Goal: Task Accomplishment & Management: Use online tool/utility

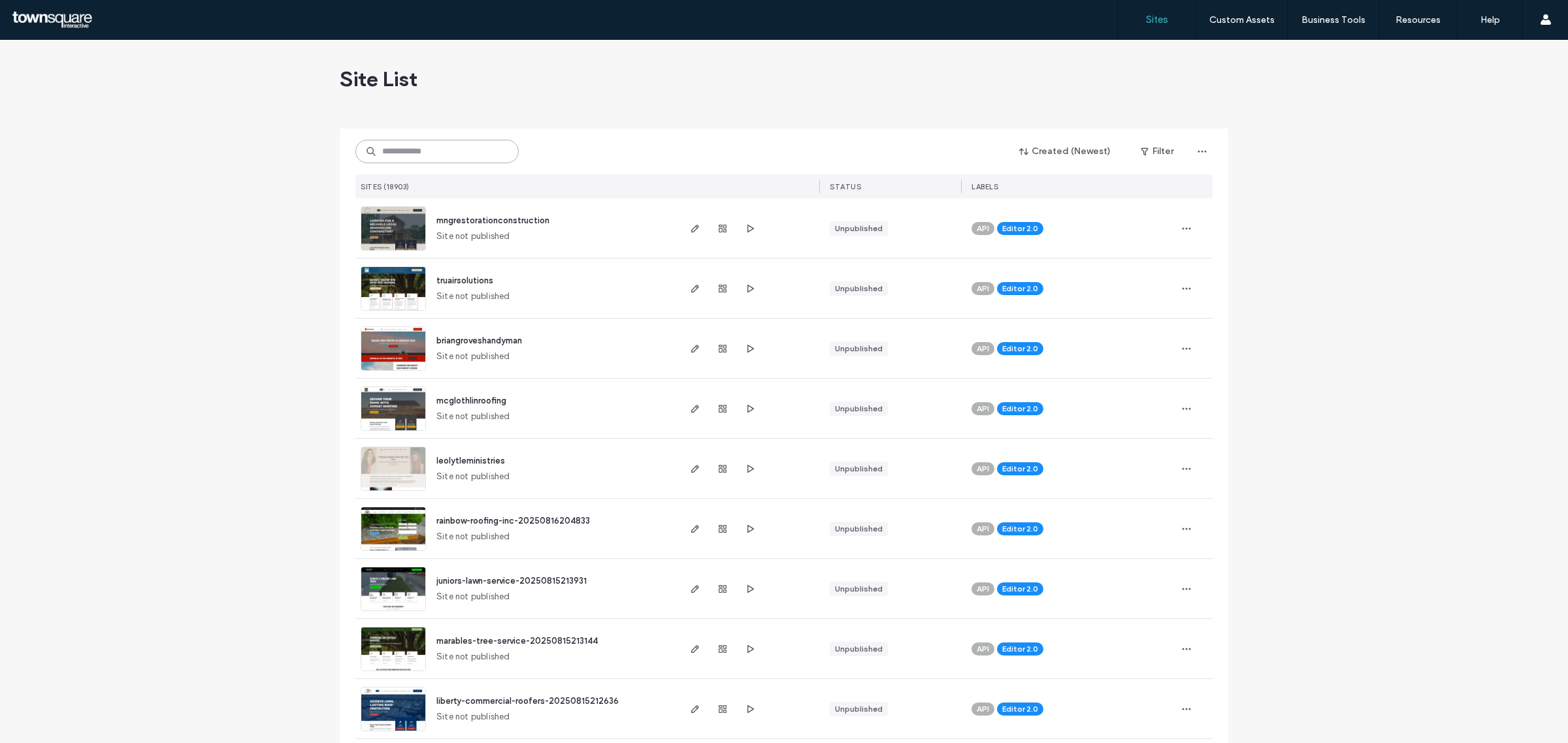
click at [383, 158] on input at bounding box center [437, 151] width 163 height 24
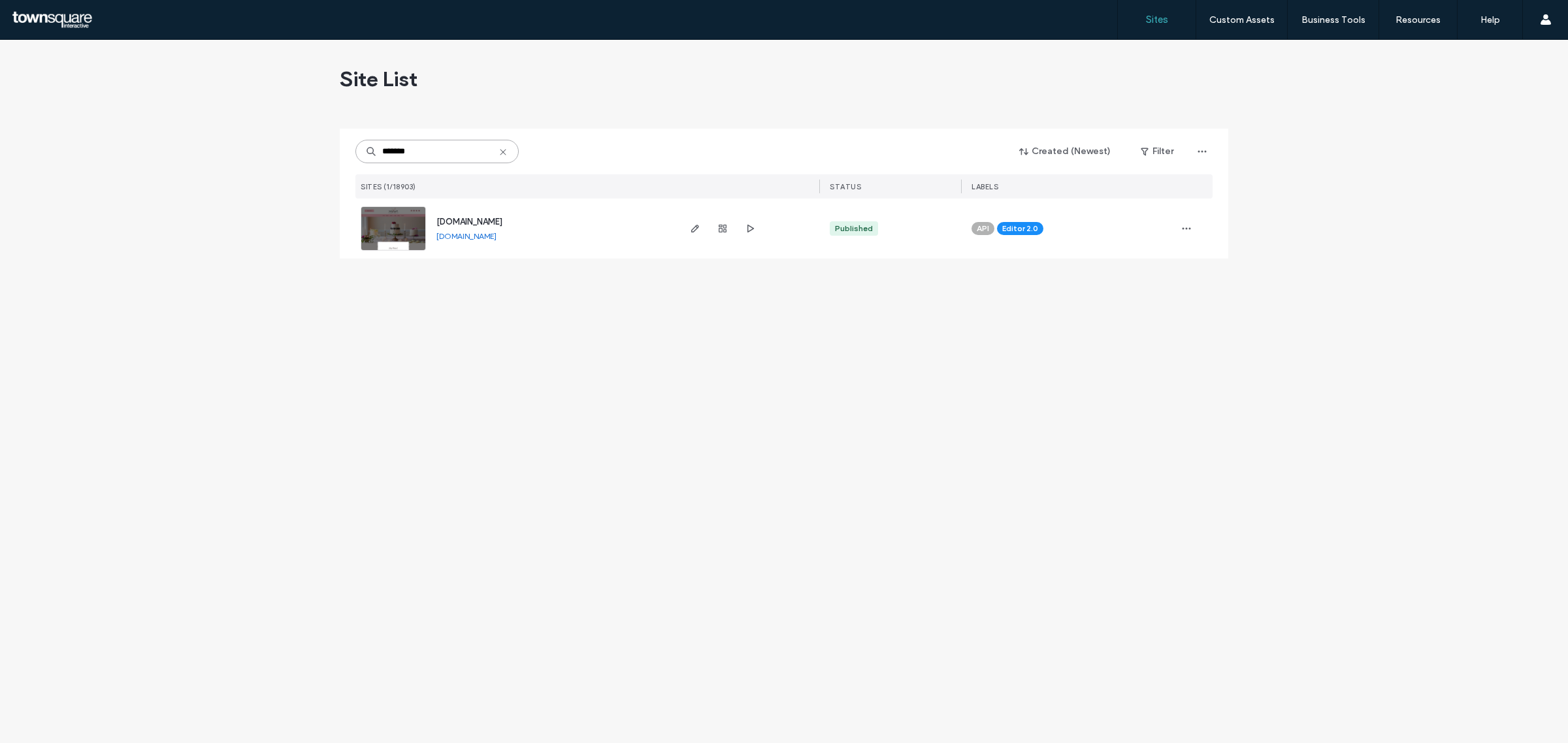
type input "*******"
click at [392, 234] on img at bounding box center [393, 251] width 64 height 89
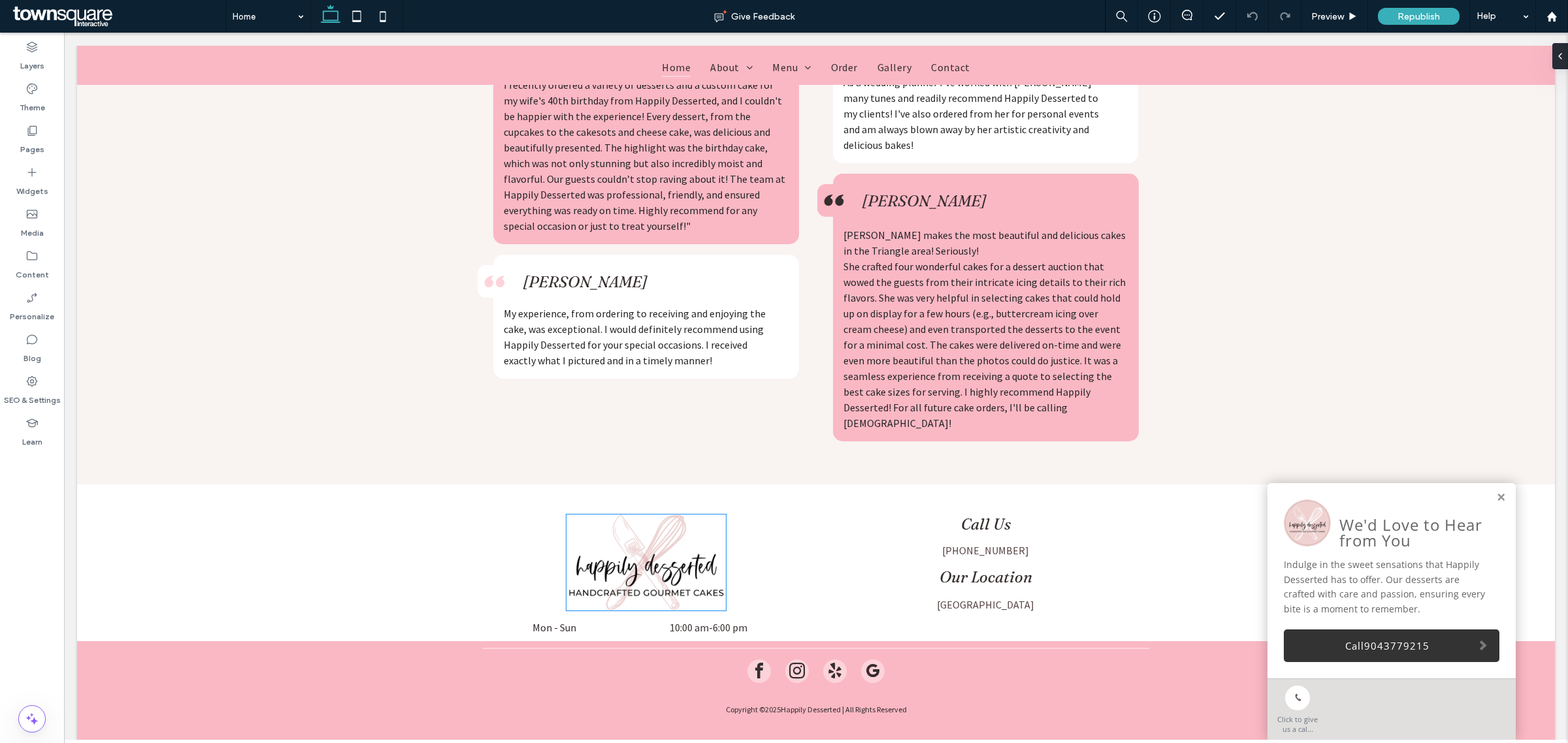
click at [616, 526] on img at bounding box center [646, 562] width 159 height 96
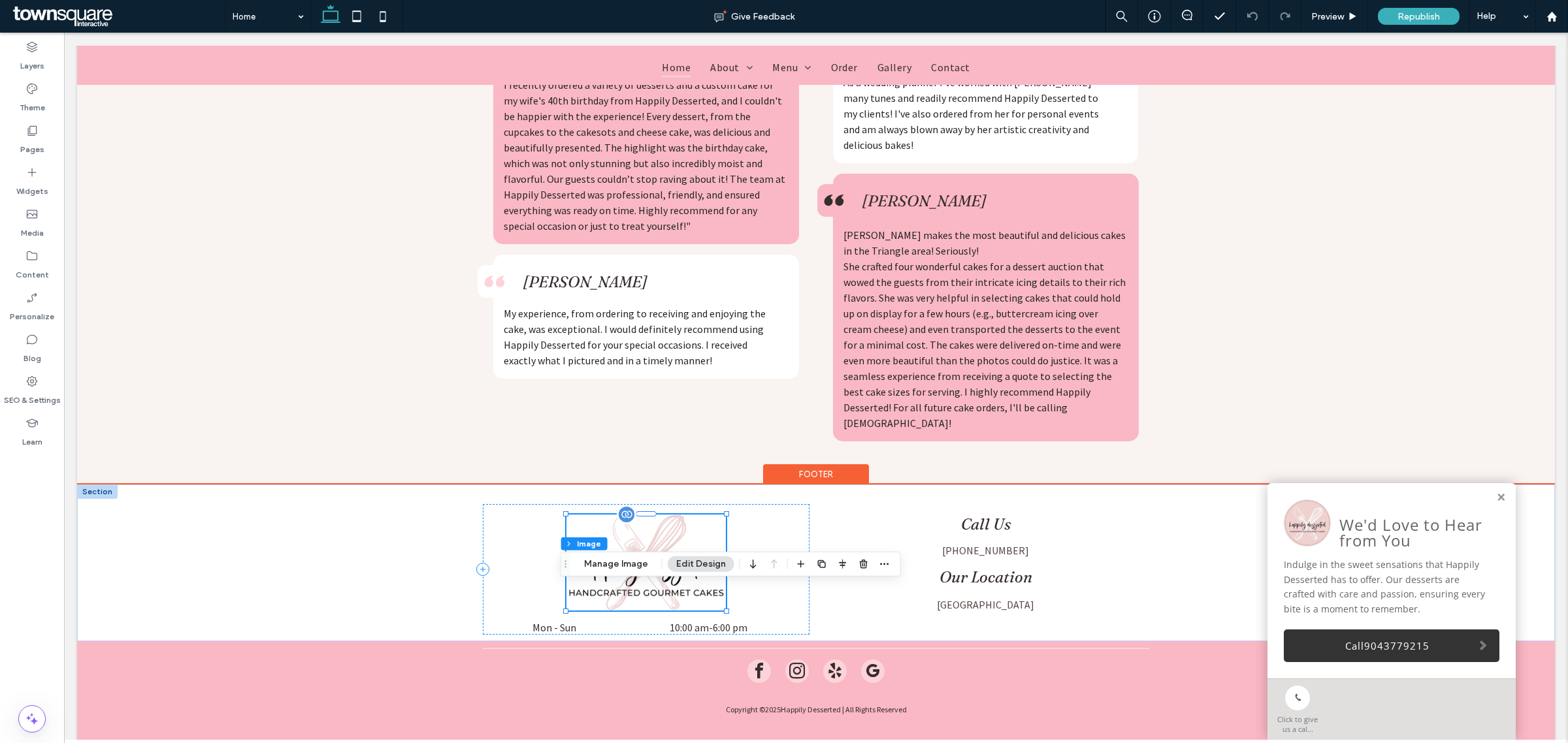
type input "**"
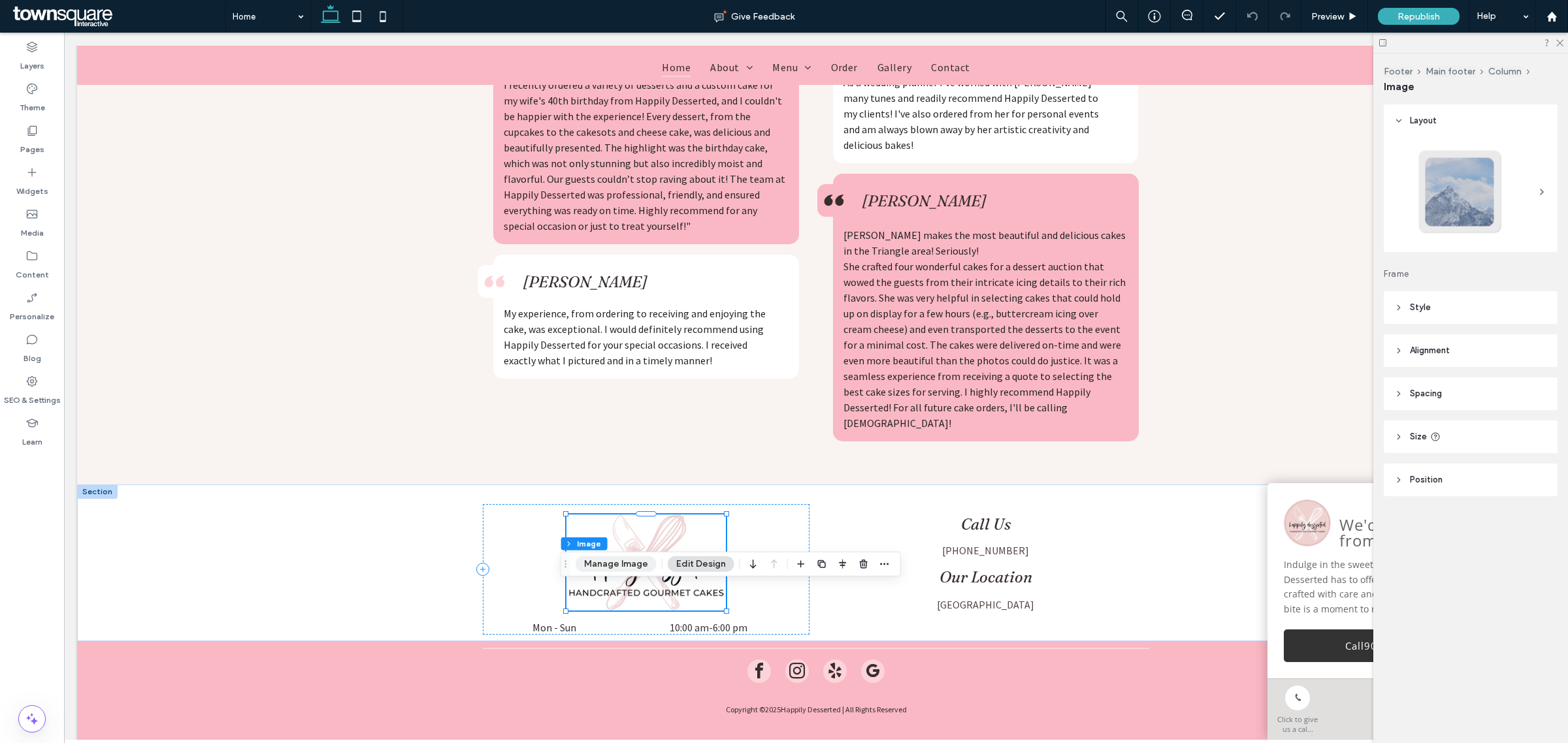
click at [622, 563] on button "Manage Image" at bounding box center [616, 564] width 81 height 15
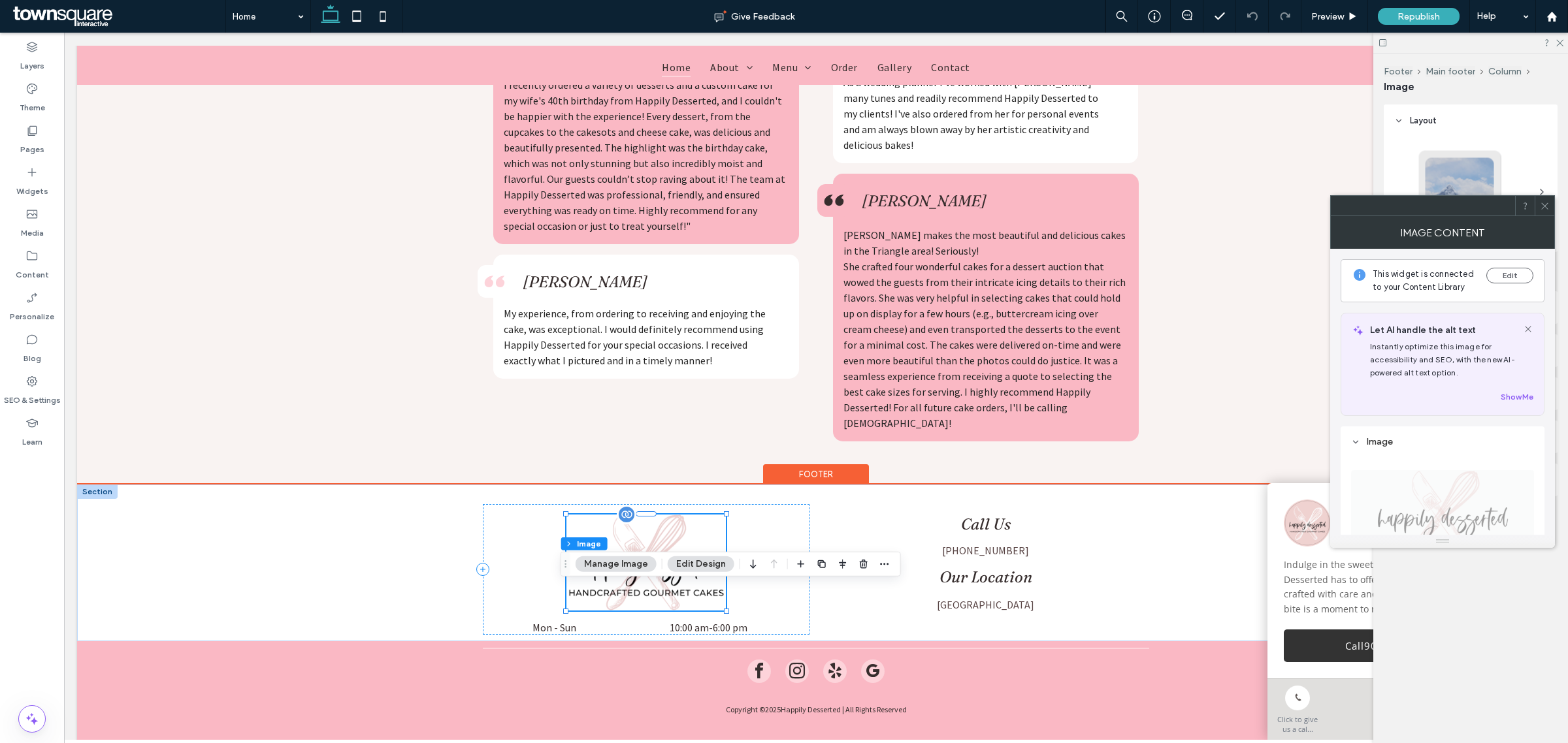
click at [656, 520] on img at bounding box center [646, 562] width 159 height 96
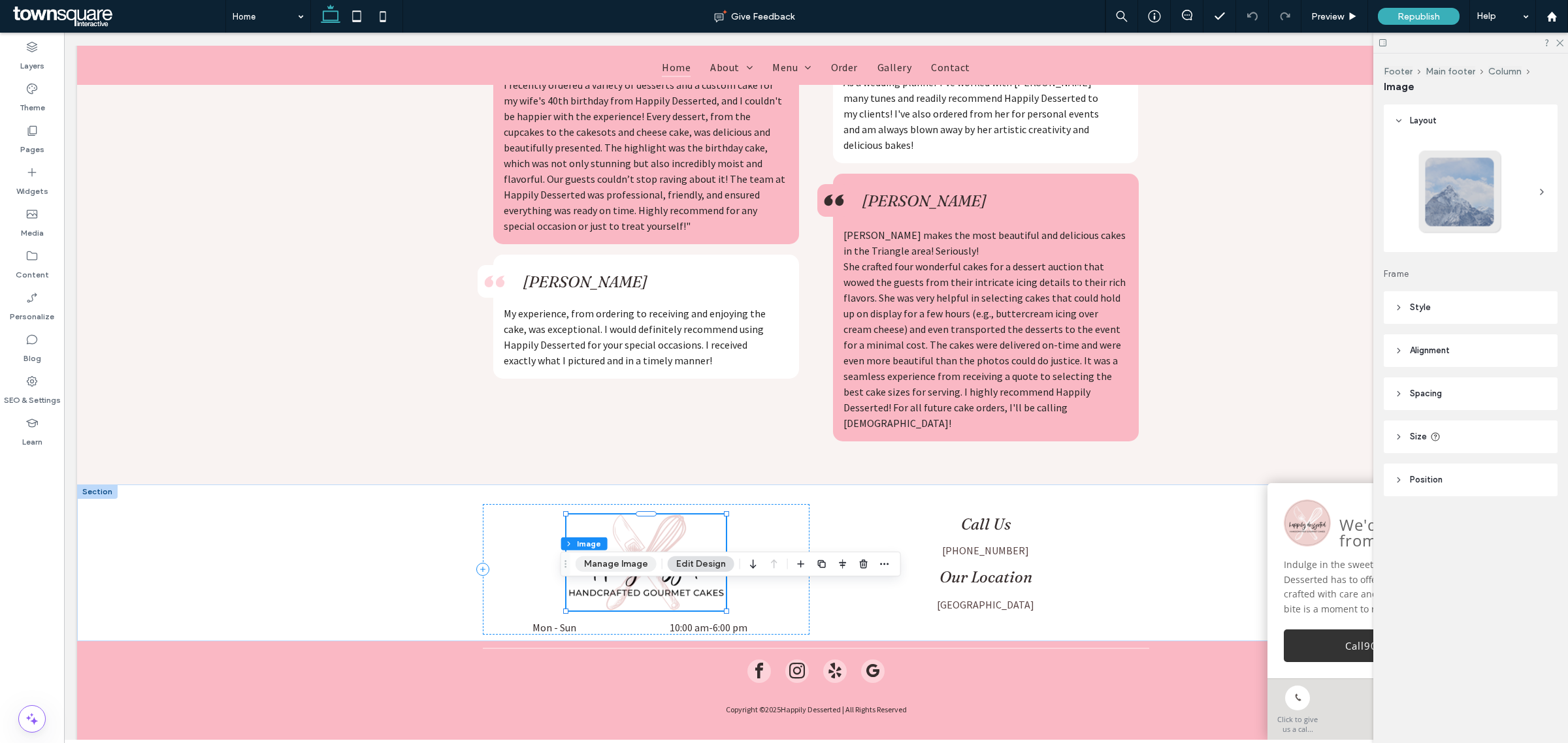
click at [626, 569] on button "Manage Image" at bounding box center [616, 564] width 81 height 15
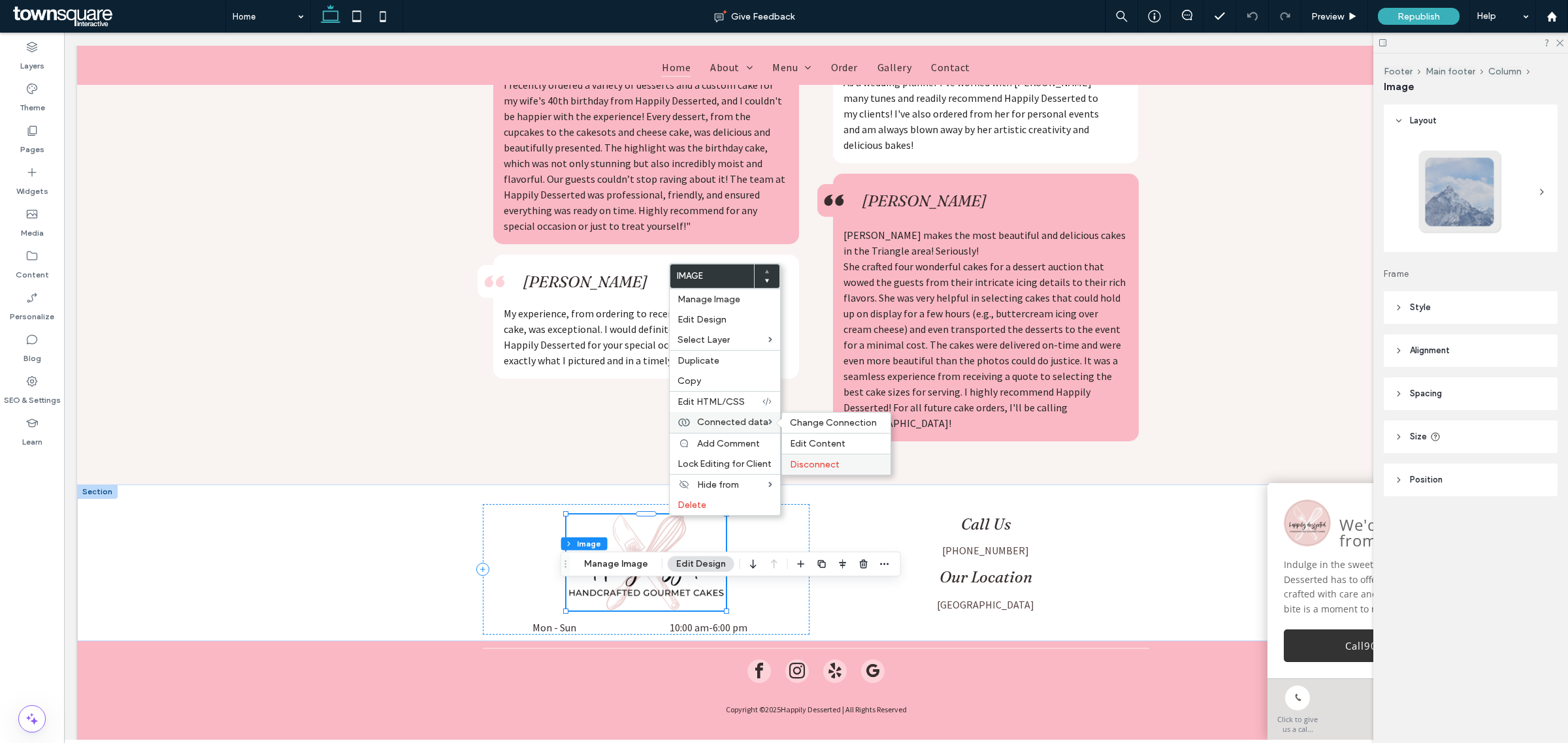
click at [827, 468] on span "Disconnect" at bounding box center [815, 465] width 50 height 11
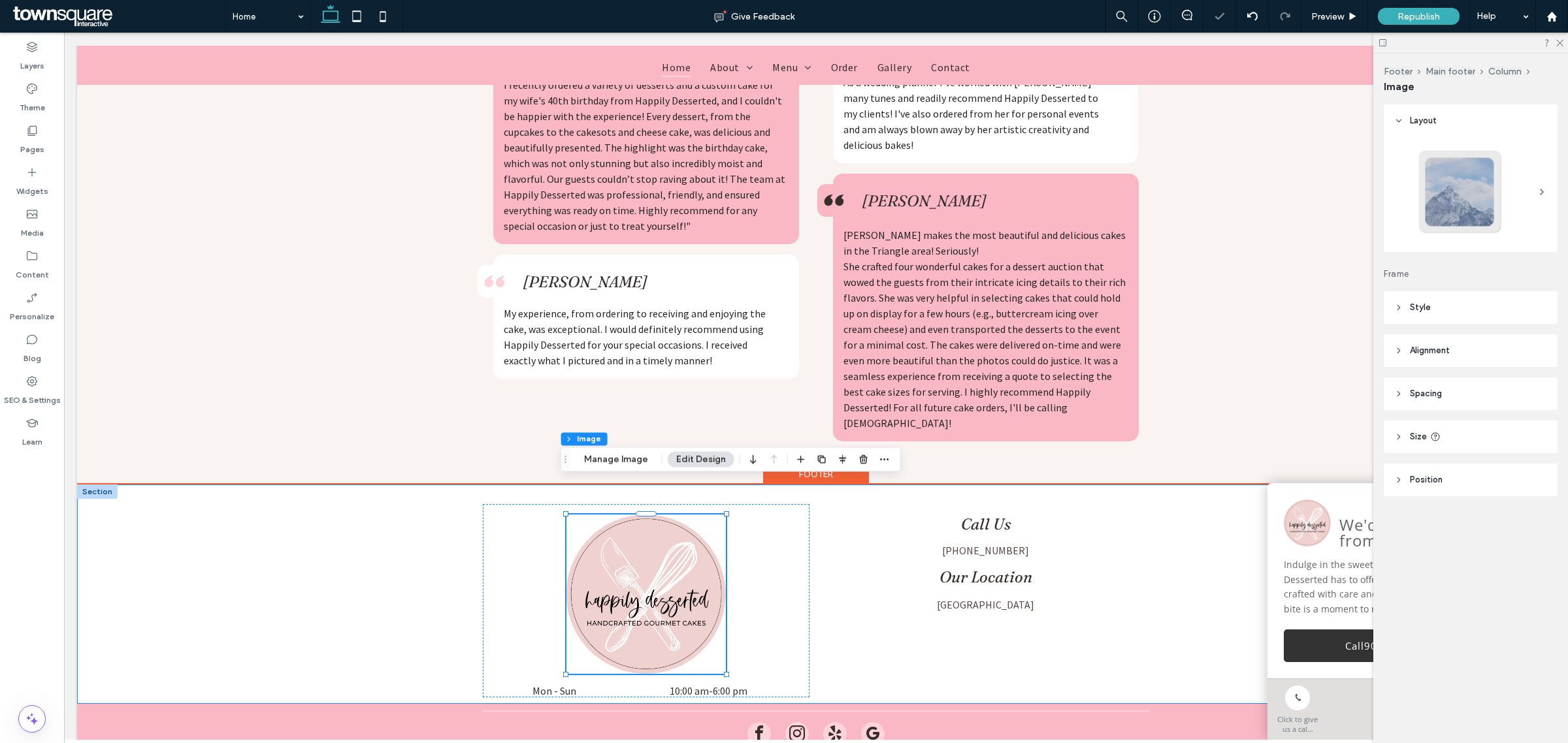
click at [299, 552] on div "Call Us (904) 377-9215 Our Location Robbinsville, NJ 08691 Mon - Sun 10:00 am -…" at bounding box center [816, 594] width 1478 height 219
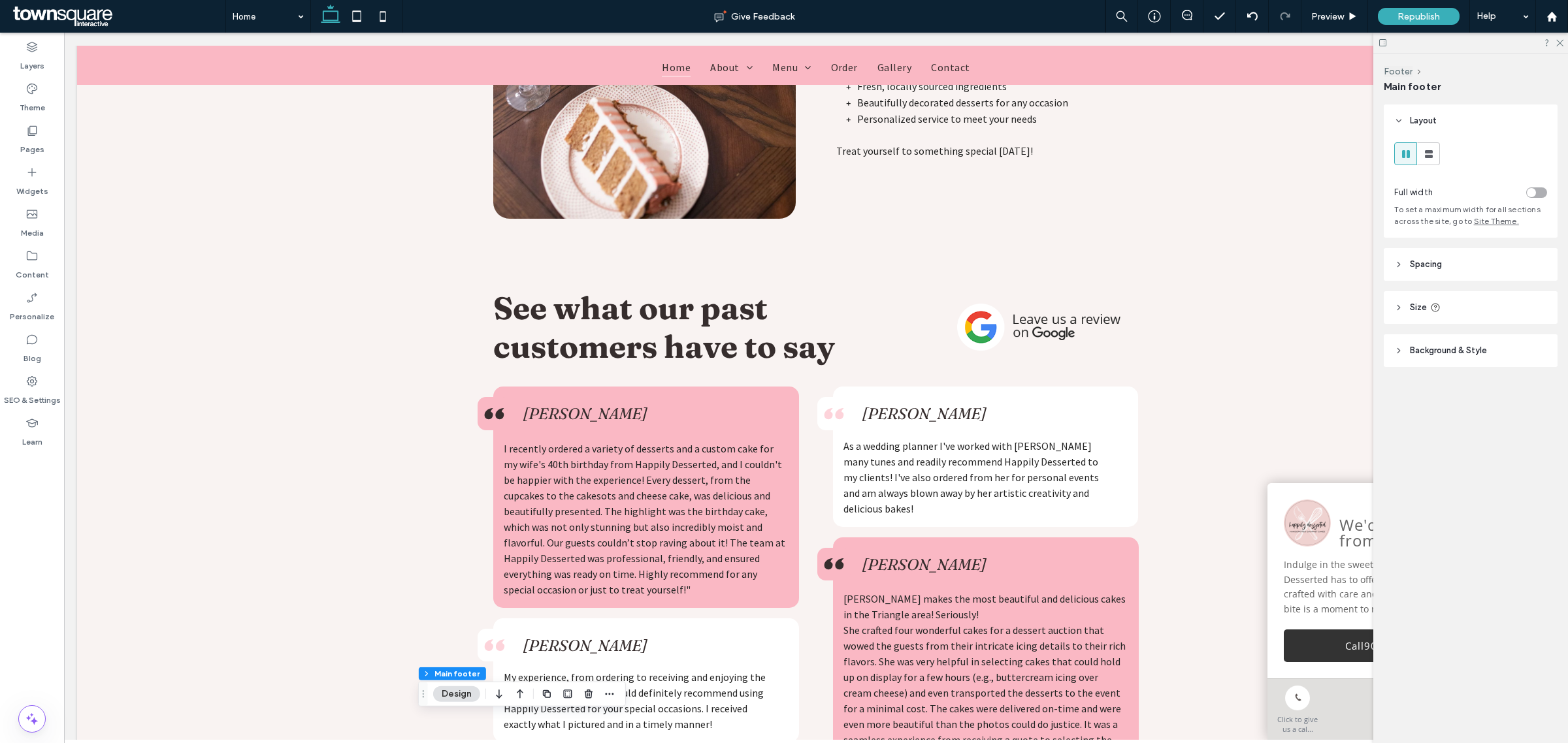
scroll to position [2973, 0]
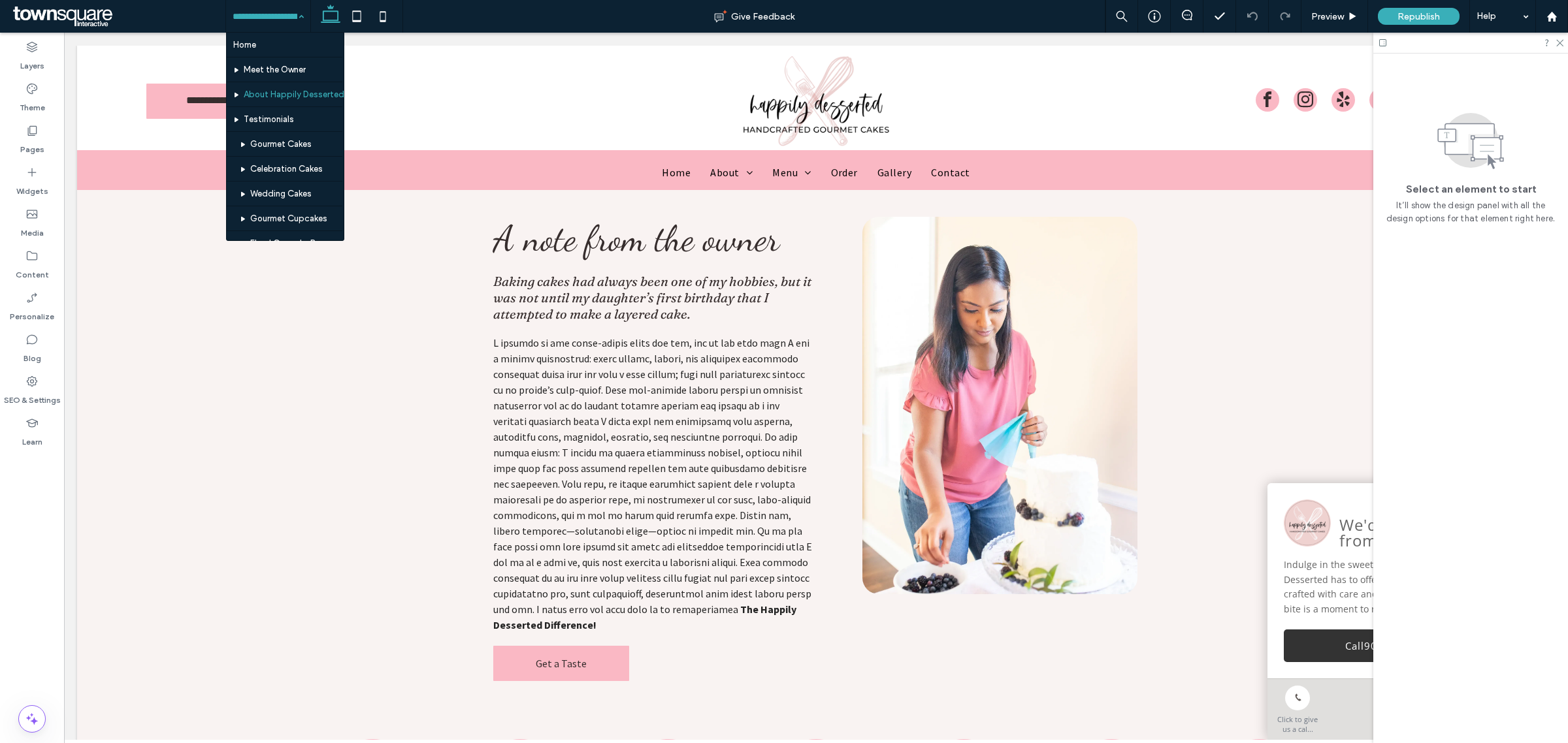
click at [288, 22] on input at bounding box center [265, 16] width 65 height 33
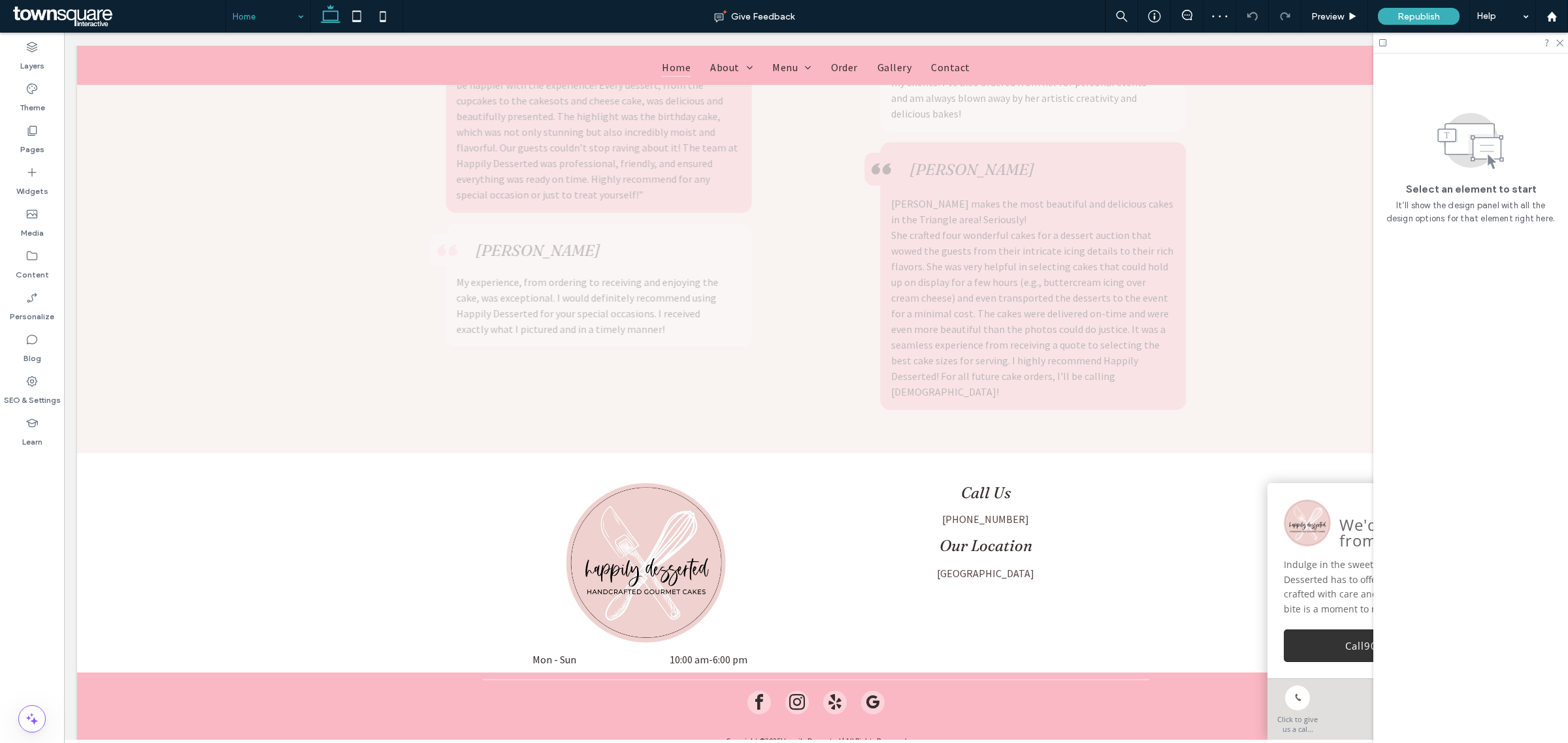
scroll to position [2973, 0]
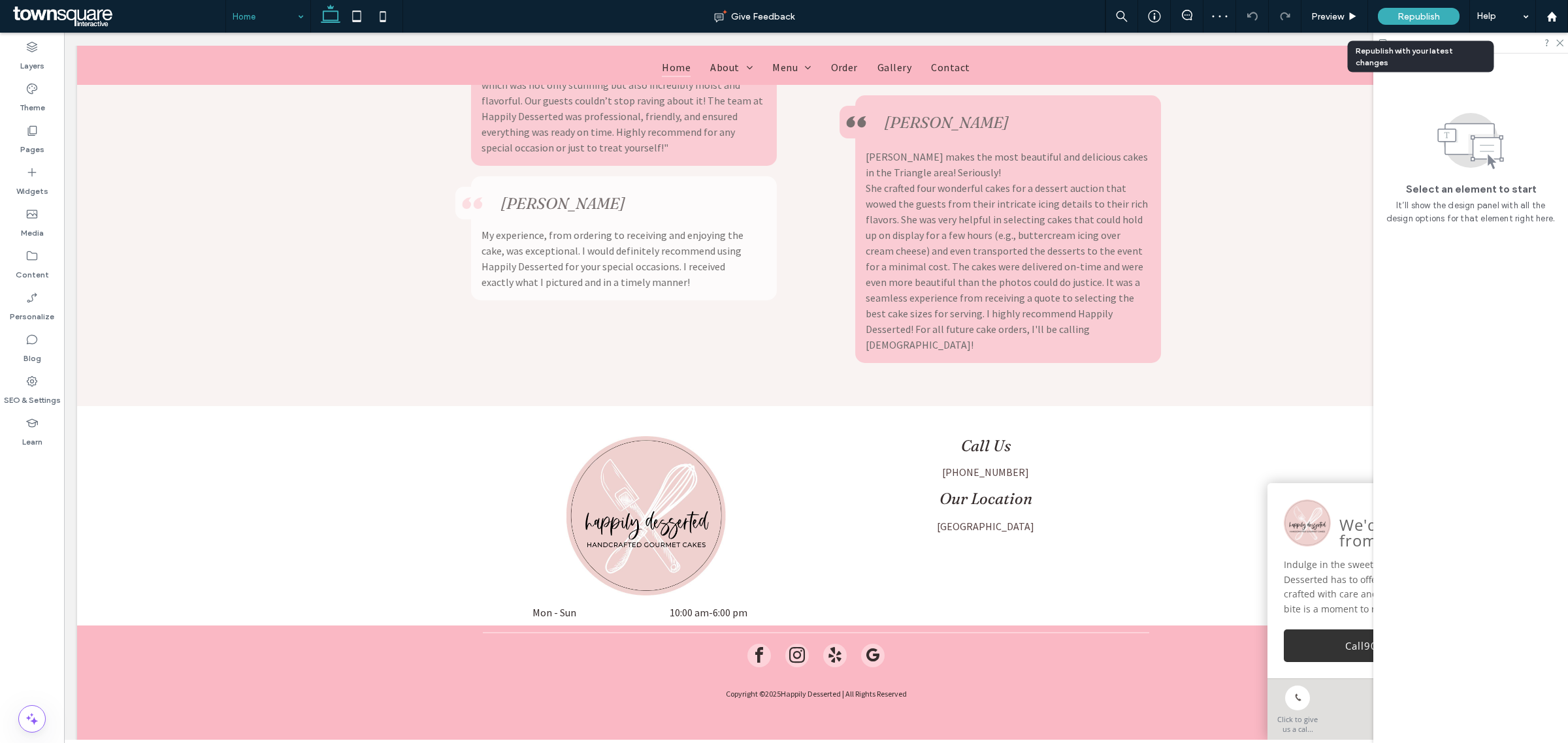
click at [1430, 8] on div "Republish" at bounding box center [1419, 16] width 81 height 17
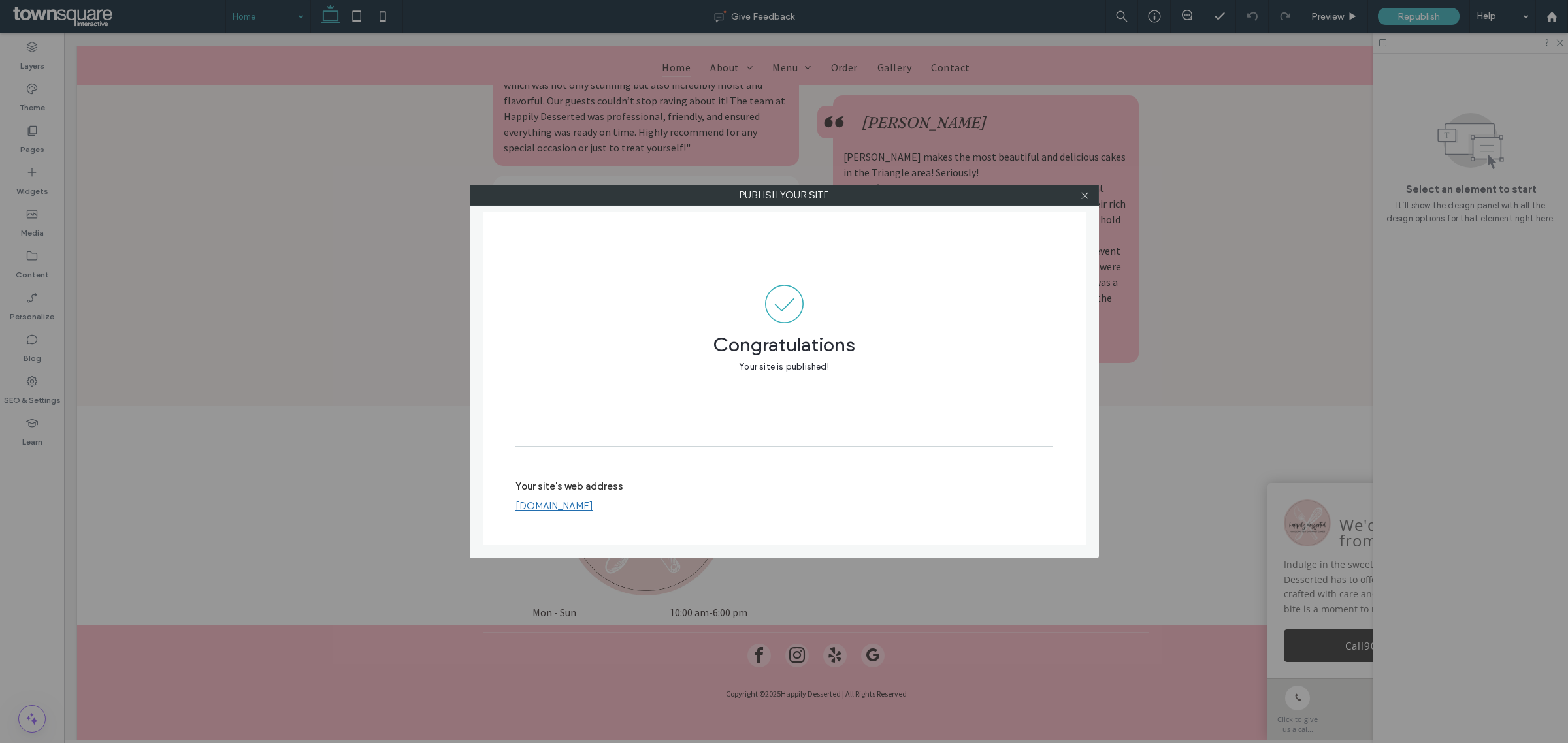
click at [564, 502] on link "www.happilydesserted.com" at bounding box center [554, 506] width 78 height 12
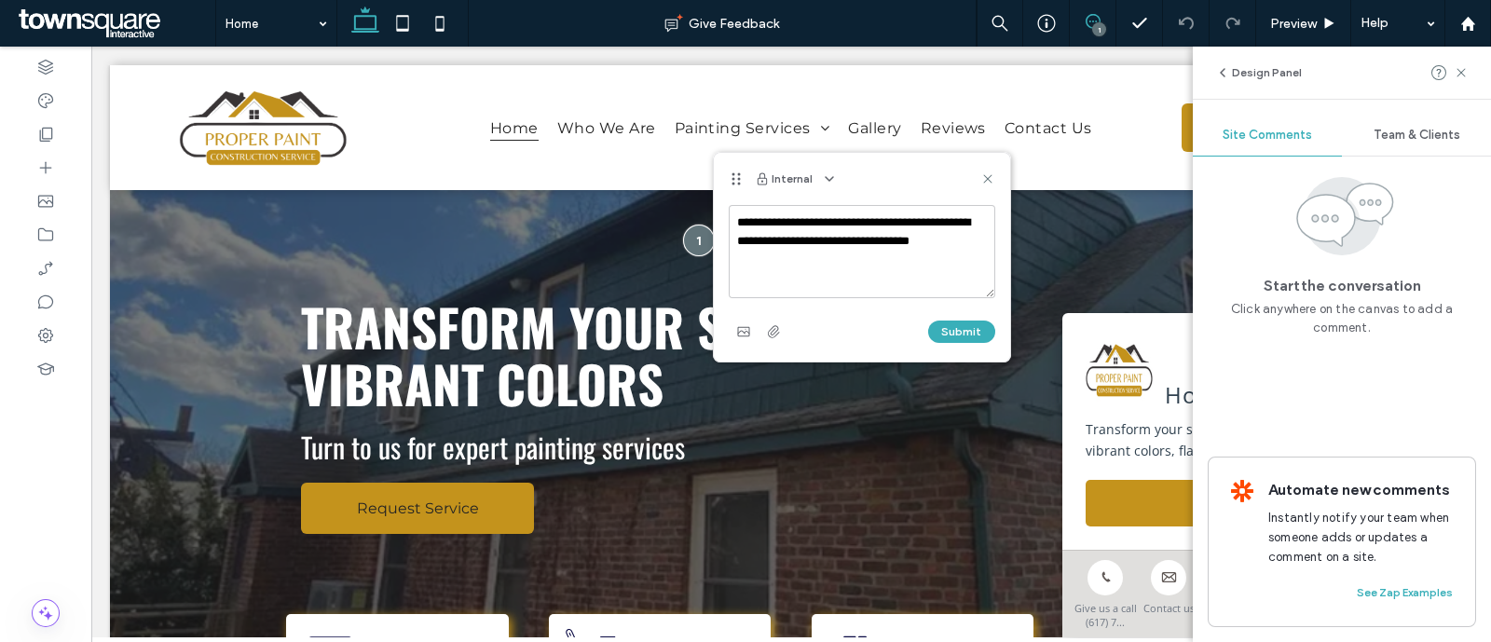
type textarea "**********"
click at [964, 327] on button "Submit" at bounding box center [961, 332] width 67 height 22
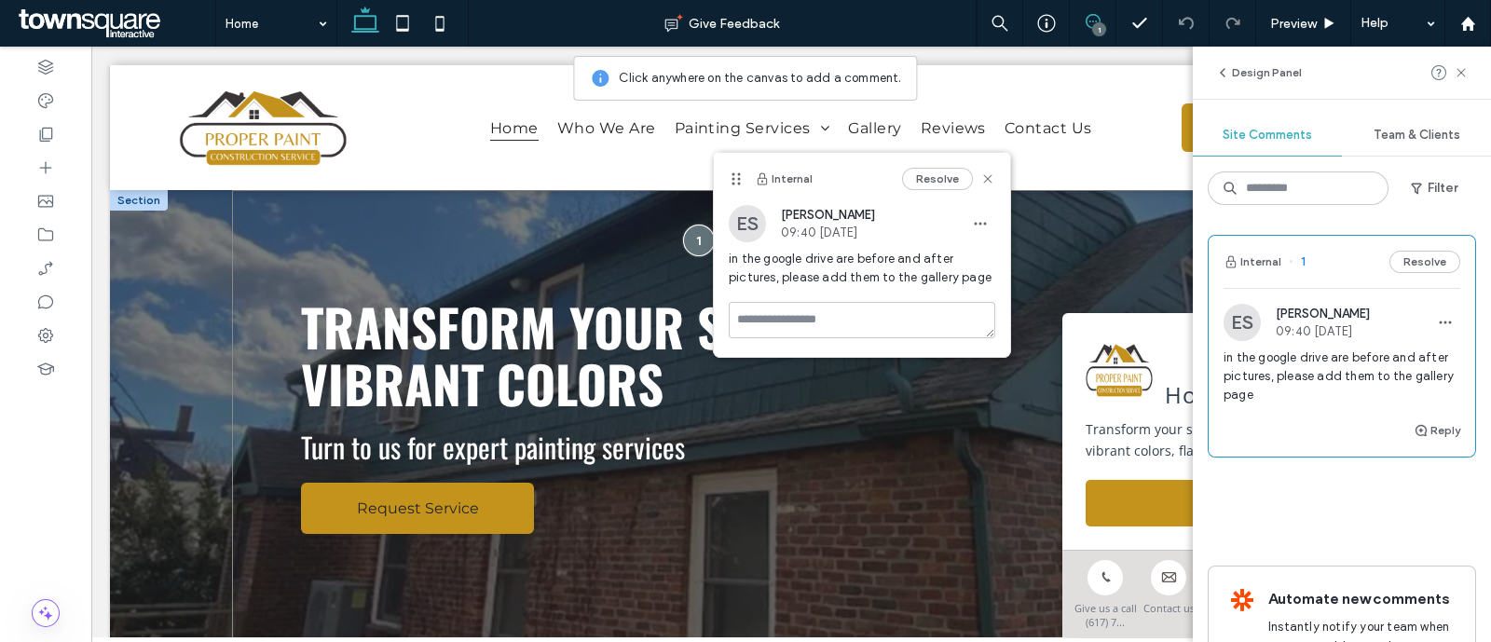
click at [497, 263] on div "Transform Your Space with Vibrant Colors ﻿ Turn to us for expert painting servi…" at bounding box center [791, 439] width 1118 height 499
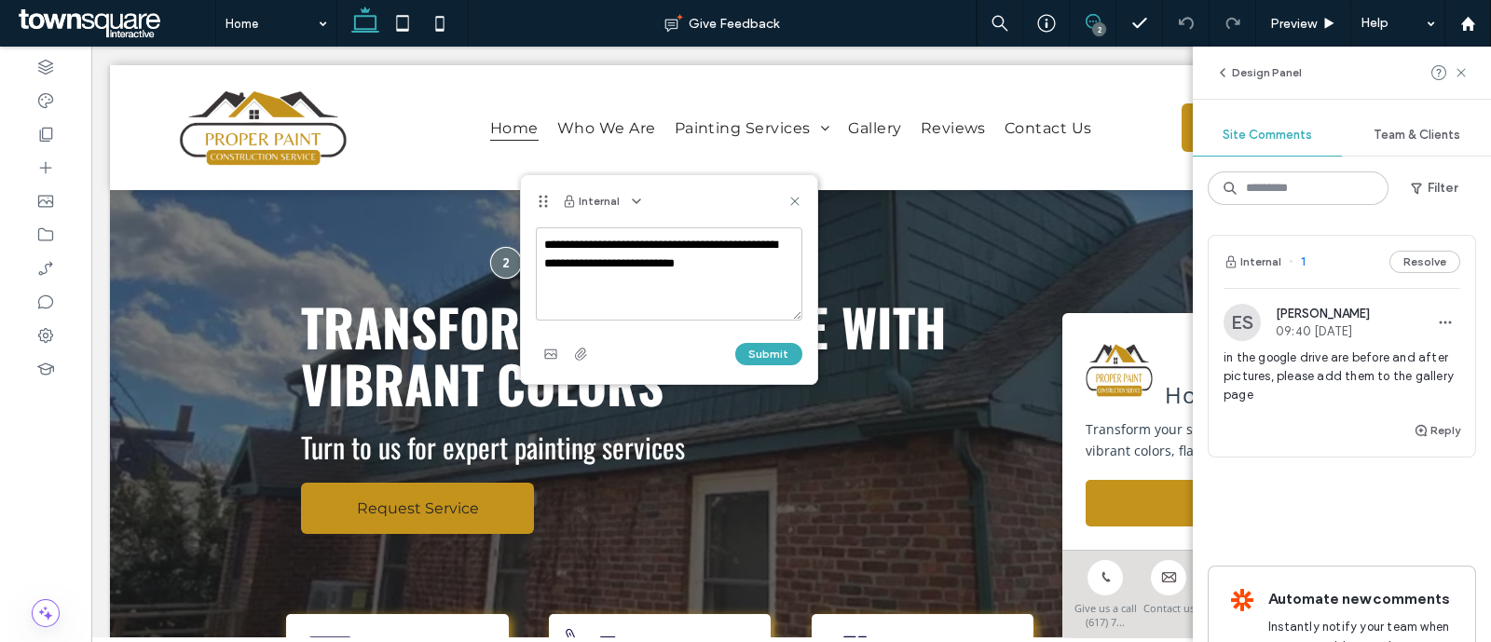
click at [678, 268] on textarea "**********" at bounding box center [669, 273] width 267 height 93
type textarea "**********"
click at [741, 359] on button "Submit" at bounding box center [768, 354] width 67 height 22
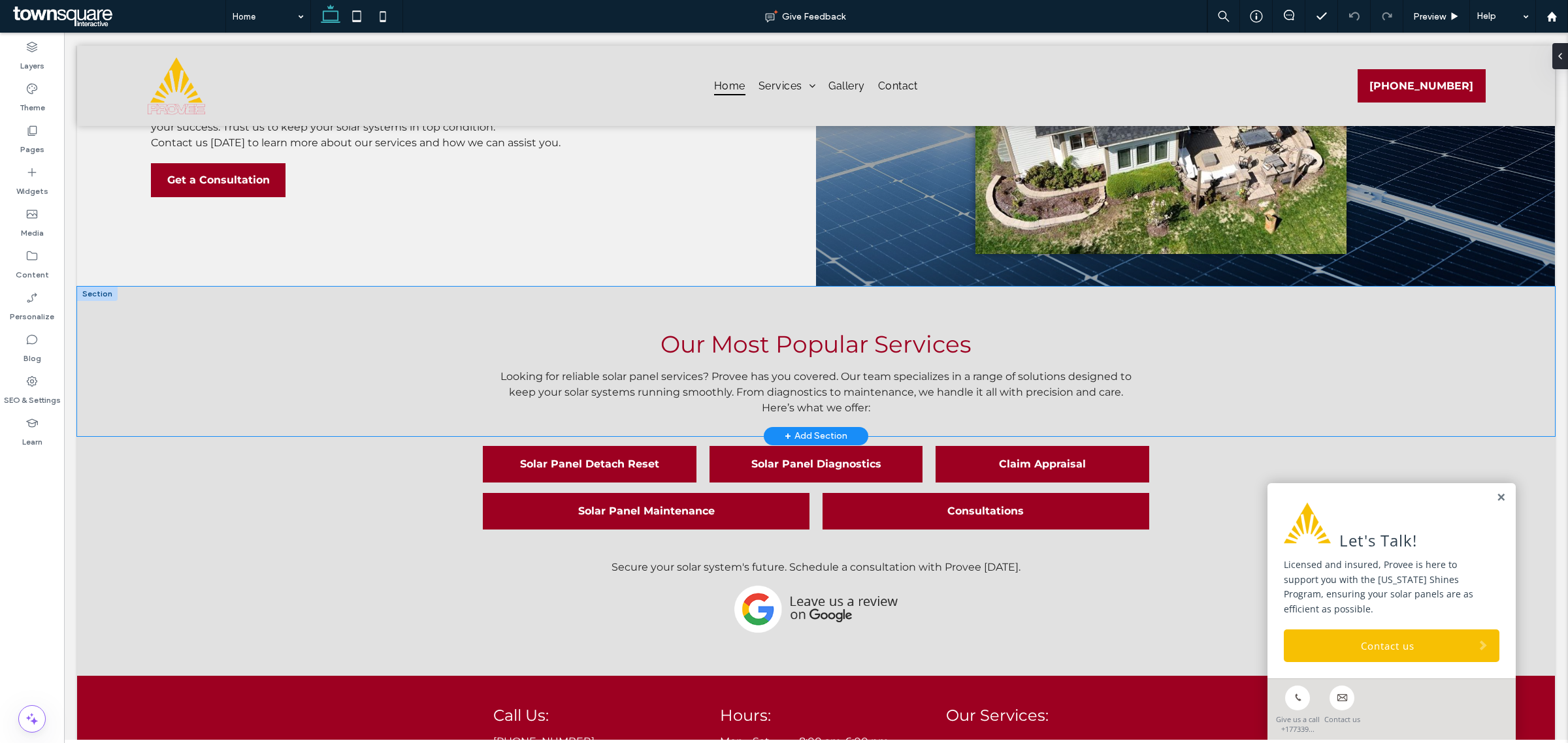
scroll to position [1551, 0]
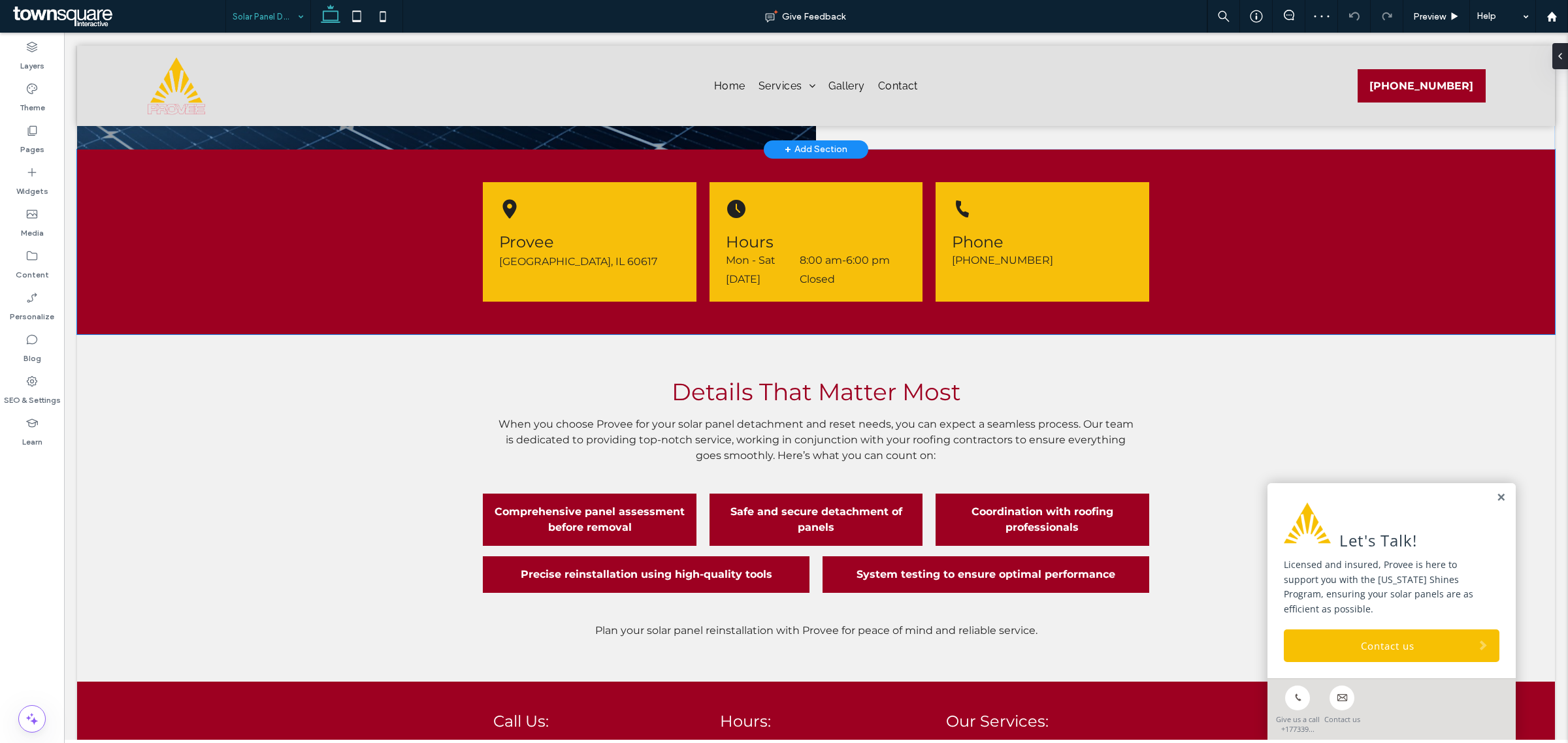
scroll to position [490, 0]
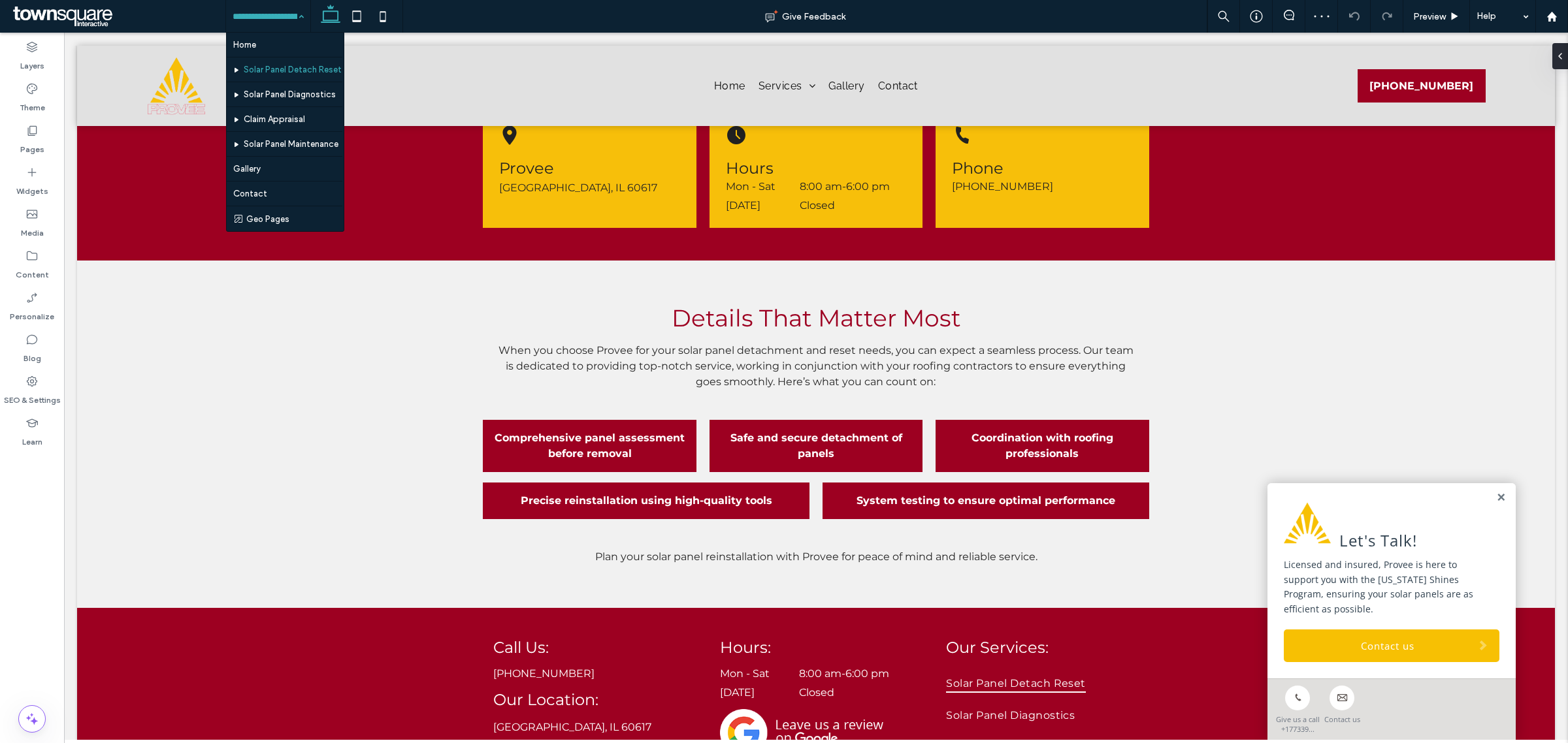
click at [276, 8] on input at bounding box center [265, 16] width 65 height 33
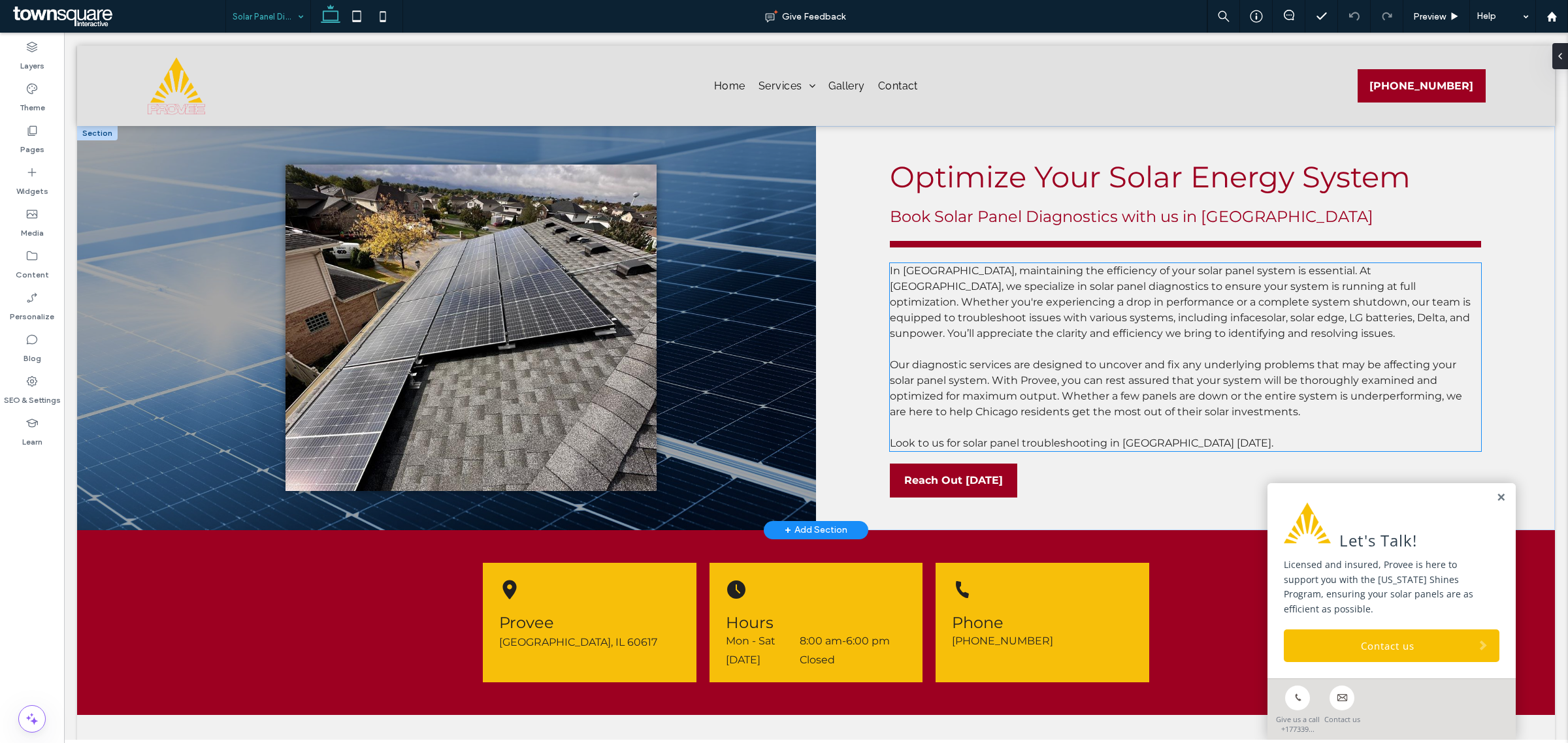
click at [1187, 304] on span "In [GEOGRAPHIC_DATA], maintaining the efficiency of your solar panel system is …" at bounding box center [1180, 301] width 581 height 75
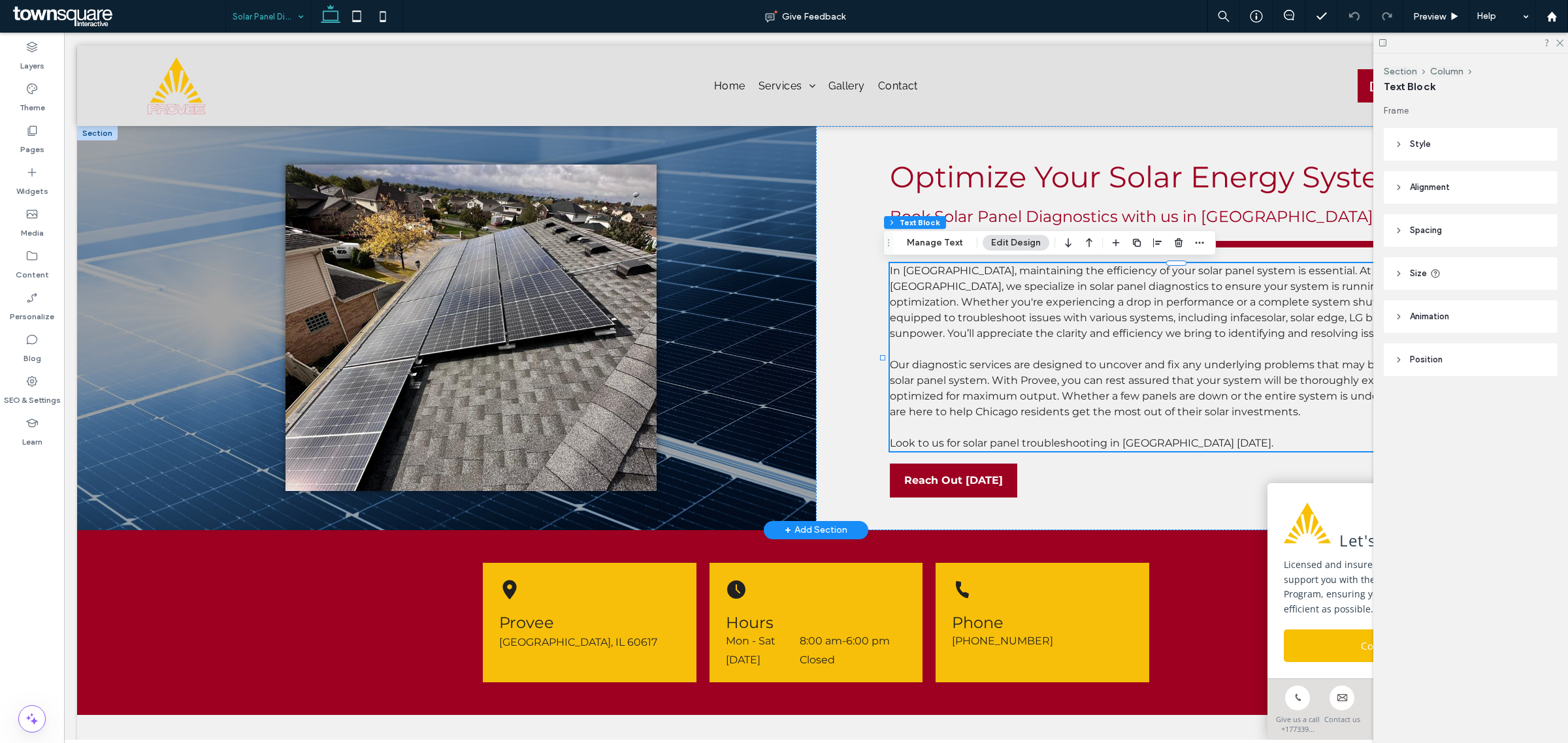
click at [1007, 330] on span "In [GEOGRAPHIC_DATA], maintaining the efficiency of your solar panel system is …" at bounding box center [1180, 301] width 581 height 75
type input "**********"
type input "**"
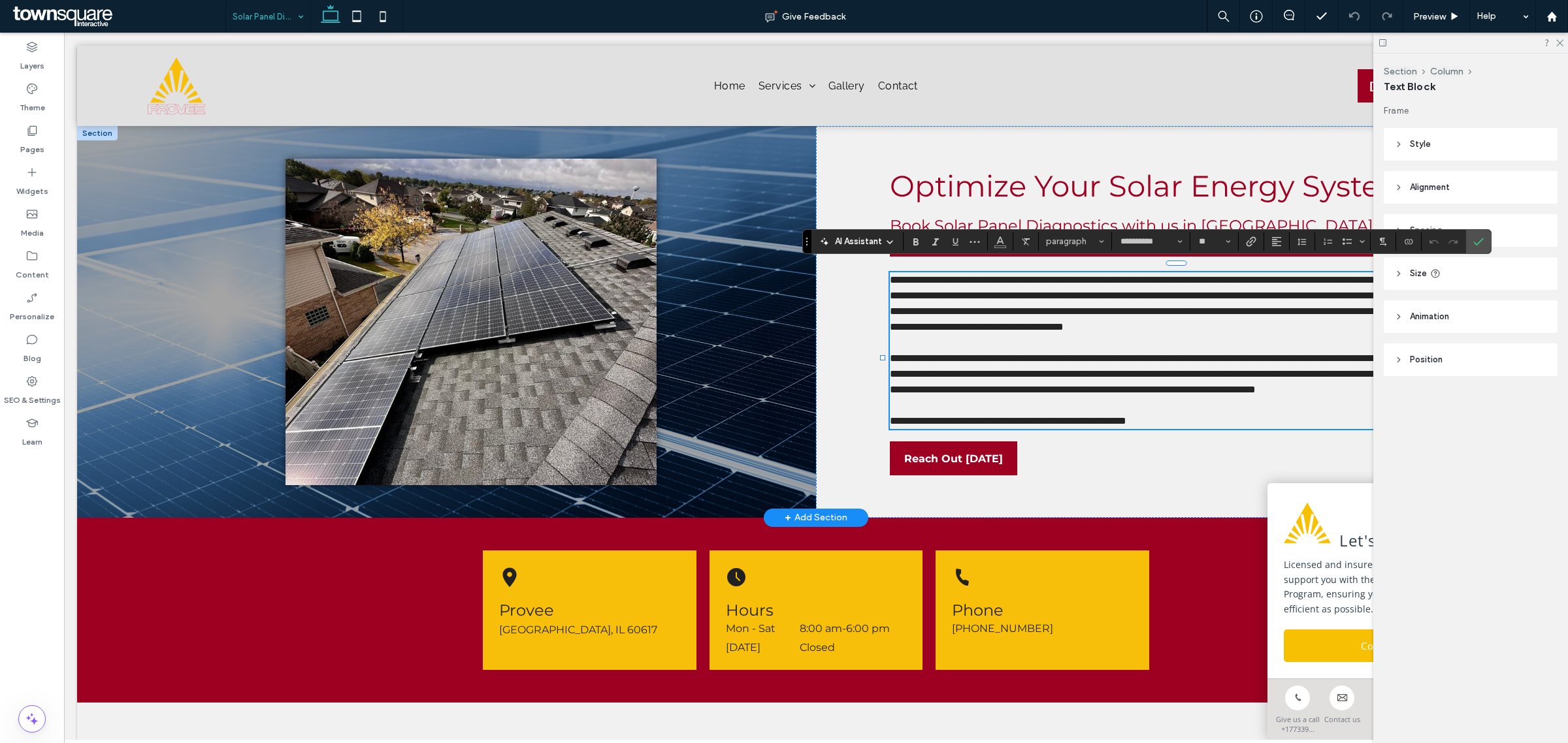
click at [991, 327] on span "**********" at bounding box center [1184, 303] width 590 height 57
click at [1560, 41] on icon at bounding box center [1560, 42] width 8 height 8
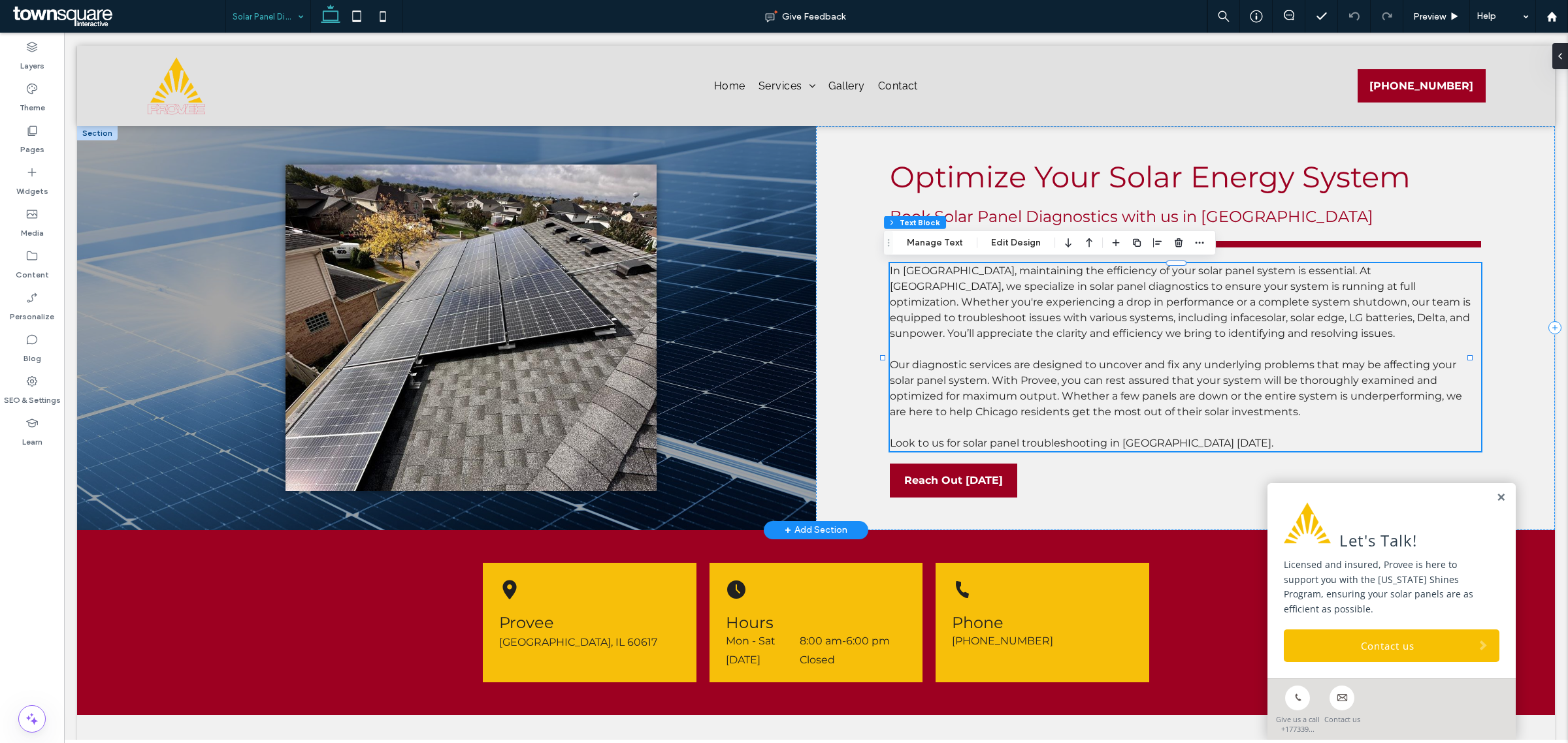
click at [1065, 321] on span "In [GEOGRAPHIC_DATA], maintaining the efficiency of your solar panel system is …" at bounding box center [1180, 301] width 581 height 75
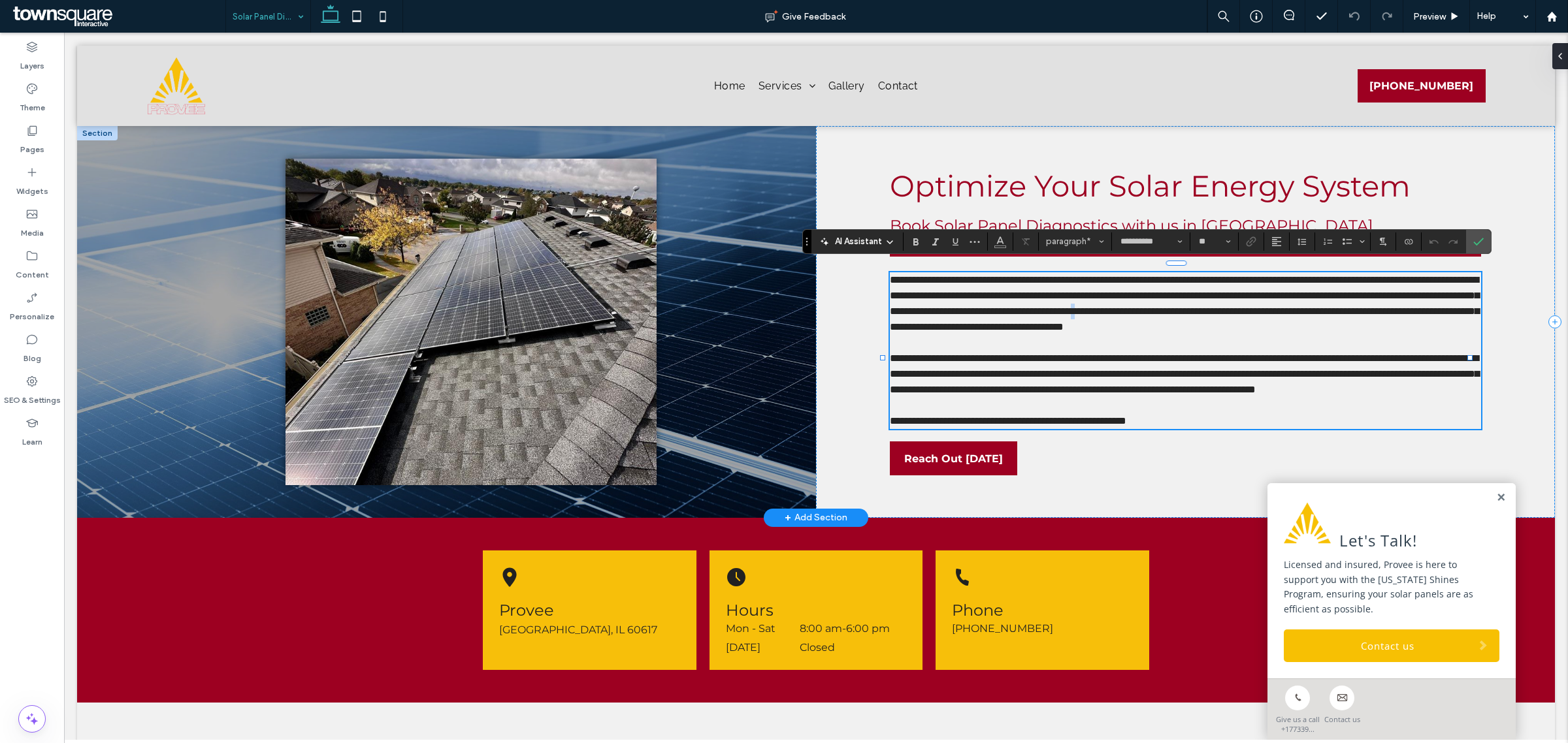
click at [994, 318] on span "**********" at bounding box center [1184, 303] width 590 height 57
click at [984, 318] on span "**********" at bounding box center [1184, 303] width 590 height 57
drag, startPoint x: 993, startPoint y: 319, endPoint x: 985, endPoint y: 309, distance: 12.8
click at [985, 309] on p "**********" at bounding box center [1185, 304] width 591 height 62
click at [987, 319] on span "**********" at bounding box center [1184, 303] width 590 height 57
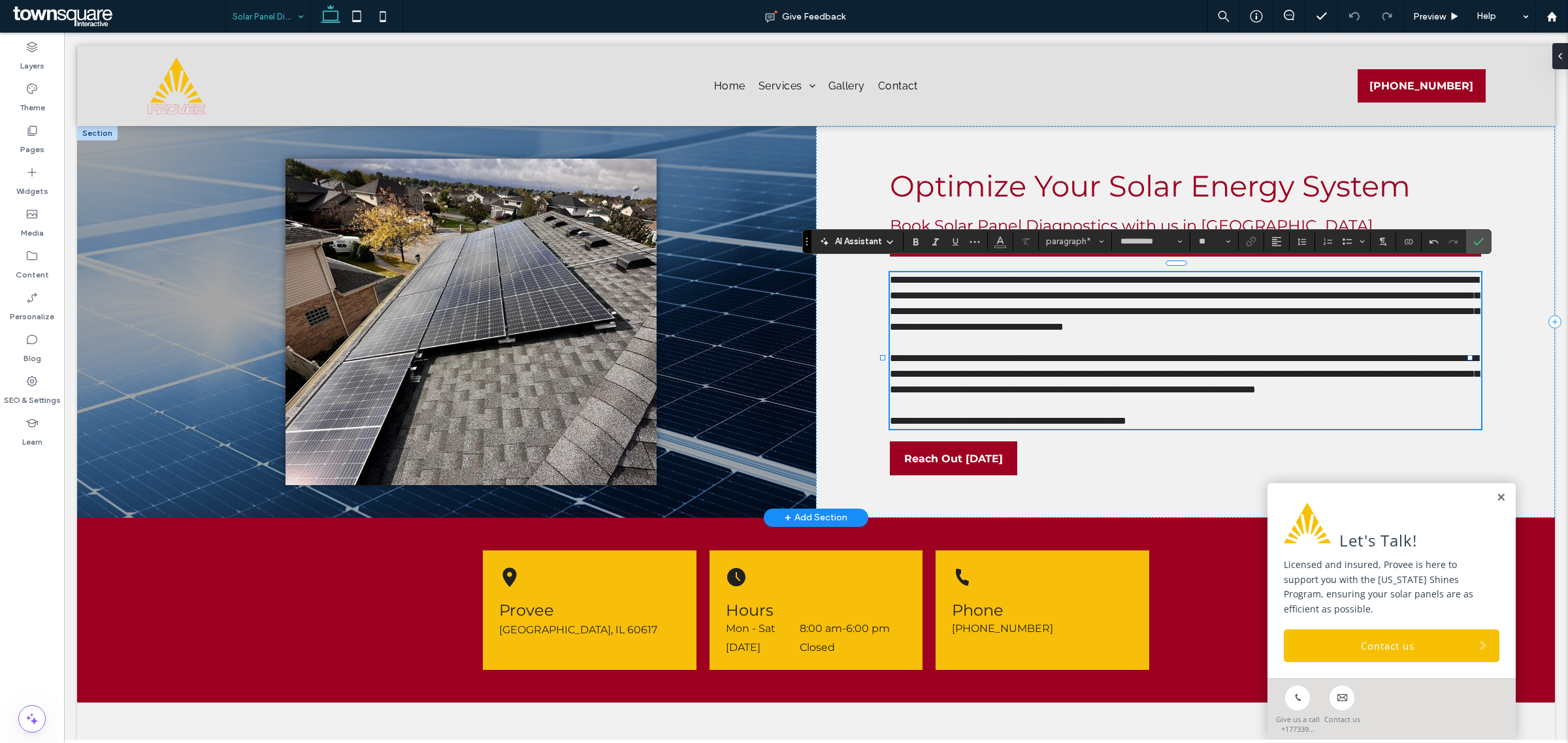
click at [1046, 311] on p "**********" at bounding box center [1185, 304] width 591 height 62
click at [1046, 320] on span "**********" at bounding box center [1184, 303] width 590 height 57
click at [1227, 318] on span "**********" at bounding box center [1184, 303] width 590 height 57
click at [1233, 320] on span "**********" at bounding box center [1184, 303] width 590 height 57
click at [1180, 395] on span "**********" at bounding box center [1184, 374] width 590 height 41
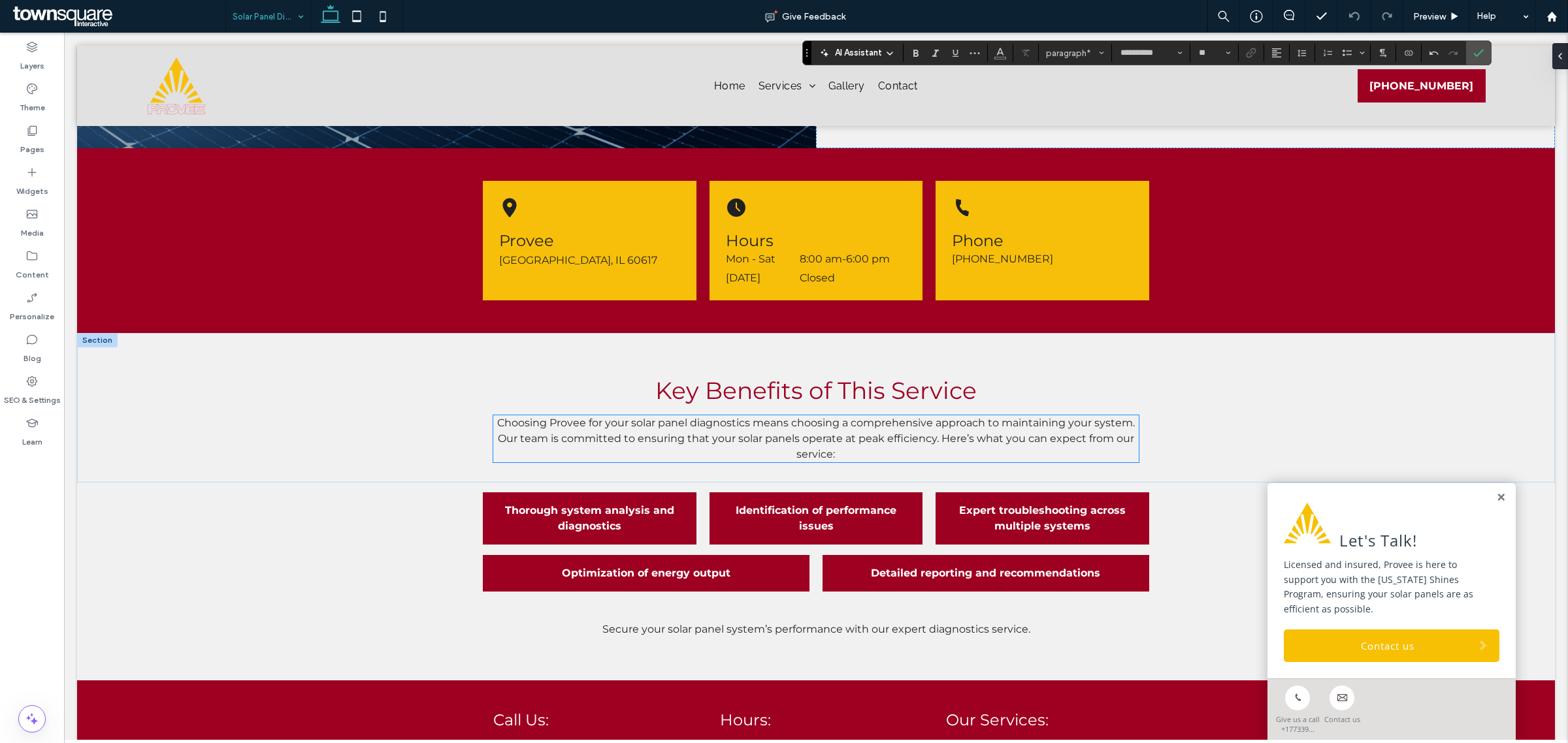
scroll to position [408, 0]
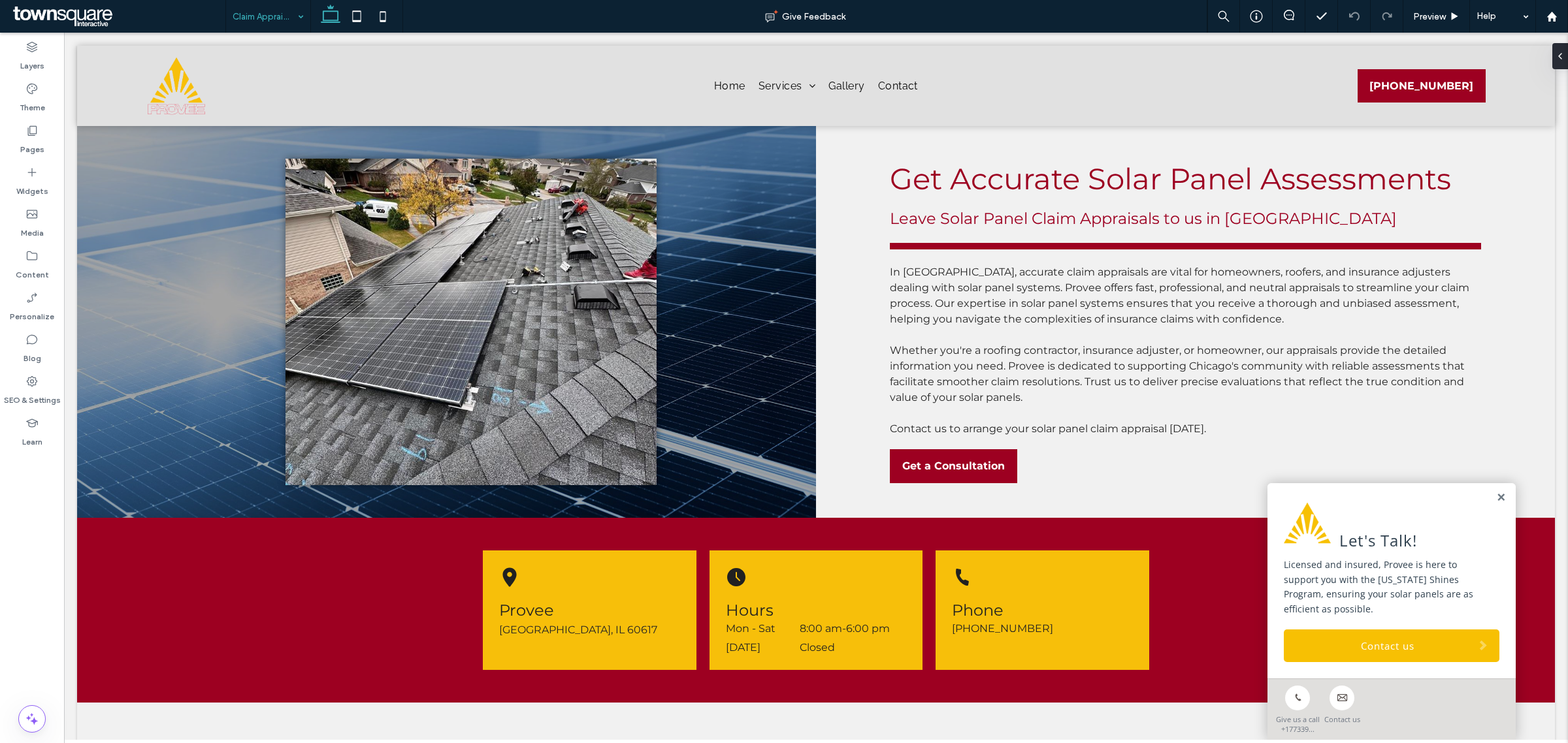
click at [270, 20] on input at bounding box center [265, 16] width 65 height 33
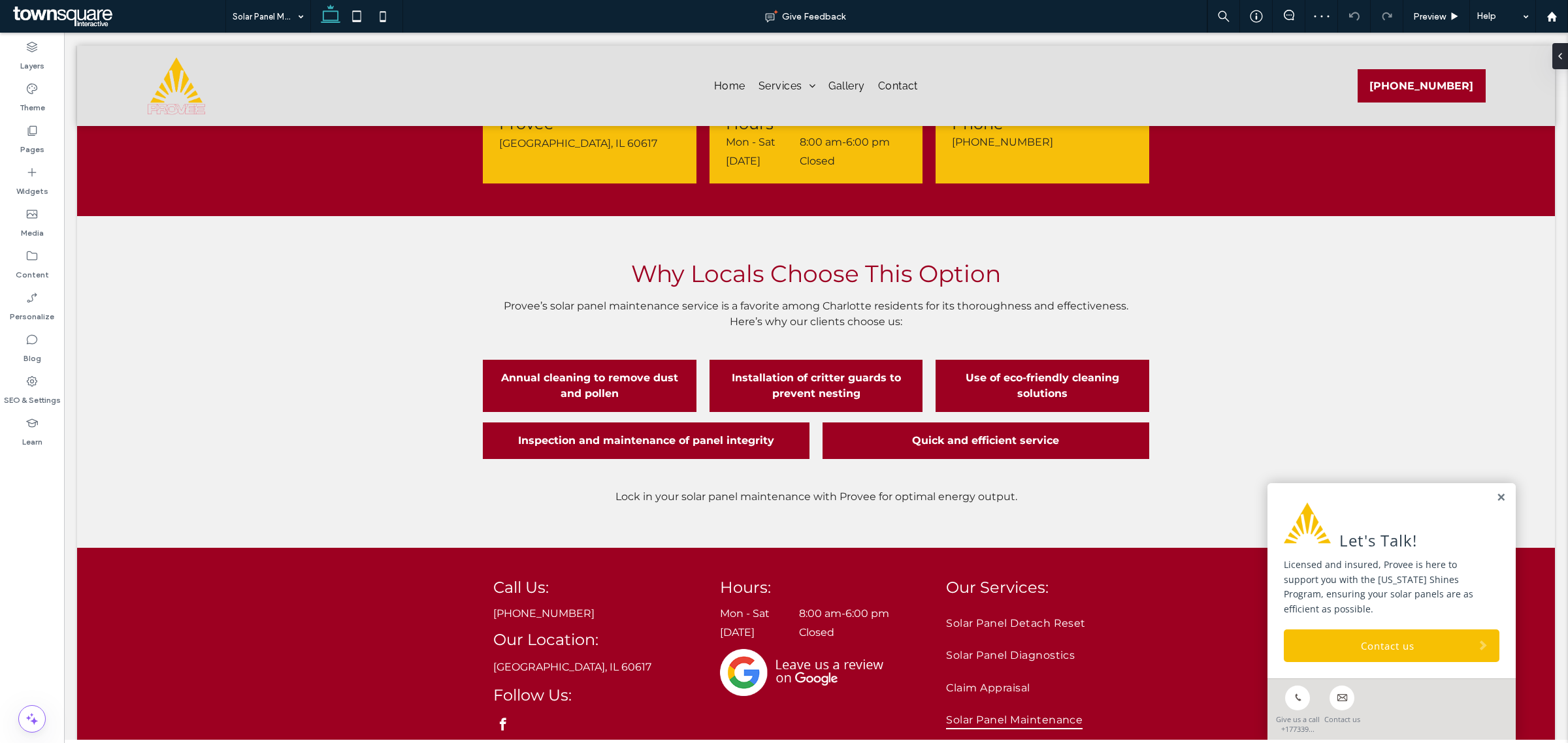
scroll to position [490, 0]
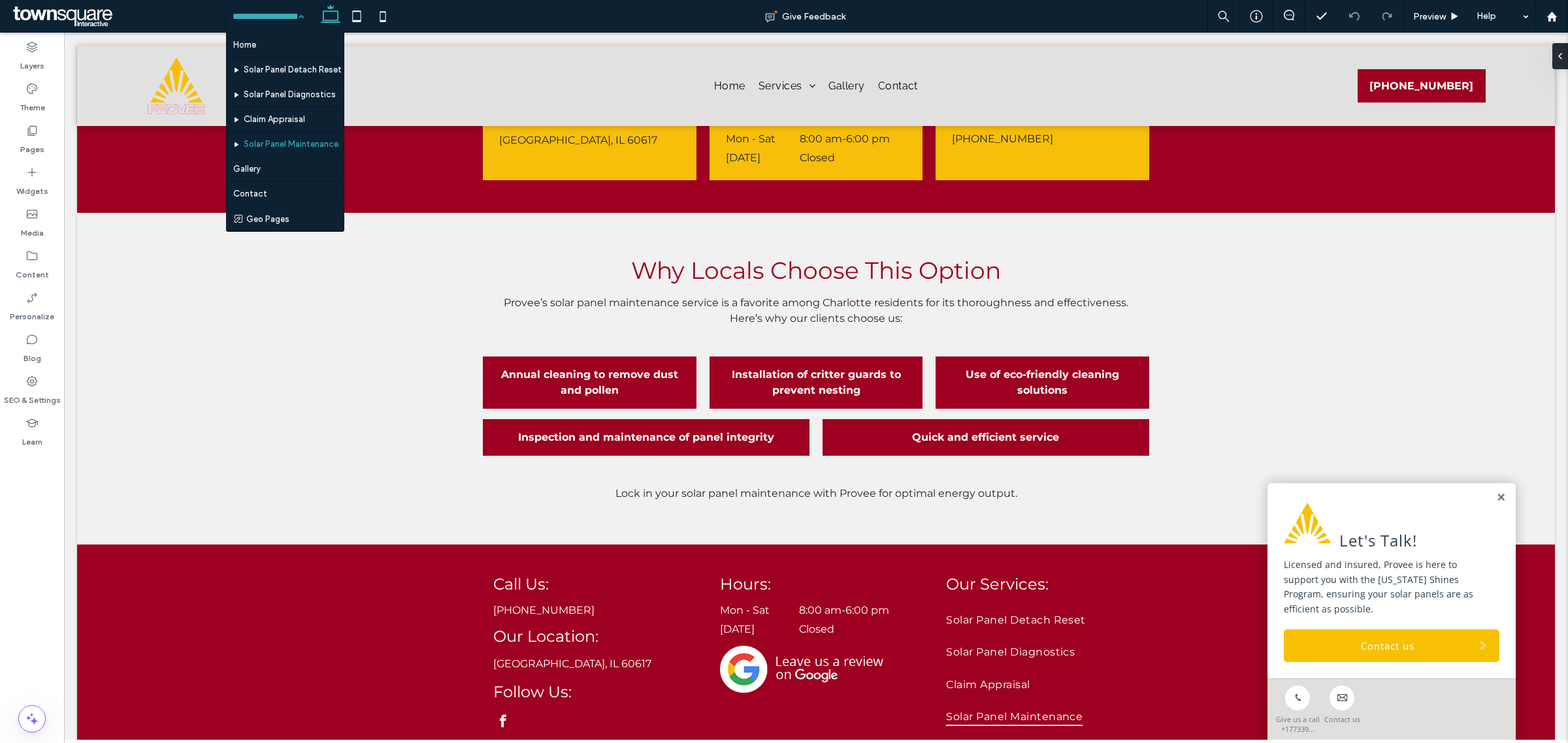
click at [278, 20] on input at bounding box center [265, 16] width 65 height 33
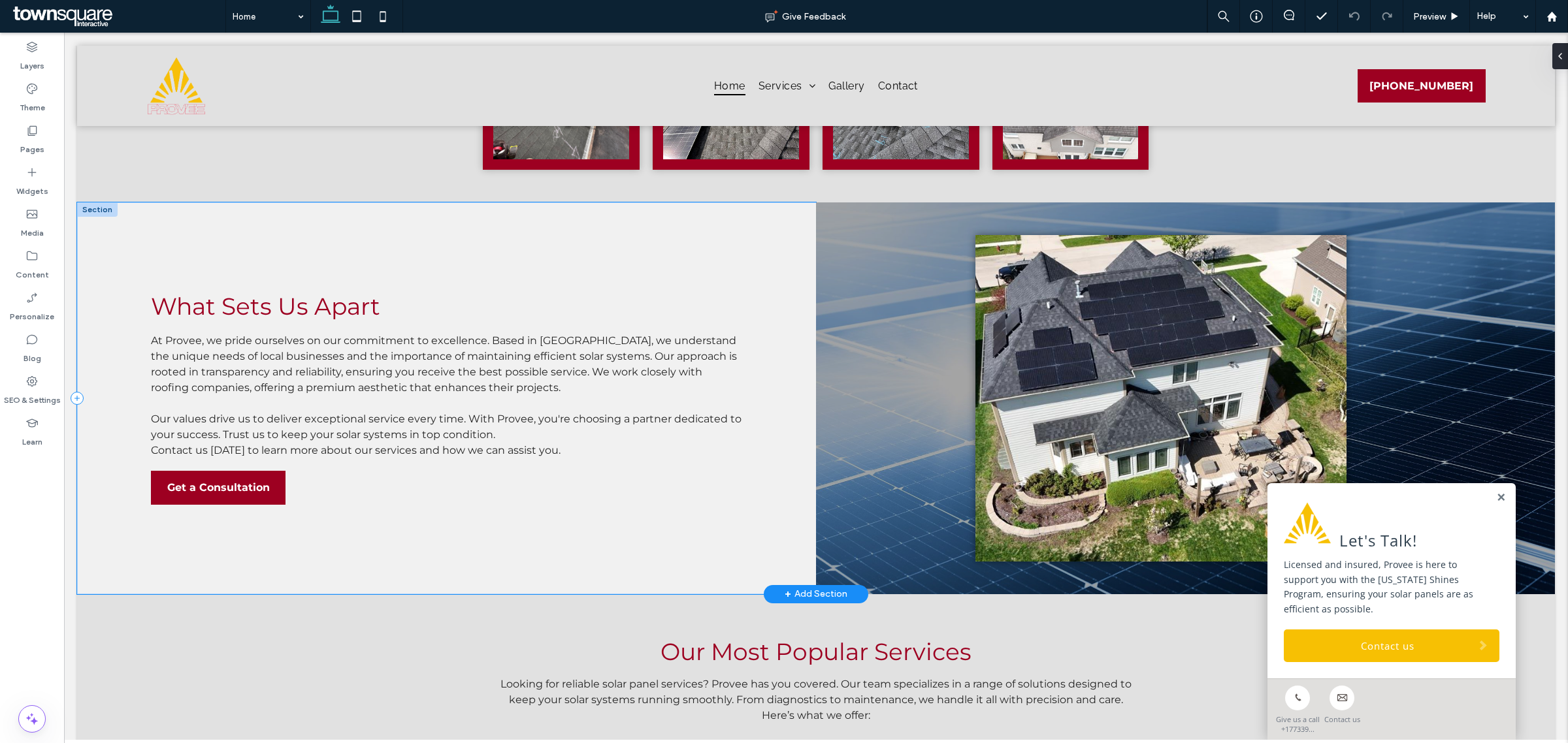
scroll to position [1736, 0]
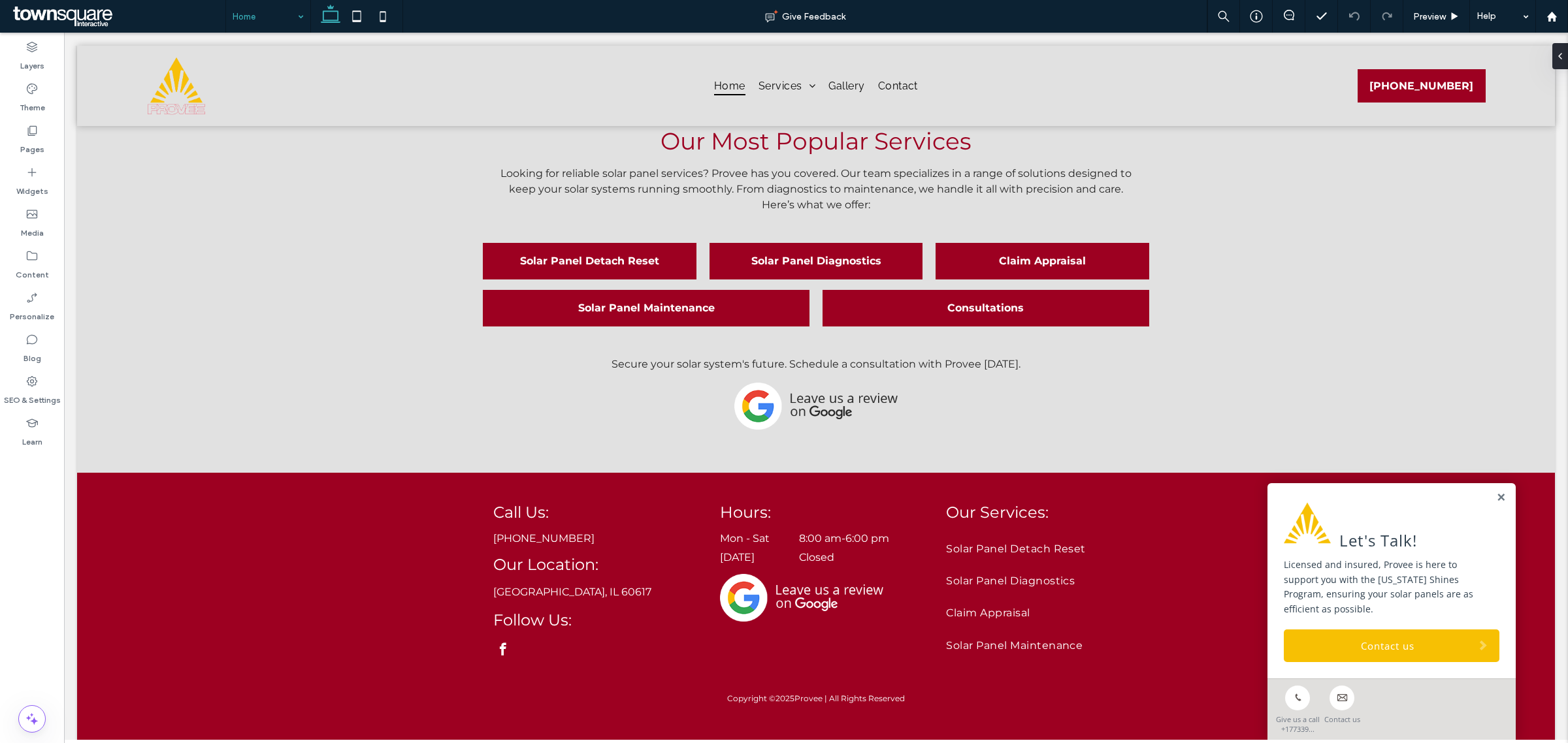
click at [271, 16] on input at bounding box center [265, 16] width 65 height 33
click at [817, 465] on div "+ Add Section" at bounding box center [816, 472] width 62 height 15
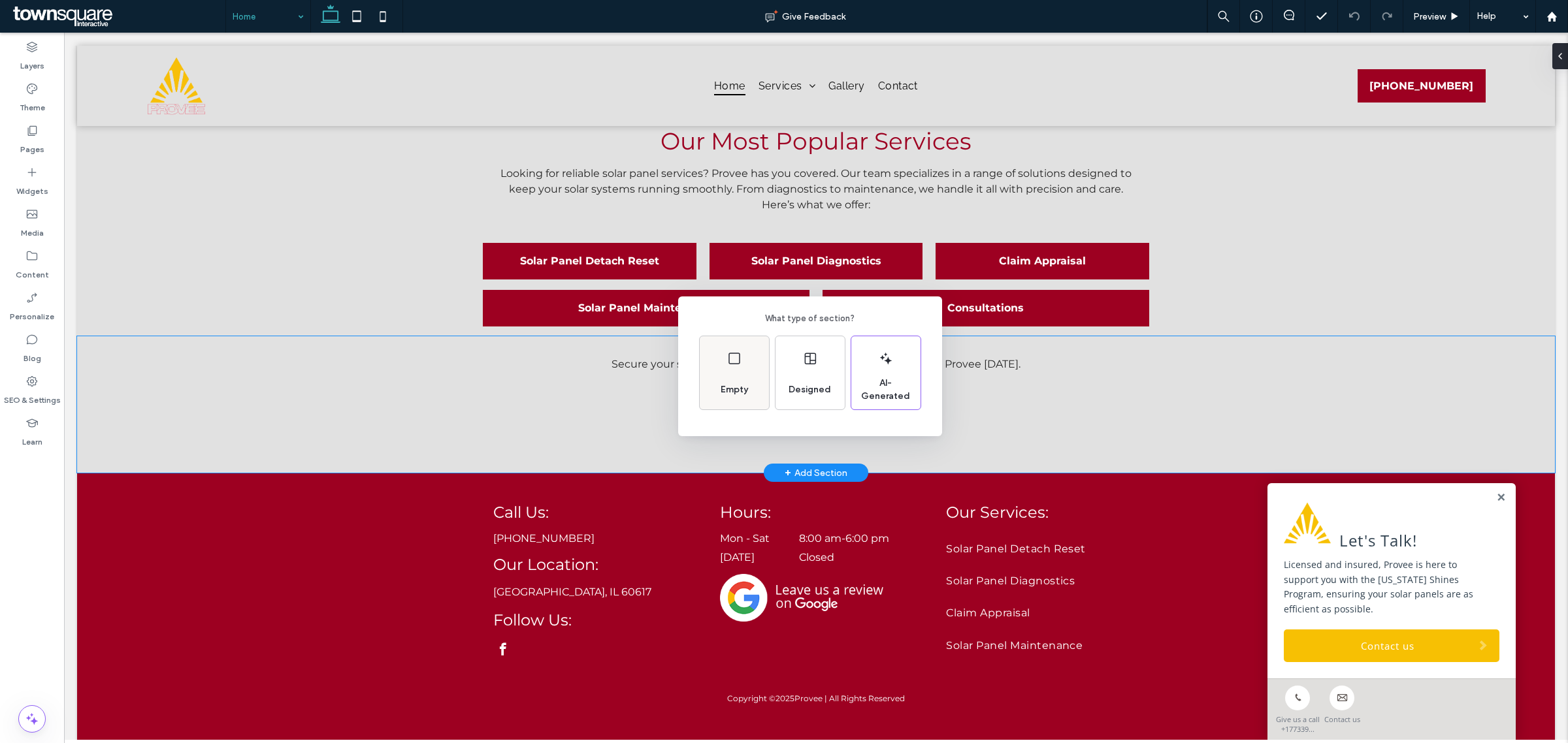
click at [724, 348] on div "Empty" at bounding box center [734, 373] width 69 height 73
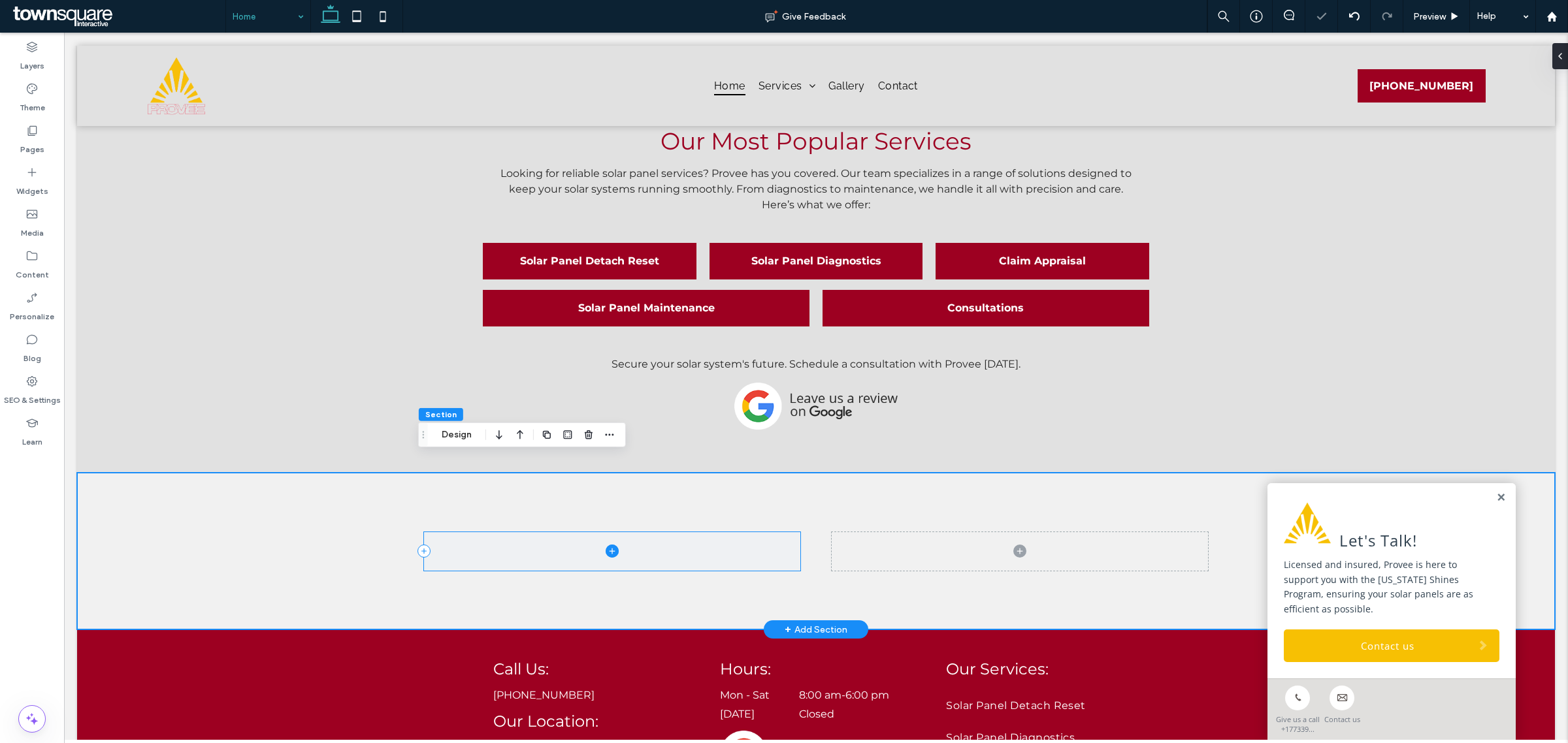
drag, startPoint x: 786, startPoint y: 528, endPoint x: 778, endPoint y: 531, distance: 8.5
click at [778, 532] on span at bounding box center [612, 551] width 377 height 39
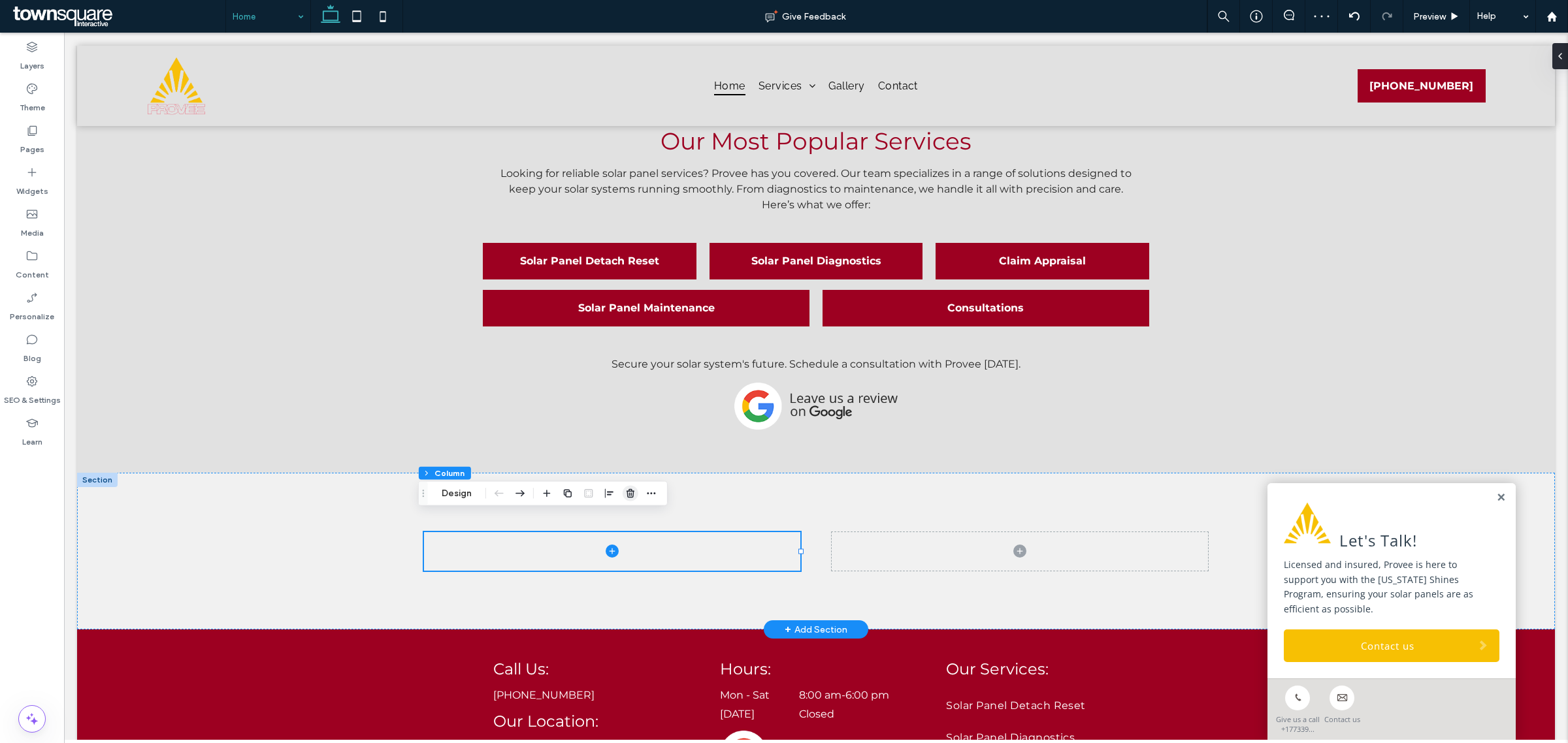
click at [628, 495] on icon "button" at bounding box center [630, 493] width 11 height 11
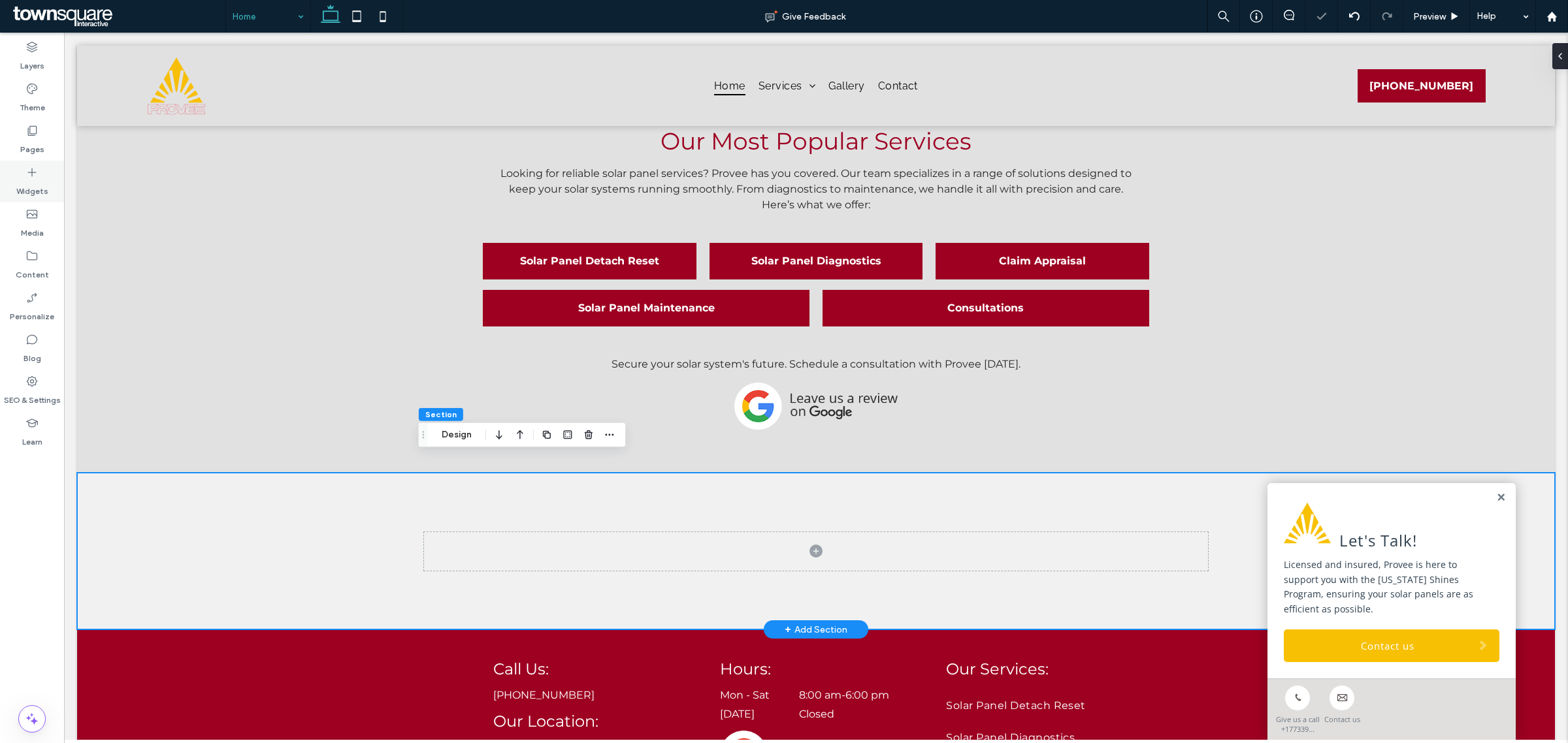
click at [34, 173] on icon at bounding box center [32, 172] width 13 height 13
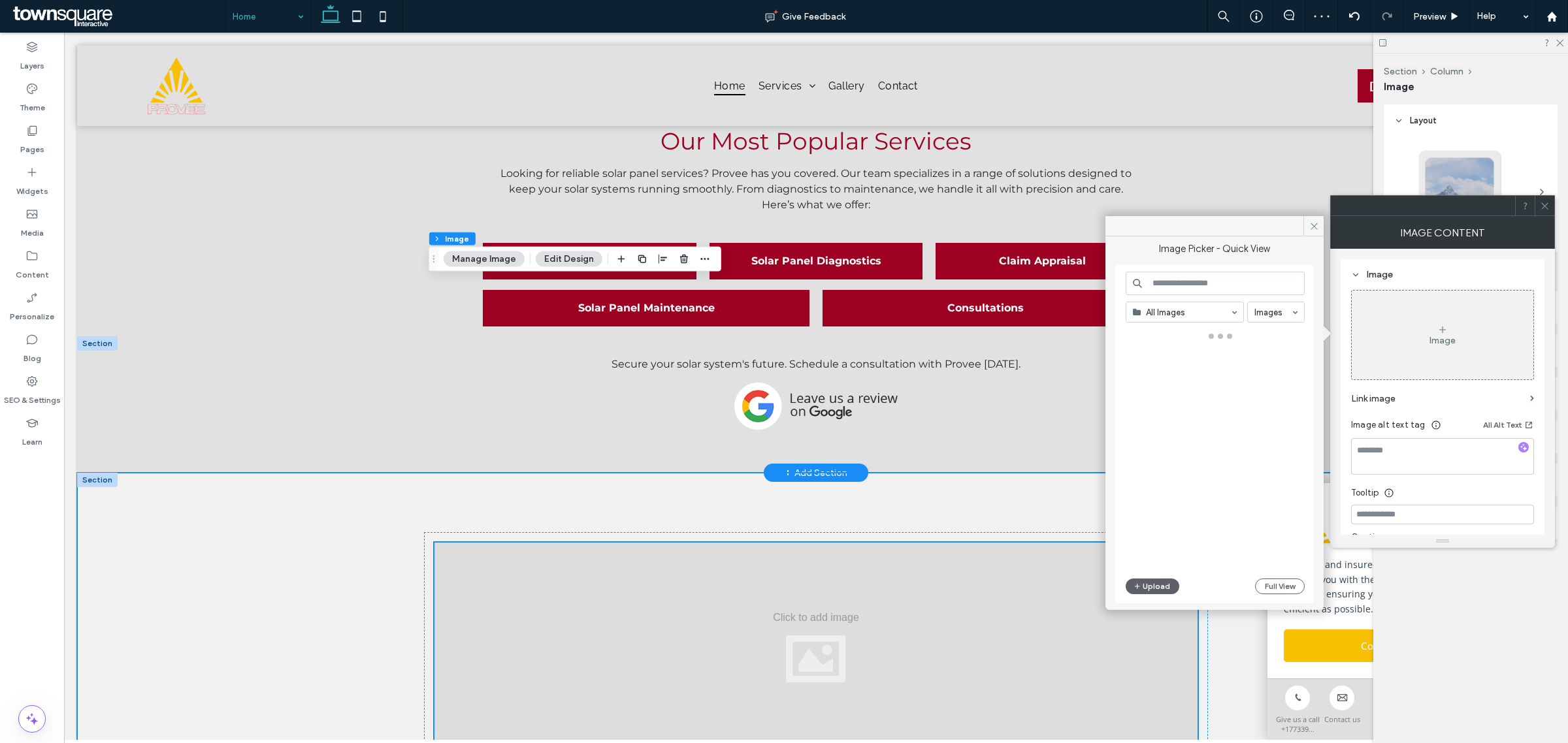
scroll to position [1980, 0]
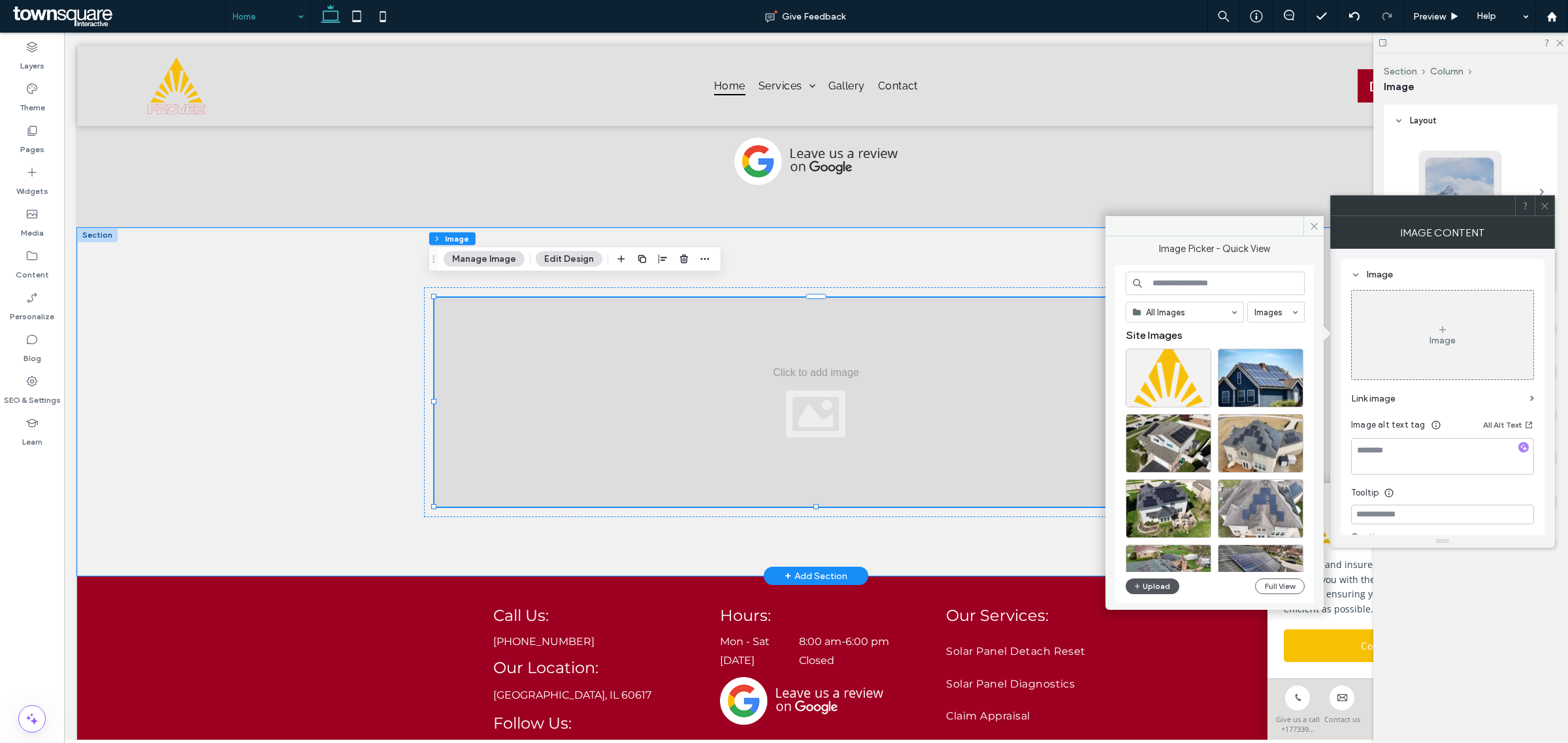
click at [1158, 580] on button "Upload" at bounding box center [1153, 587] width 53 height 15
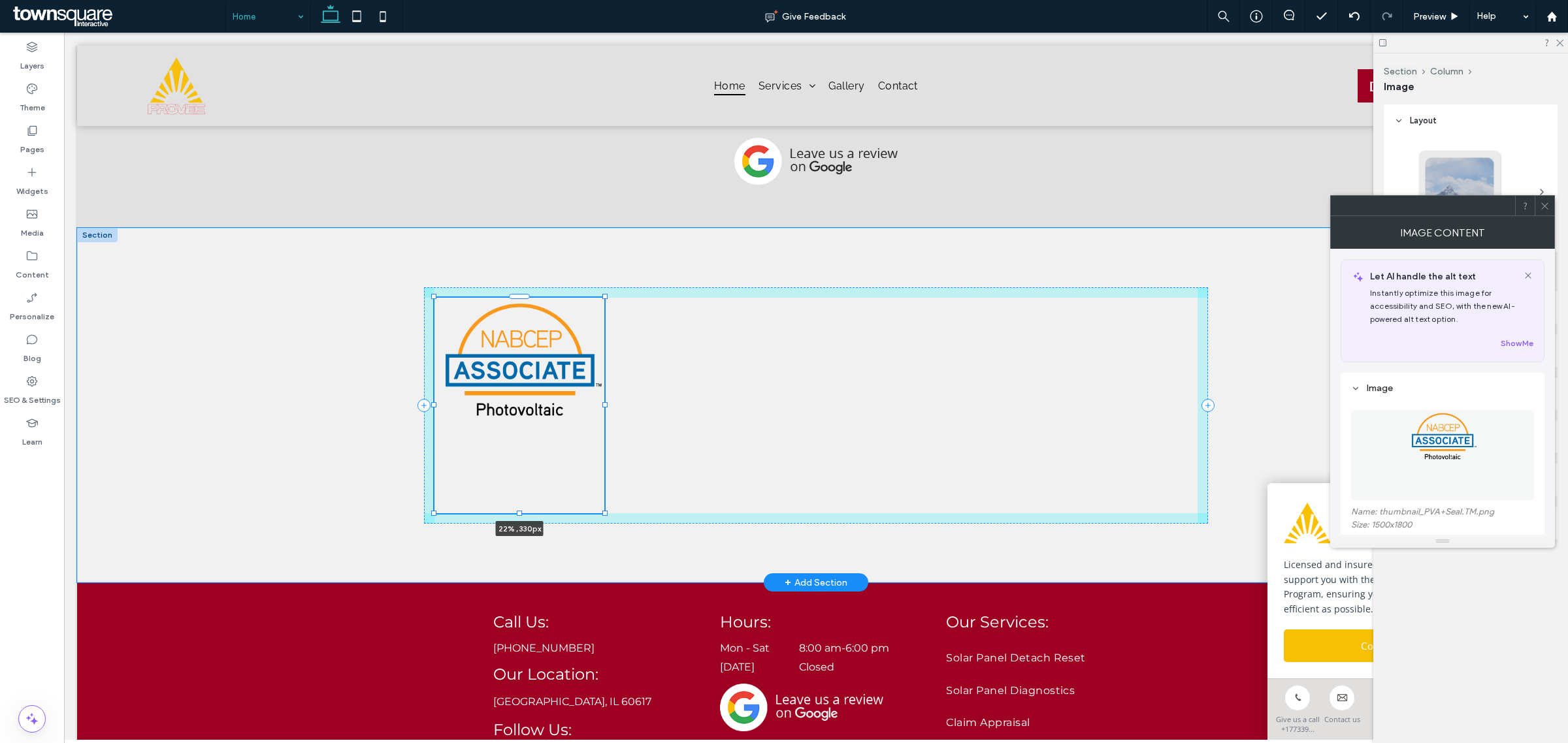
drag, startPoint x: 1191, startPoint y: 487, endPoint x: 598, endPoint y: 491, distance: 593.0
click at [435, 298] on div at bounding box center [435, 297] width 1 height 1
type input "**"
type input "****"
type input "***"
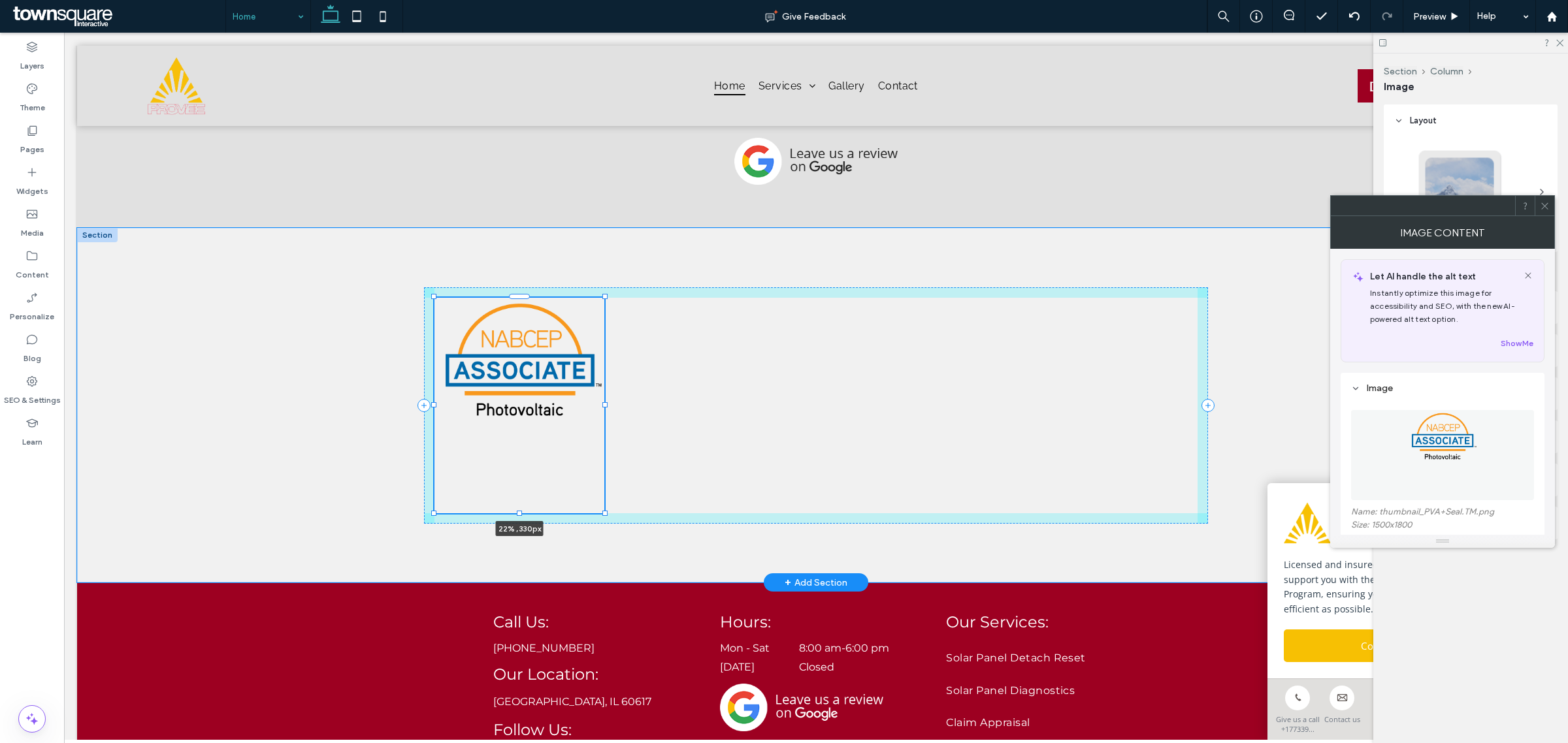
type input "***"
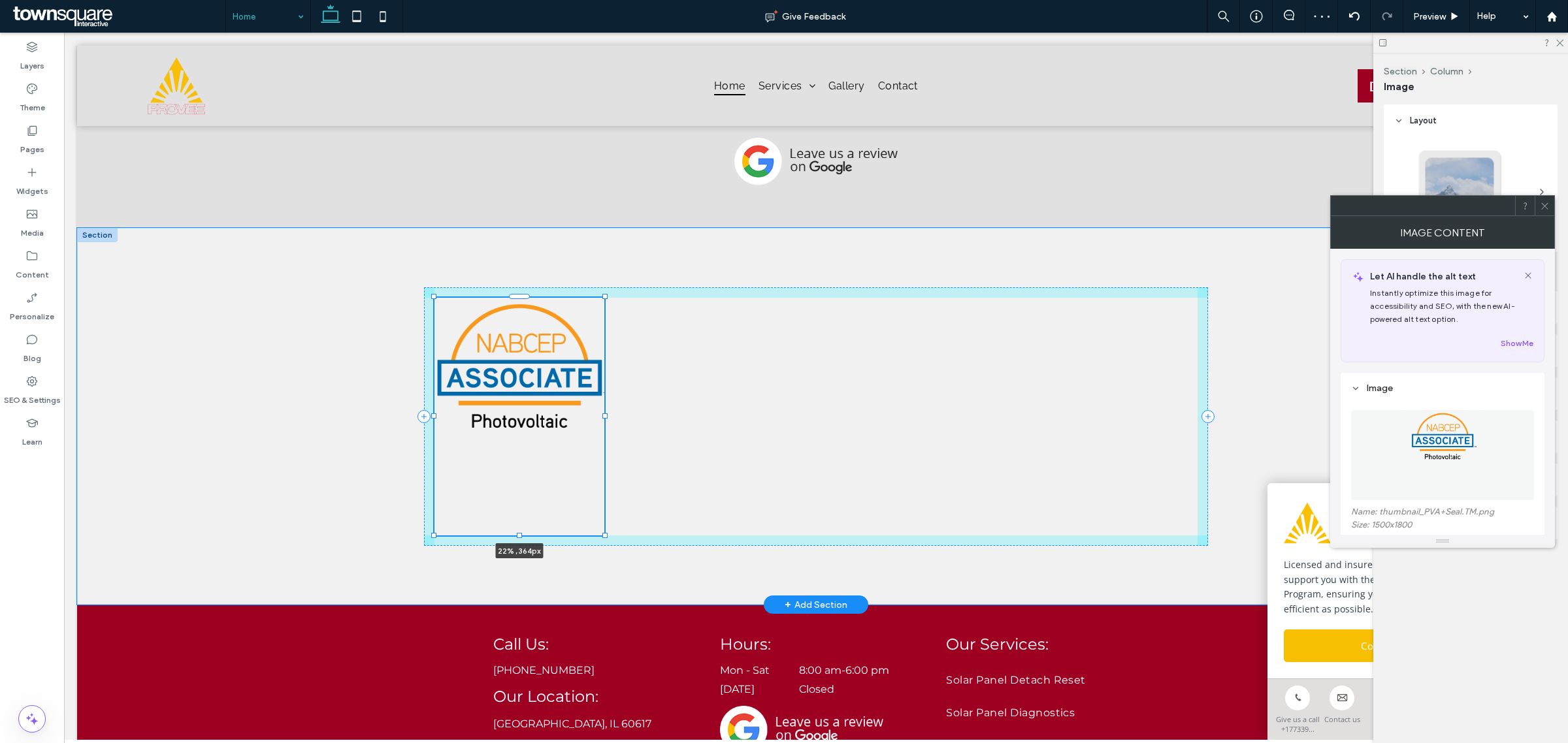
drag, startPoint x: 513, startPoint y: 496, endPoint x: 518, endPoint y: 507, distance: 12.1
click at [518, 507] on div "22% , 364px" at bounding box center [816, 416] width 784 height 377
type input "***"
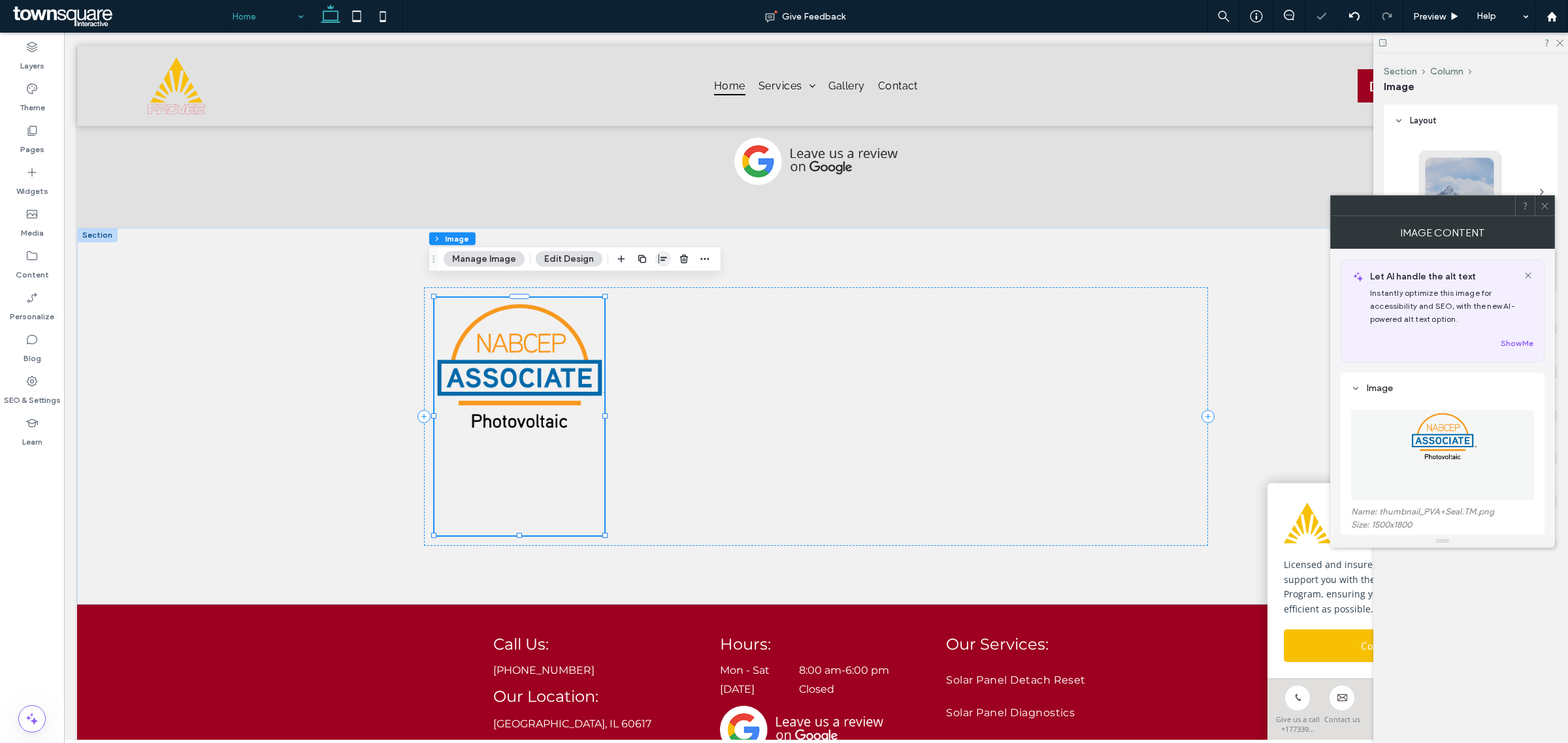
click at [658, 264] on icon "button" at bounding box center [663, 259] width 11 height 11
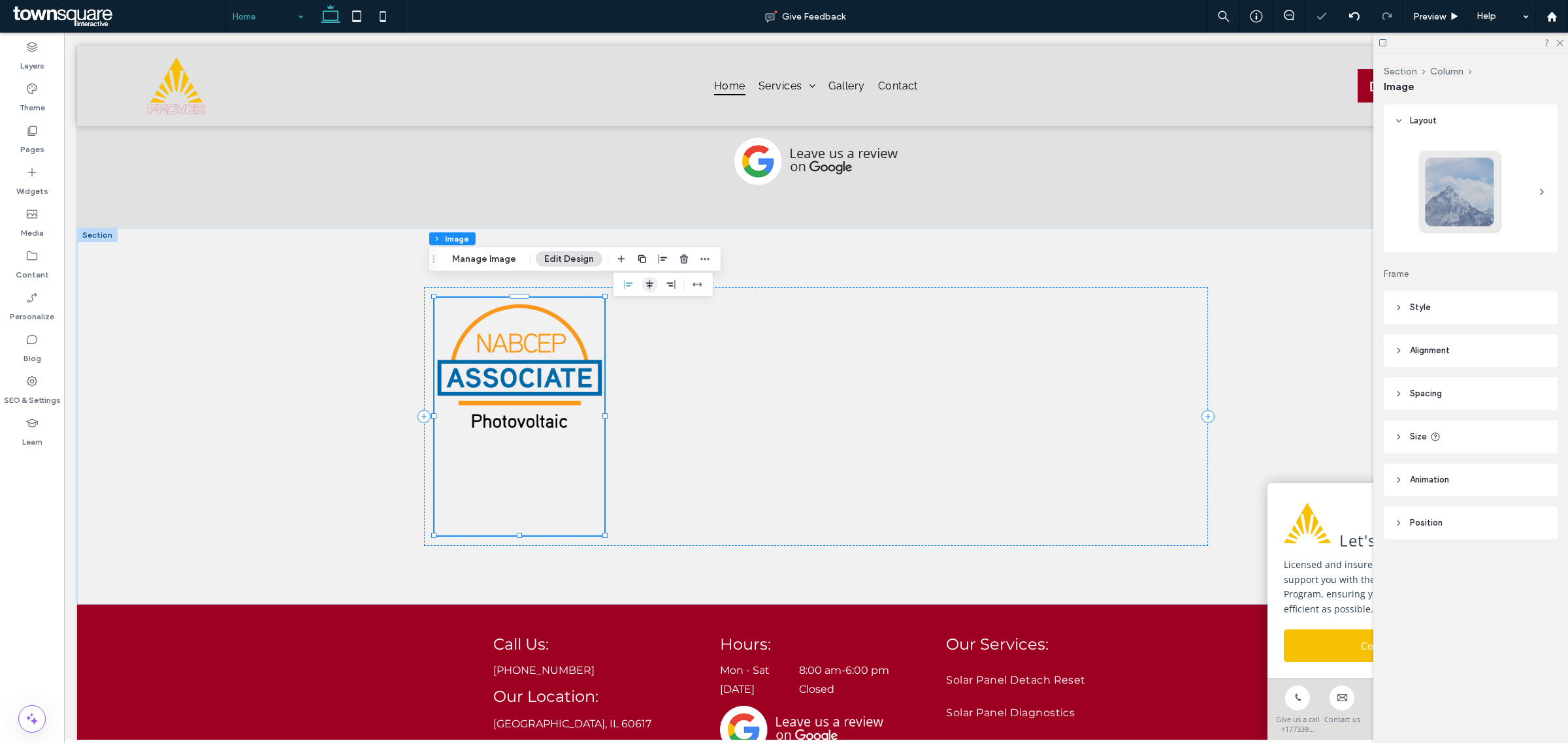
click at [650, 291] on span "center" at bounding box center [649, 285] width 15 height 15
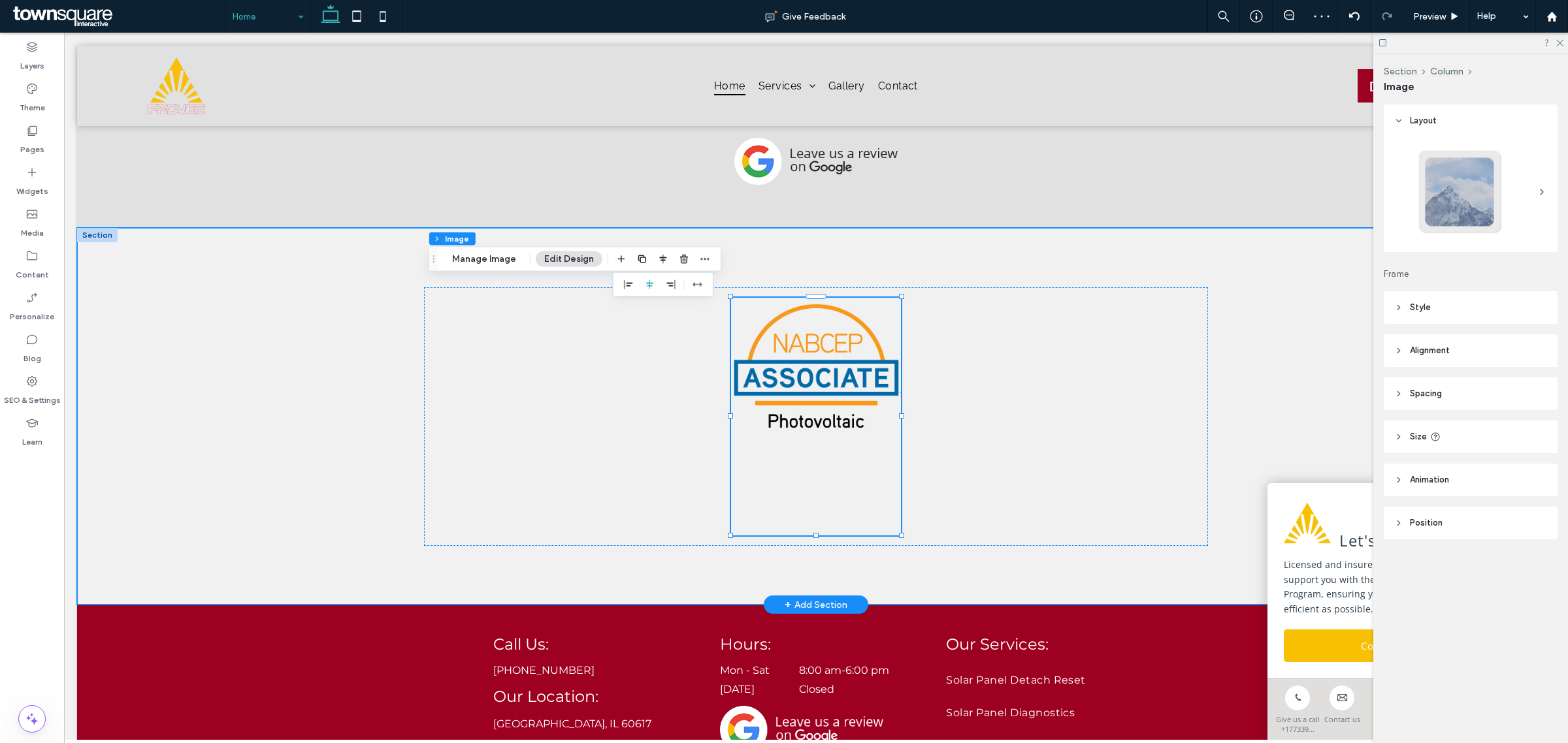
click at [985, 568] on div "22% , 364px" at bounding box center [816, 416] width 784 height 377
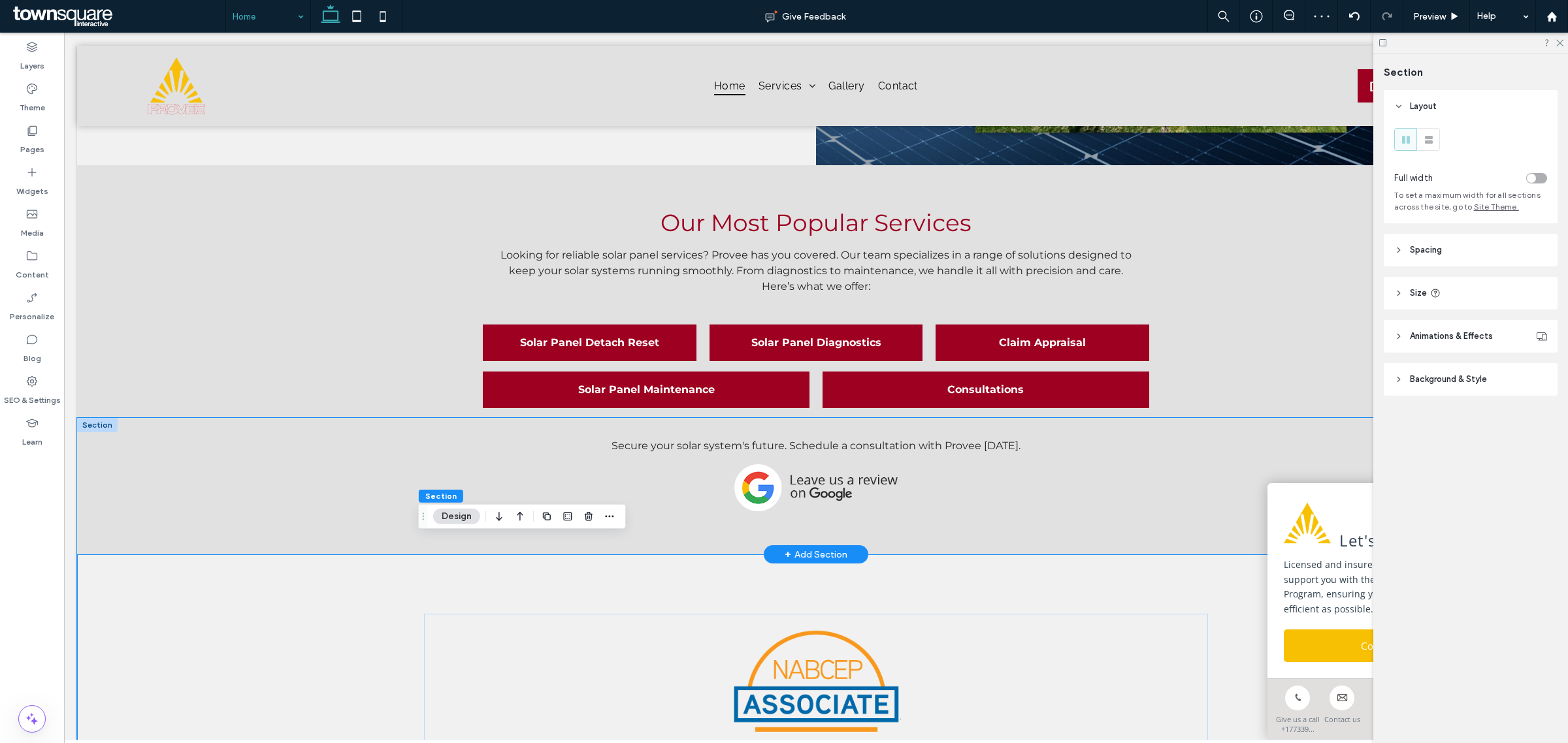
click at [330, 429] on div "Secure your solar system's future. Schedule a consultation with Provee [DATE]." at bounding box center [816, 486] width 1478 height 137
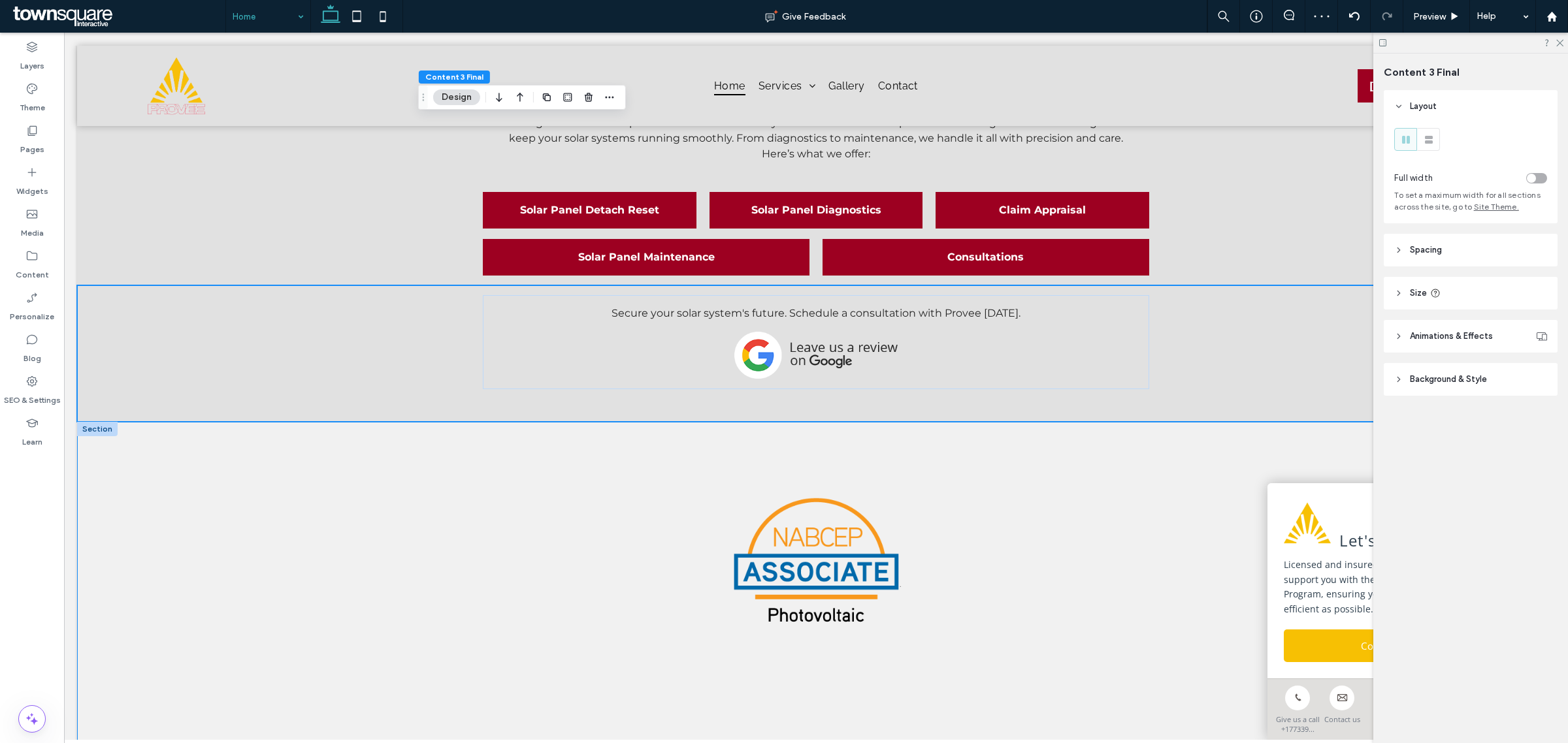
scroll to position [2062, 0]
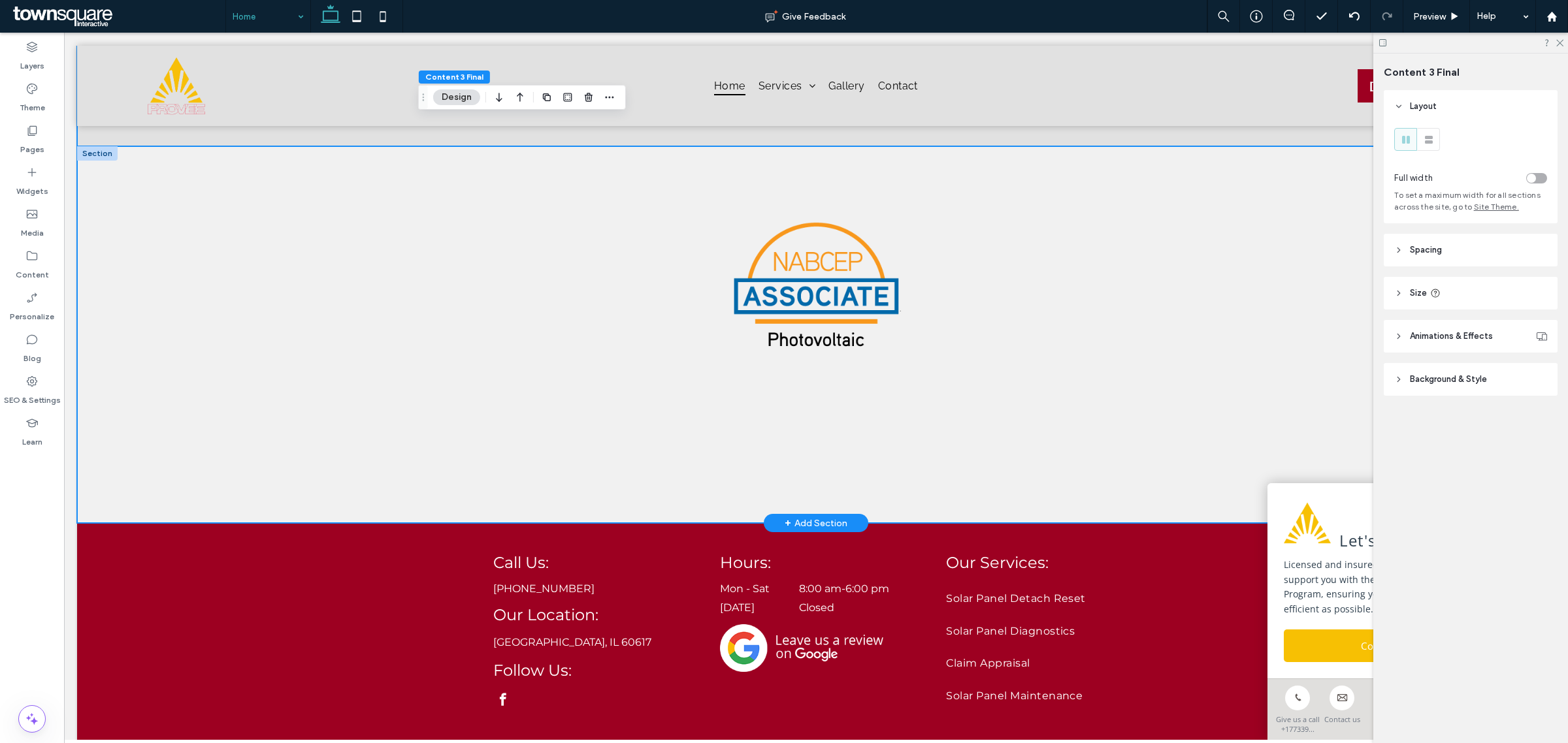
click at [353, 417] on div at bounding box center [816, 335] width 1478 height 377
drag, startPoint x: 619, startPoint y: 507, endPoint x: 623, endPoint y: 393, distance: 114.1
click at [623, 393] on div "400px Section + Add Section" at bounding box center [816, 335] width 1478 height 377
type input "***"
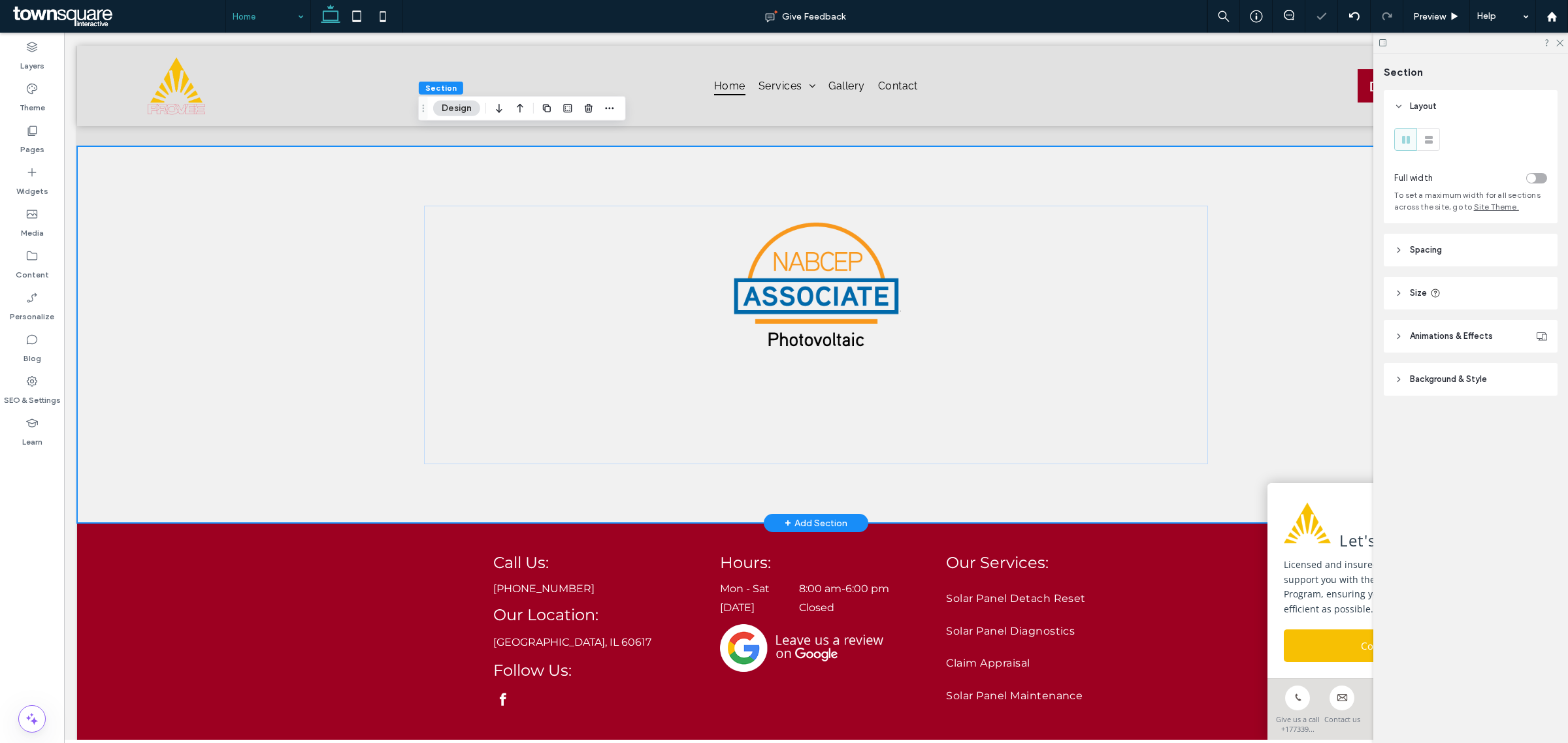
click at [655, 368] on div at bounding box center [816, 335] width 784 height 259
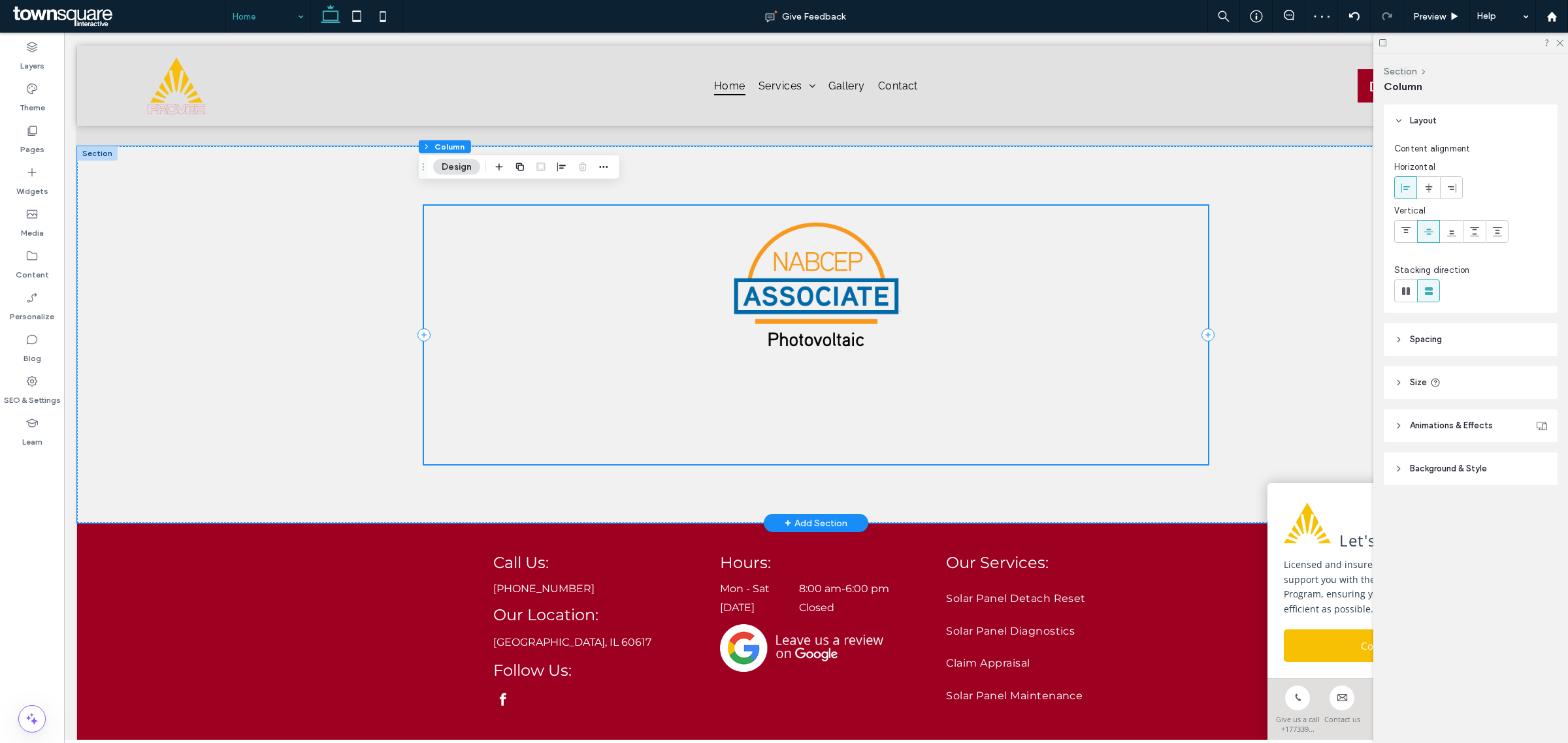
click at [895, 287] on div at bounding box center [816, 335] width 784 height 259
click at [864, 281] on img at bounding box center [816, 334] width 170 height 238
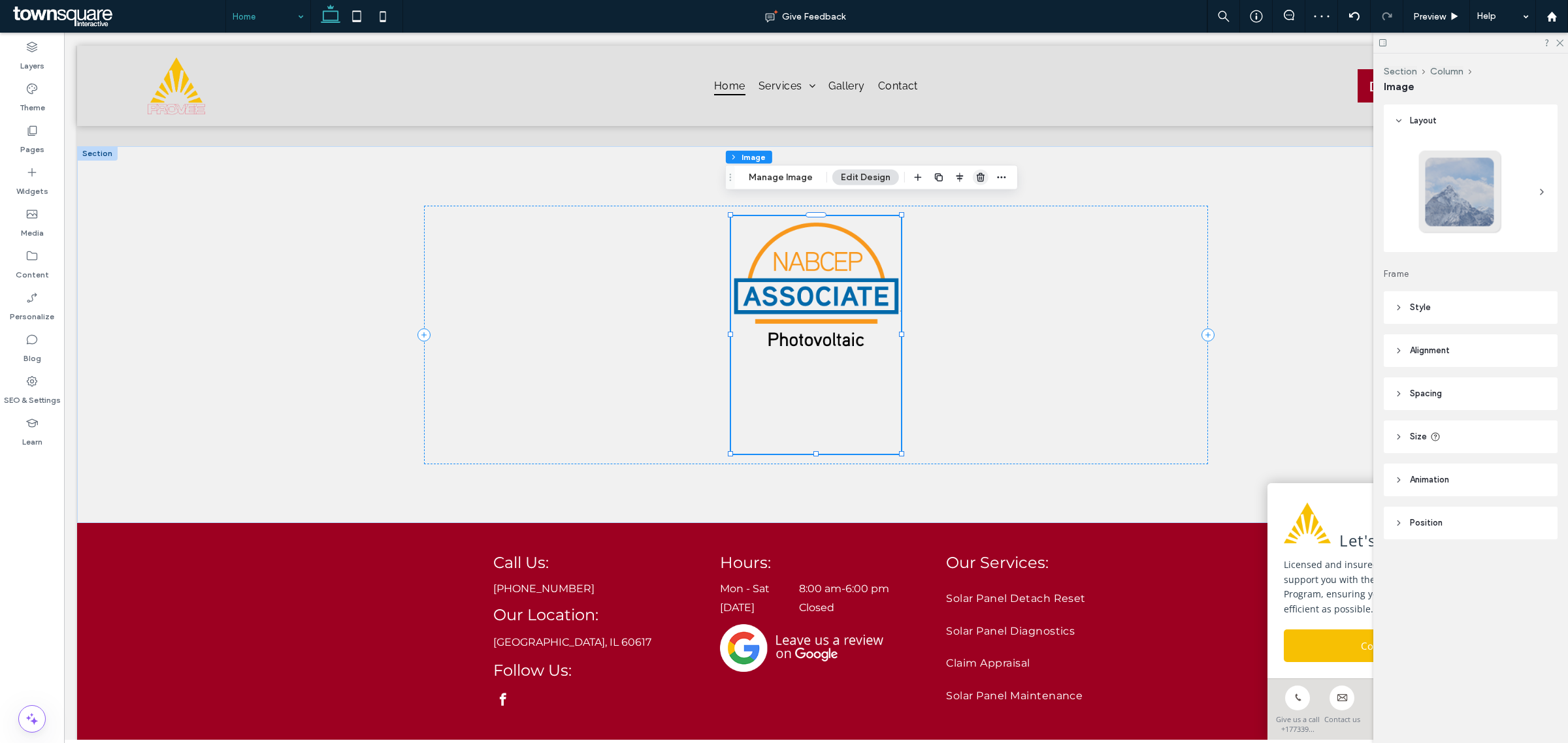
drag, startPoint x: 974, startPoint y: 183, endPoint x: 902, endPoint y: 156, distance: 76.9
click at [974, 183] on span "button" at bounding box center [981, 177] width 15 height 15
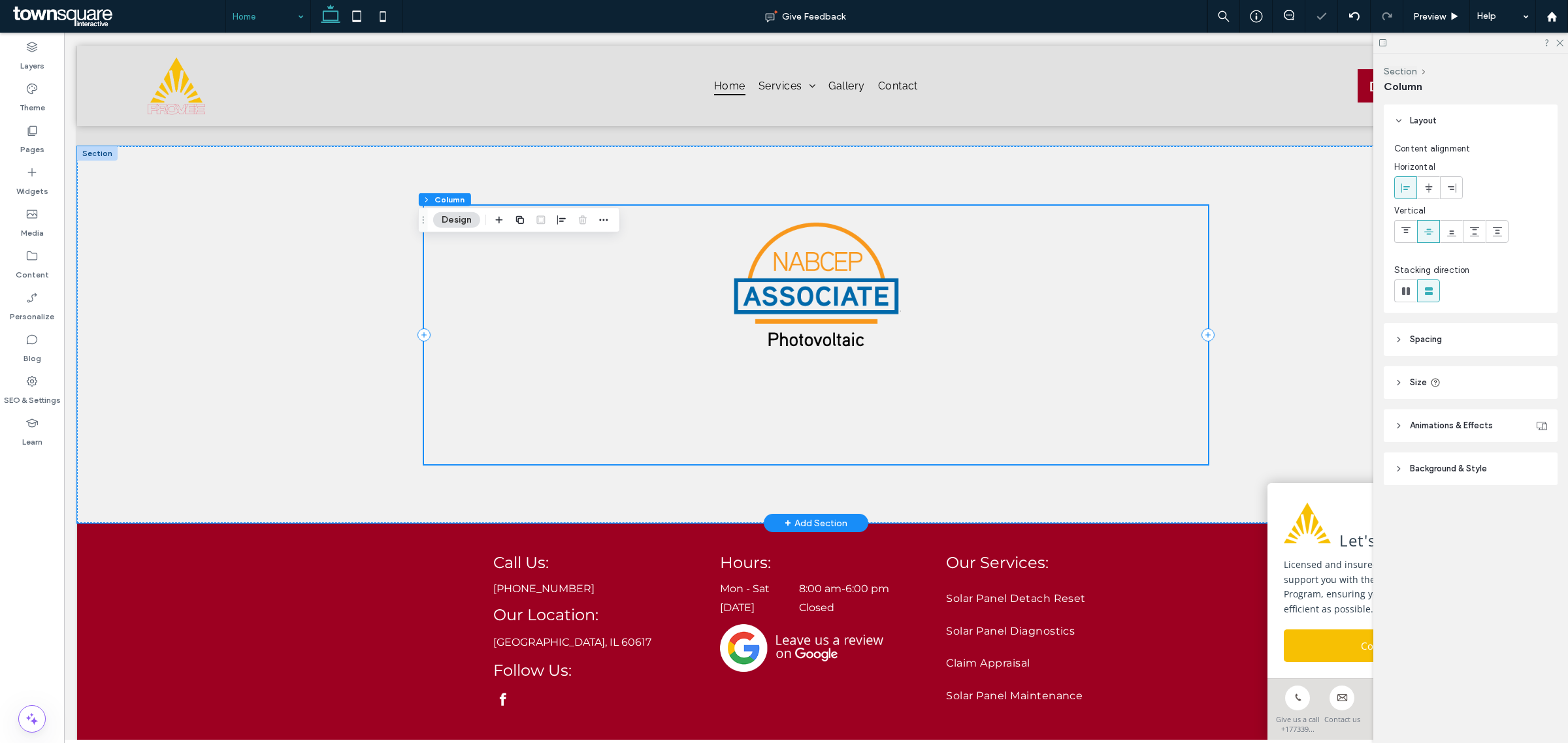
scroll to position [2009, 0]
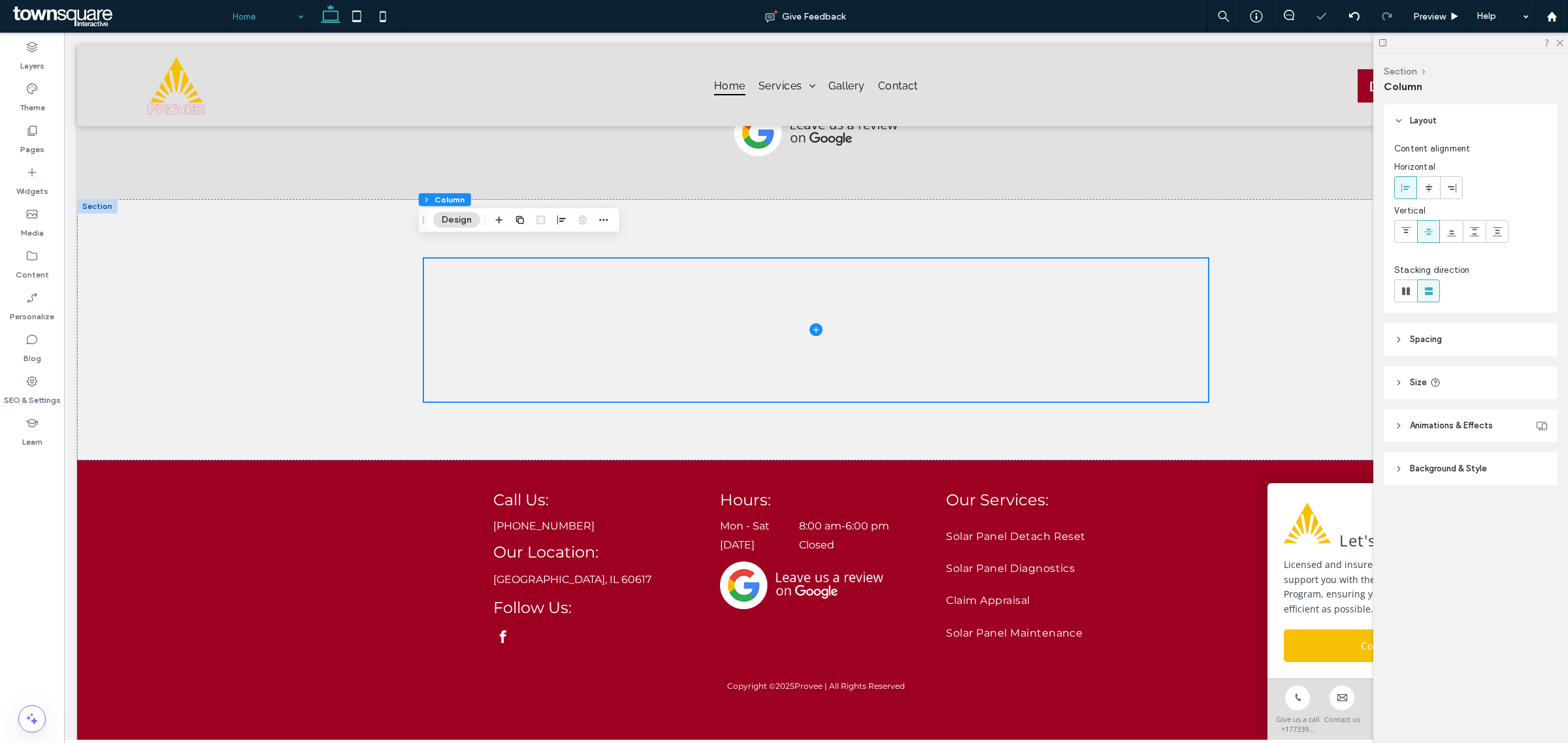
click at [1485, 468] on span "Background & Style" at bounding box center [1449, 469] width 77 height 13
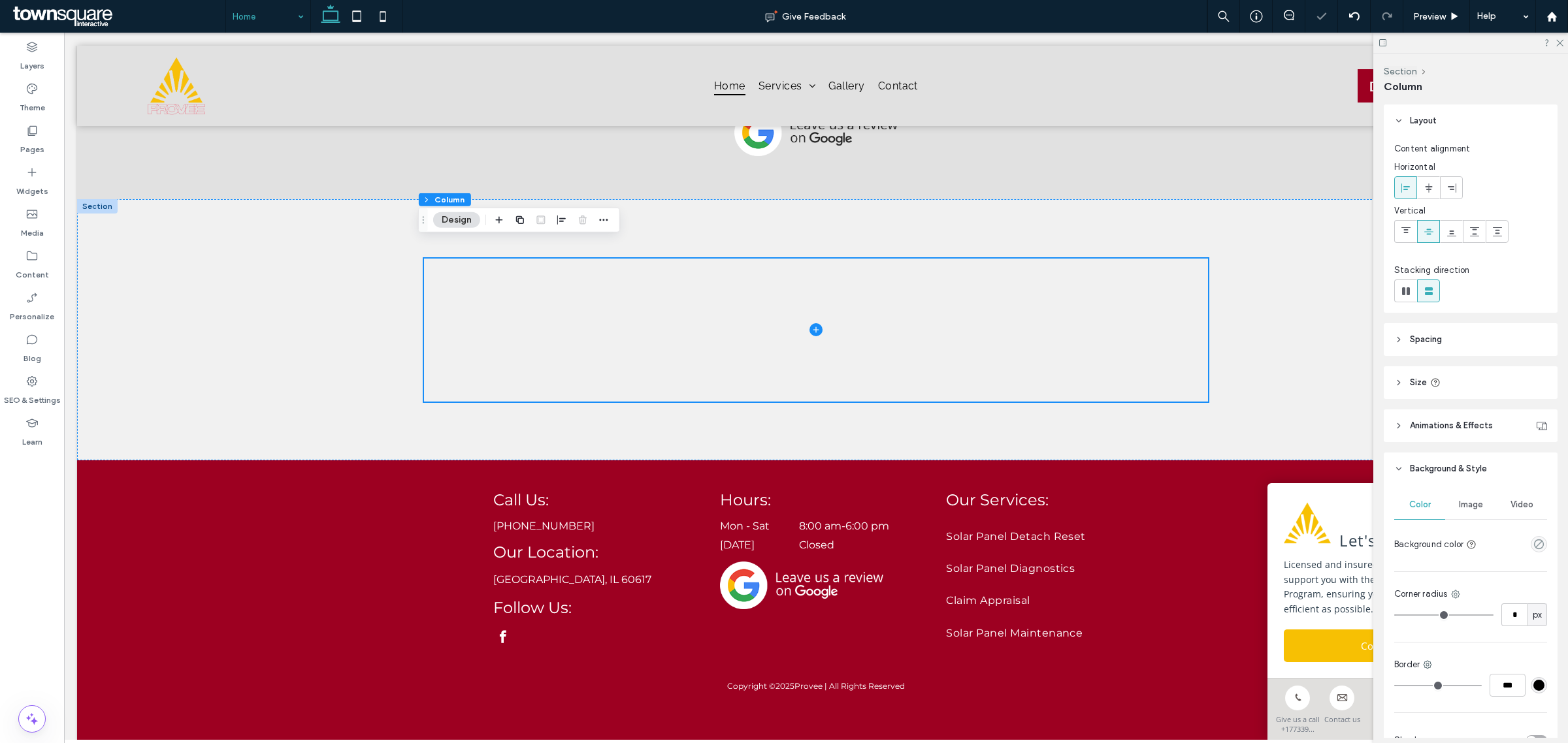
click at [1475, 503] on span "Image" at bounding box center [1471, 505] width 24 height 11
click at [1436, 589] on div "Add multiple images for a background slider" at bounding box center [1471, 583] width 151 height 22
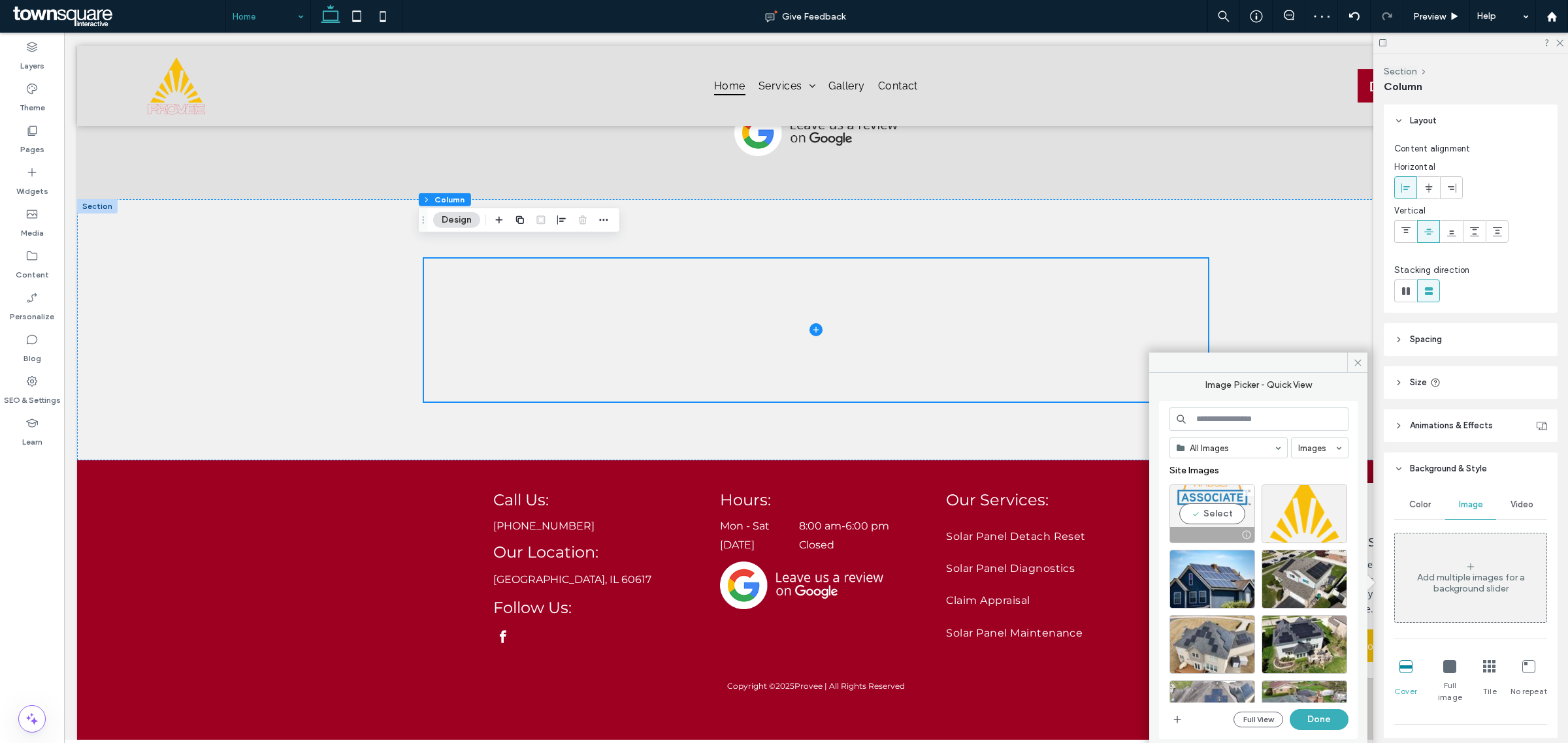
click at [1194, 511] on div "Select" at bounding box center [1212, 514] width 86 height 59
click at [1330, 723] on button "Done" at bounding box center [1319, 720] width 59 height 21
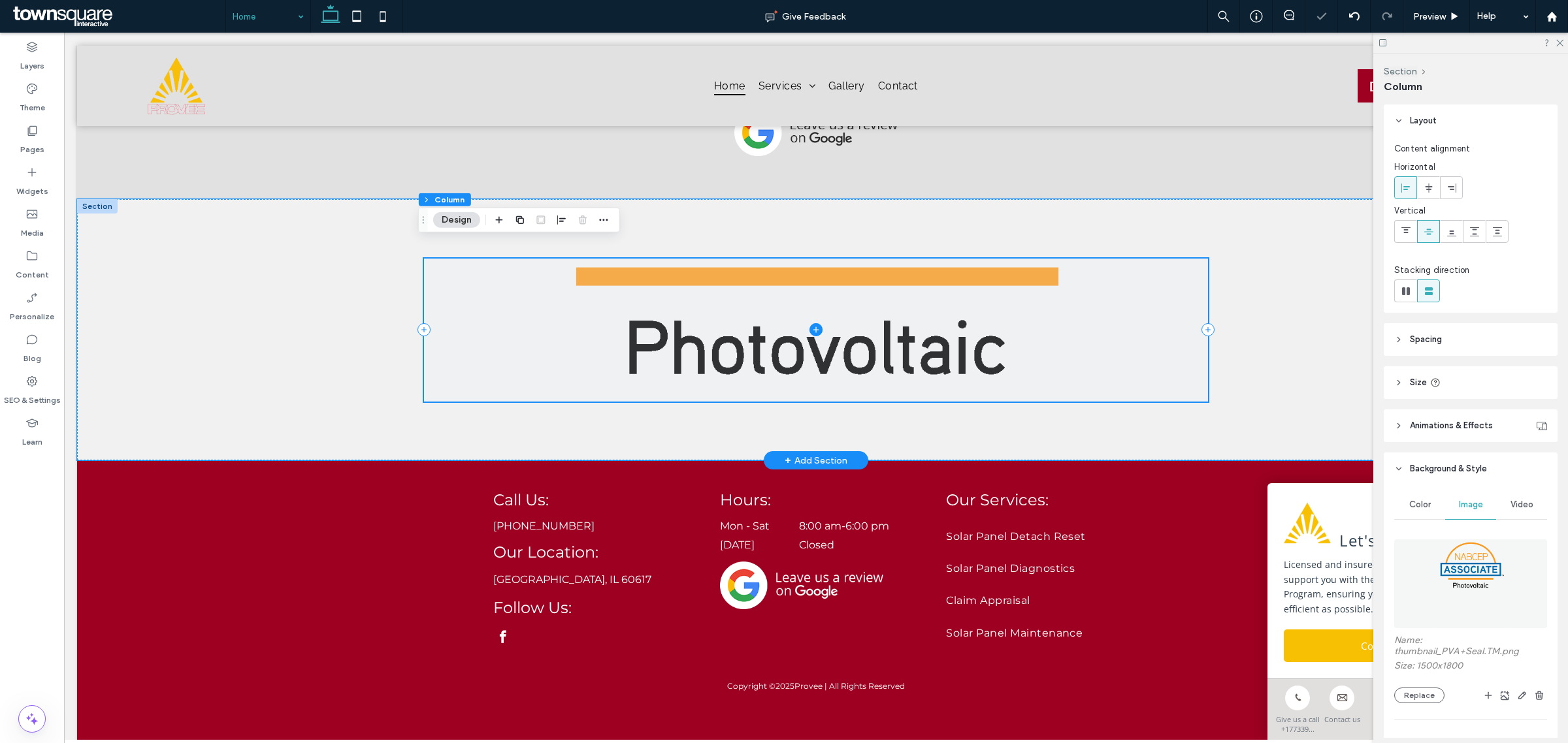
click at [1175, 360] on span at bounding box center [816, 330] width 784 height 143
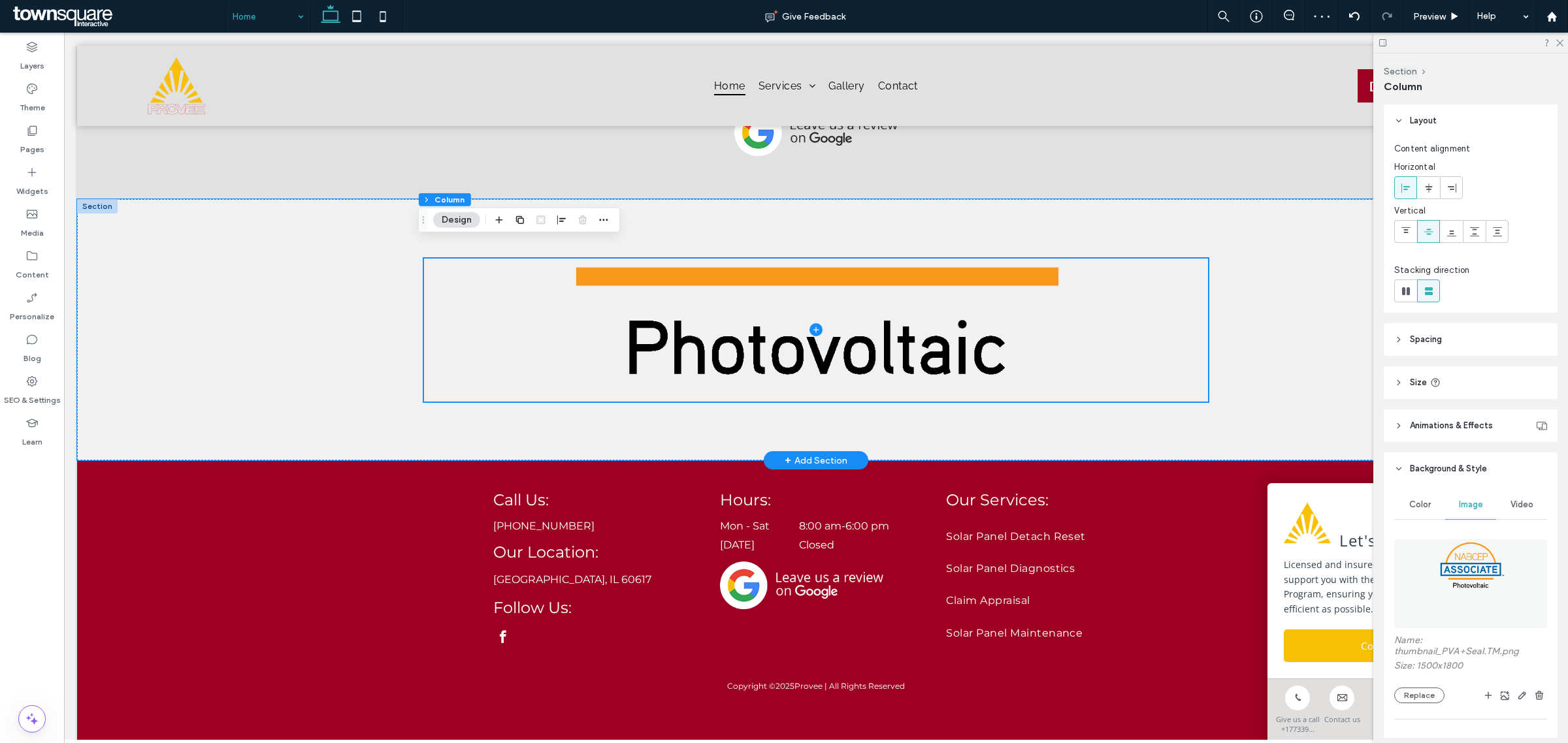
scroll to position [245, 0]
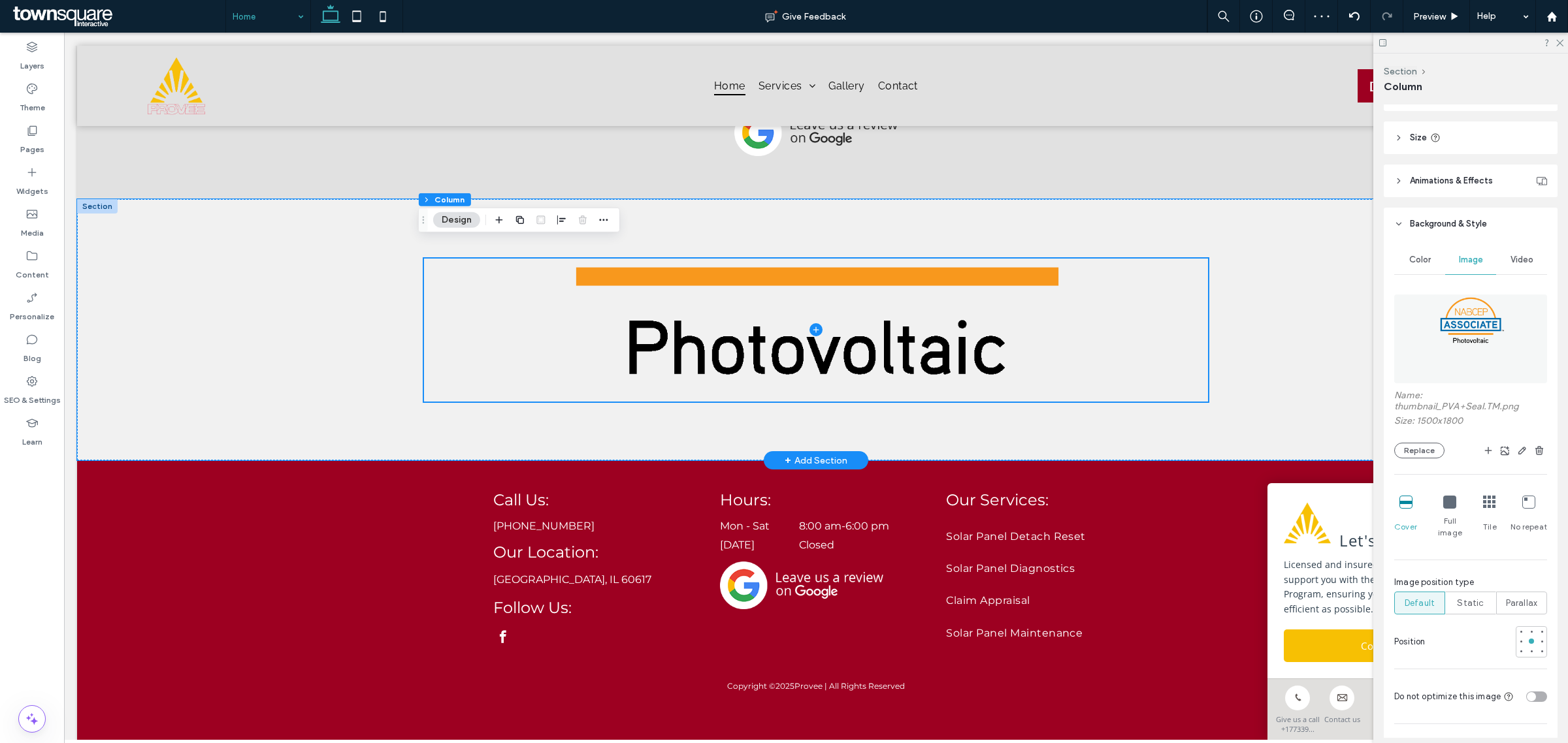
click at [1446, 508] on icon at bounding box center [1449, 502] width 13 height 13
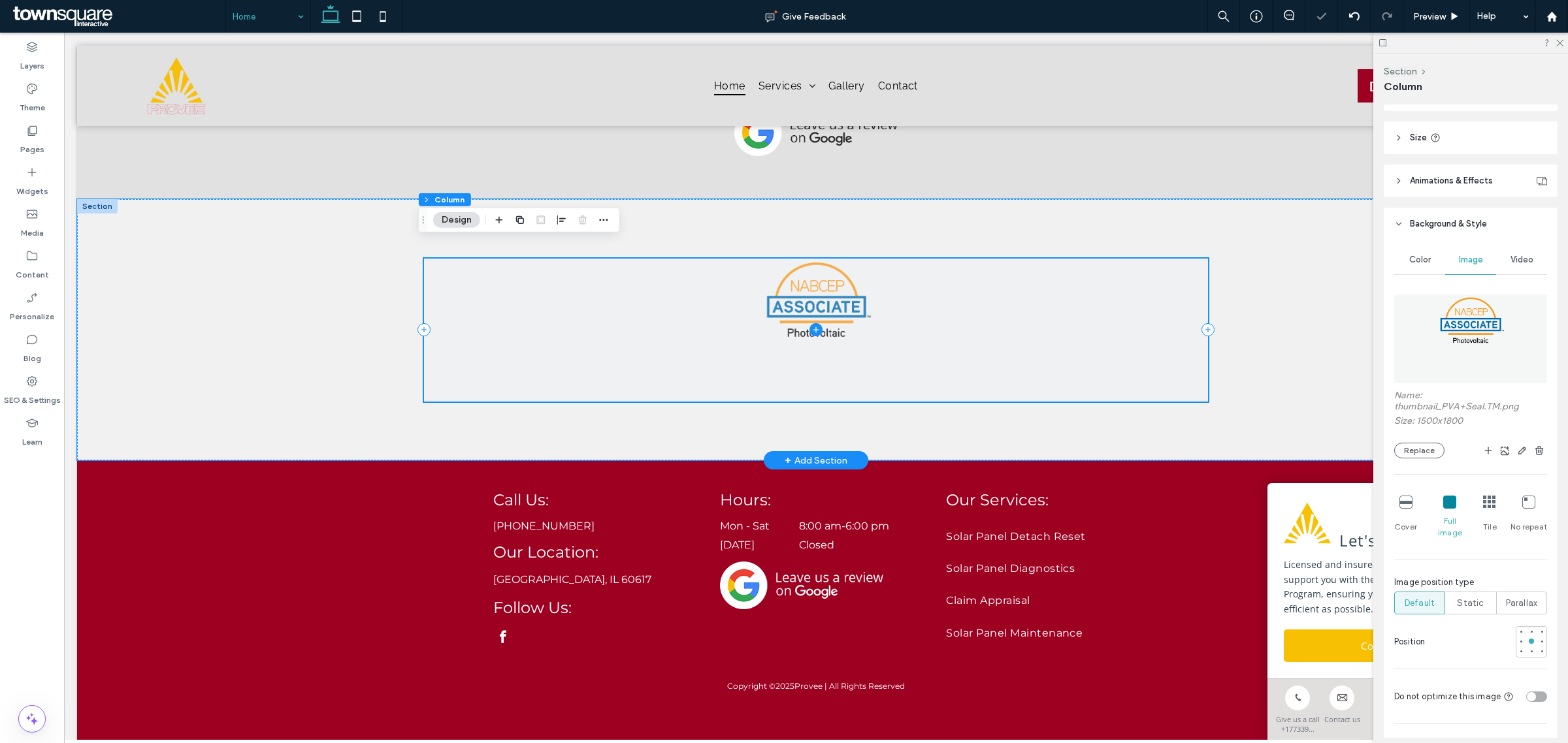
click at [828, 294] on span at bounding box center [816, 330] width 784 height 143
click at [1454, 321] on img at bounding box center [1471, 339] width 74 height 89
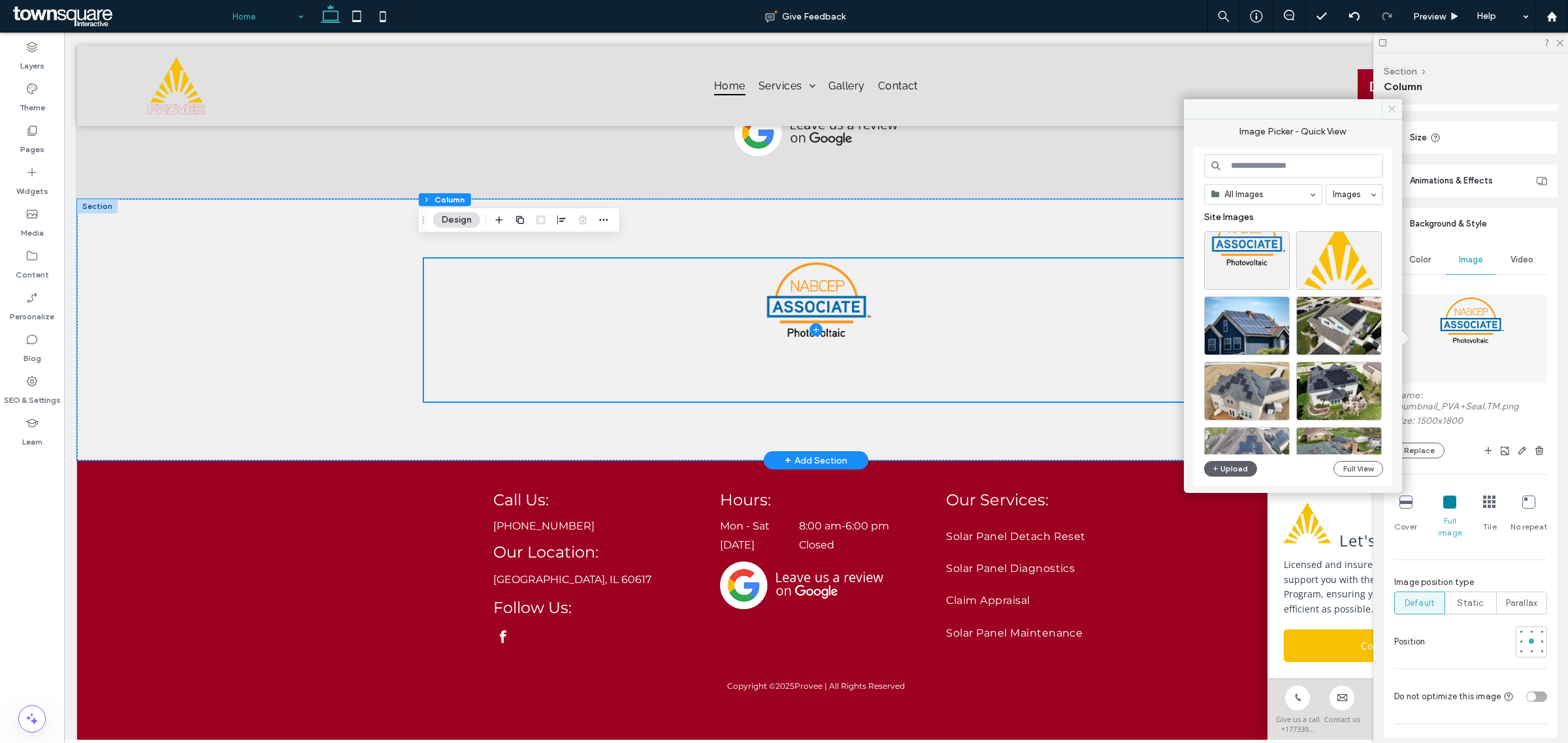
click at [1390, 118] on span at bounding box center [1392, 109] width 20 height 20
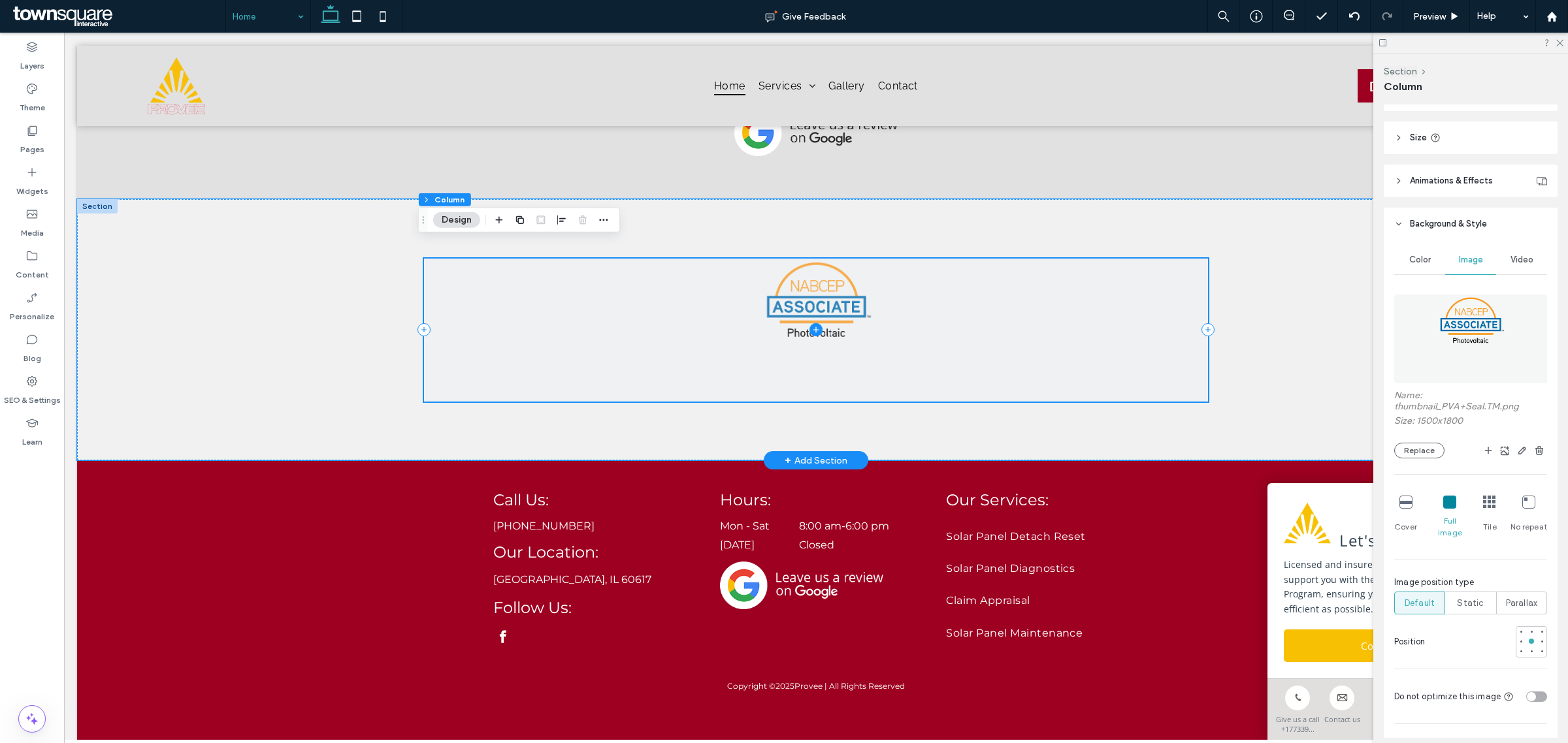
click at [818, 318] on span at bounding box center [816, 330] width 784 height 143
click at [1190, 373] on span at bounding box center [816, 330] width 784 height 143
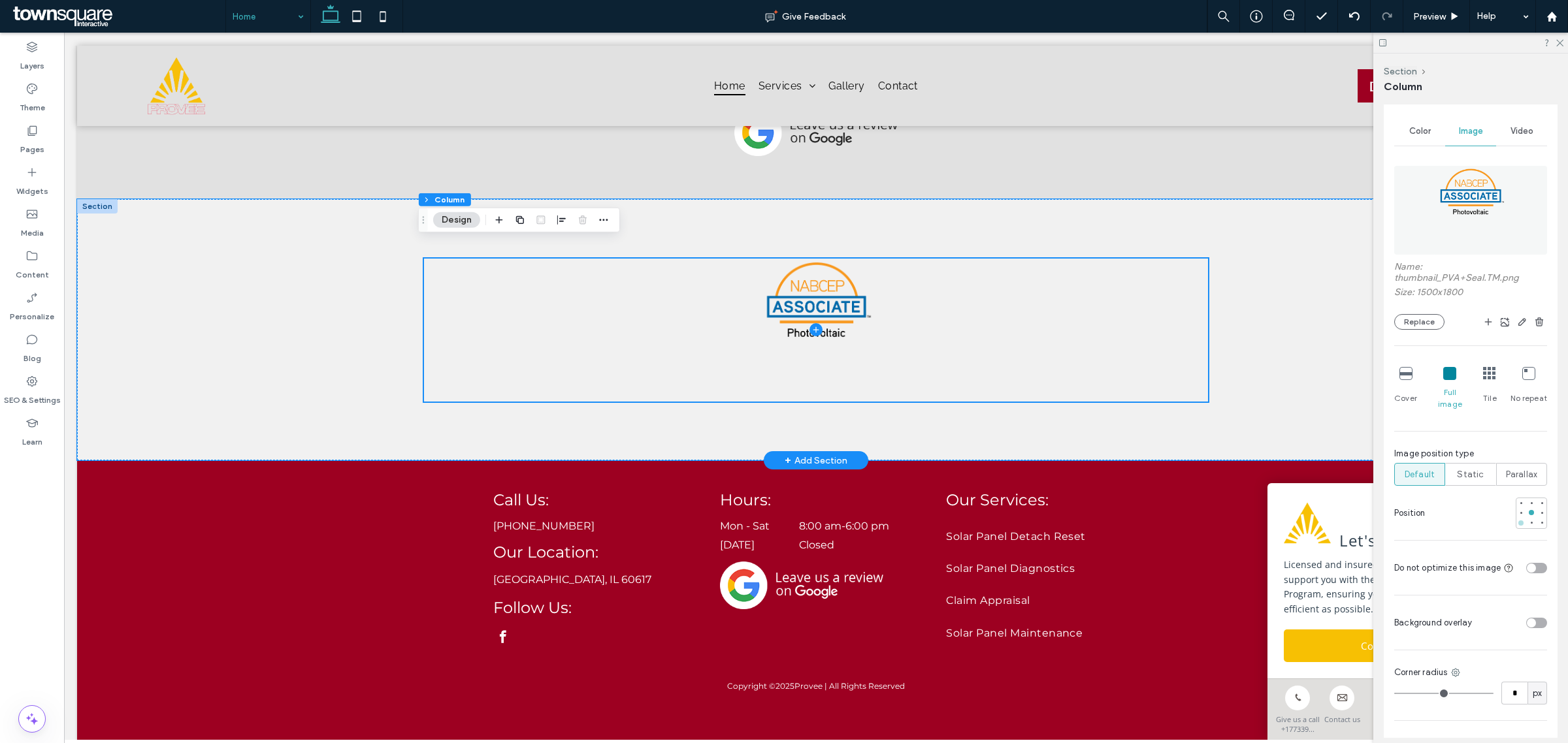
scroll to position [408, 0]
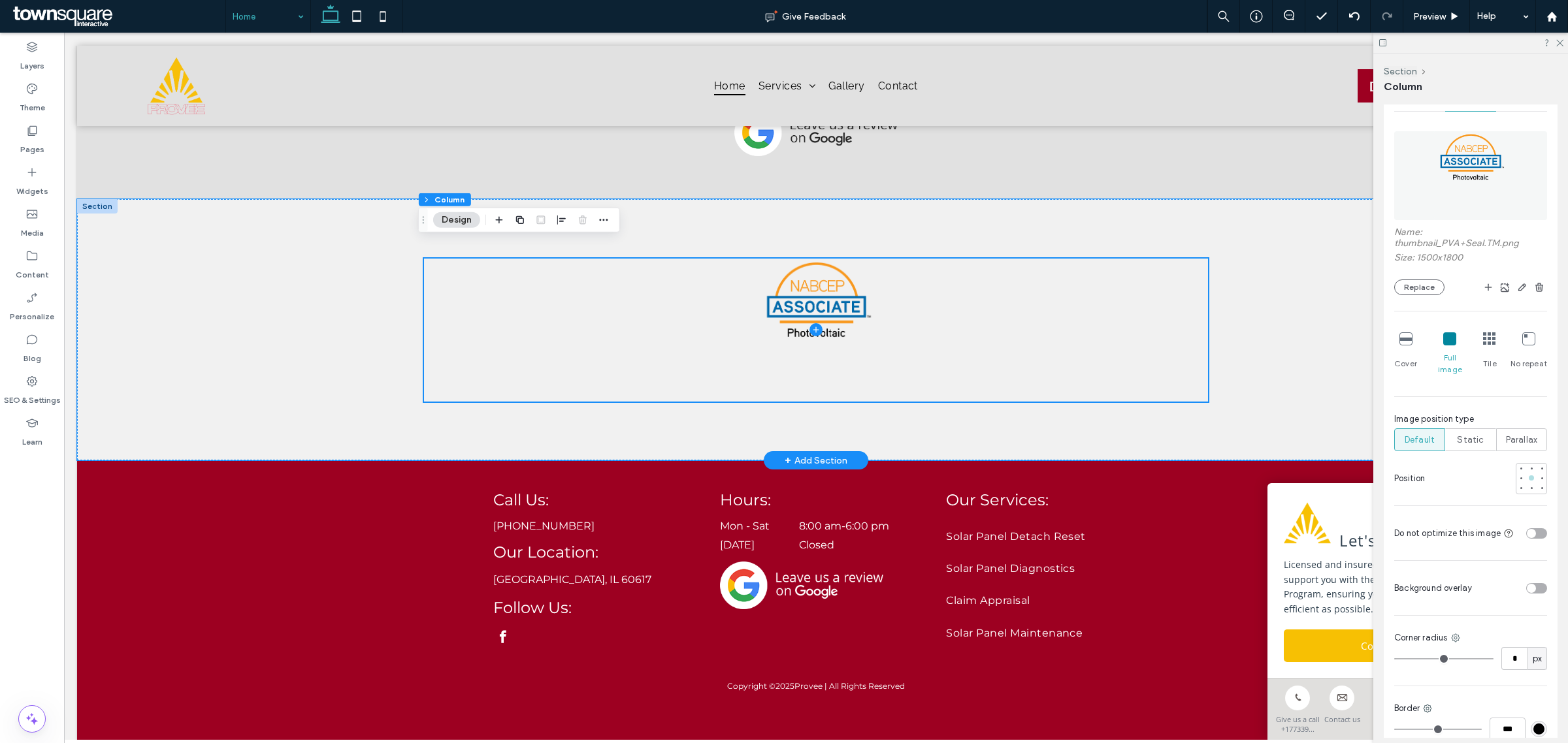
click at [1527, 474] on div at bounding box center [1532, 478] width 9 height 9
click at [1529, 486] on div at bounding box center [1531, 488] width 5 height 5
click at [715, 400] on div at bounding box center [816, 329] width 784 height 261
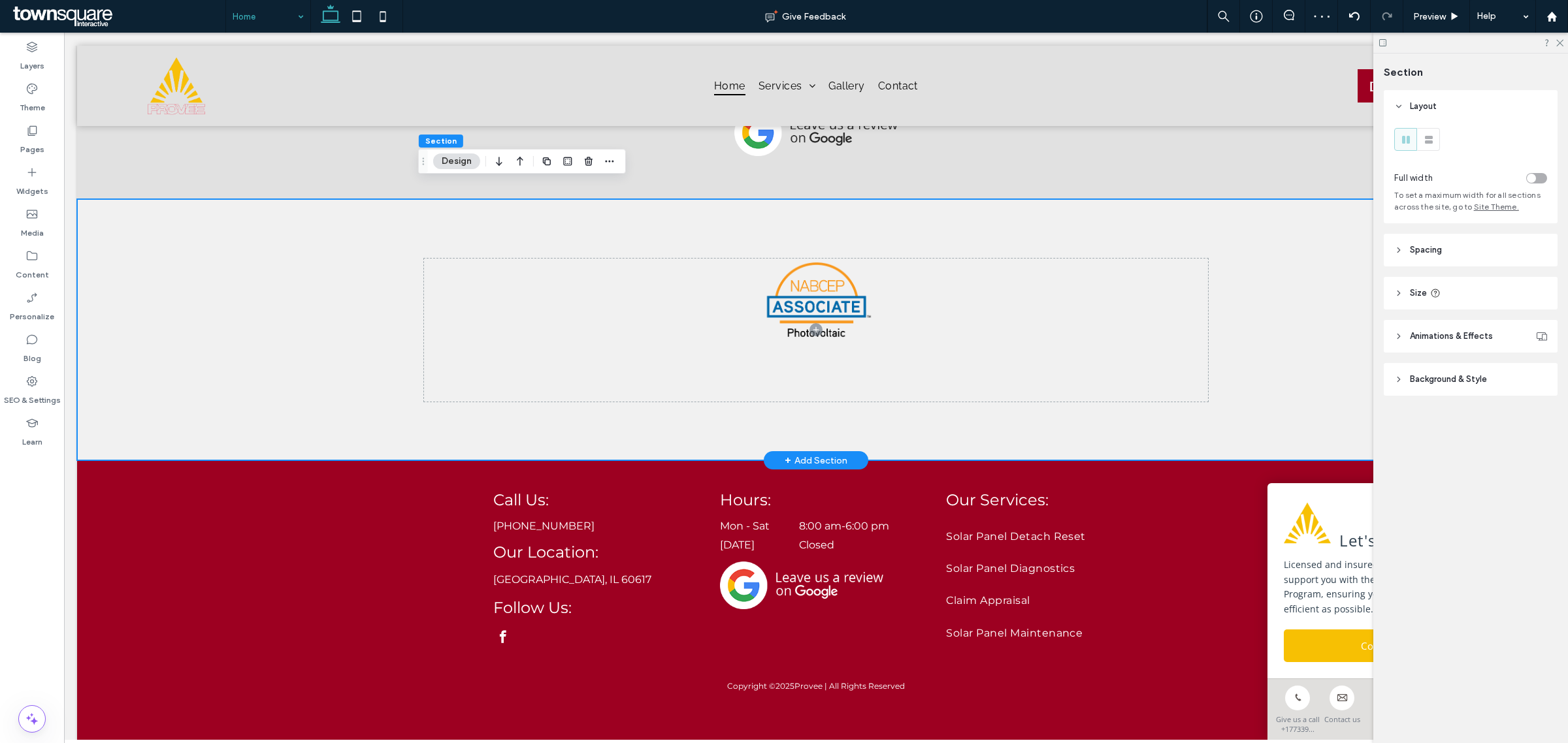
click at [241, 305] on div at bounding box center [816, 329] width 1478 height 261
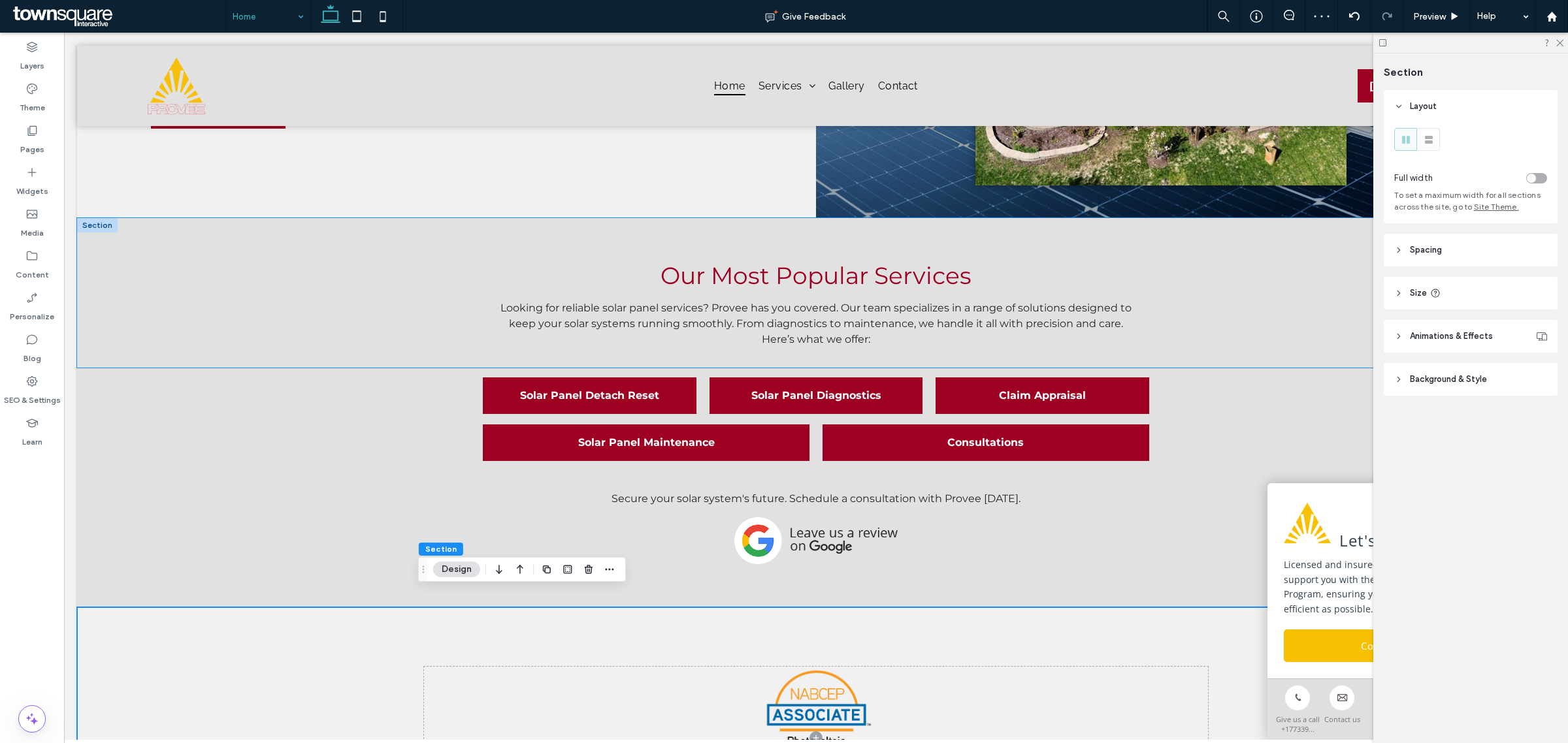
click at [249, 346] on div "Looking for reliable solar panel services? Provee has you covered. Our team spe…" at bounding box center [816, 292] width 1478 height 149
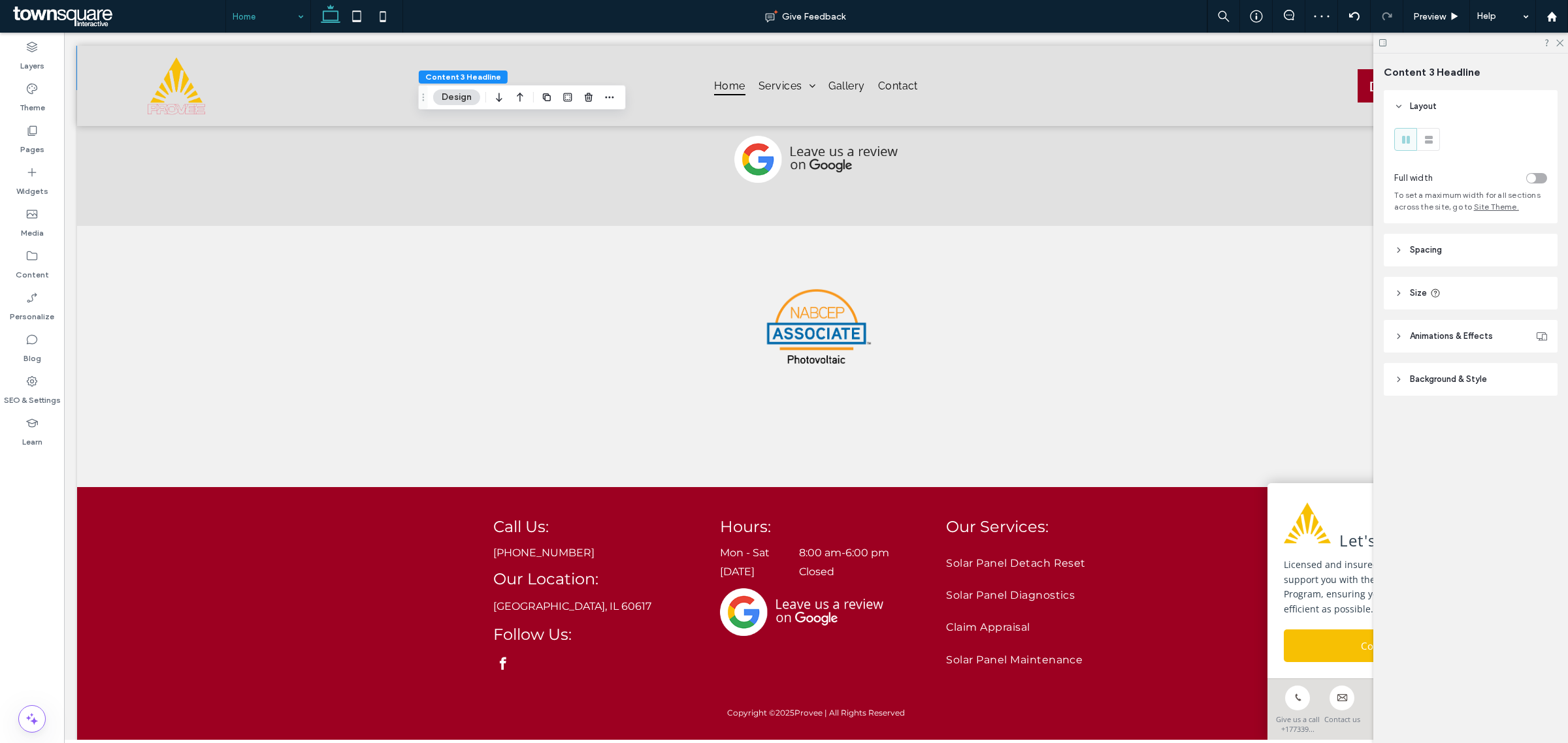
scroll to position [2009, 0]
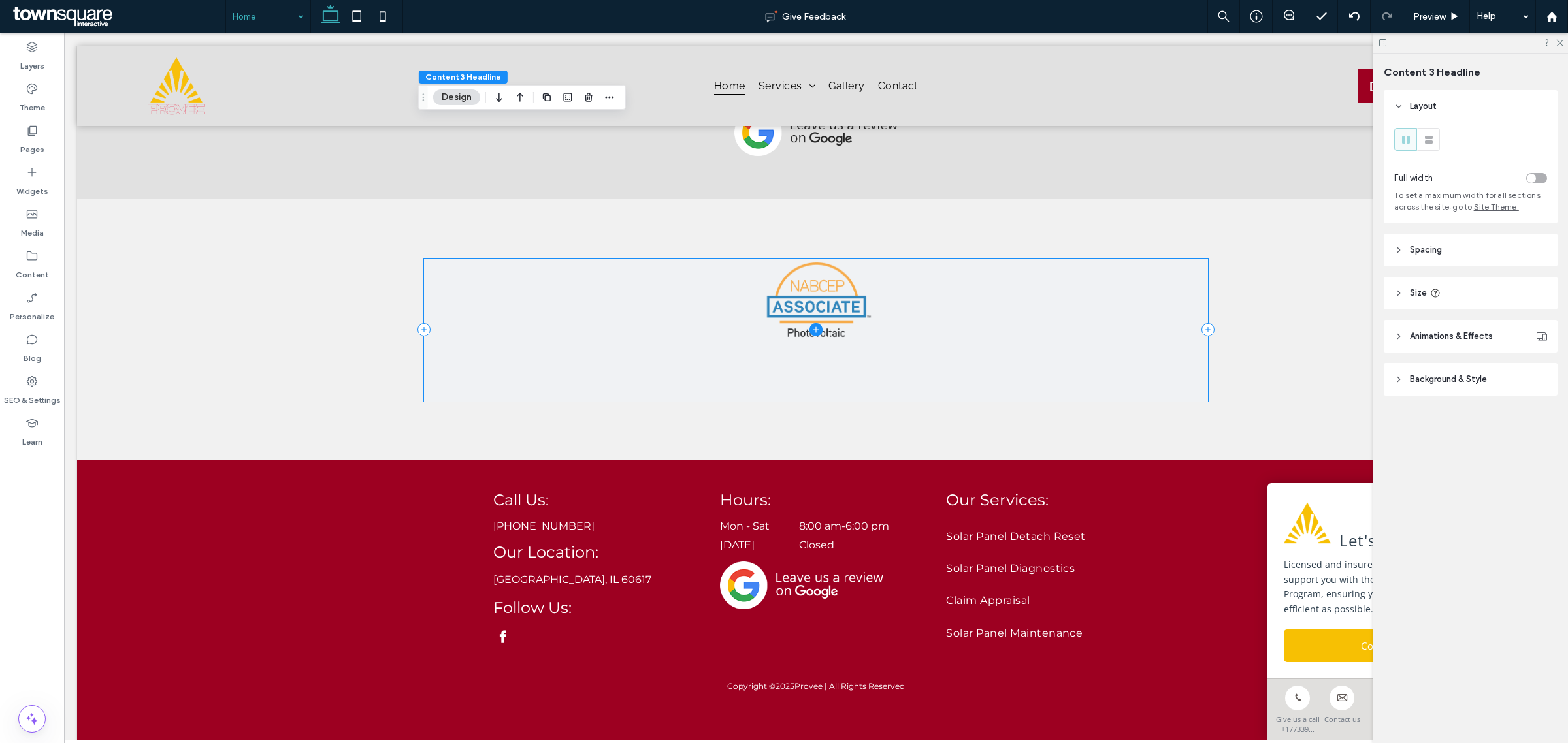
click at [1100, 335] on span at bounding box center [816, 330] width 784 height 143
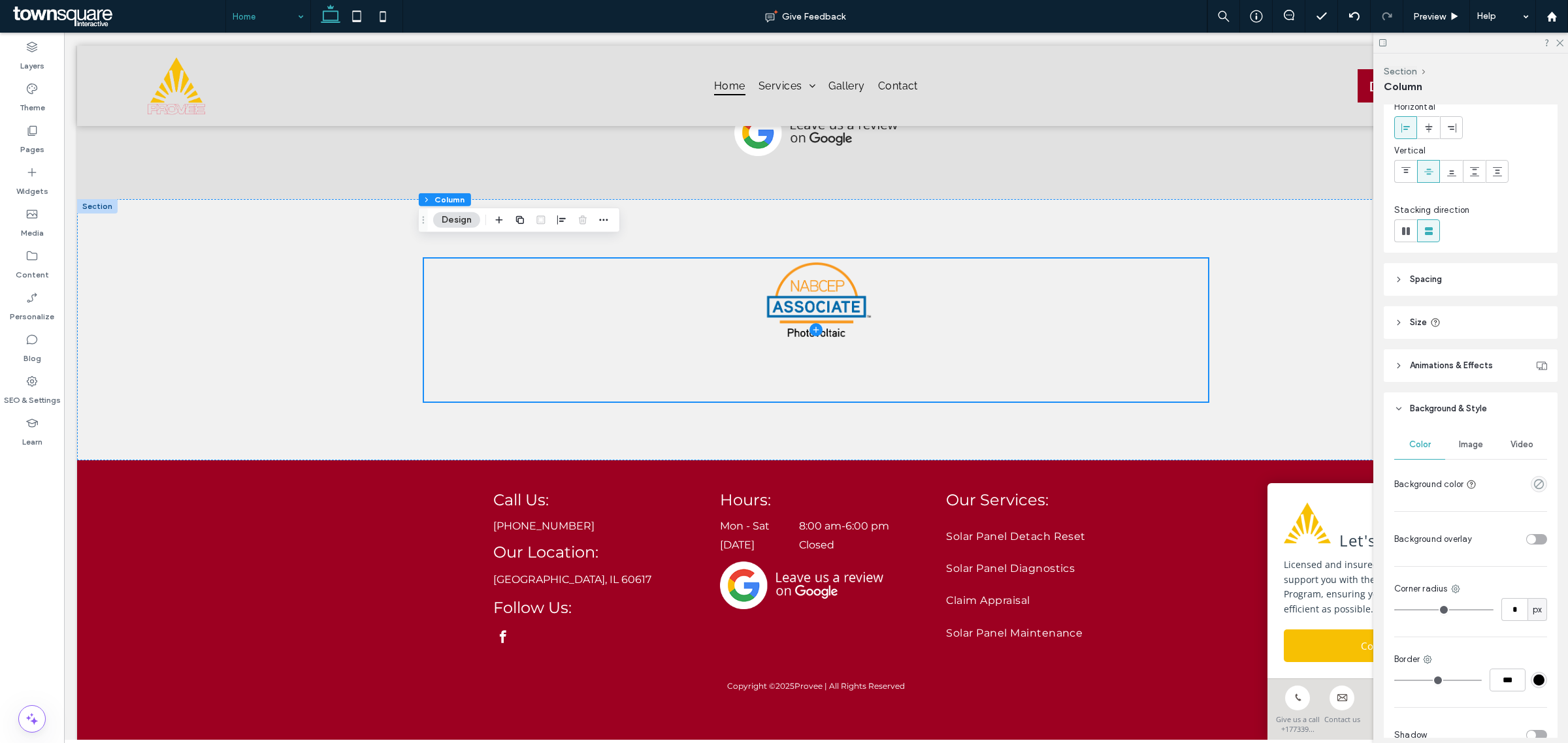
scroll to position [131, 0]
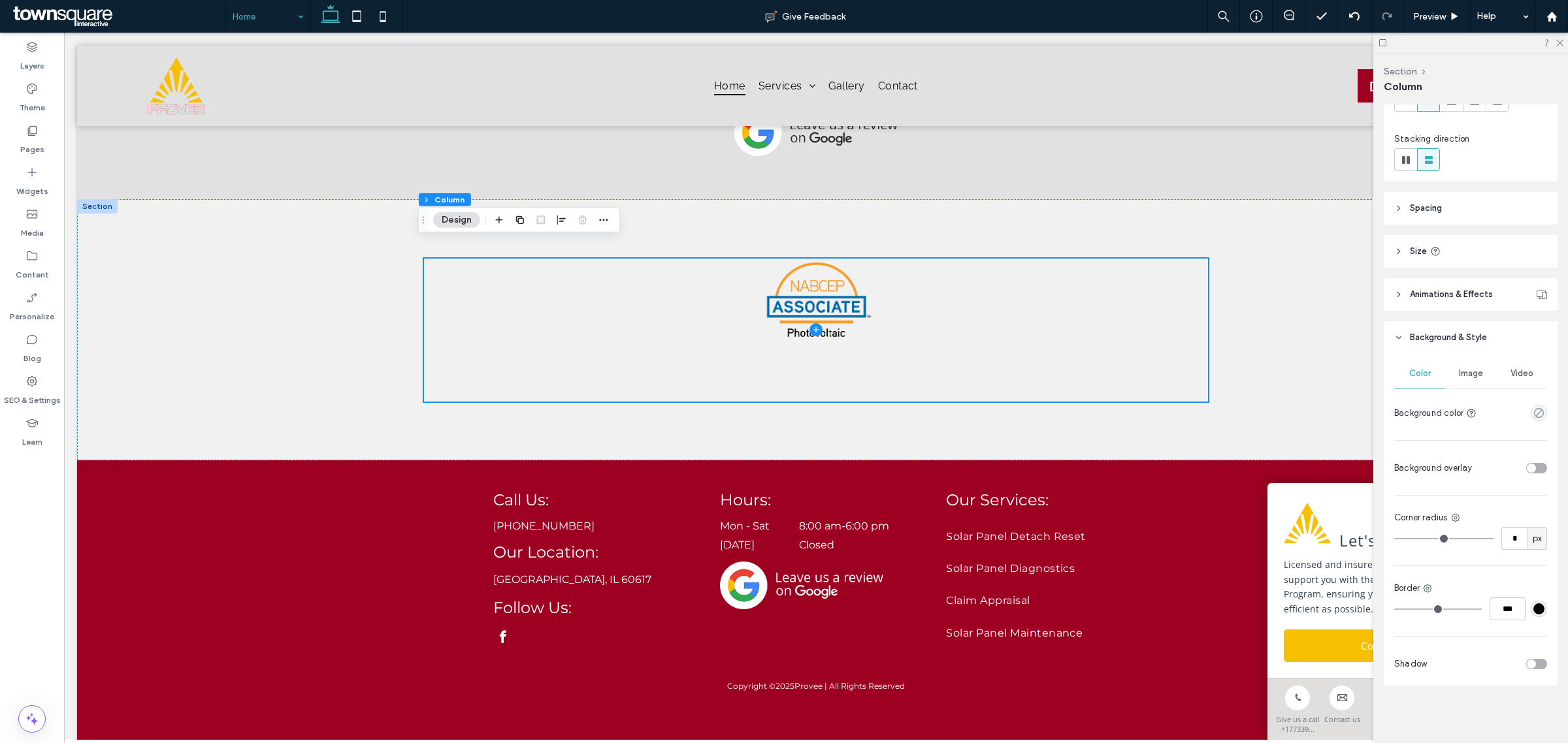
click at [1472, 369] on span "Image" at bounding box center [1471, 374] width 24 height 11
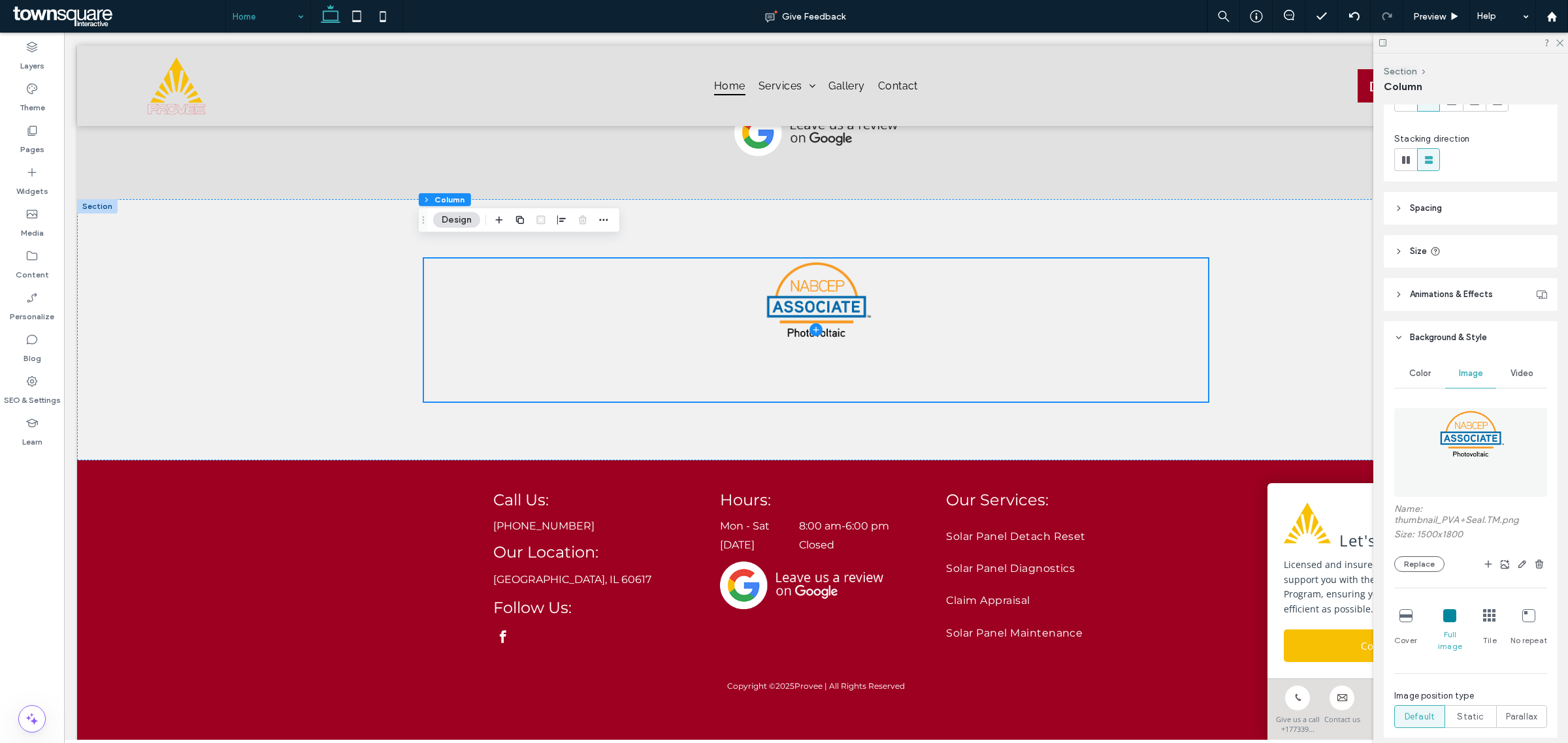
drag, startPoint x: 1442, startPoint y: 437, endPoint x: 1442, endPoint y: 459, distance: 22.0
click at [1442, 436] on img at bounding box center [1471, 452] width 74 height 89
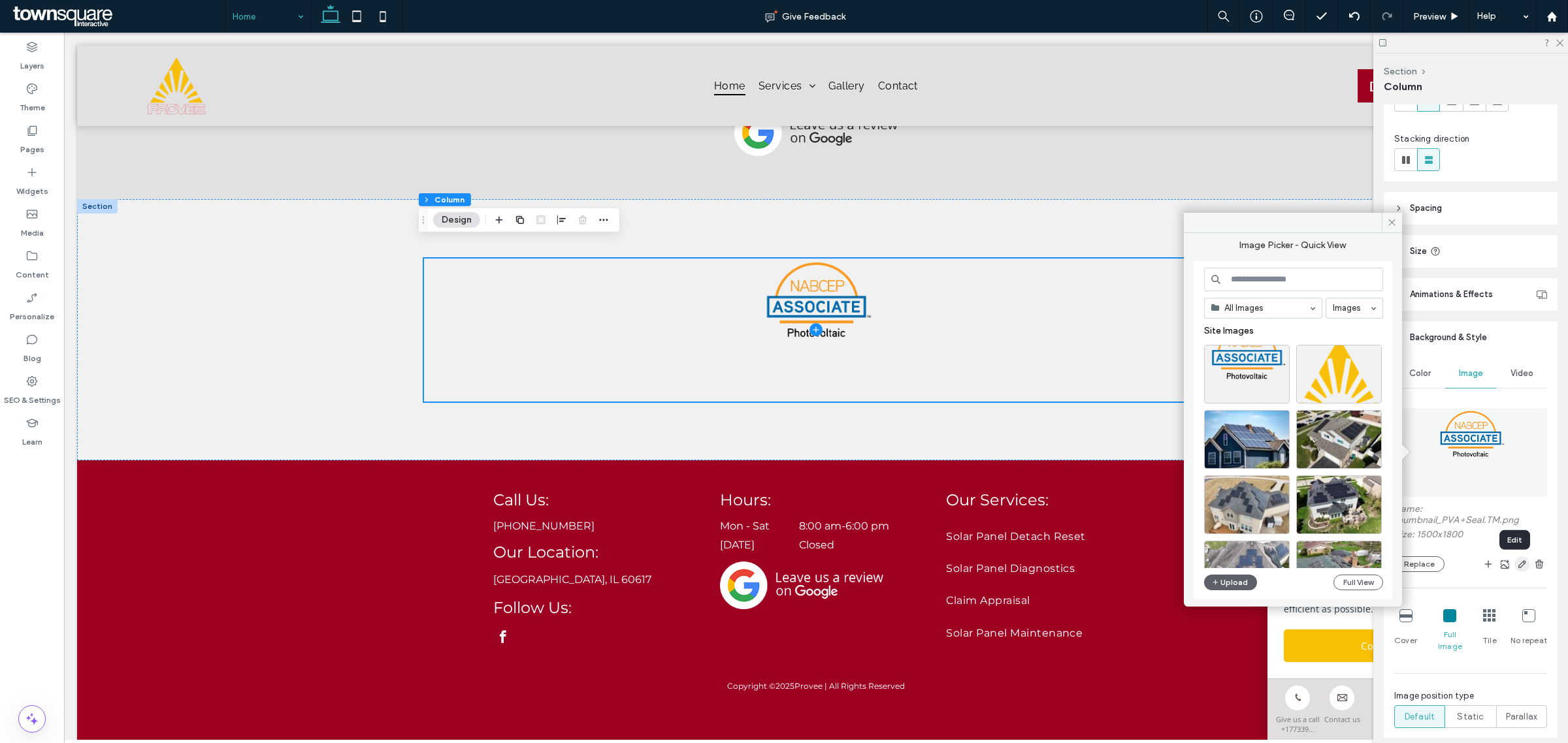
click at [1518, 569] on icon "button" at bounding box center [1522, 564] width 11 height 11
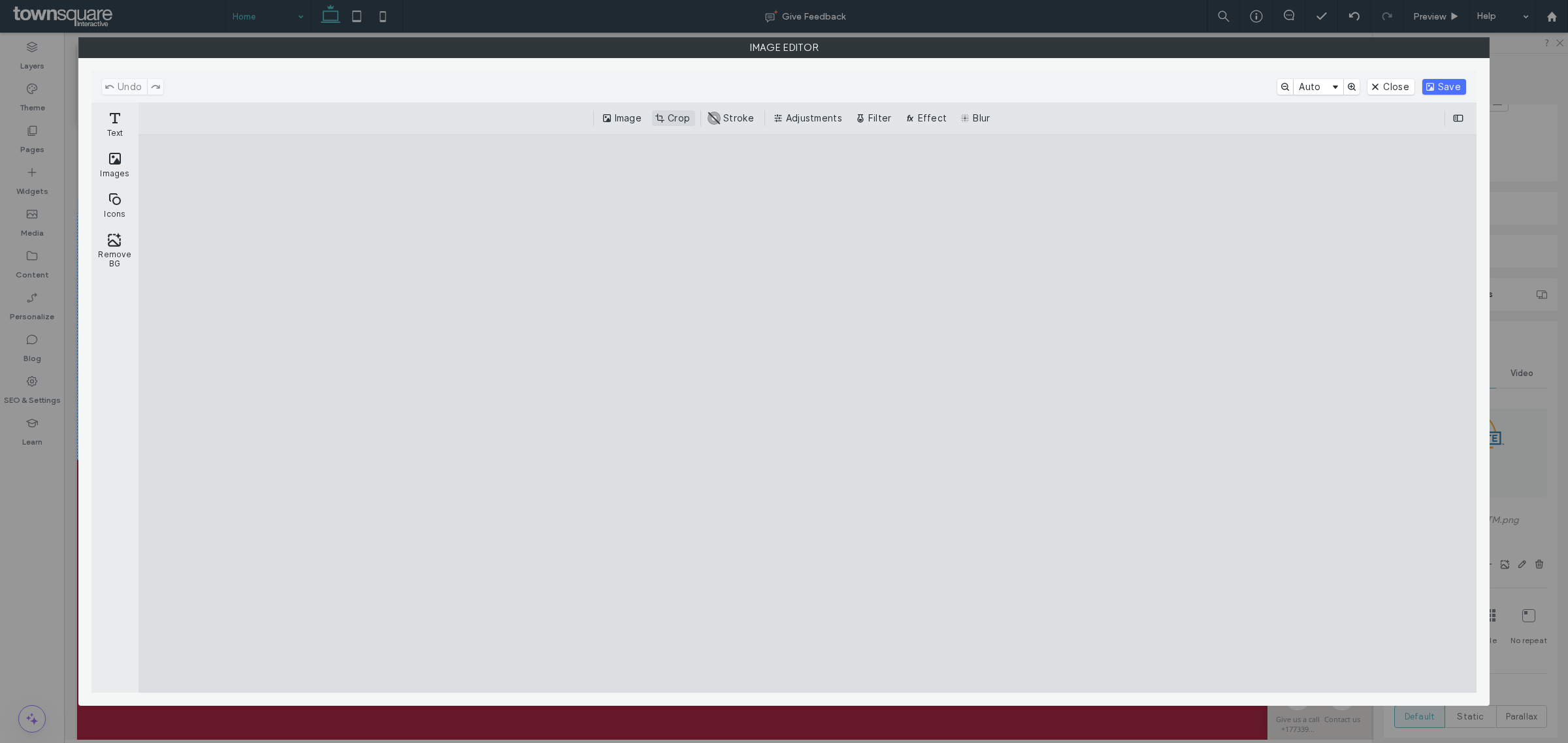
click at [670, 119] on button "Crop" at bounding box center [674, 118] width 43 height 15
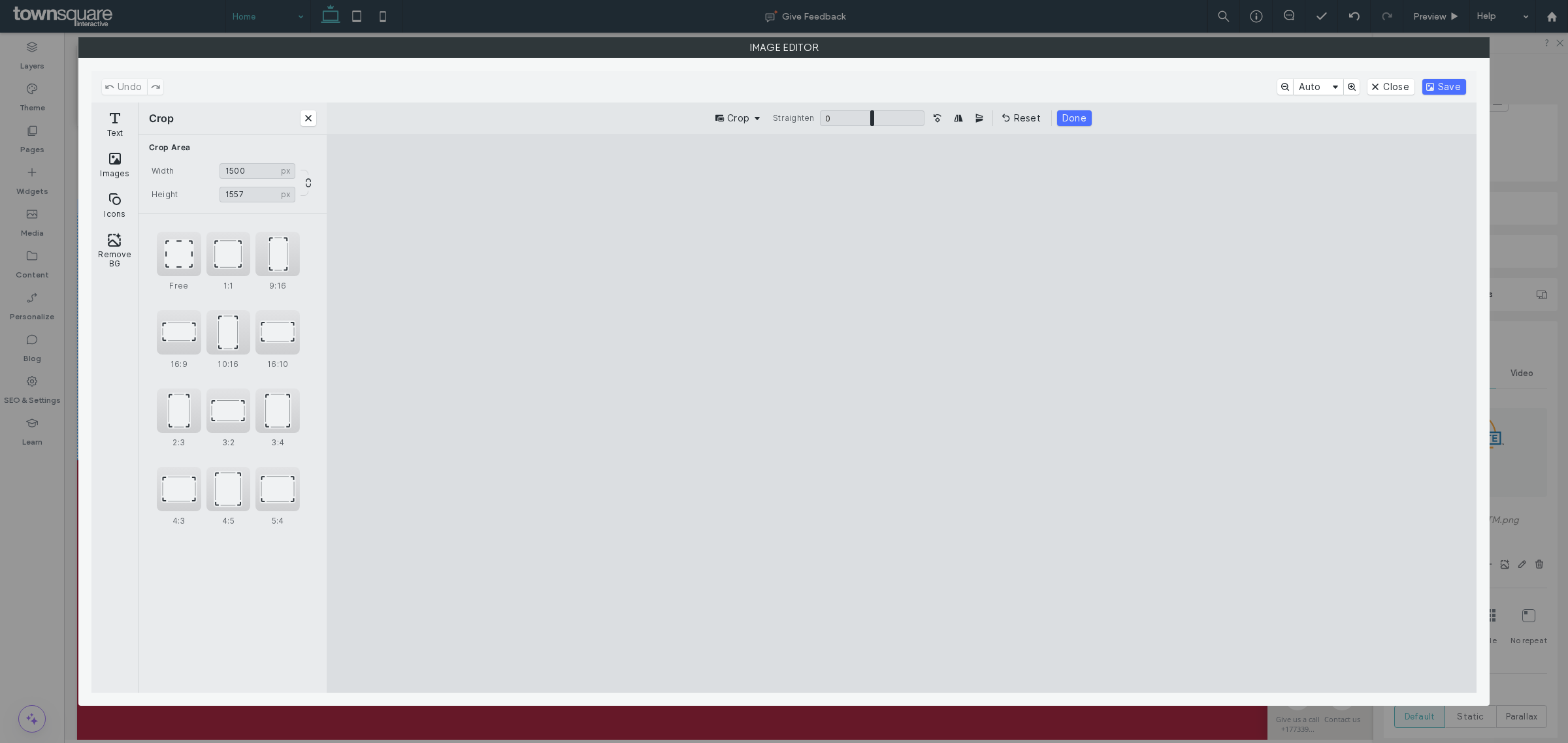
type input "****"
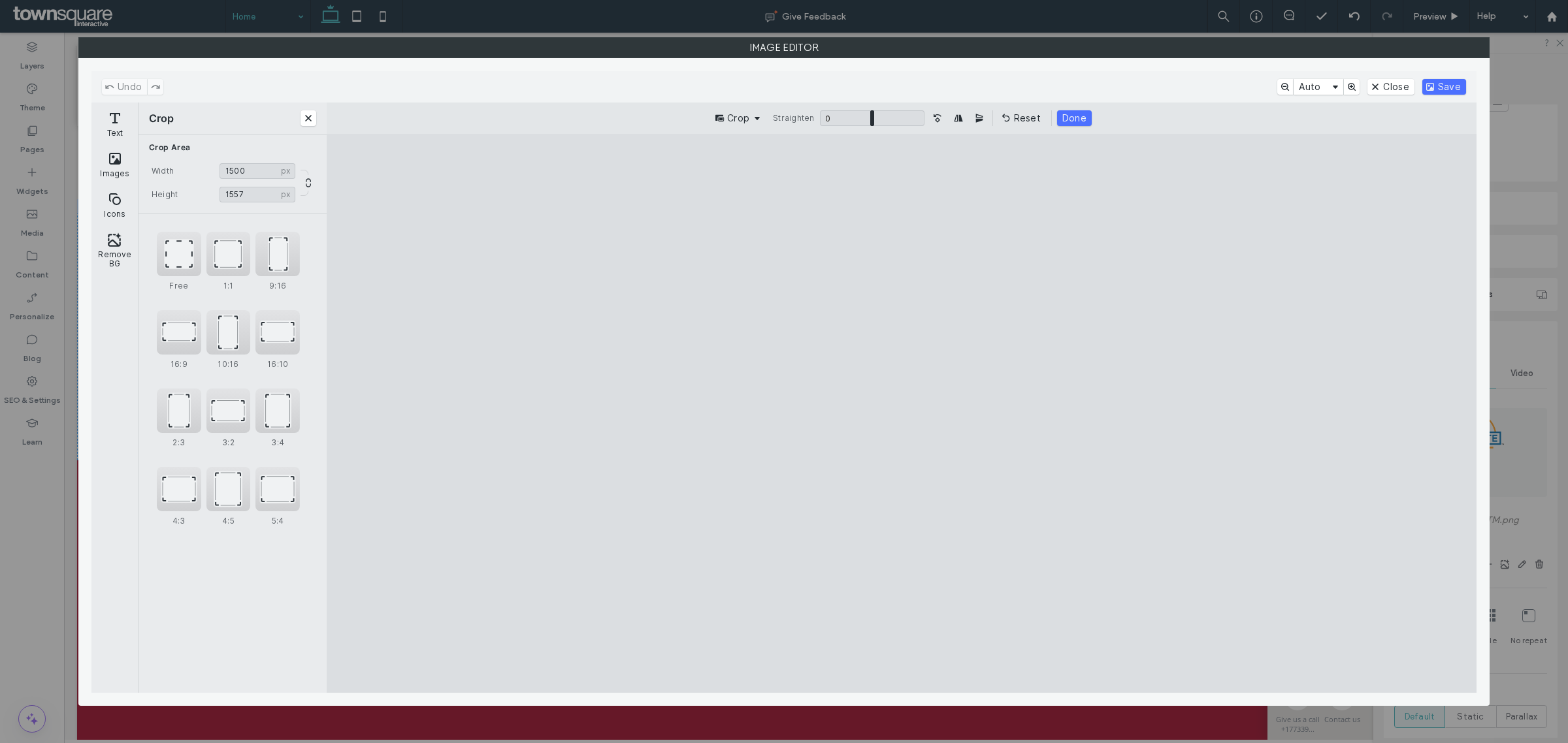
type input "****"
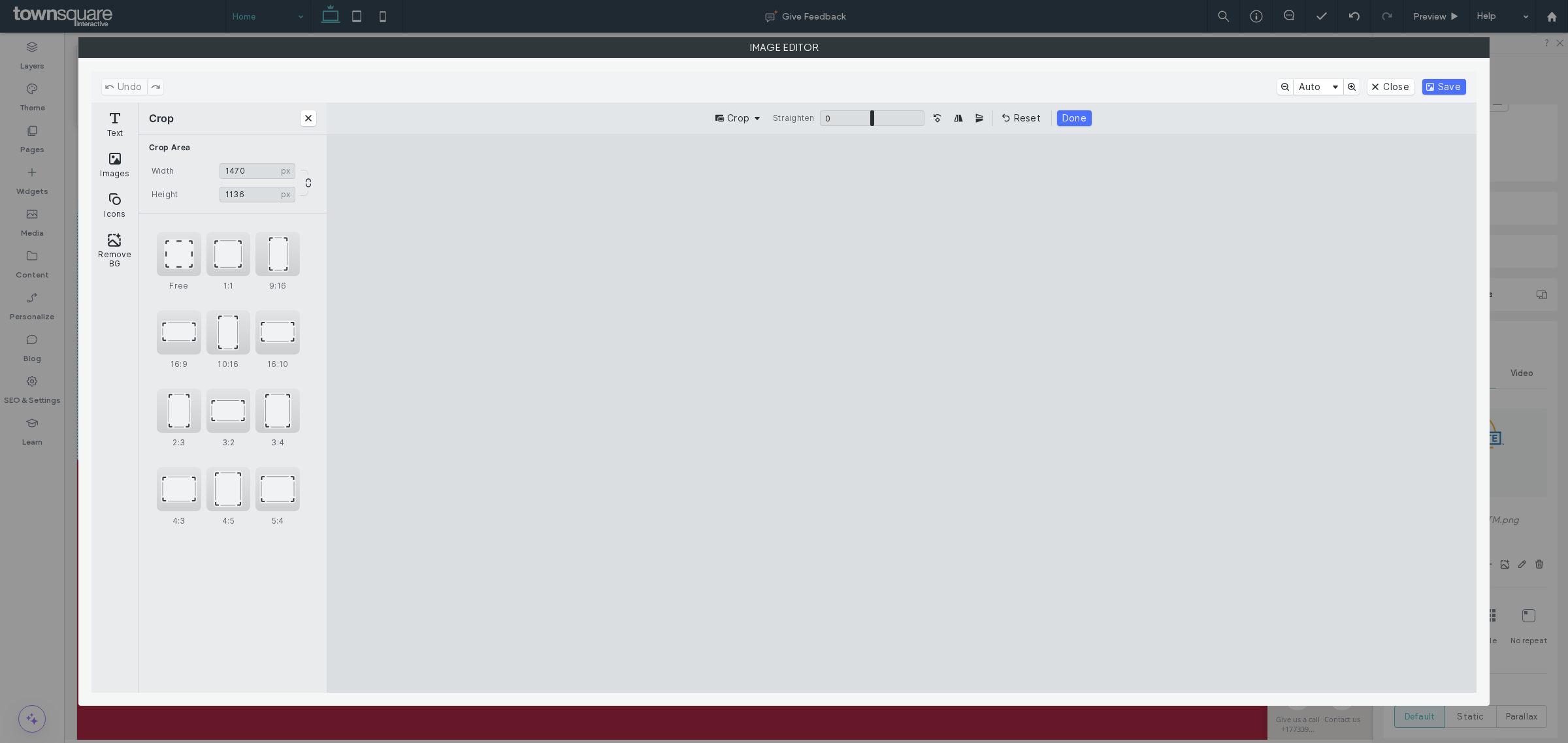
type input "****"
drag, startPoint x: 1080, startPoint y: 637, endPoint x: 1076, endPoint y: 458, distance: 179.0
click at [902, 414] on cesdk-canvas "Editor canvas" at bounding box center [902, 414] width 0 height 0
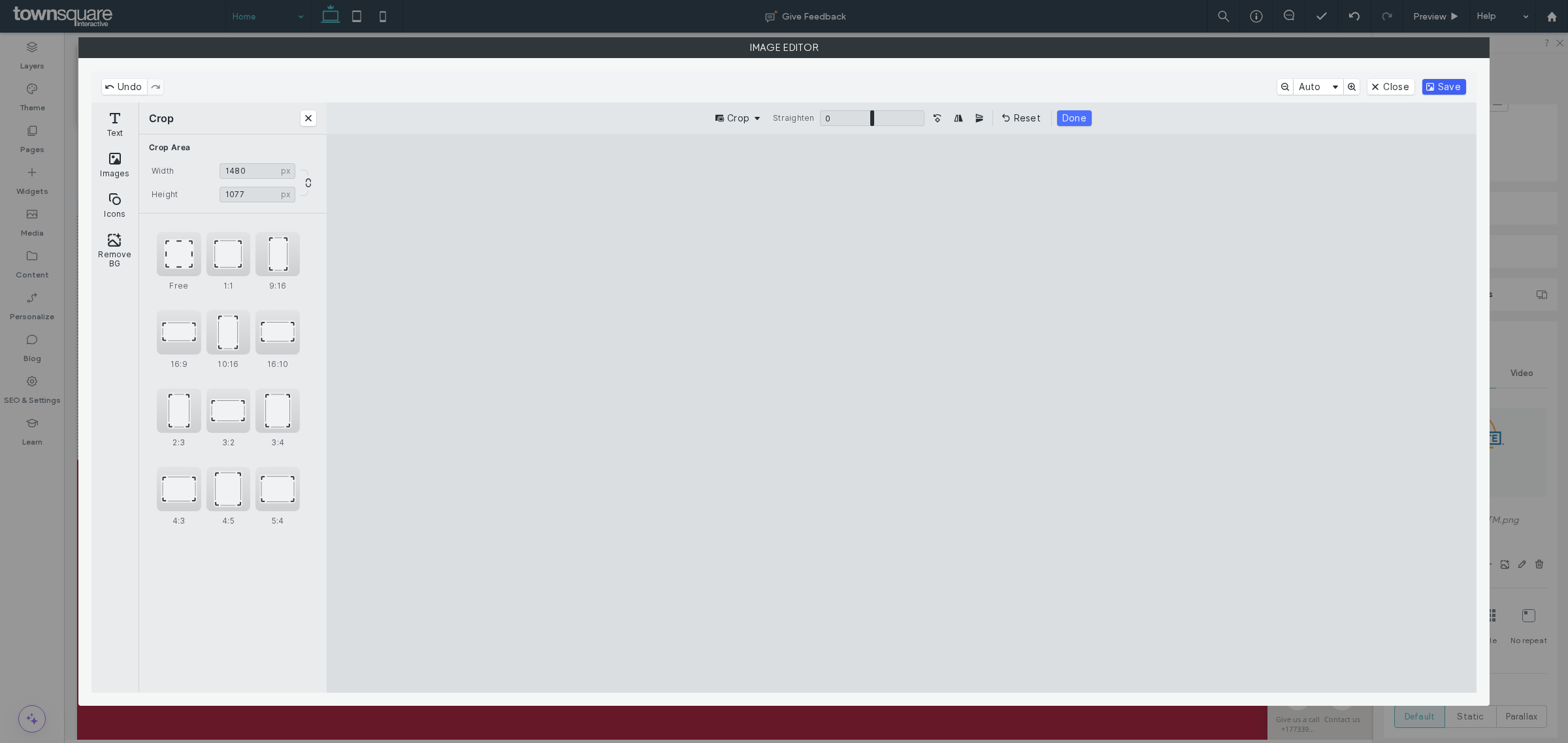
click at [1445, 83] on button "Save" at bounding box center [1445, 87] width 43 height 15
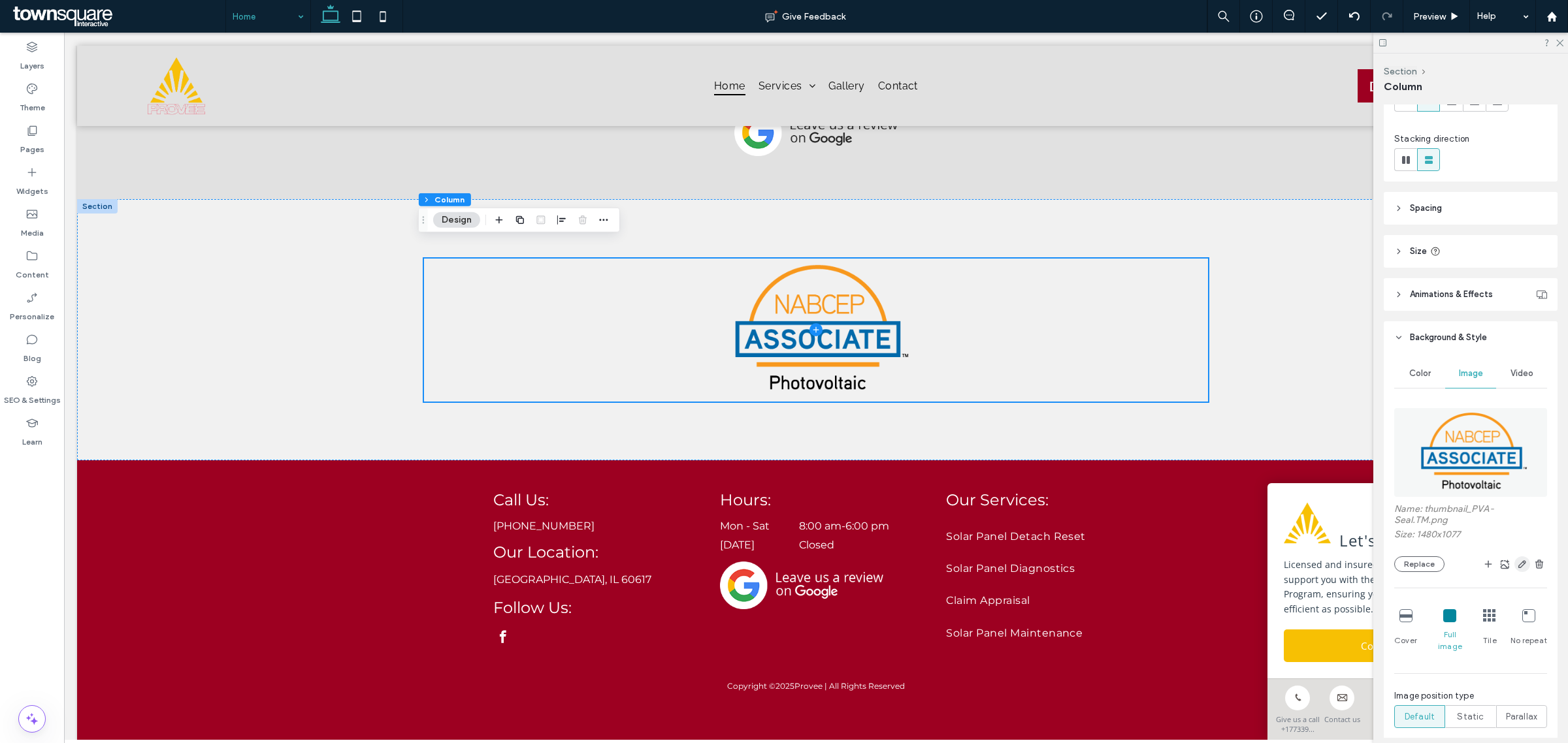
click at [1518, 568] on icon "button" at bounding box center [1522, 564] width 11 height 11
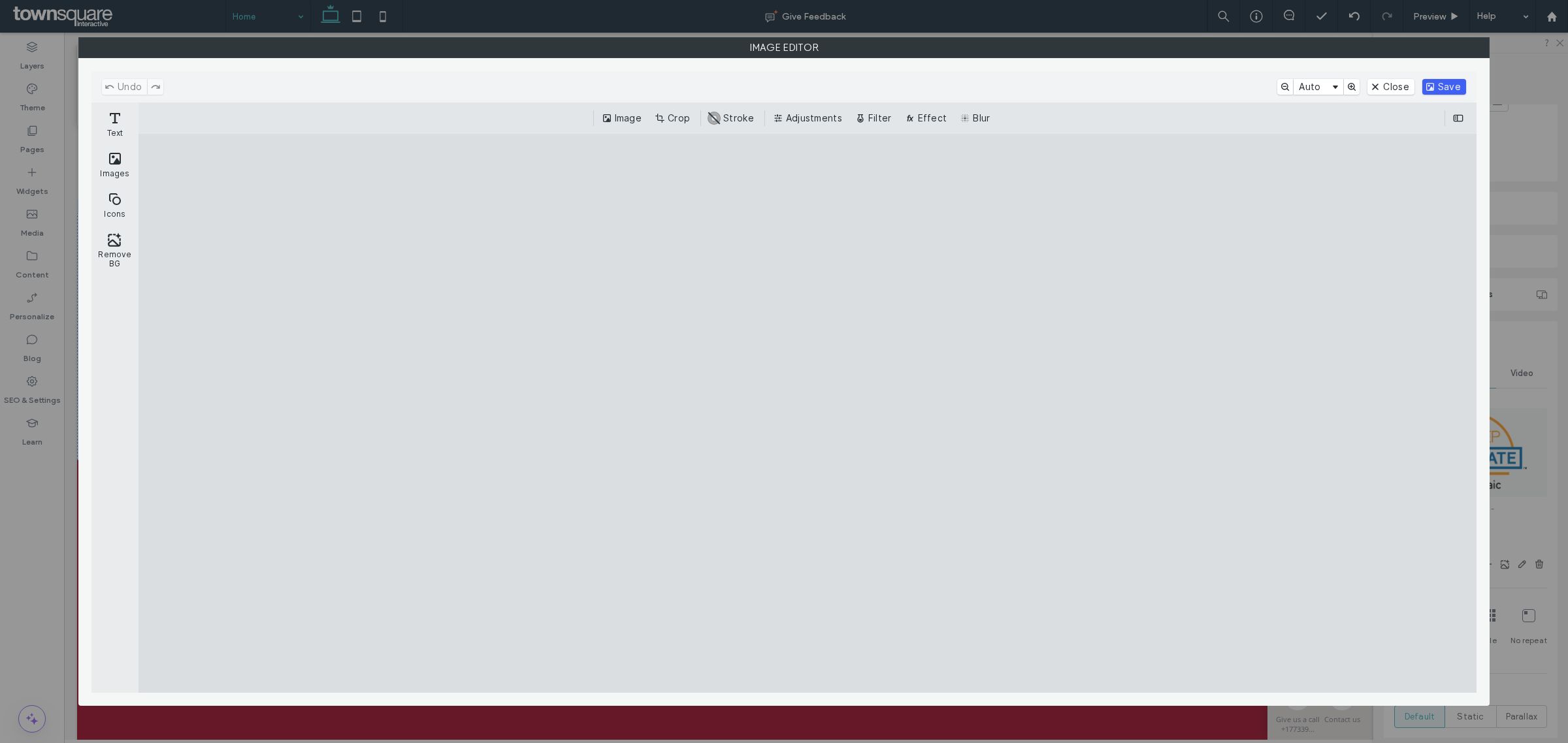
click at [1459, 81] on button "Save" at bounding box center [1445, 87] width 43 height 15
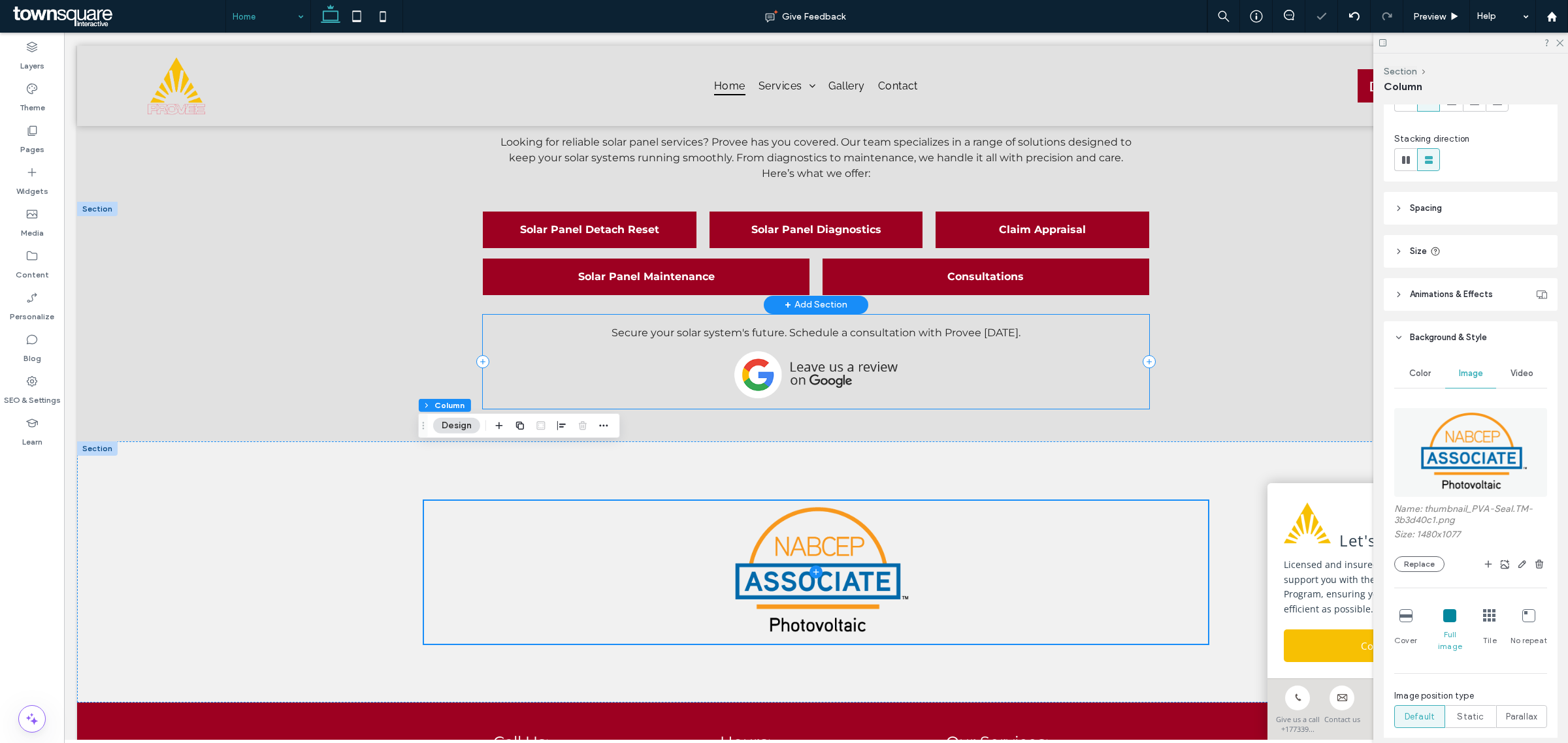
scroll to position [1764, 0]
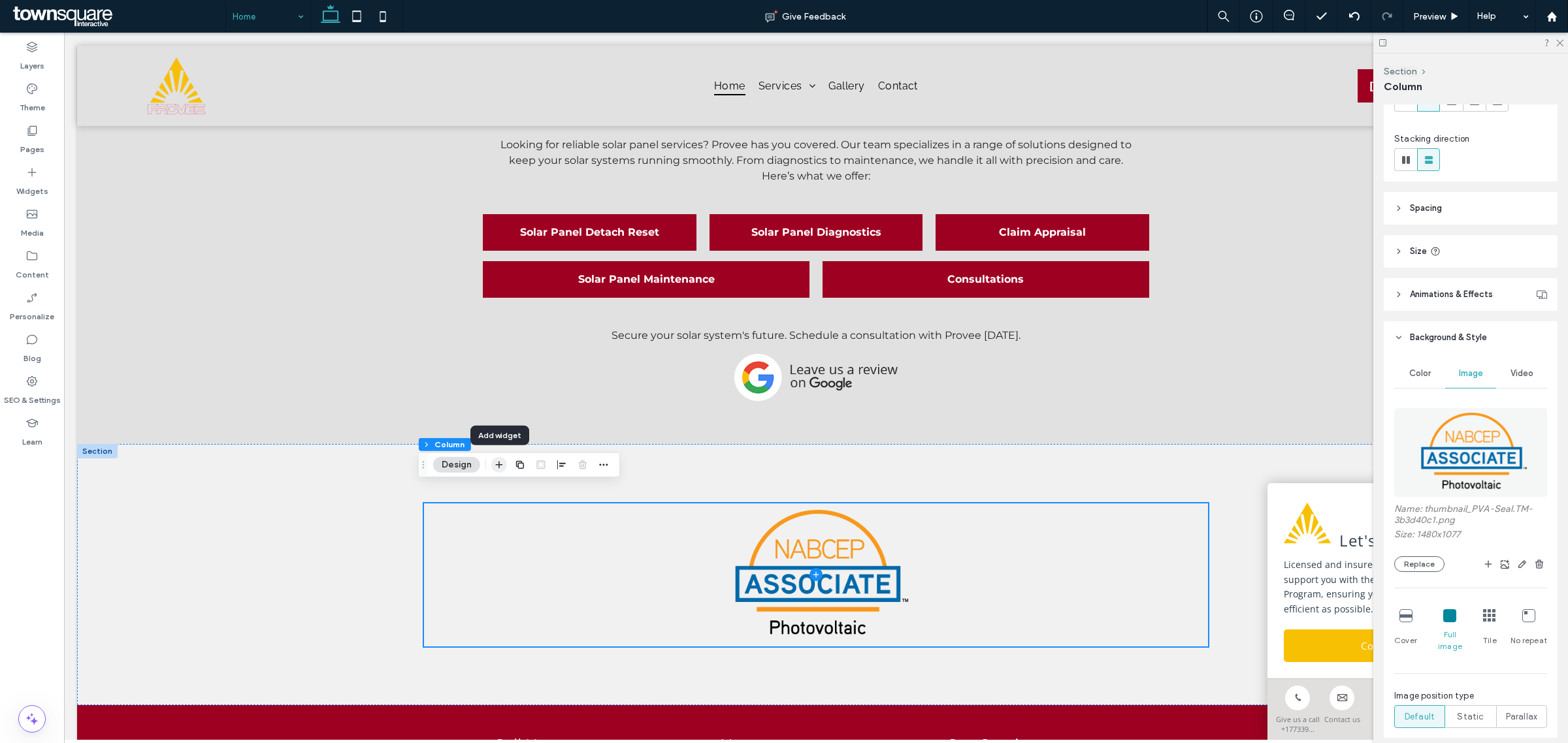
click at [501, 462] on icon "button" at bounding box center [499, 465] width 11 height 11
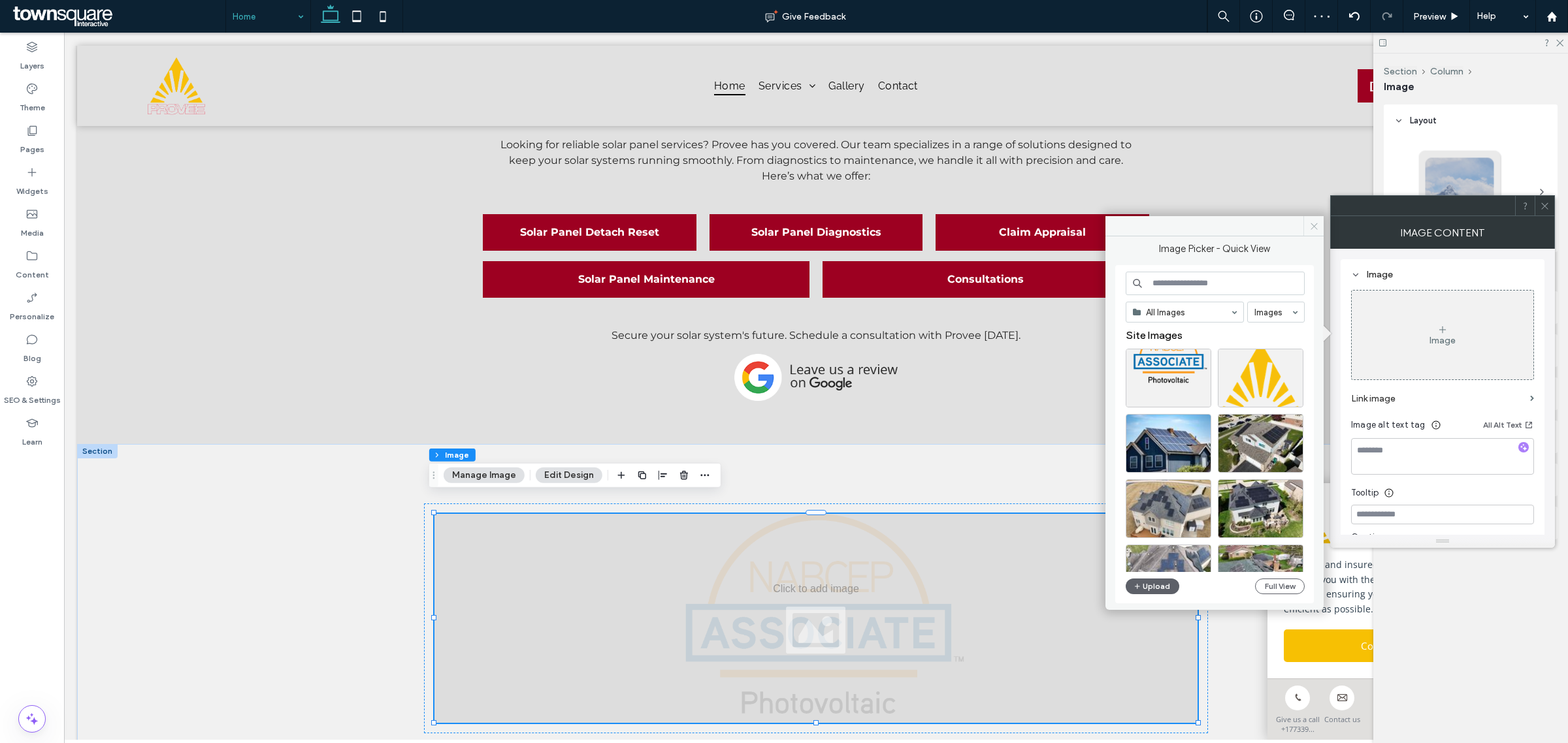
click at [1314, 229] on icon at bounding box center [1314, 226] width 10 height 10
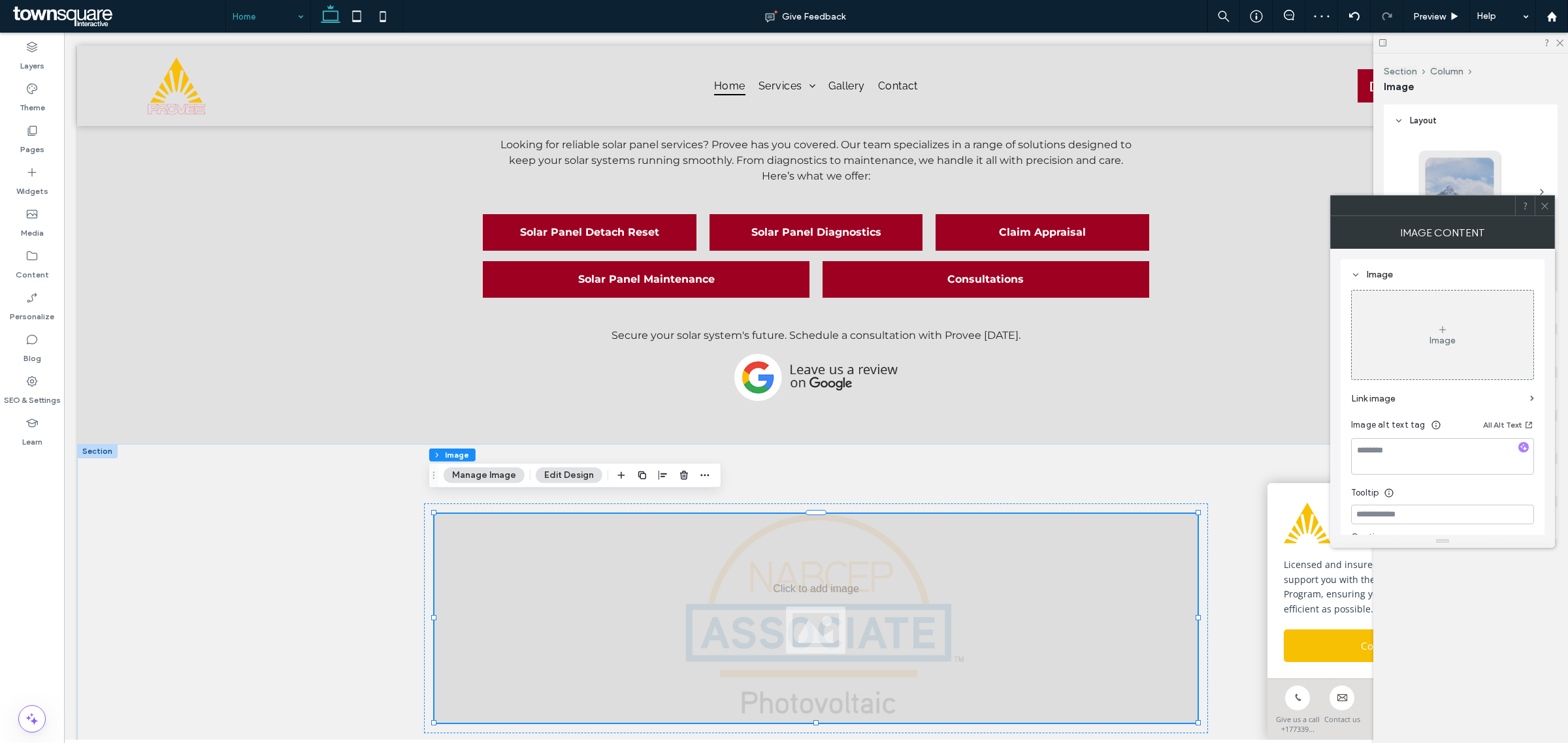
click at [1546, 206] on use at bounding box center [1544, 205] width 6 height 6
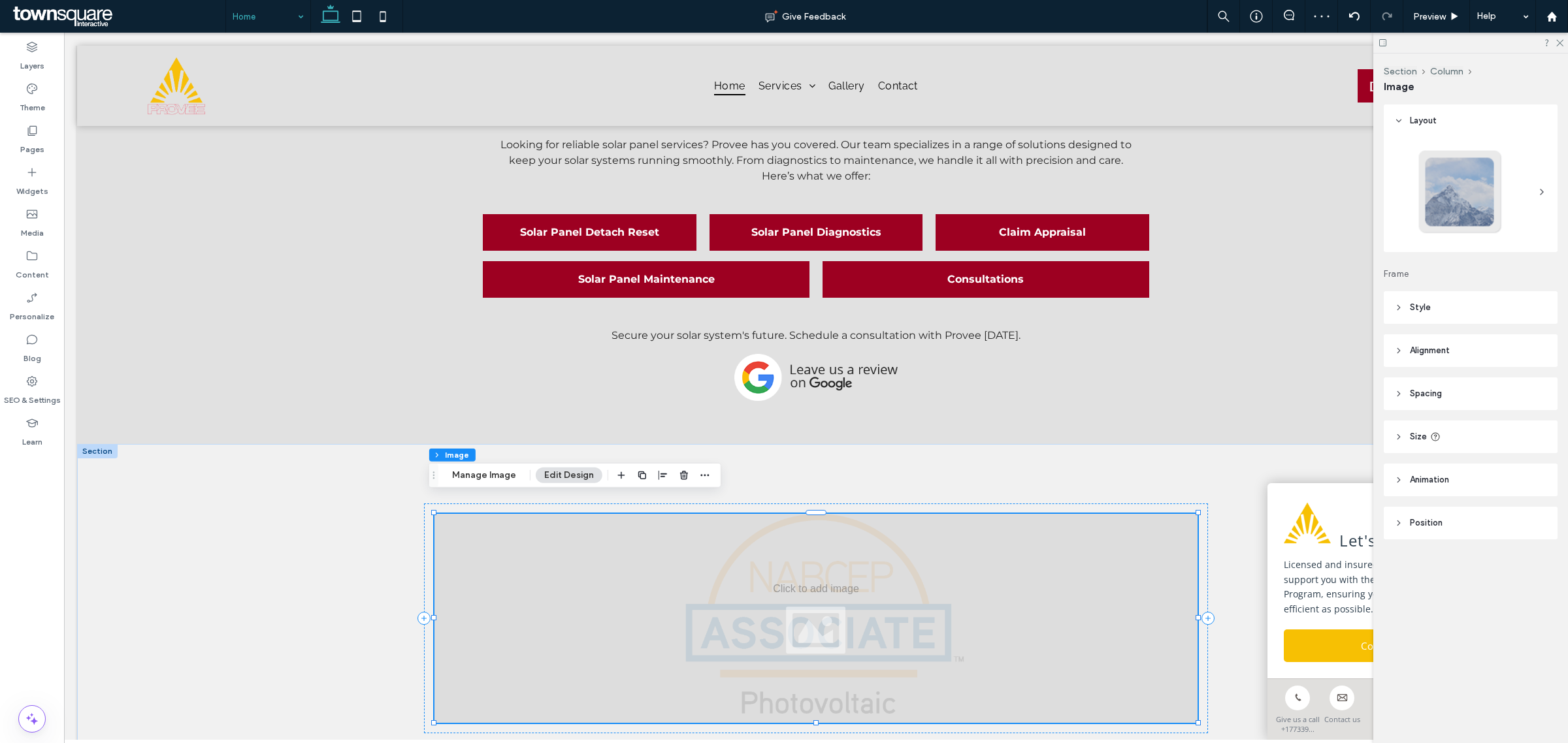
click at [1172, 550] on div at bounding box center [816, 618] width 763 height 209
click at [679, 479] on icon "button" at bounding box center [684, 475] width 11 height 11
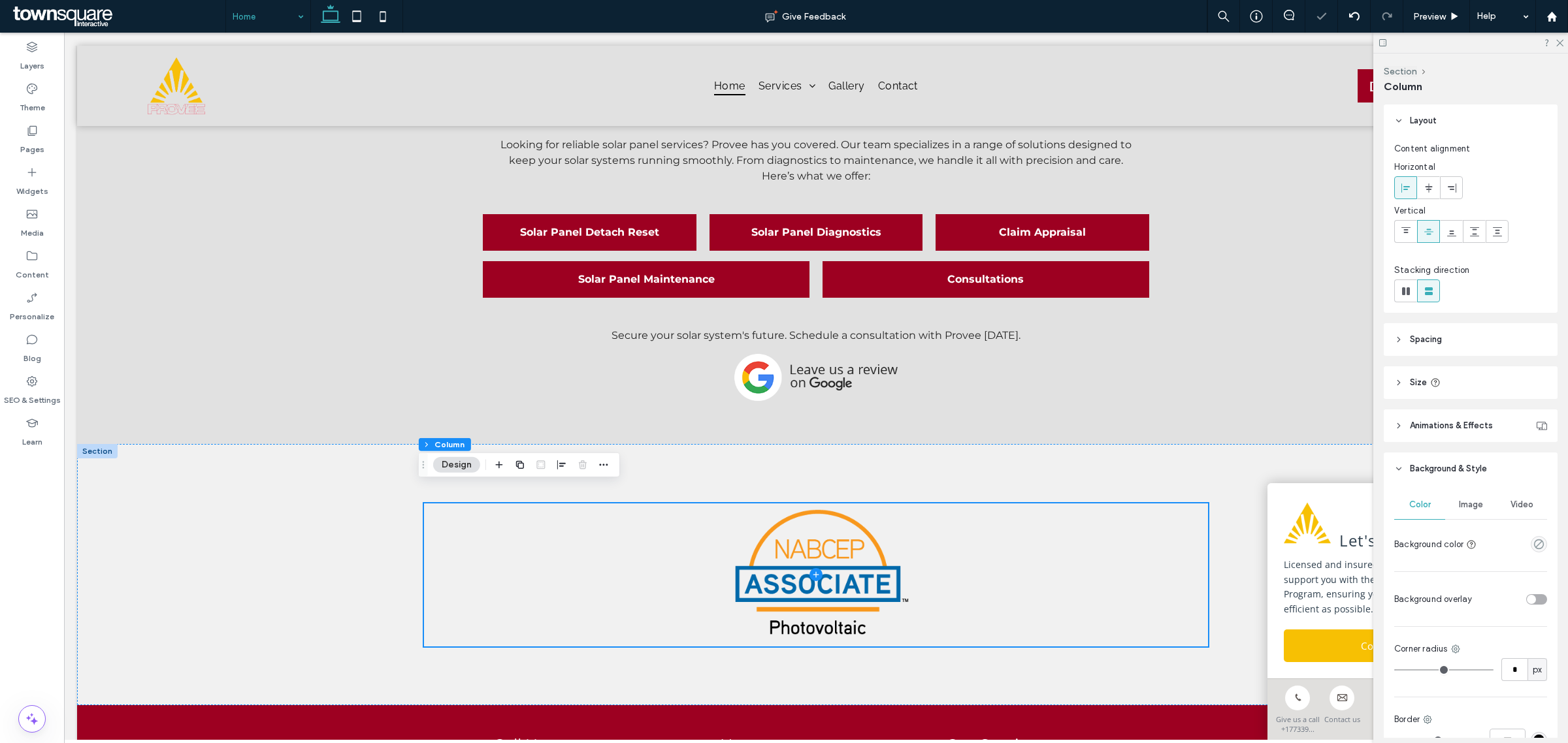
click at [1467, 508] on span "Image" at bounding box center [1471, 505] width 24 height 11
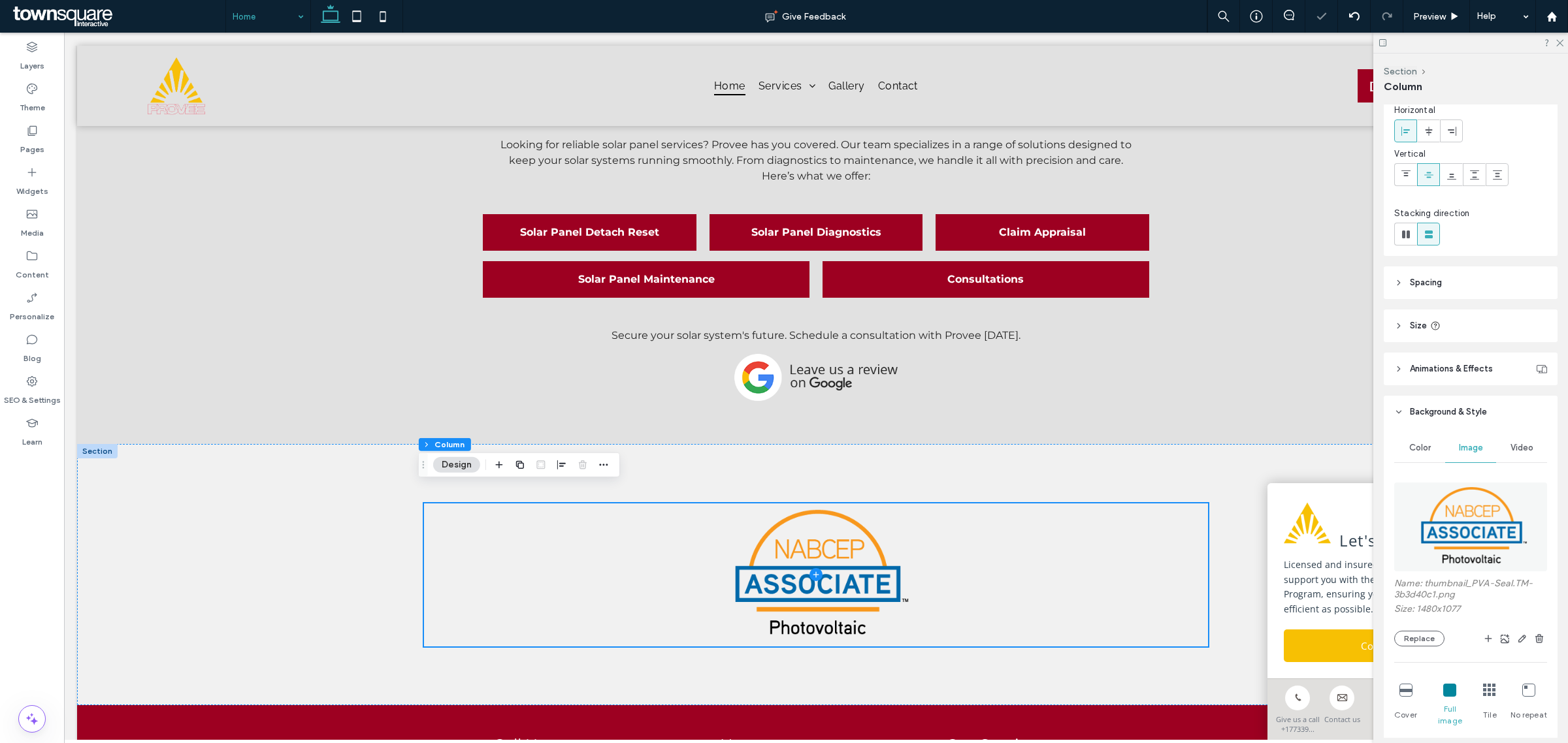
scroll to position [163, 0]
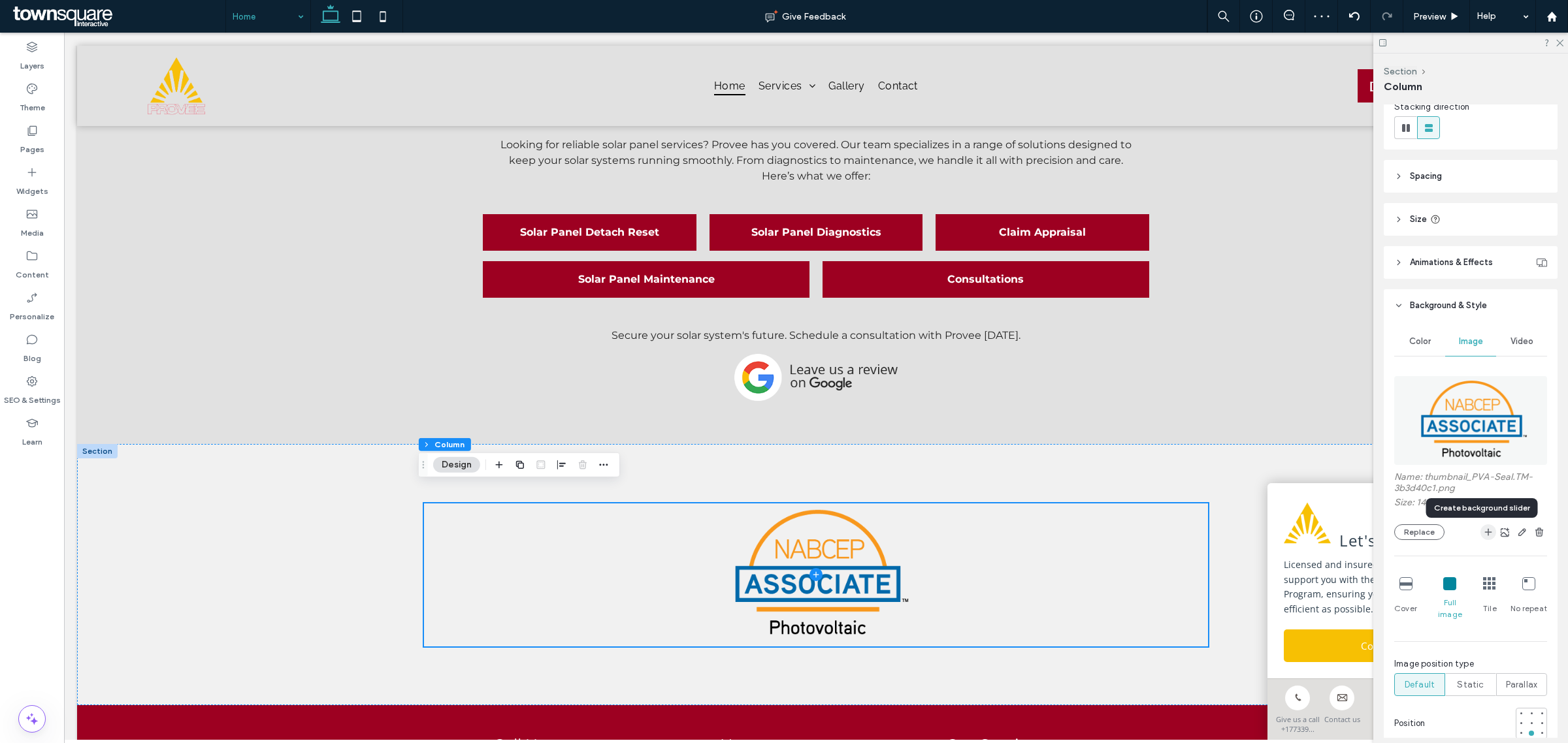
click at [1485, 533] on use "button" at bounding box center [1489, 533] width 7 height 7
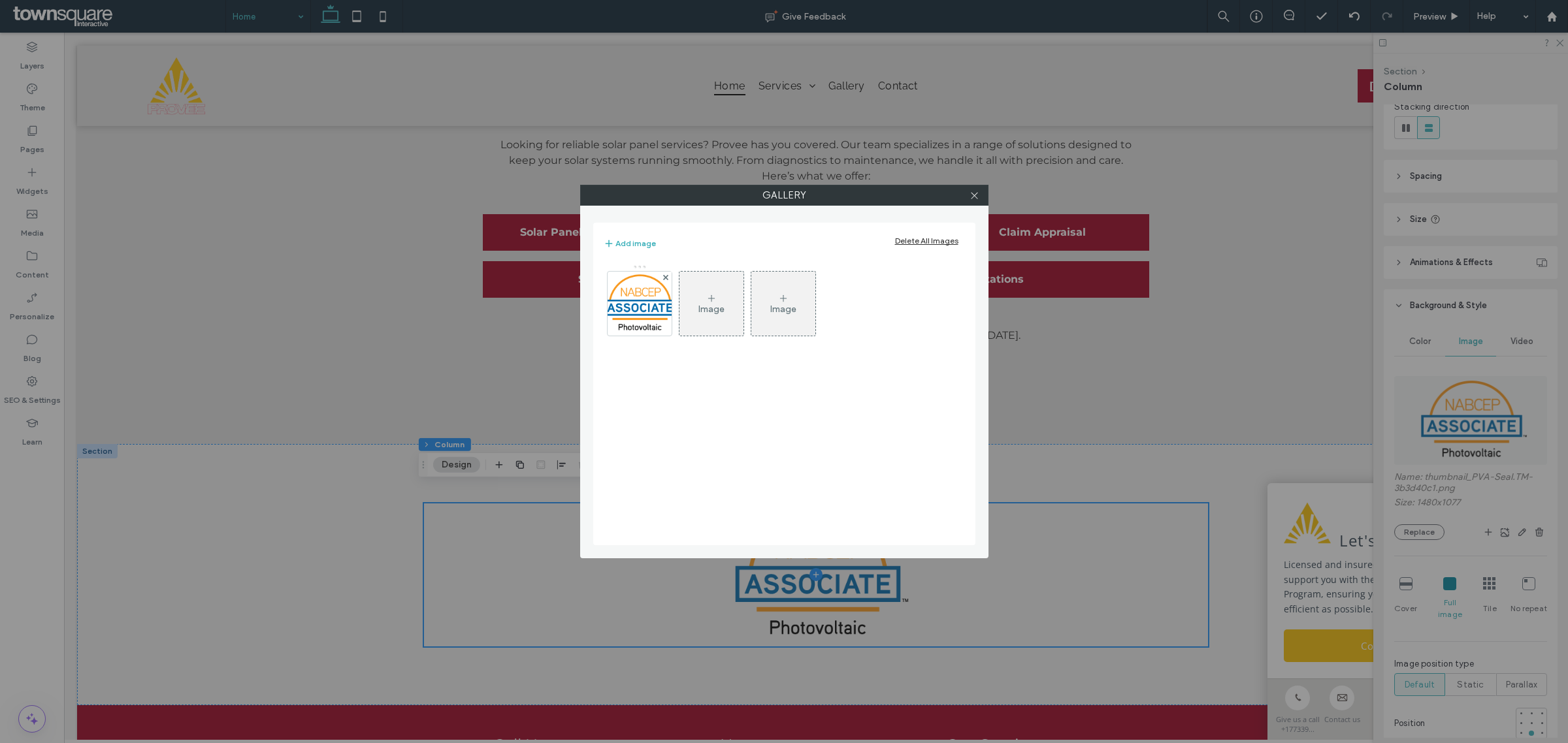
click at [705, 306] on div "Image" at bounding box center [711, 309] width 26 height 11
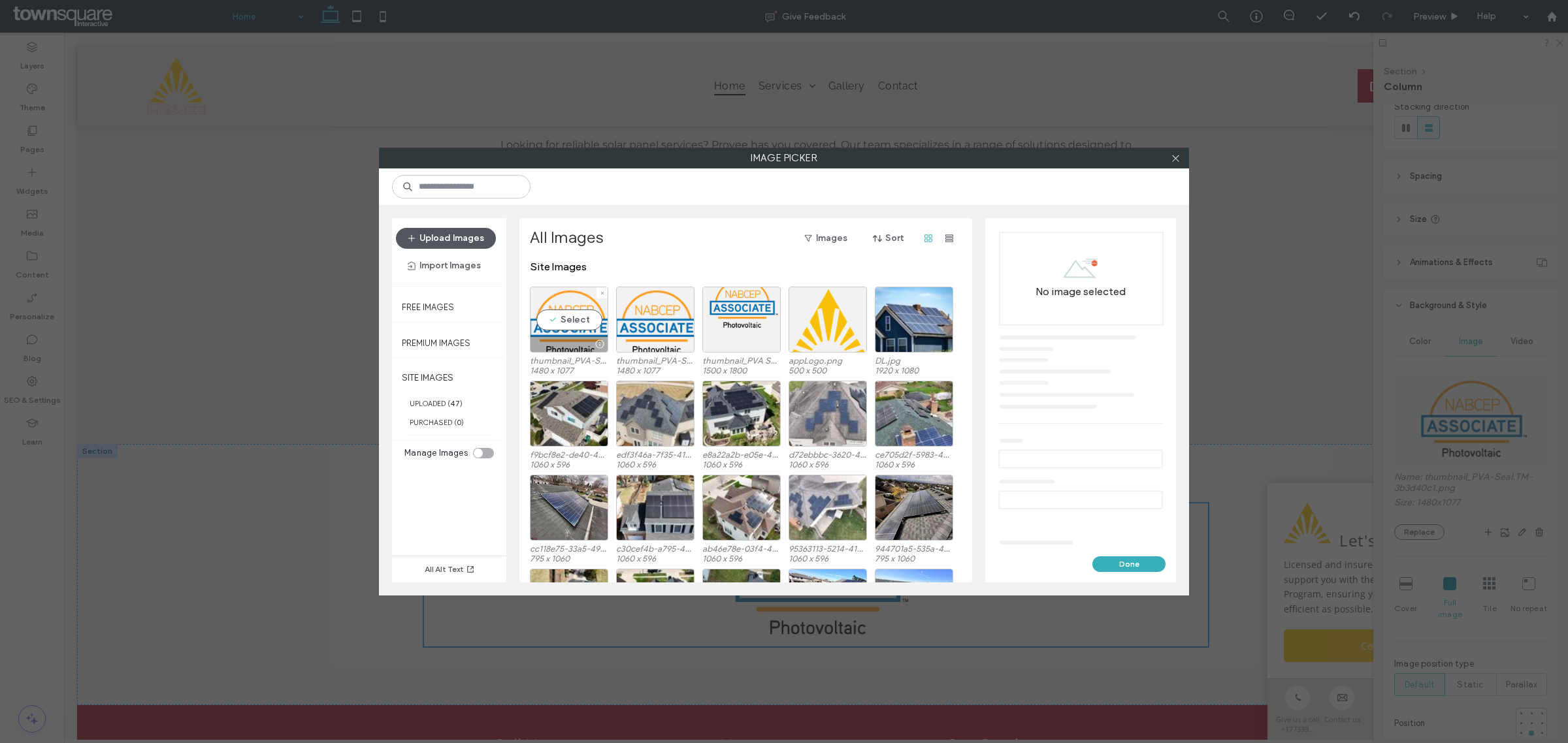
click at [466, 245] on button "Upload Images" at bounding box center [446, 238] width 100 height 21
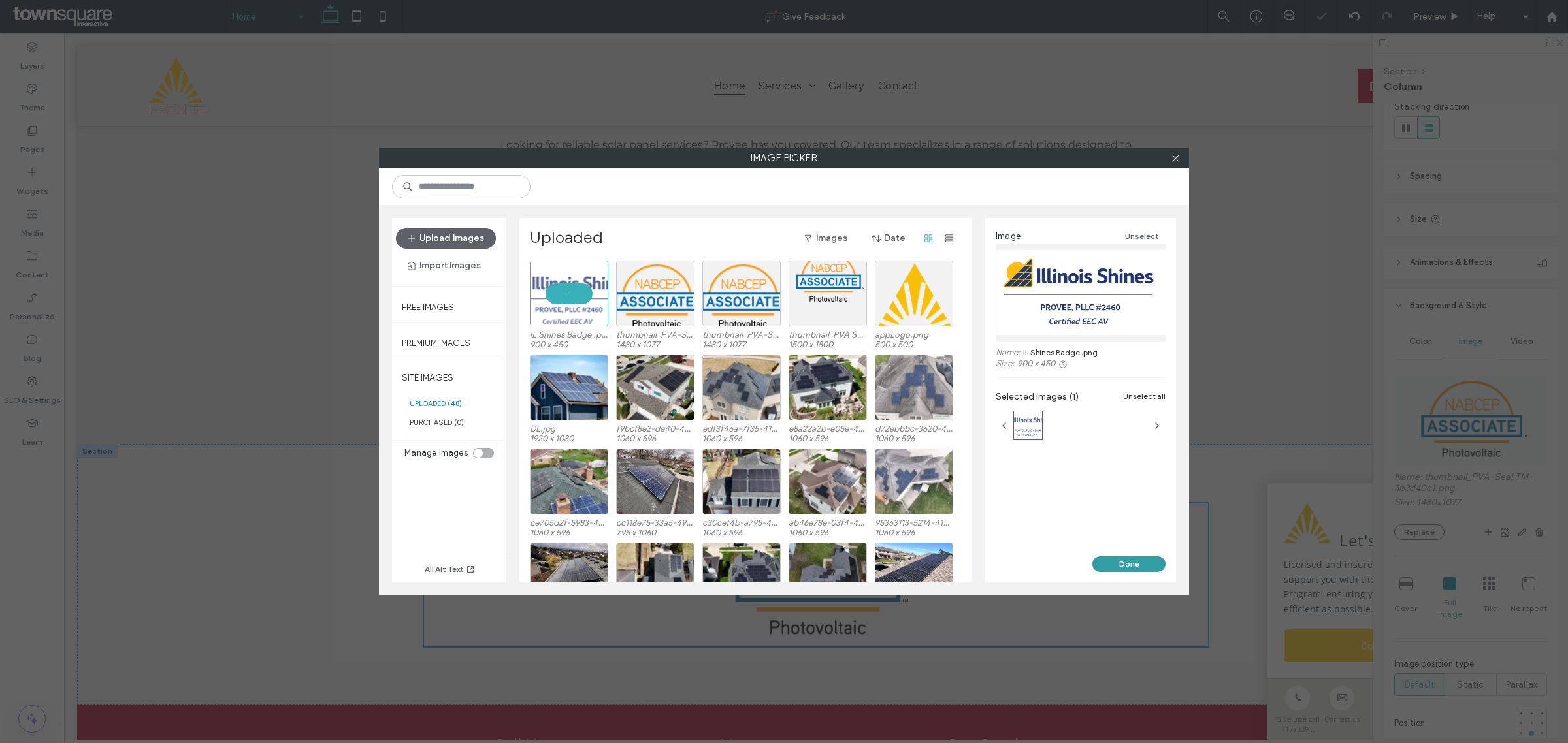
click at [1146, 561] on button "Done" at bounding box center [1129, 564] width 73 height 15
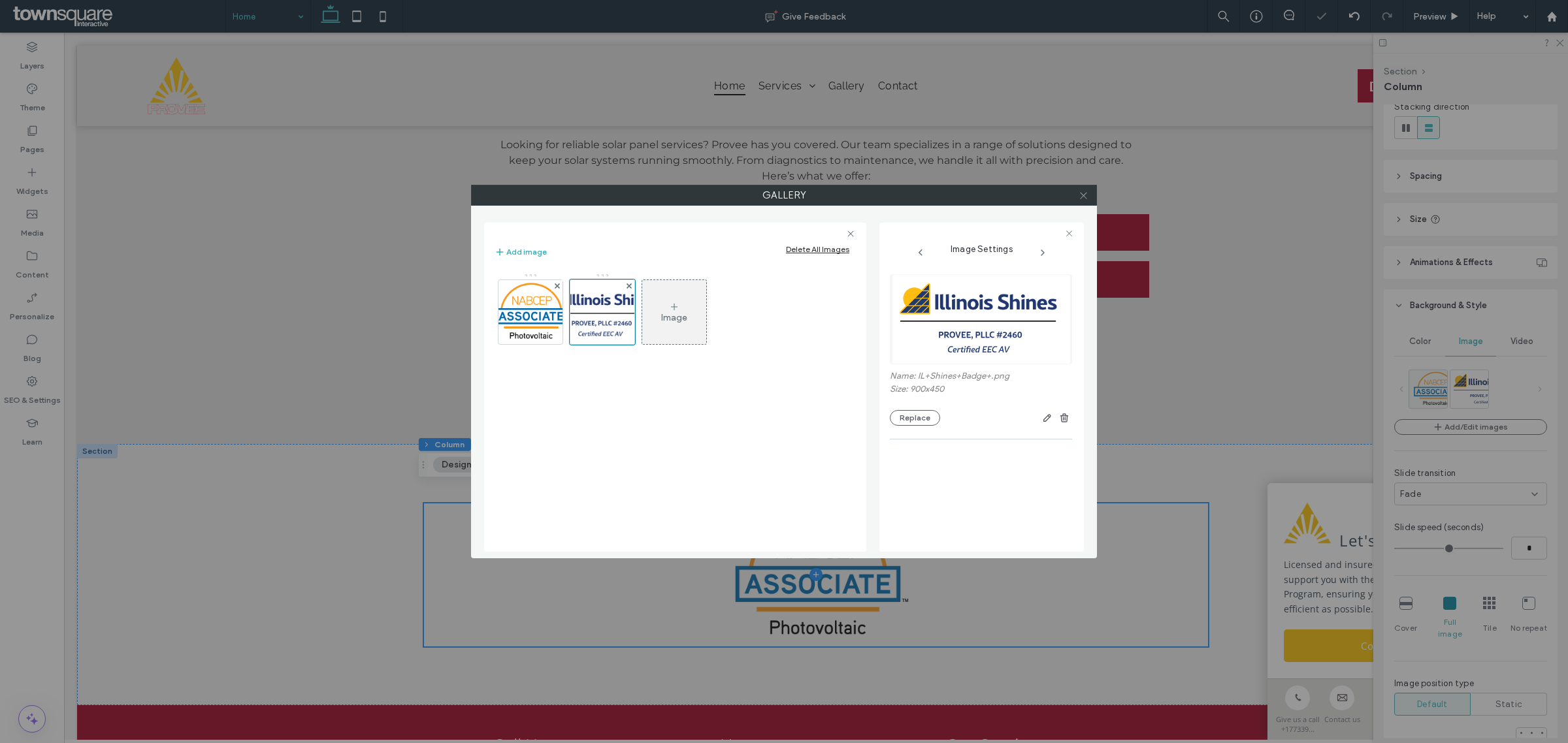
click at [1081, 194] on use at bounding box center [1083, 195] width 6 height 6
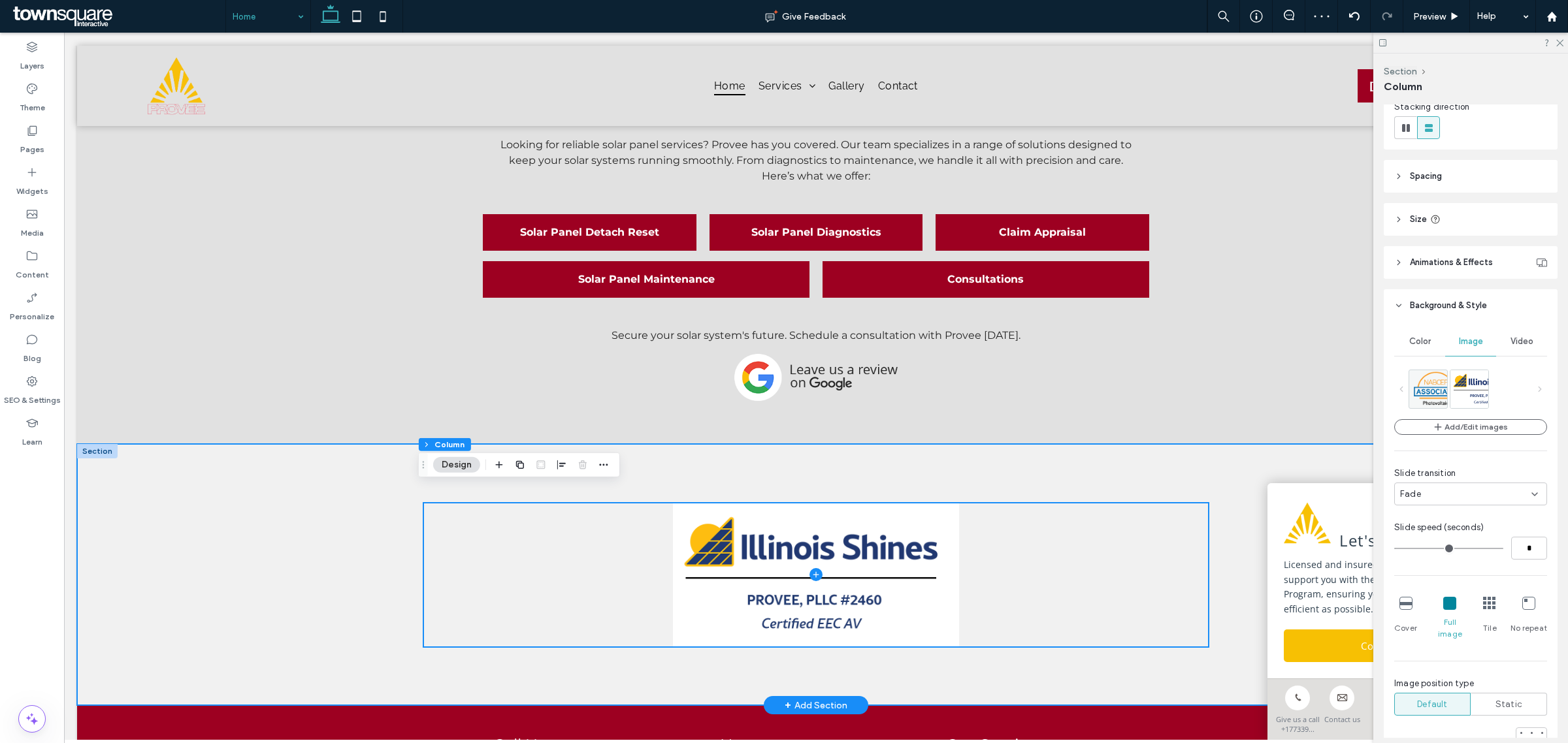
click at [1262, 447] on div at bounding box center [816, 575] width 1478 height 261
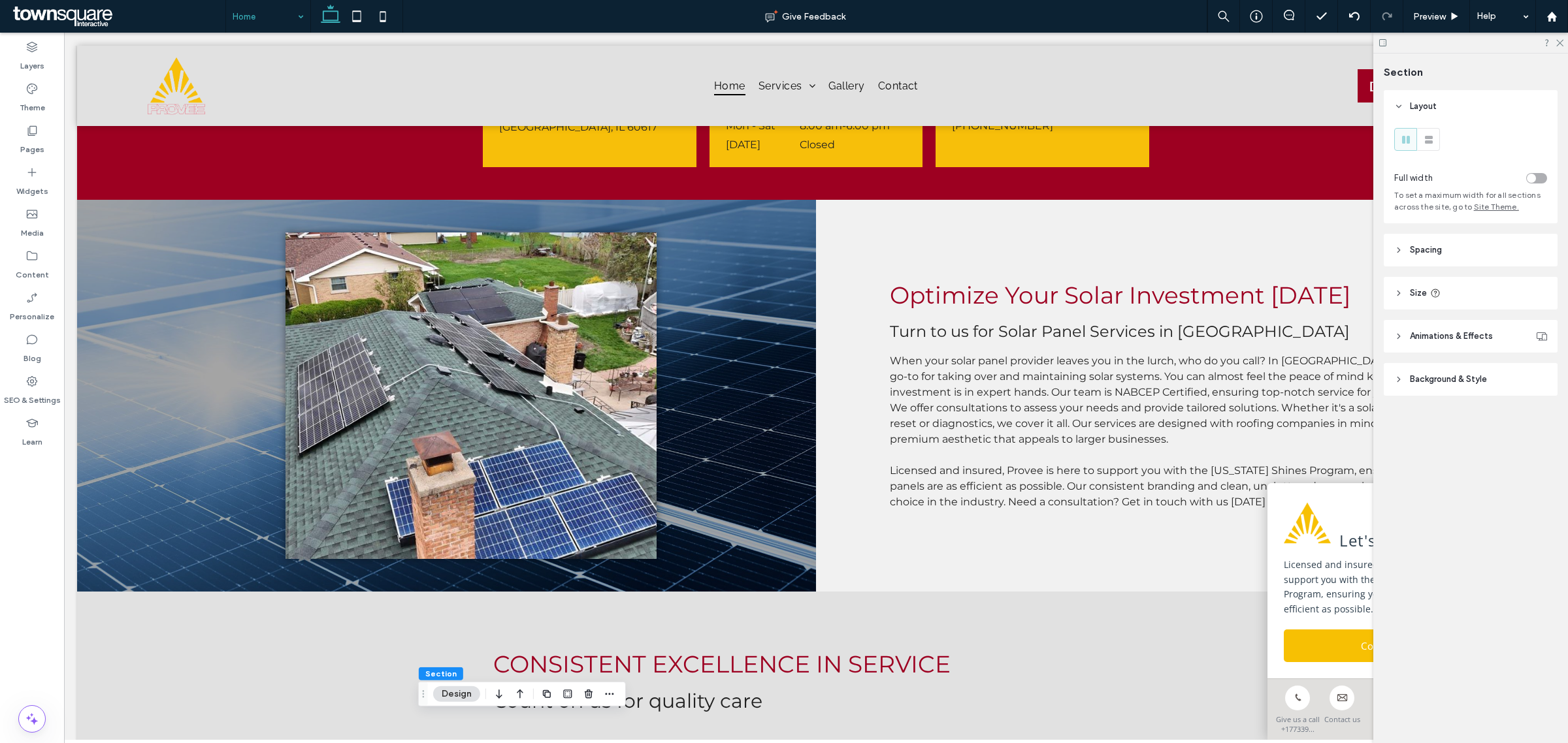
scroll to position [0, 0]
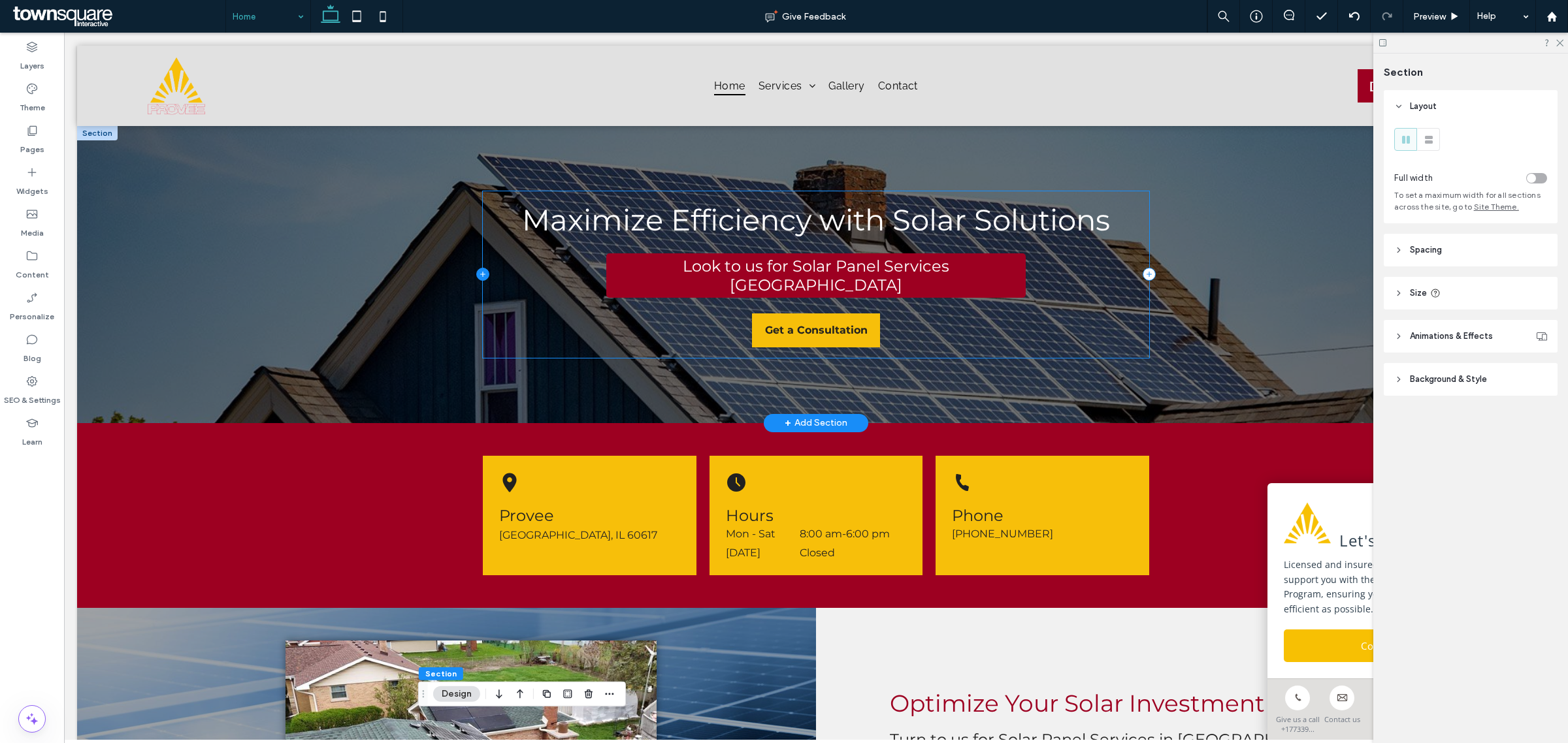
click at [476, 268] on icon at bounding box center [482, 274] width 13 height 13
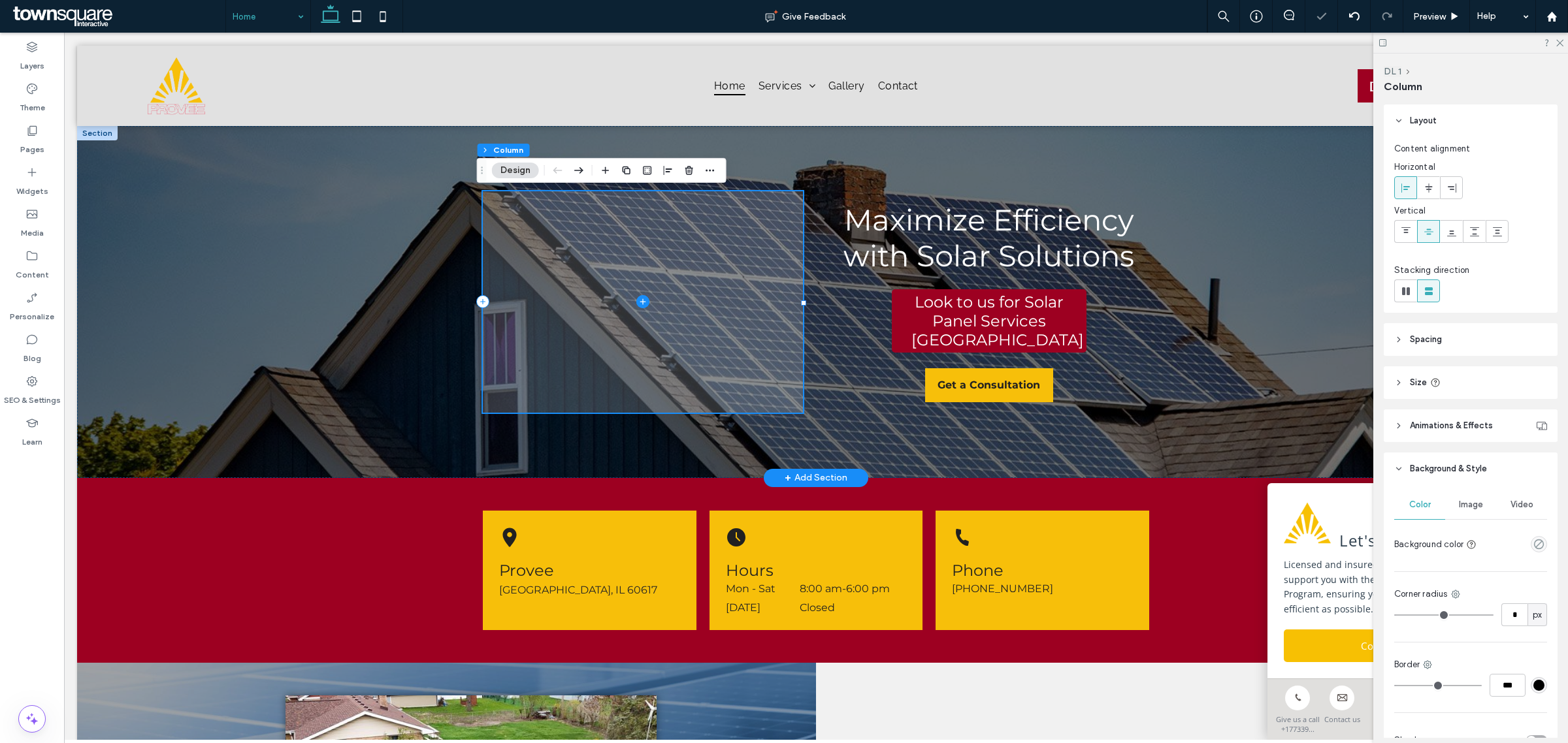
click at [609, 233] on span at bounding box center [643, 302] width 320 height 221
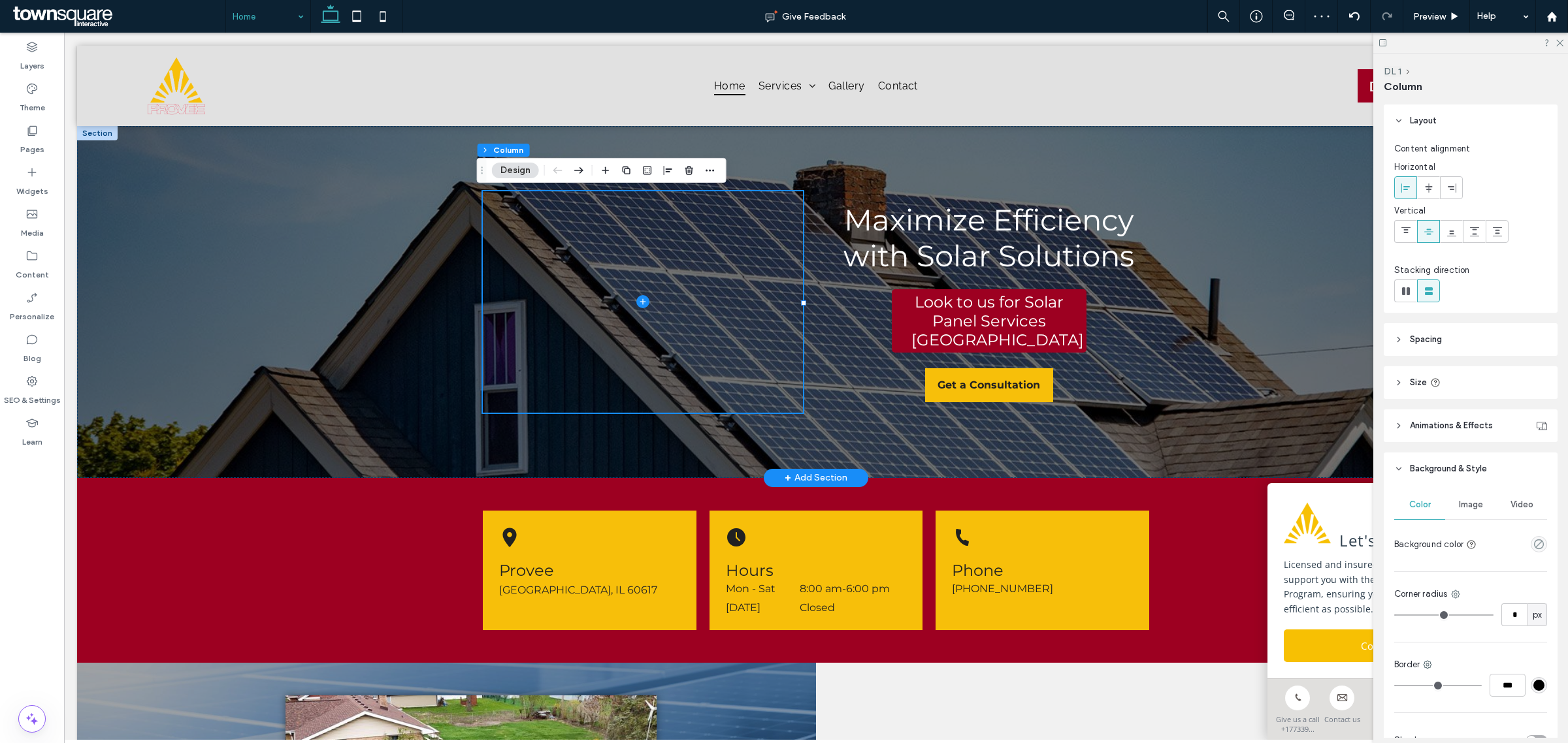
click at [1481, 492] on div "Image" at bounding box center [1471, 505] width 51 height 29
click at [1492, 573] on div "Add multiple images for a background slider" at bounding box center [1471, 583] width 151 height 22
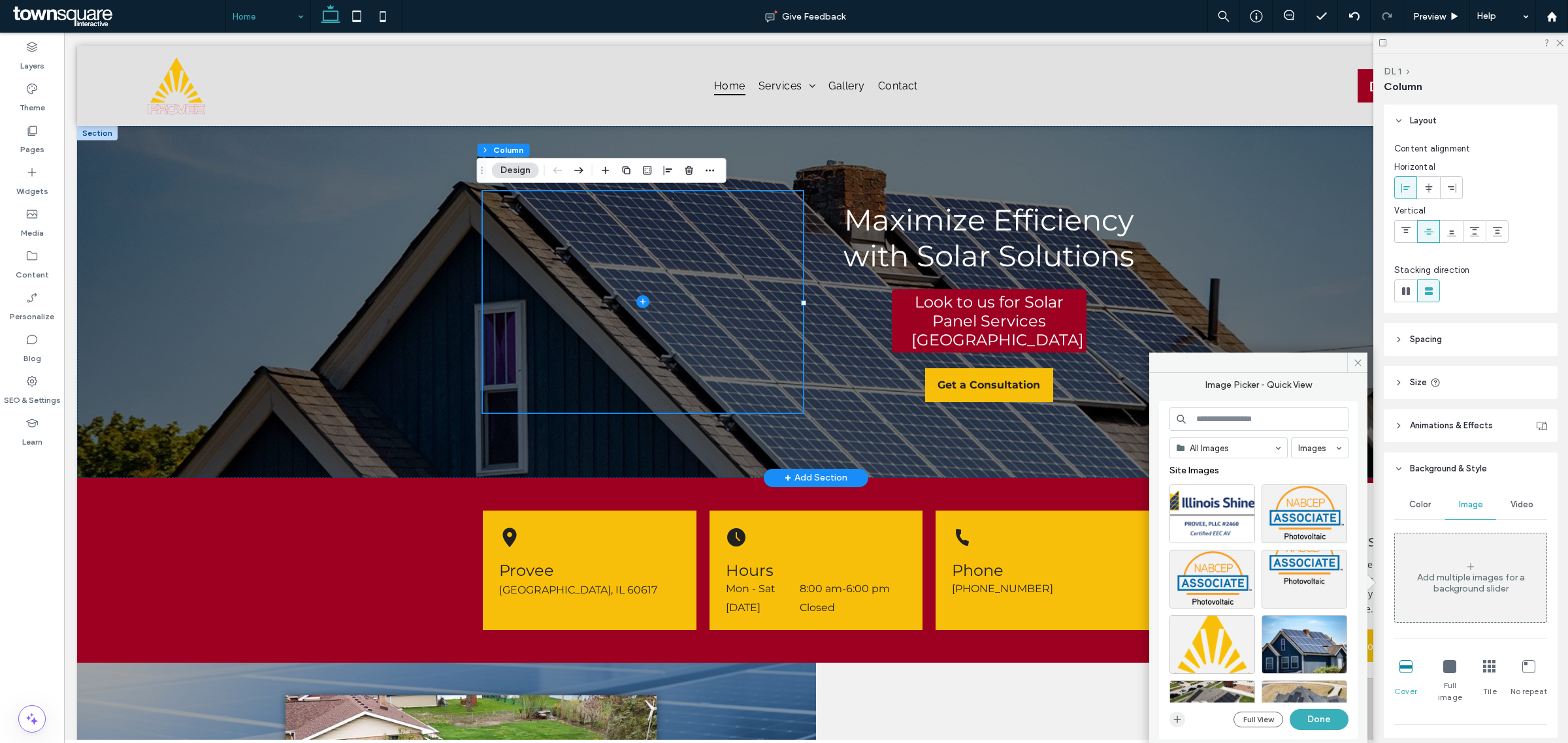
click at [1180, 721] on icon "button" at bounding box center [1177, 719] width 11 height 11
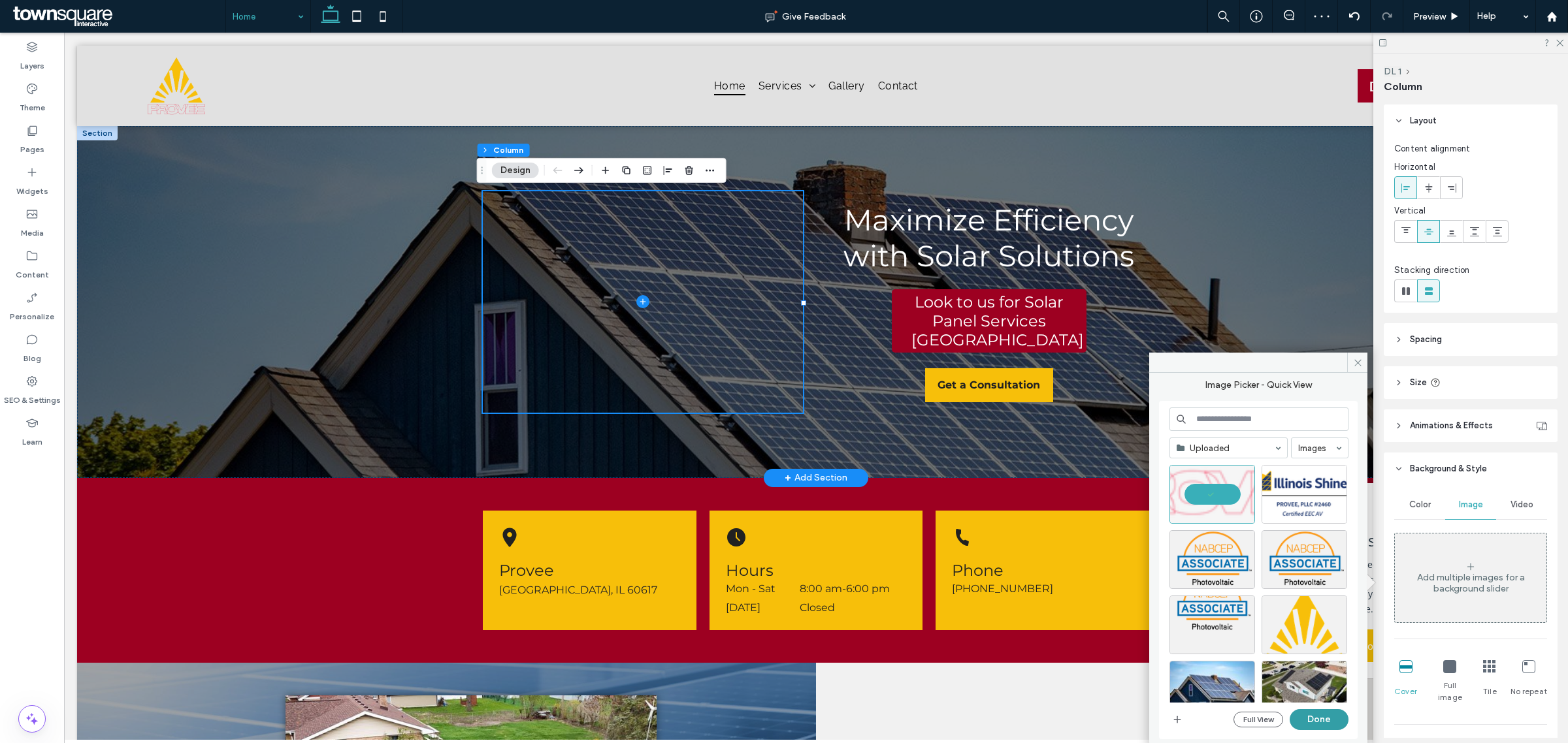
click at [1318, 726] on button "Done" at bounding box center [1319, 720] width 59 height 21
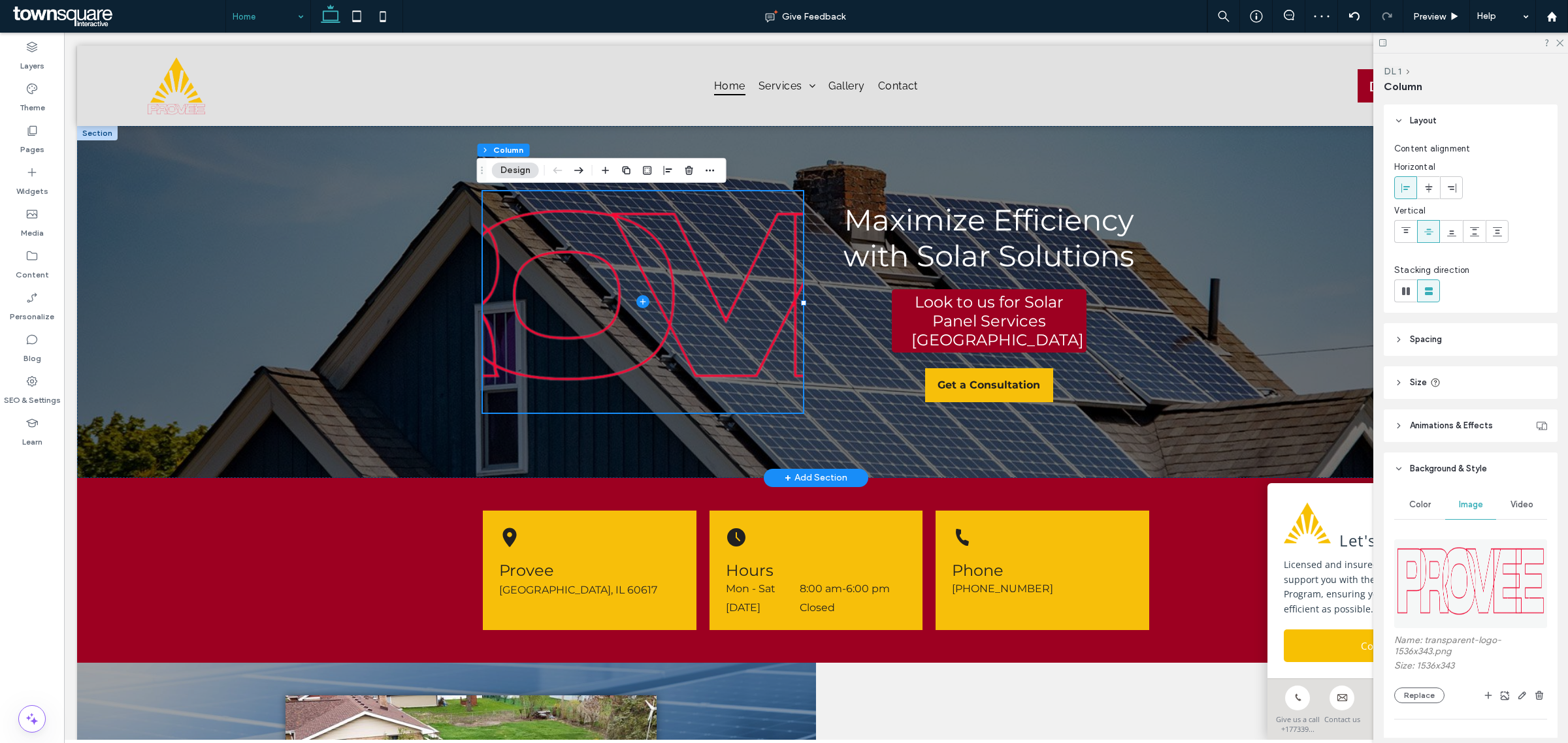
scroll to position [245, 0]
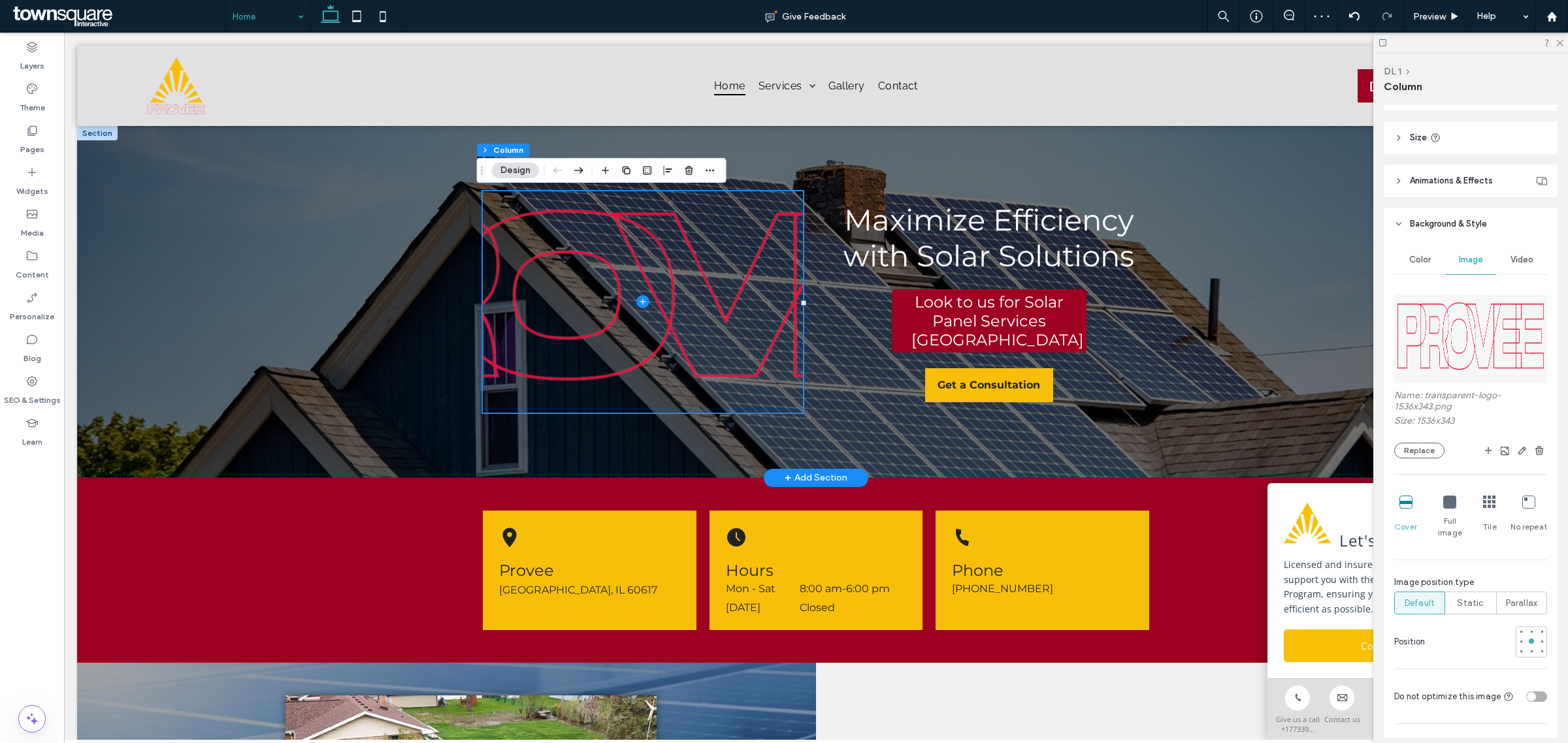
click at [1445, 507] on icon at bounding box center [1449, 502] width 13 height 13
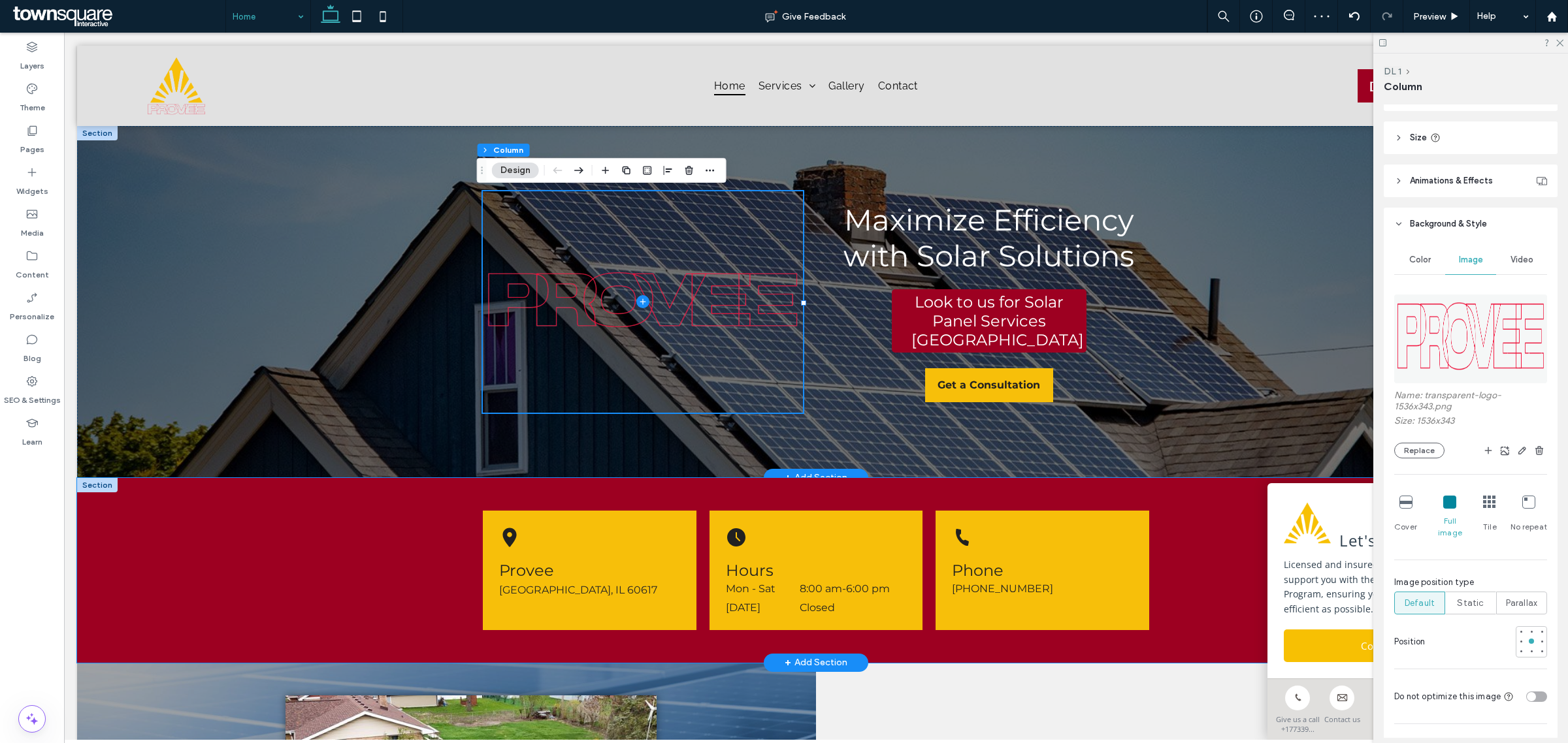
click at [225, 564] on div "Provee [GEOGRAPHIC_DATA], IL 60617 Hours Mon - Sat 8:00 am - 6:00 pm [DATE] Clo…" at bounding box center [816, 571] width 1478 height 185
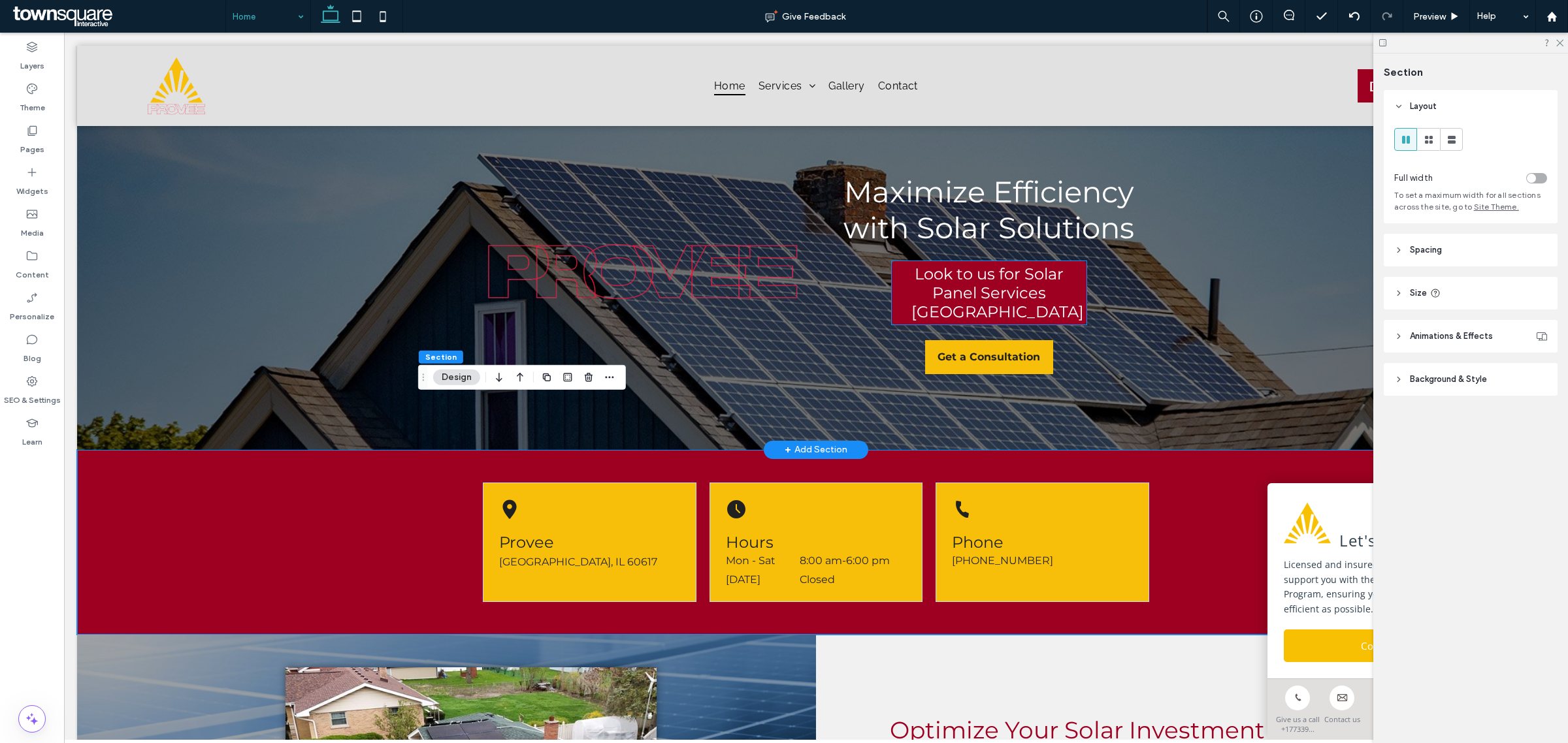
scroll to position [0, 0]
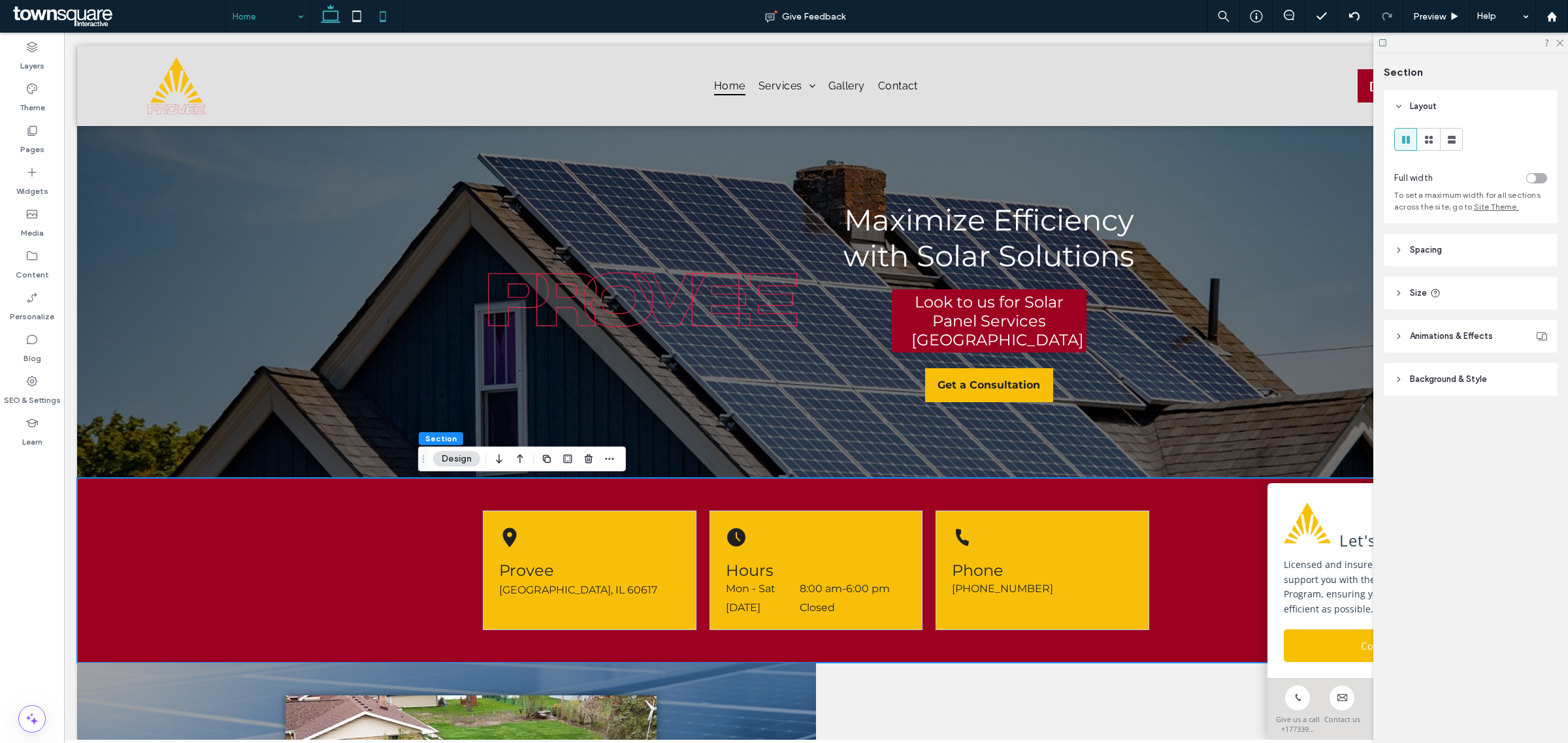
click at [379, 11] on icon at bounding box center [382, 16] width 26 height 26
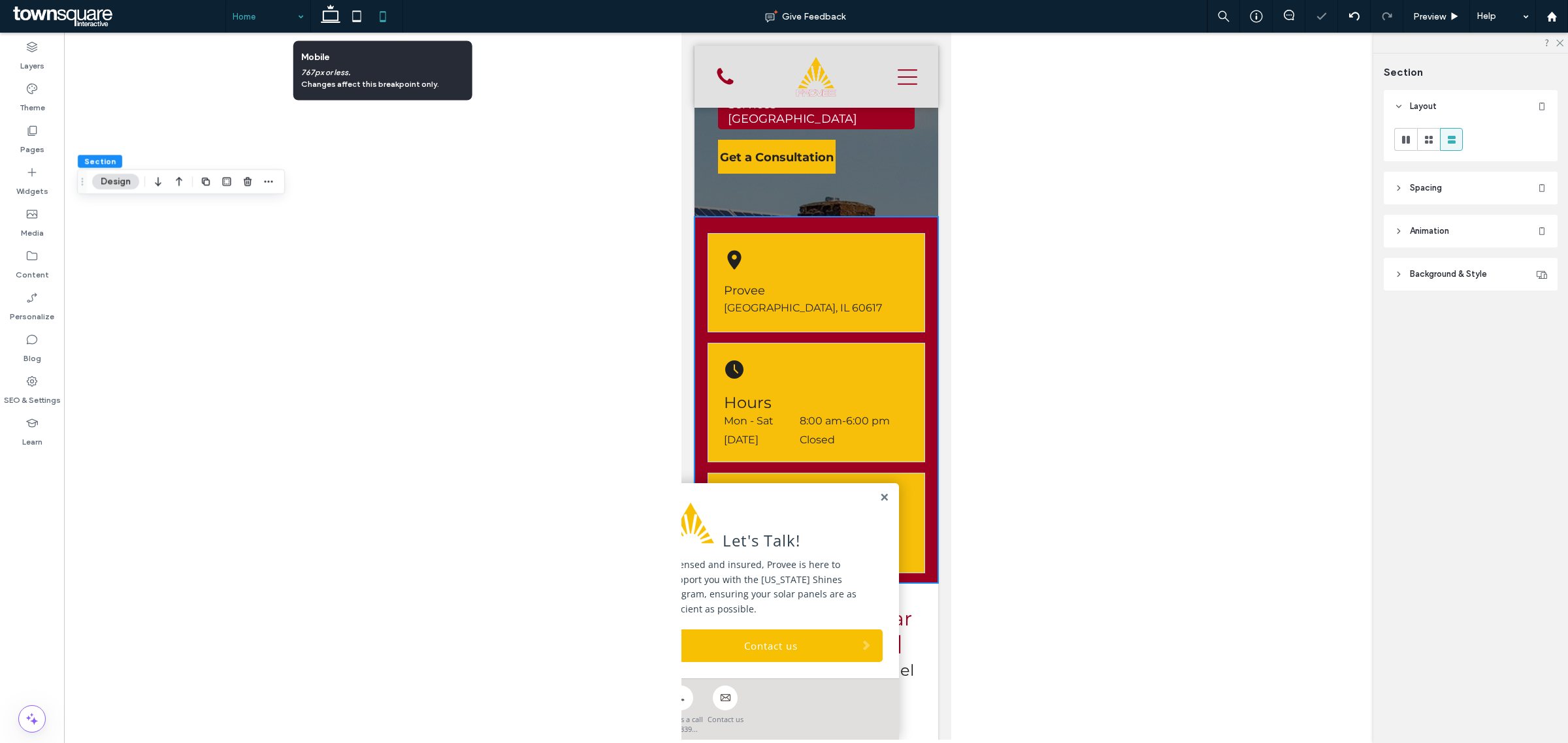
type input "**"
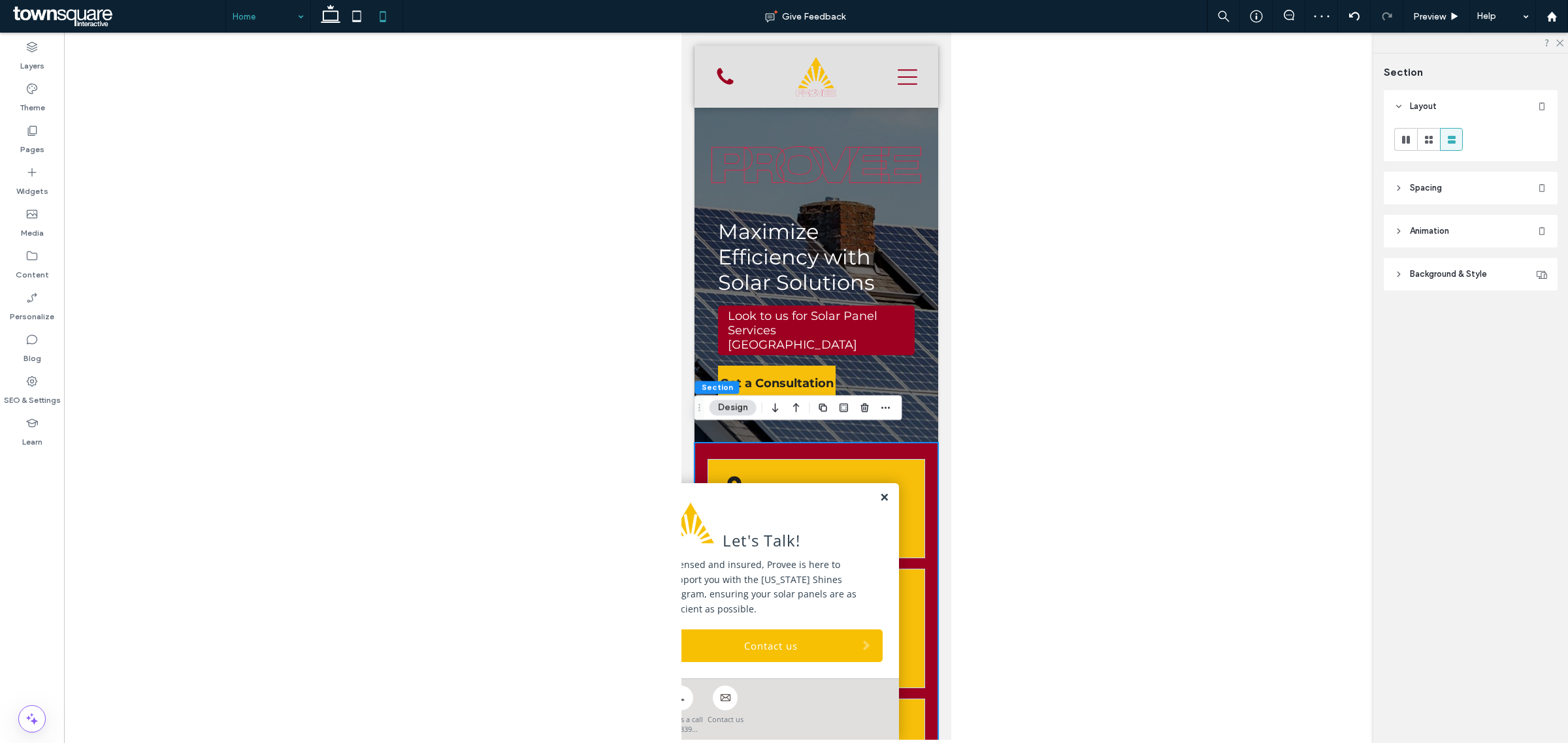
click at [879, 496] on link at bounding box center [884, 498] width 10 height 11
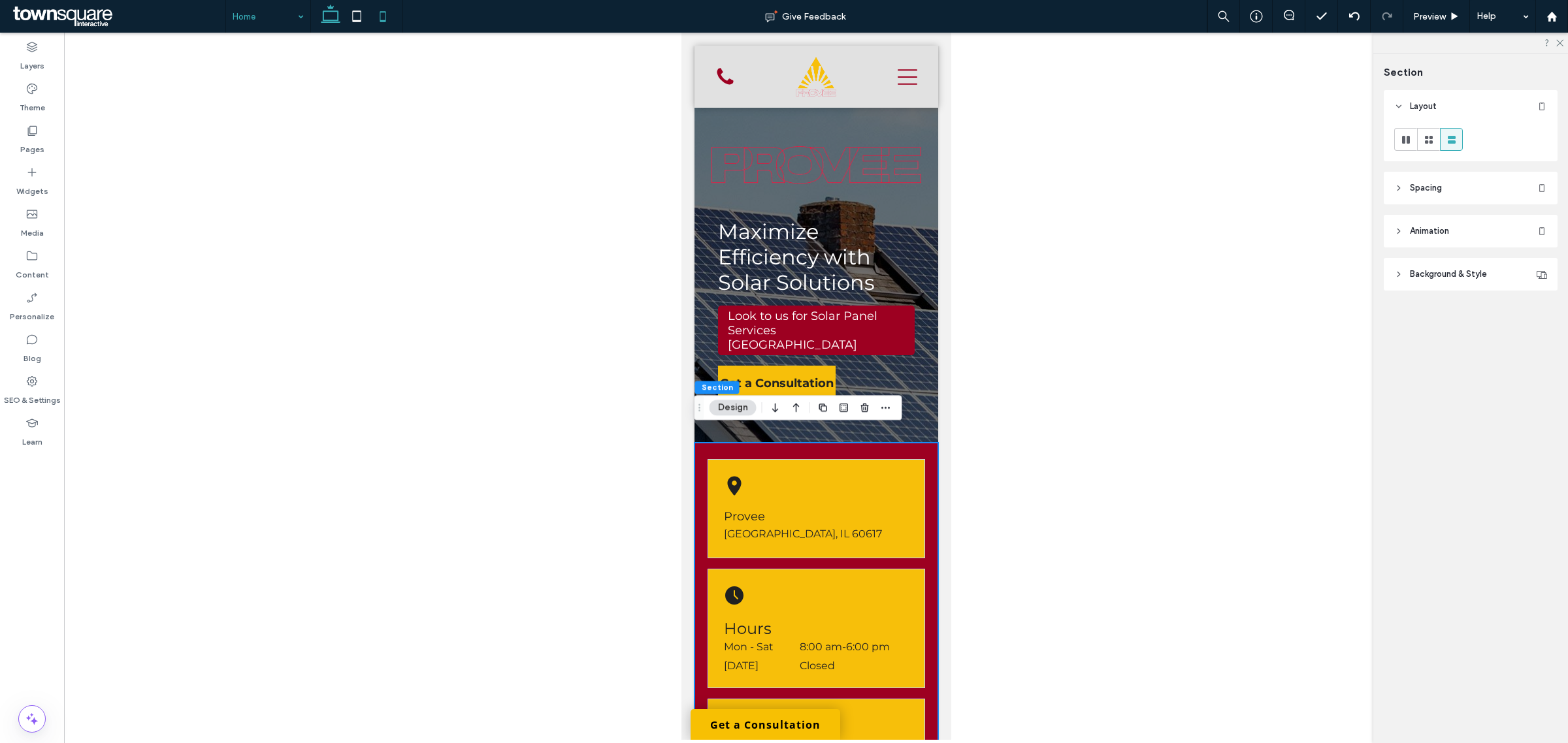
click at [332, 18] on icon at bounding box center [330, 16] width 26 height 26
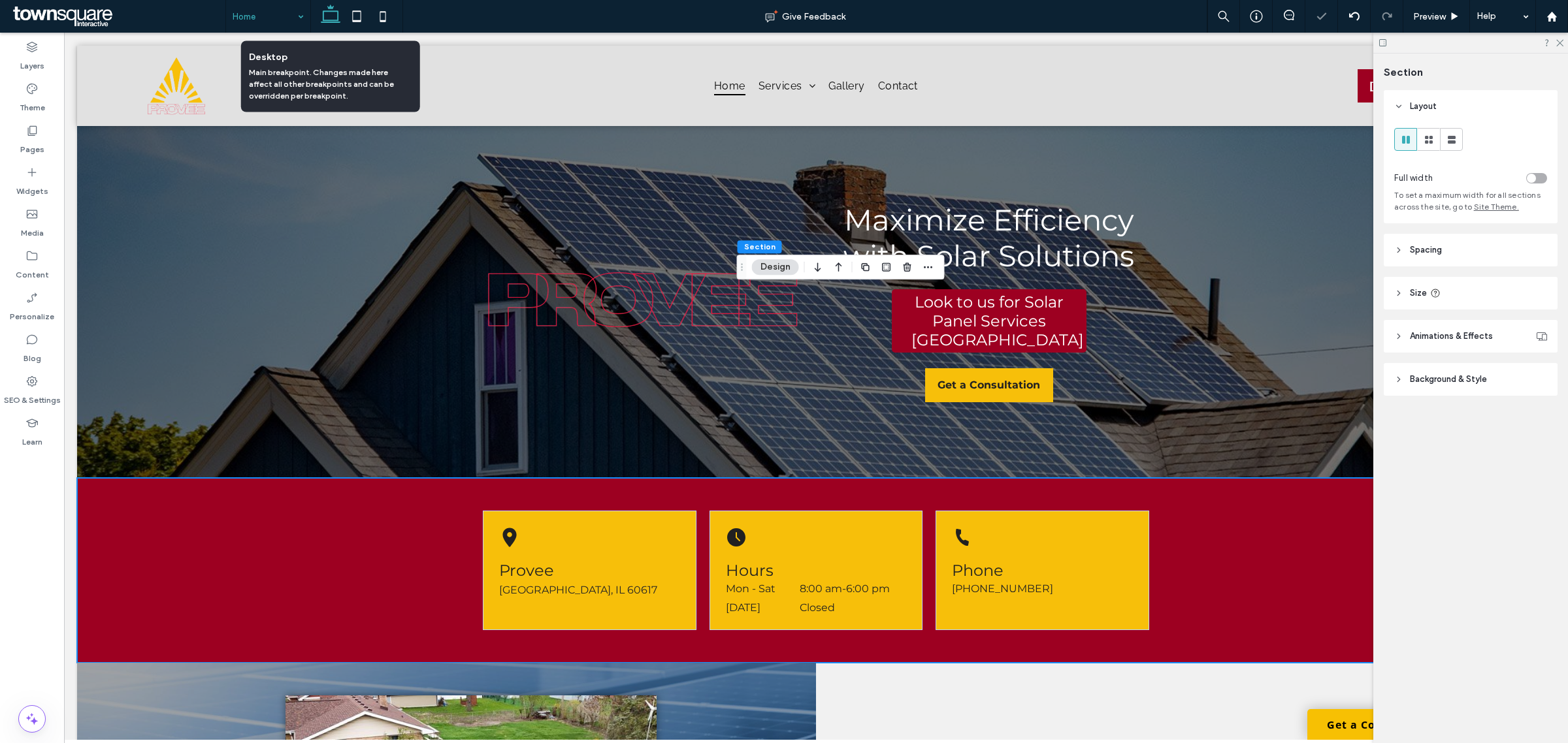
type input "**"
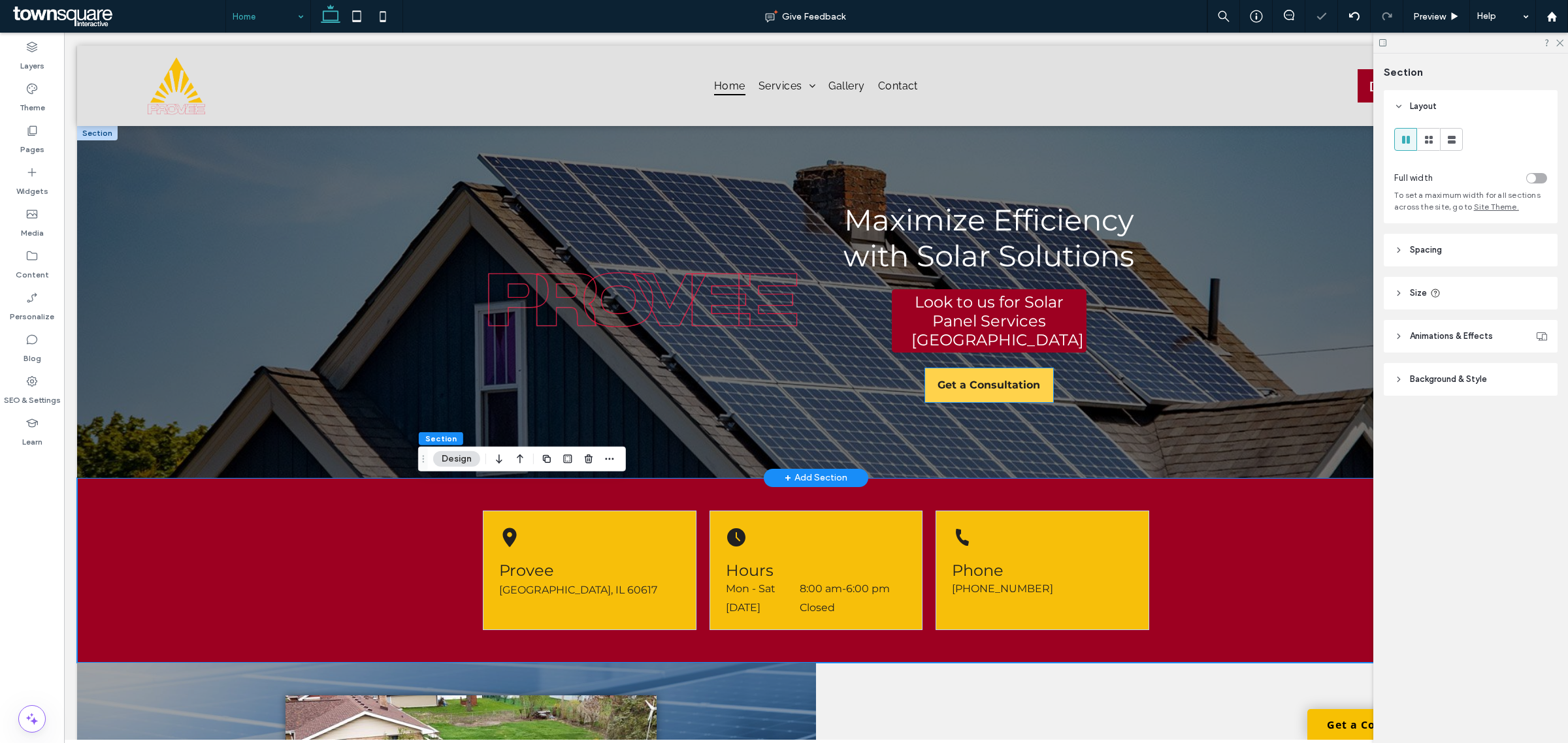
click at [1041, 388] on link "Get a Consultation" at bounding box center [989, 386] width 128 height 34
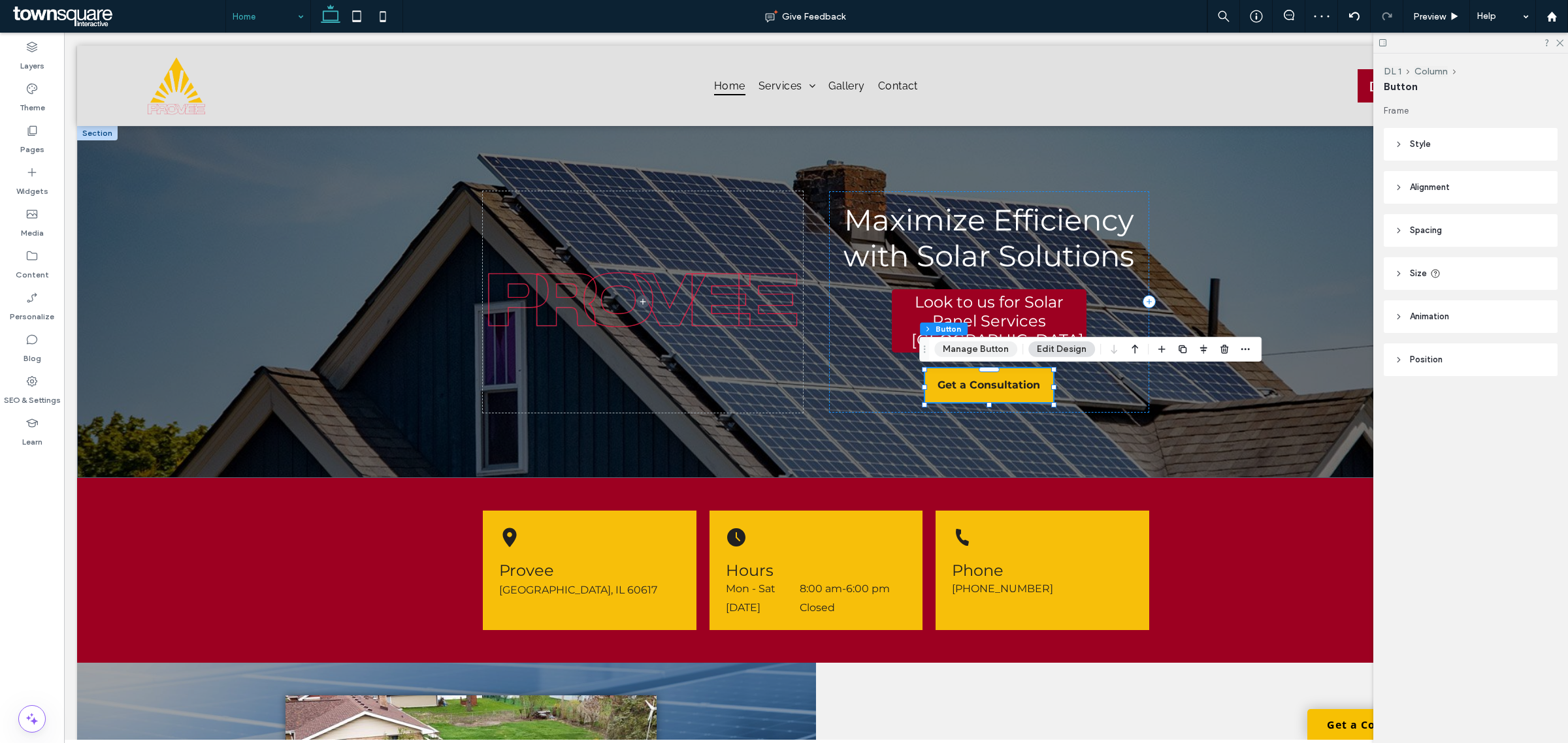
click at [984, 348] on button "Manage Button" at bounding box center [976, 349] width 83 height 15
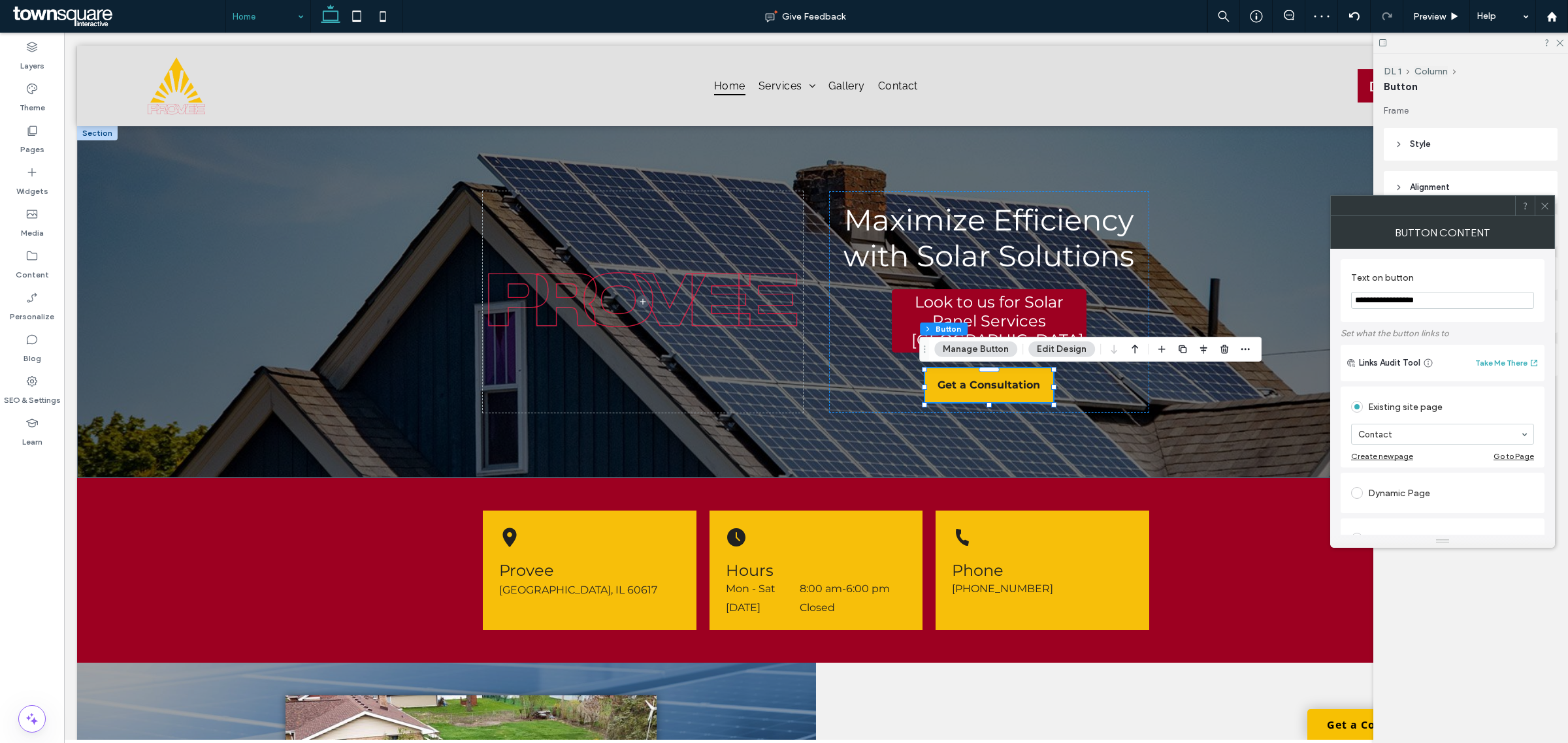
click at [1504, 599] on div "DL 1 Column Button Frame Style Primary Secondary Select Layout Button style But…" at bounding box center [1471, 398] width 195 height 690
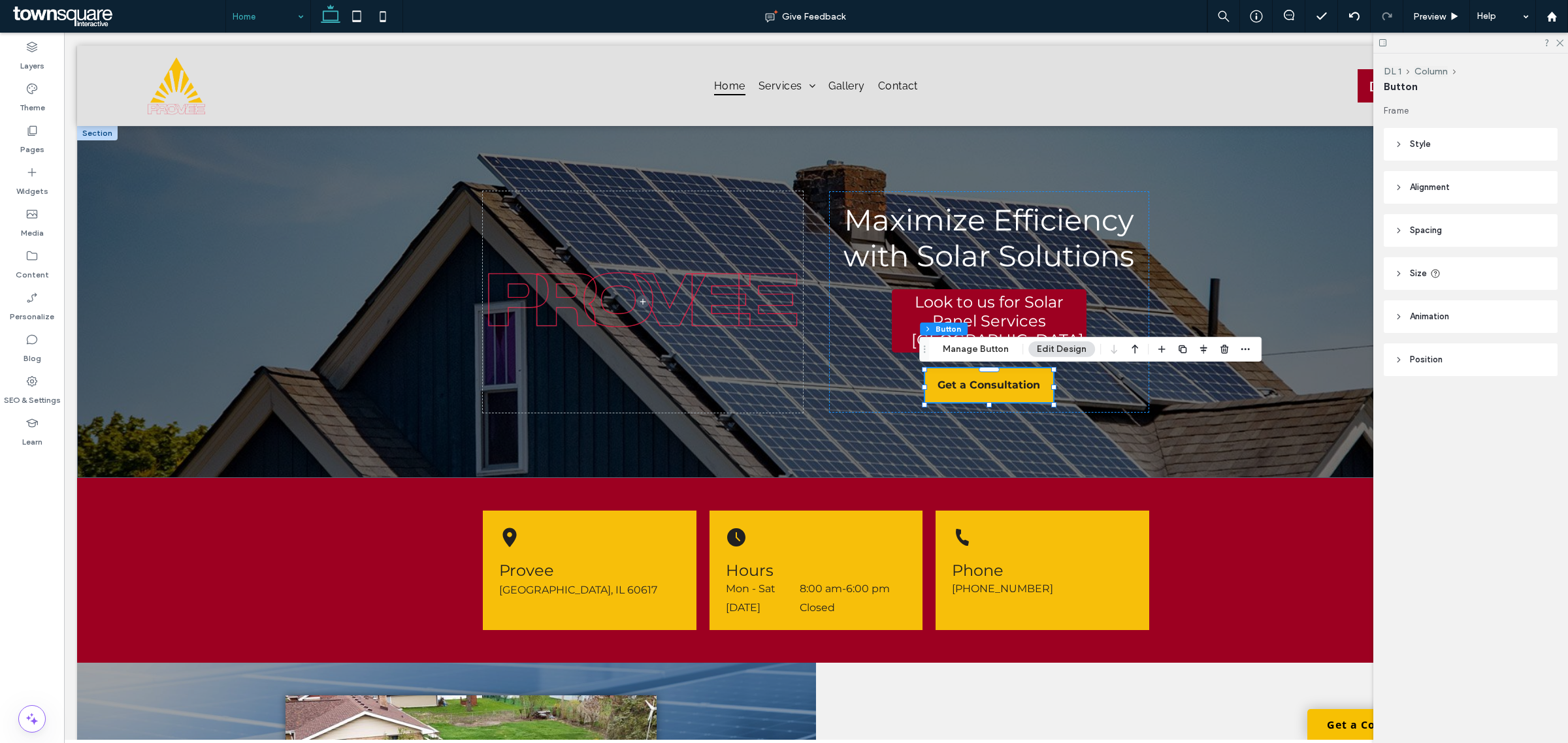
click at [1395, 367] on header "Position" at bounding box center [1471, 360] width 174 height 33
click at [1079, 343] on button "Edit Design" at bounding box center [1062, 349] width 67 height 15
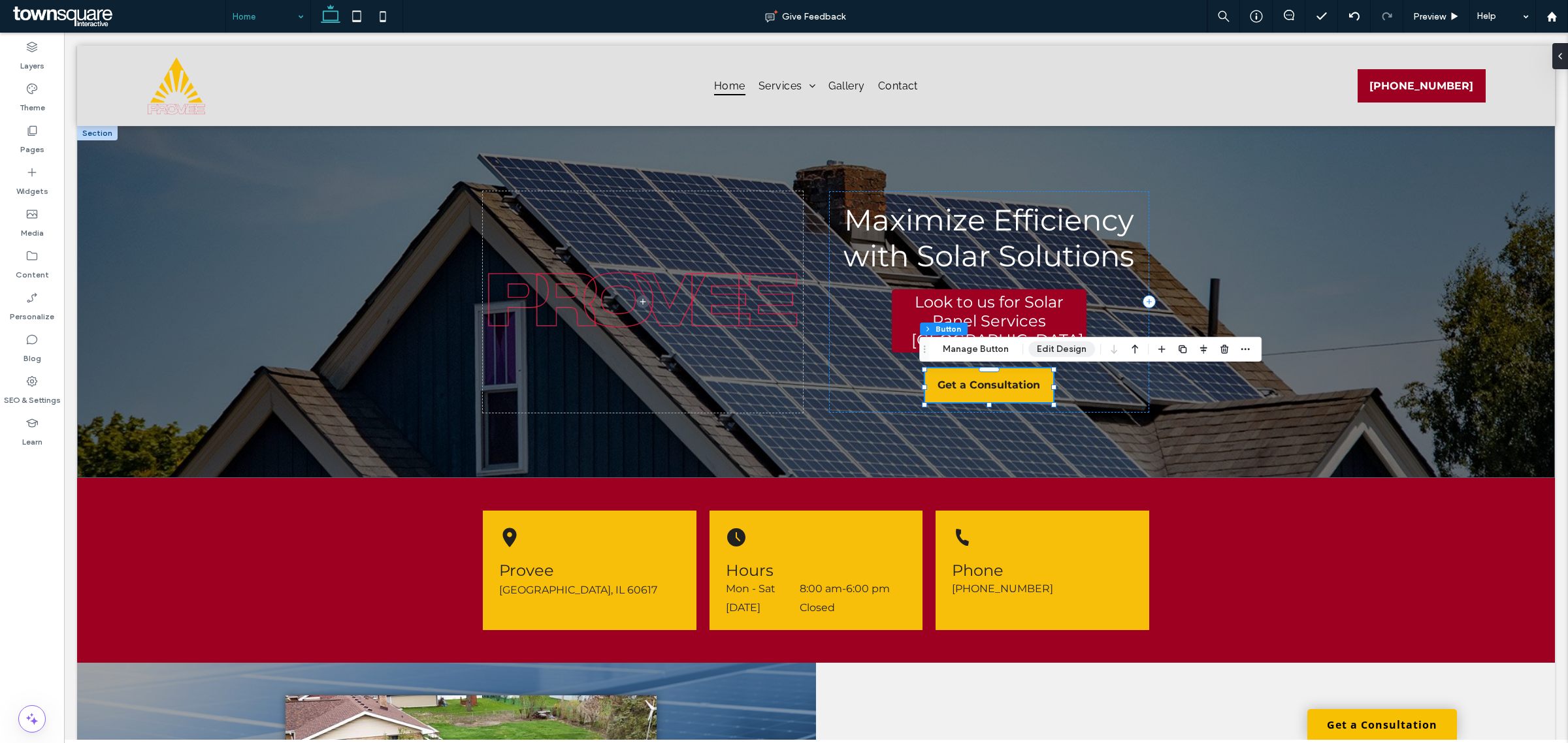
click at [1076, 348] on button "Edit Design" at bounding box center [1062, 349] width 67 height 15
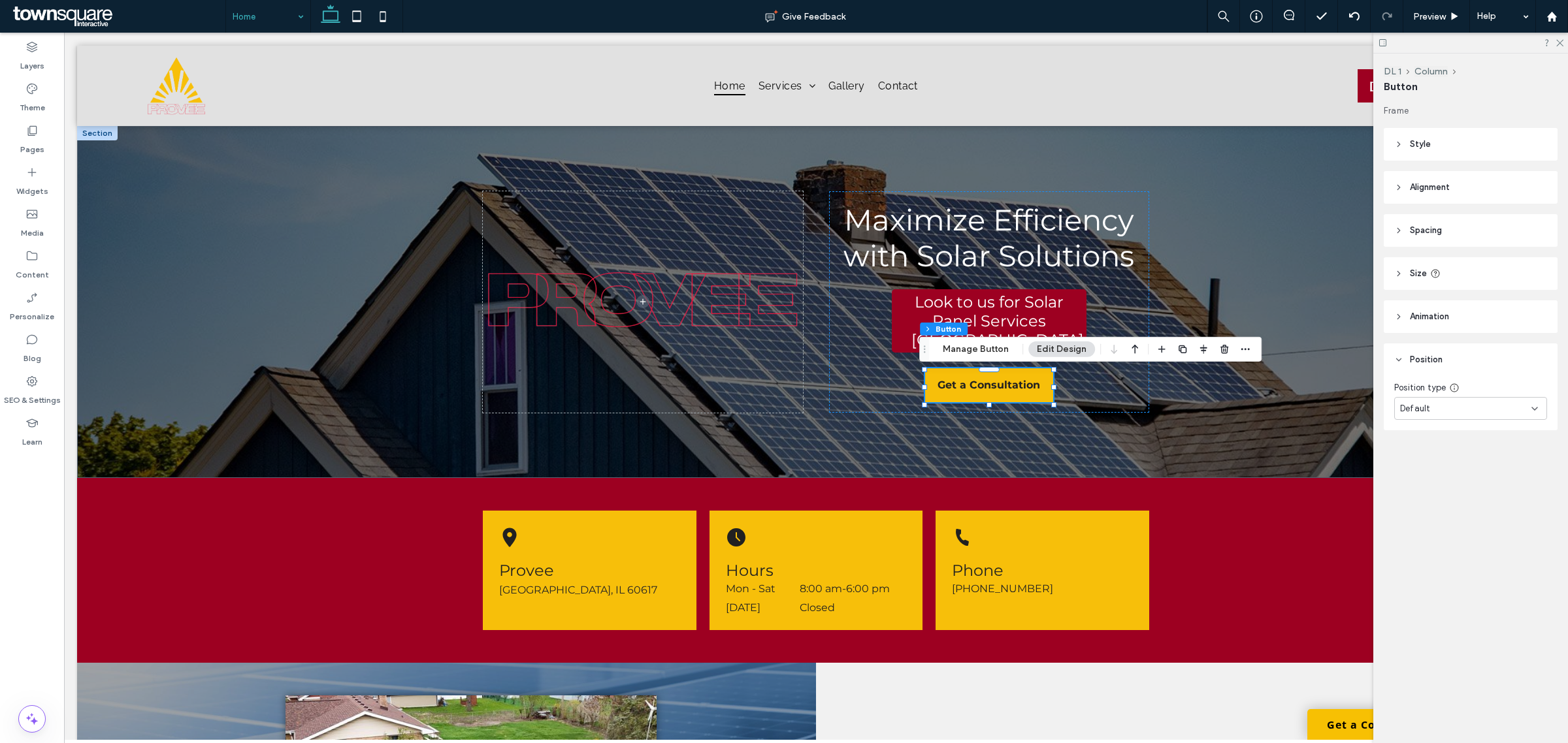
click at [1457, 285] on header "Size" at bounding box center [1471, 273] width 174 height 33
click at [978, 341] on button "Manage Button" at bounding box center [976, 349] width 83 height 15
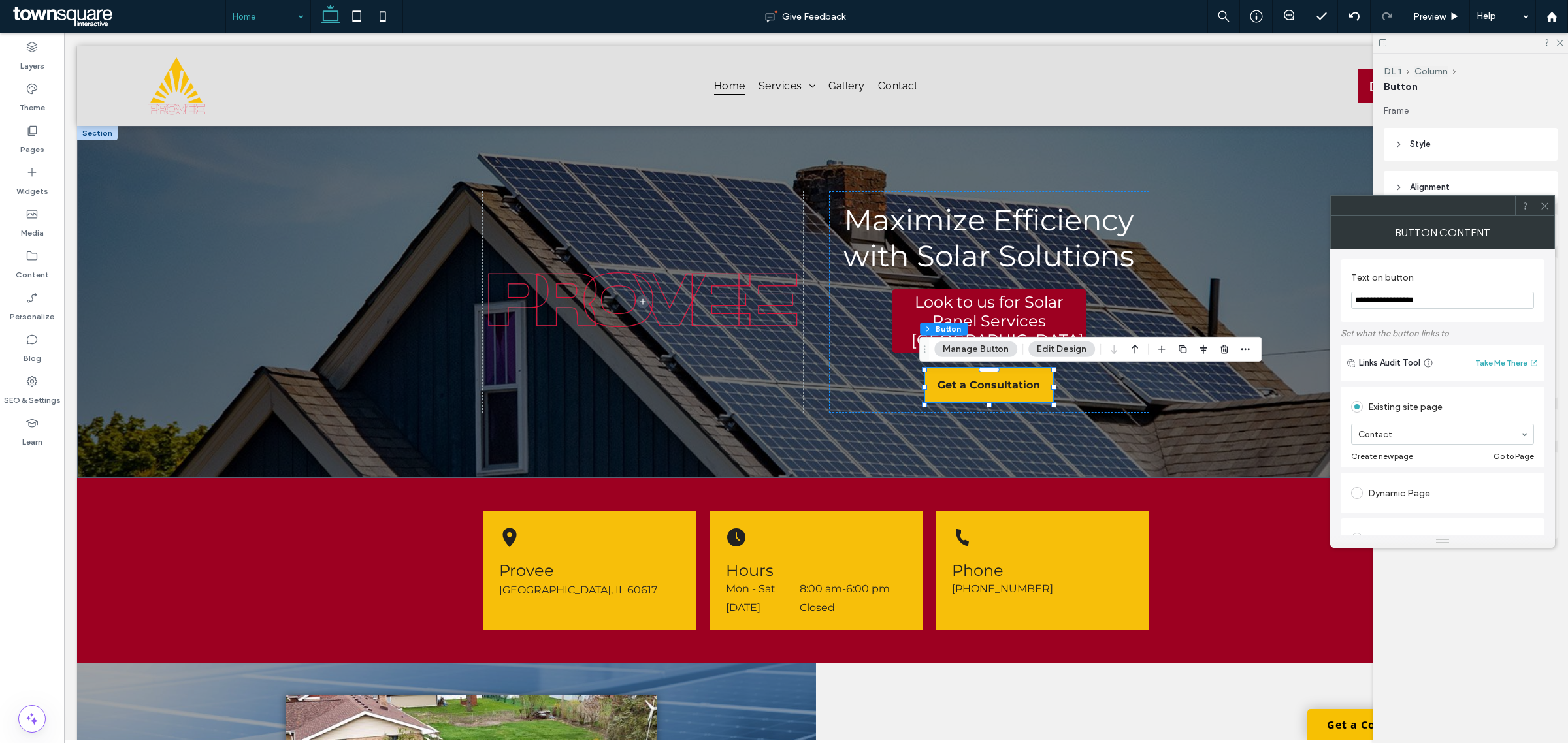
click at [1467, 588] on div "Frame Style Primary Secondary Select Layout Button style Button text Background…" at bounding box center [1475, 348] width 182 height 486
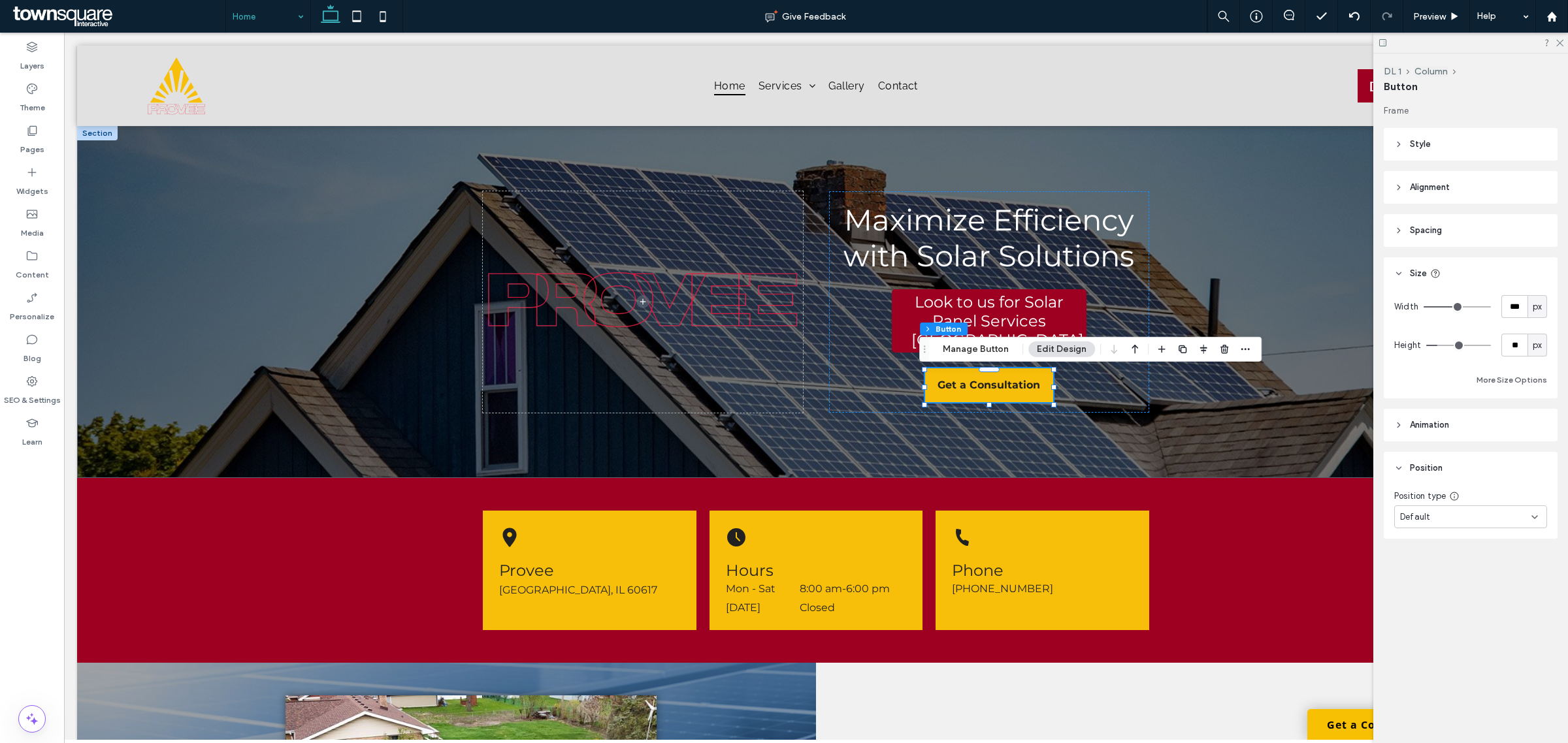
click at [1455, 240] on header "Spacing" at bounding box center [1471, 231] width 174 height 33
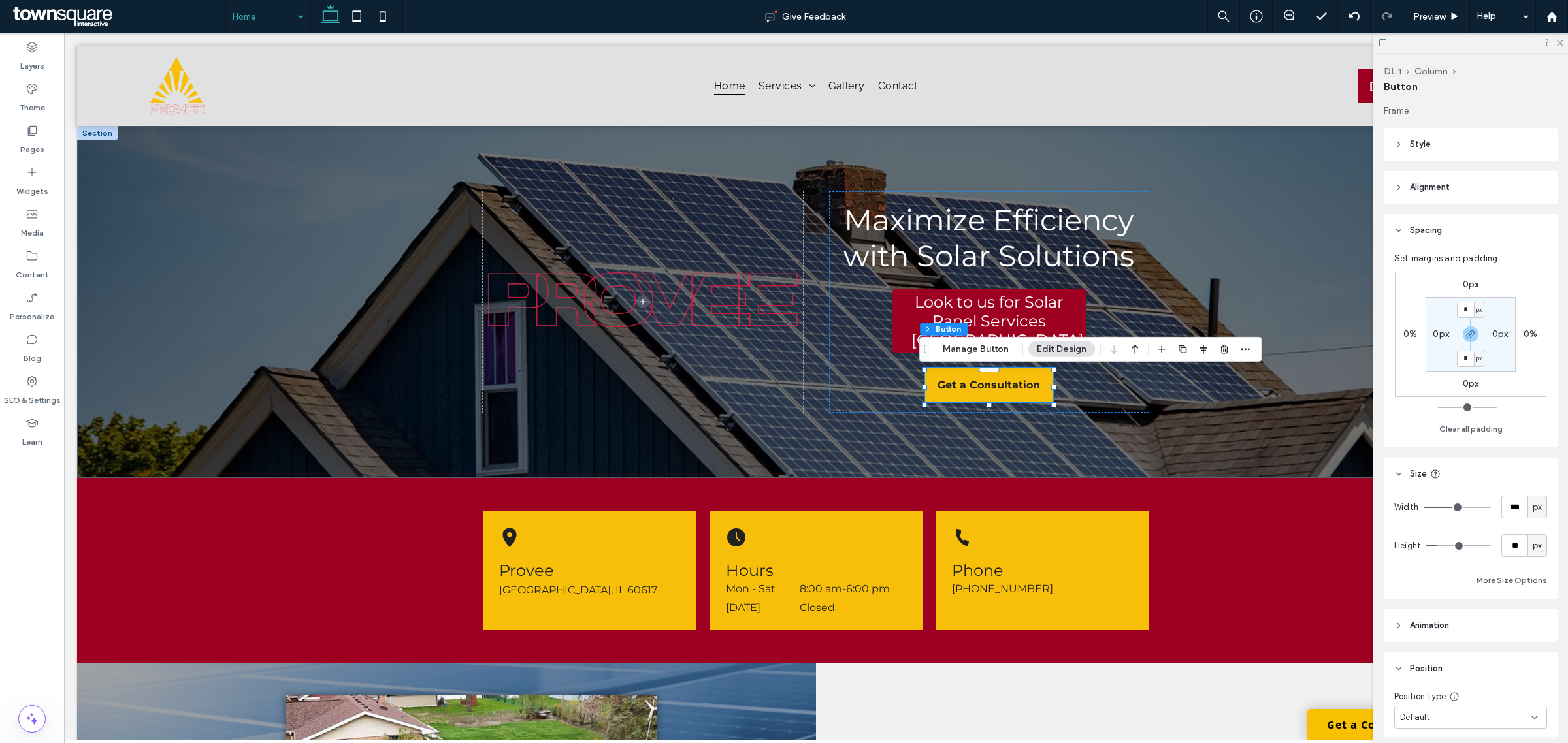
click at [1455, 187] on header "Alignment" at bounding box center [1471, 187] width 174 height 33
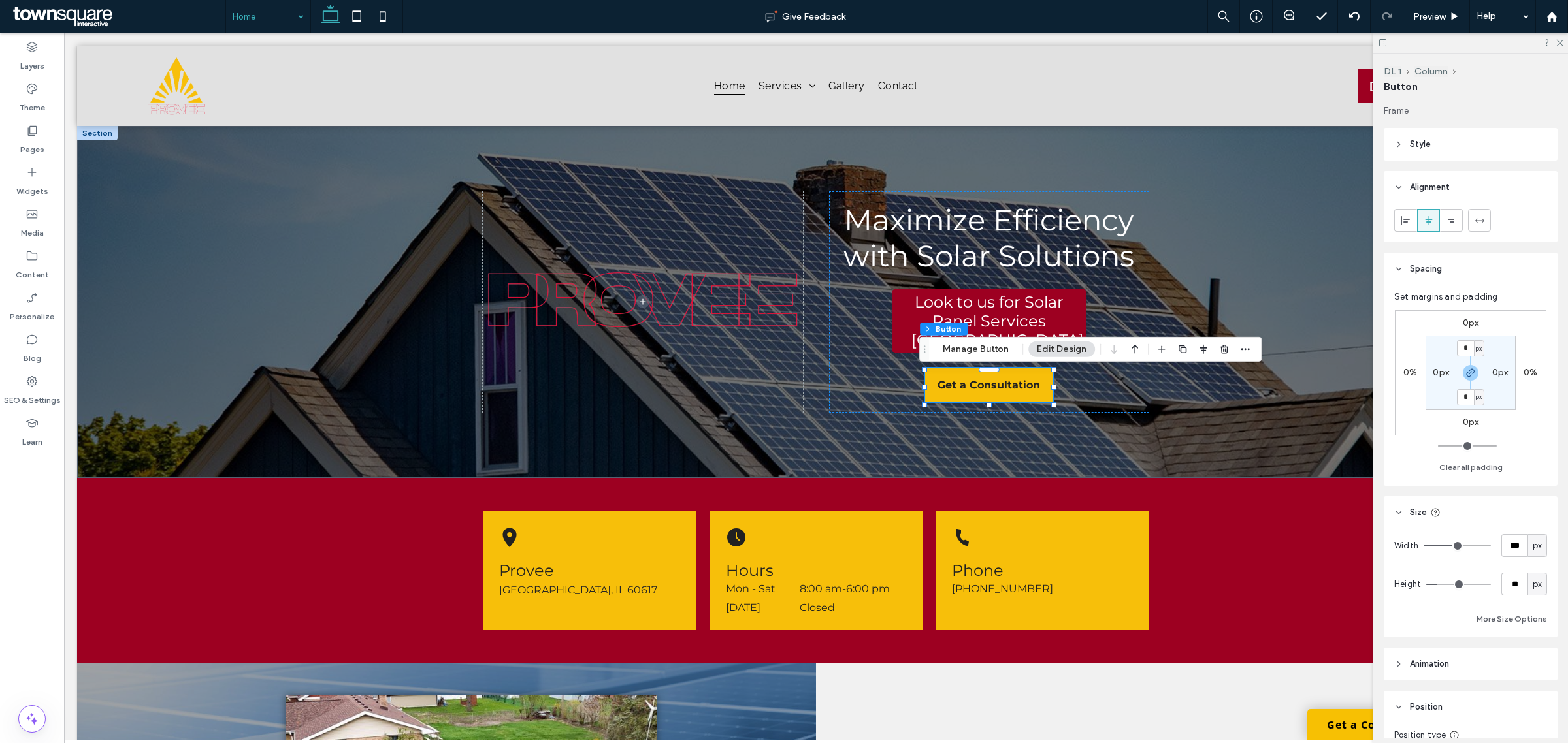
click at [1464, 132] on header "Style" at bounding box center [1471, 144] width 174 height 33
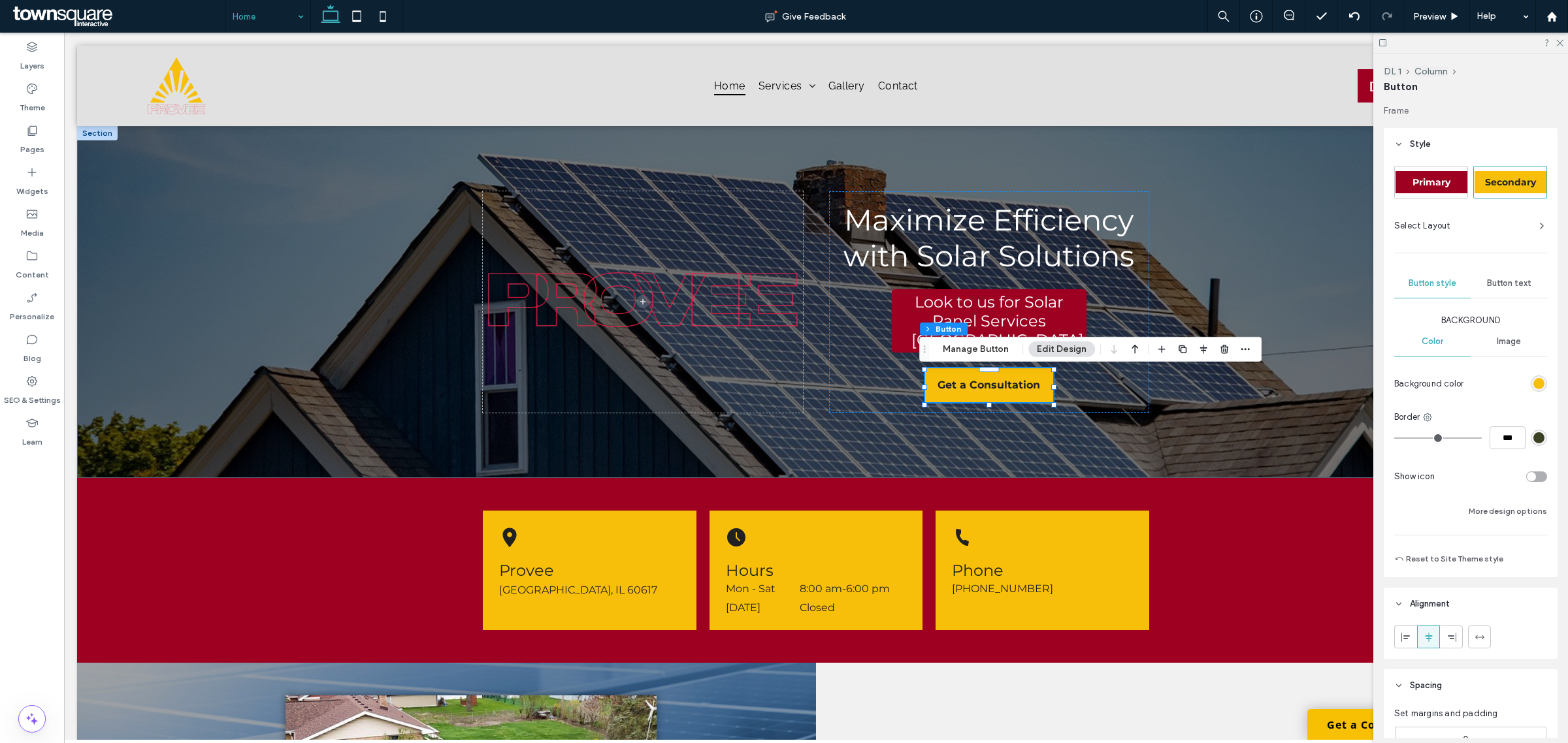
click at [1457, 236] on div "Select Layout" at bounding box center [1471, 226] width 153 height 23
click at [1442, 229] on span "Select Layout" at bounding box center [1423, 226] width 57 height 13
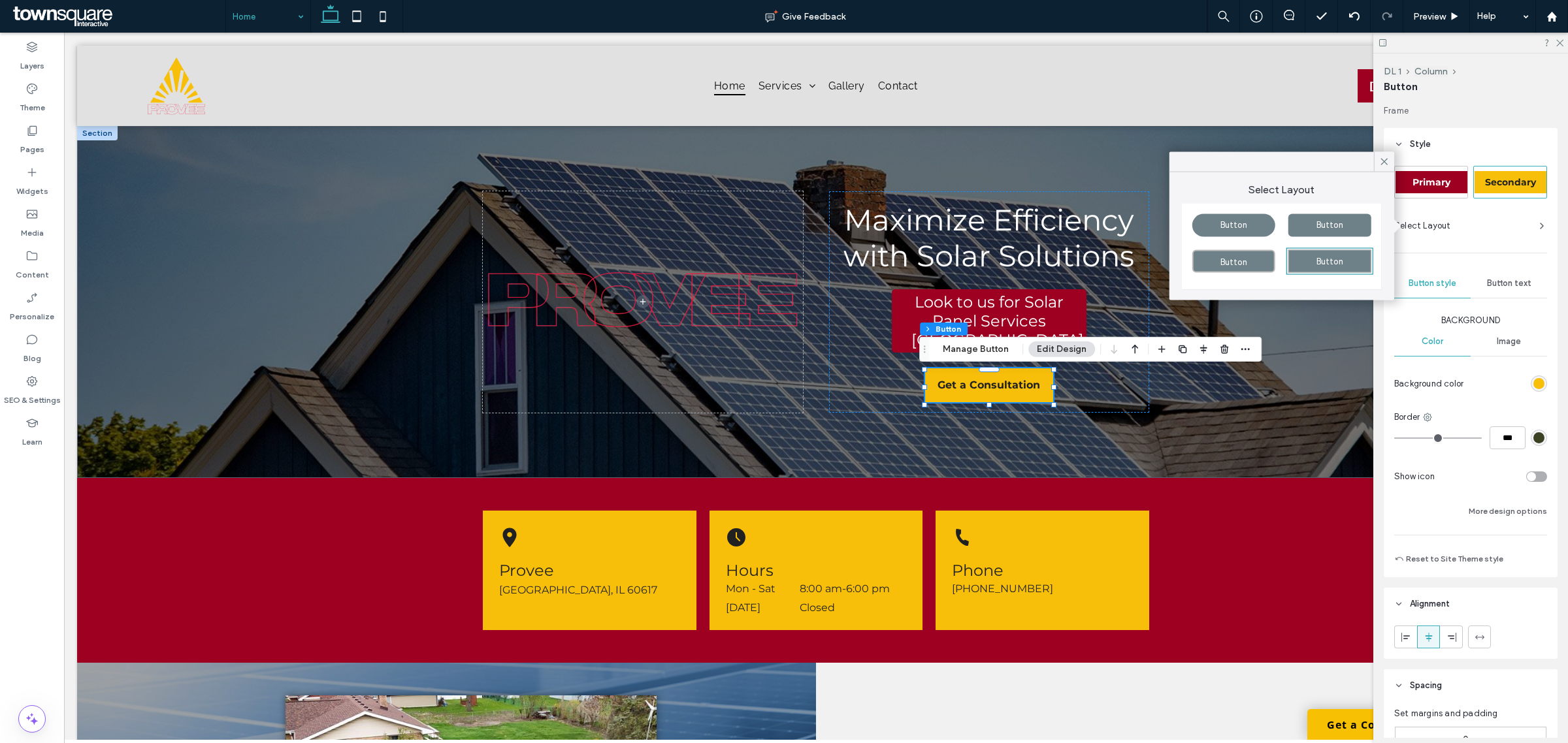
click at [1247, 220] on span "Button" at bounding box center [1234, 225] width 27 height 10
click at [1065, 315] on div "Look to us for Solar Panel Services [GEOGRAPHIC_DATA]" at bounding box center [989, 321] width 194 height 63
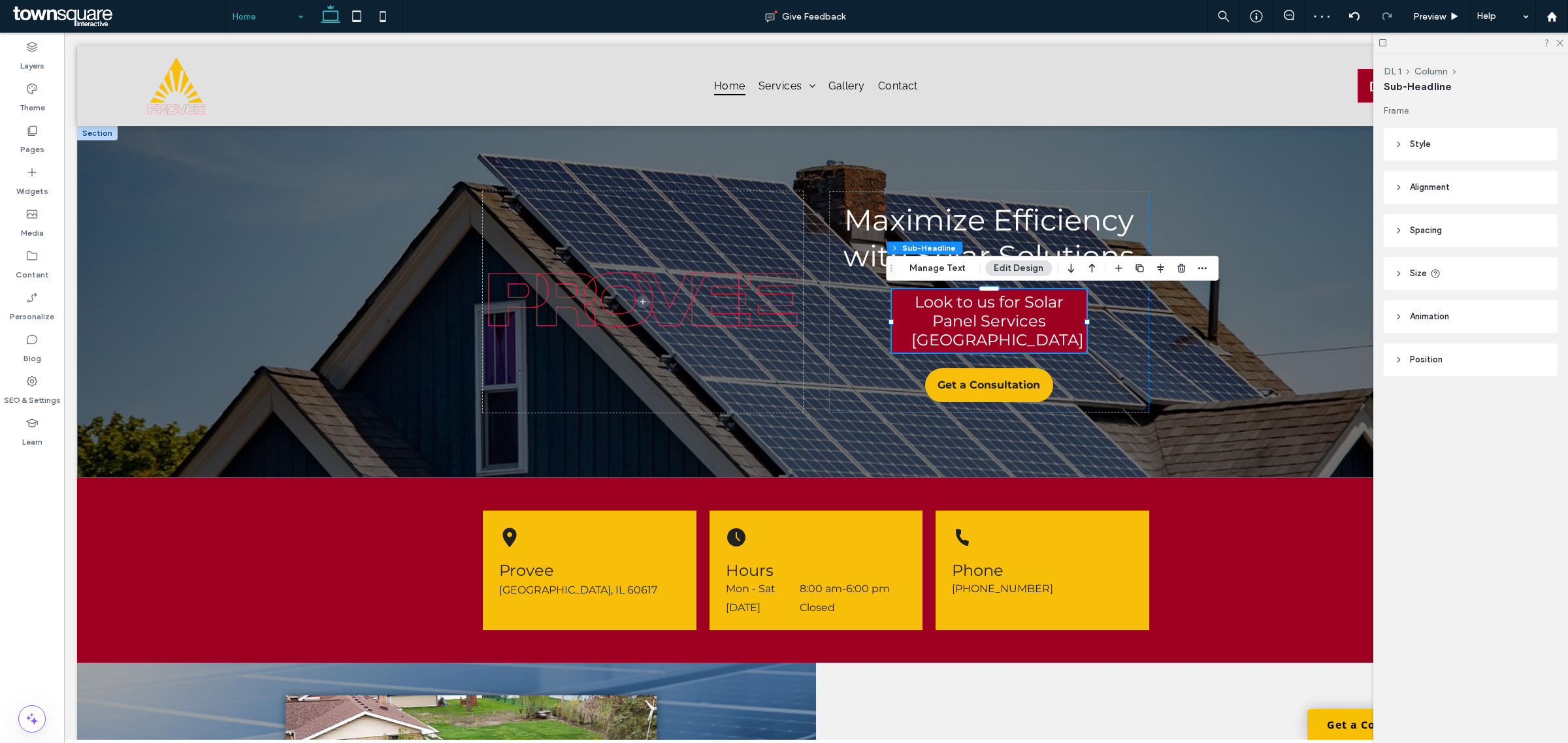
click at [1469, 144] on header "Style" at bounding box center [1471, 144] width 174 height 33
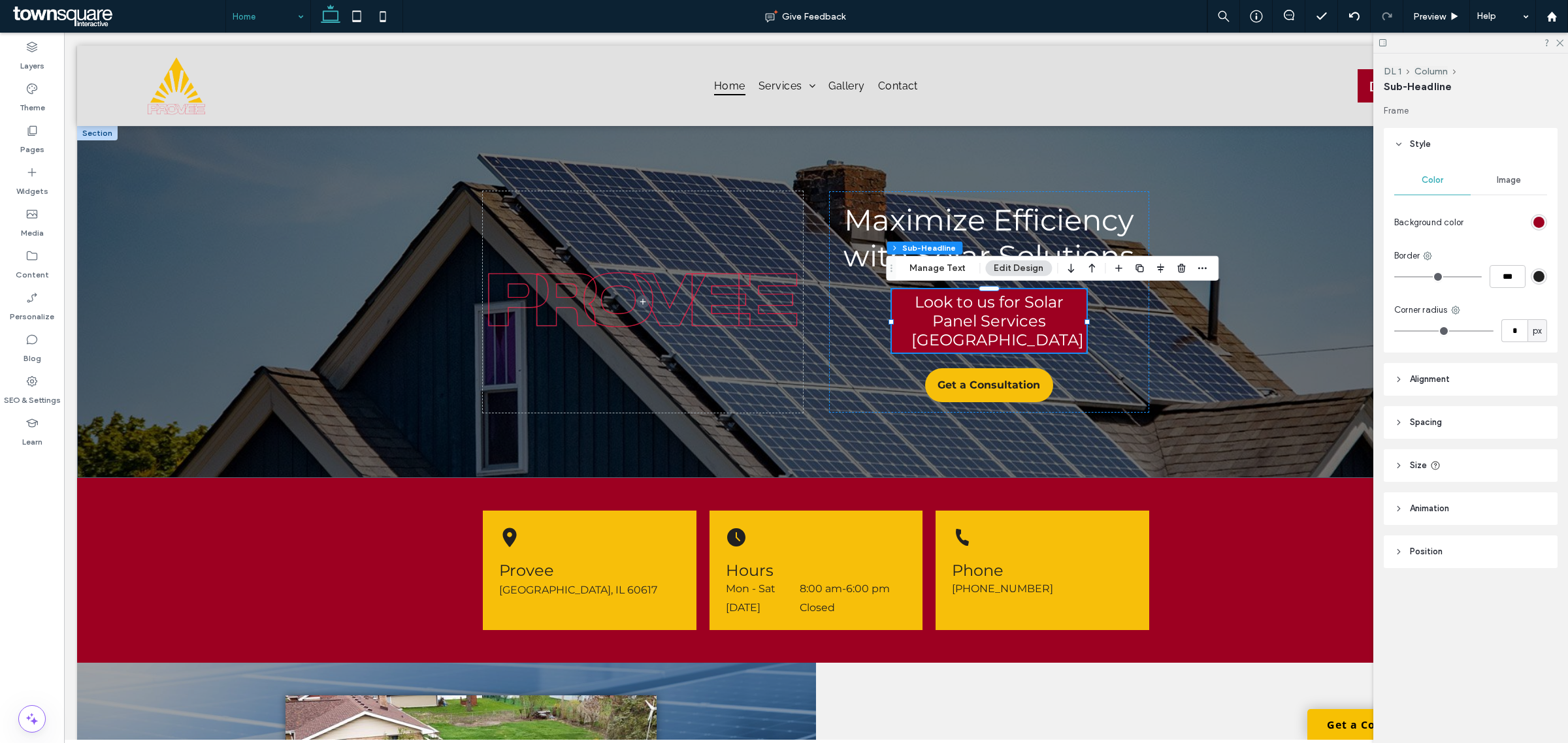
type input "*"
type input "**"
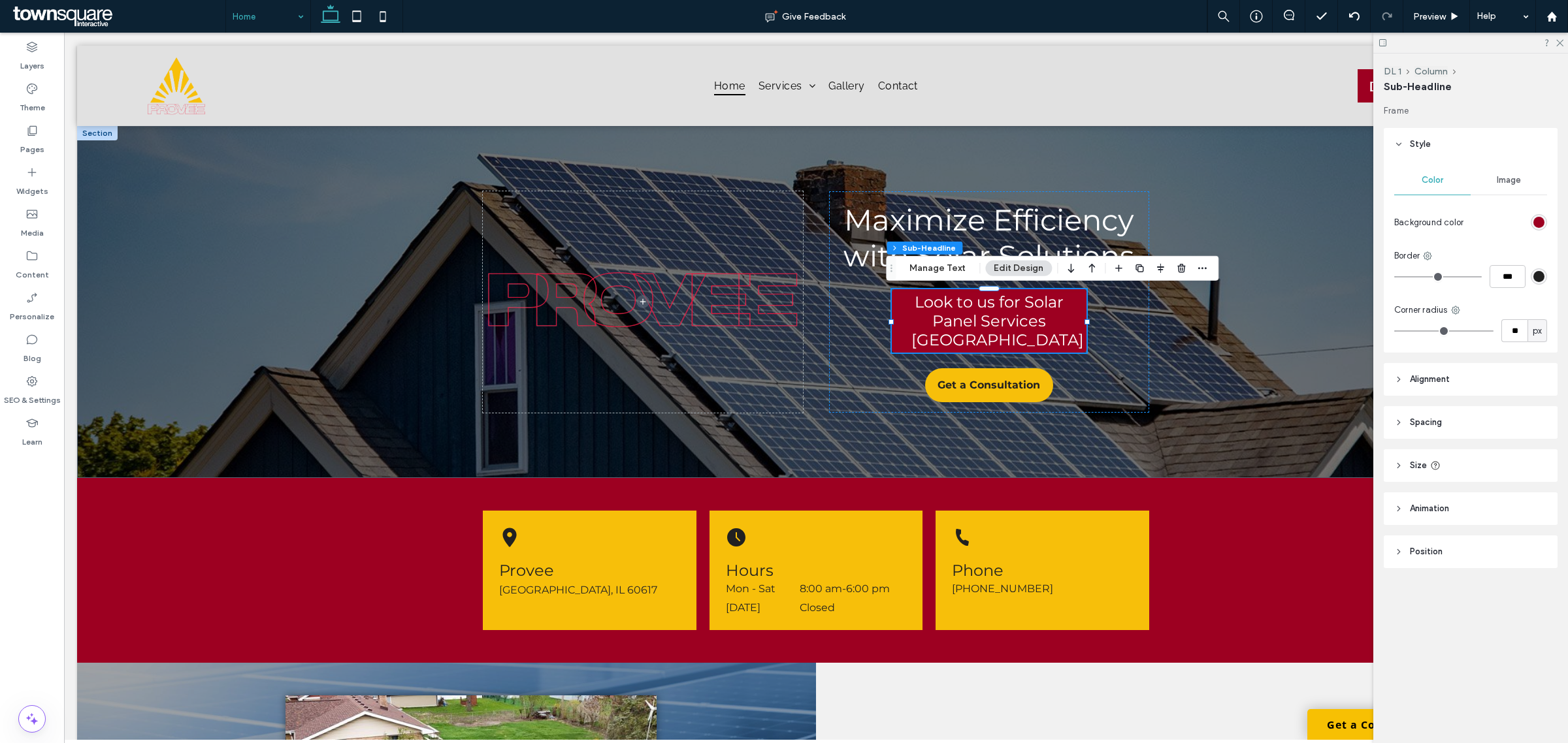
click at [1409, 331] on input "range" at bounding box center [1445, 332] width 100 height 1
click at [1301, 435] on div "Maximize Efficiency with Solar Solutions Look to us for Solar Panel Services [G…" at bounding box center [816, 302] width 1478 height 352
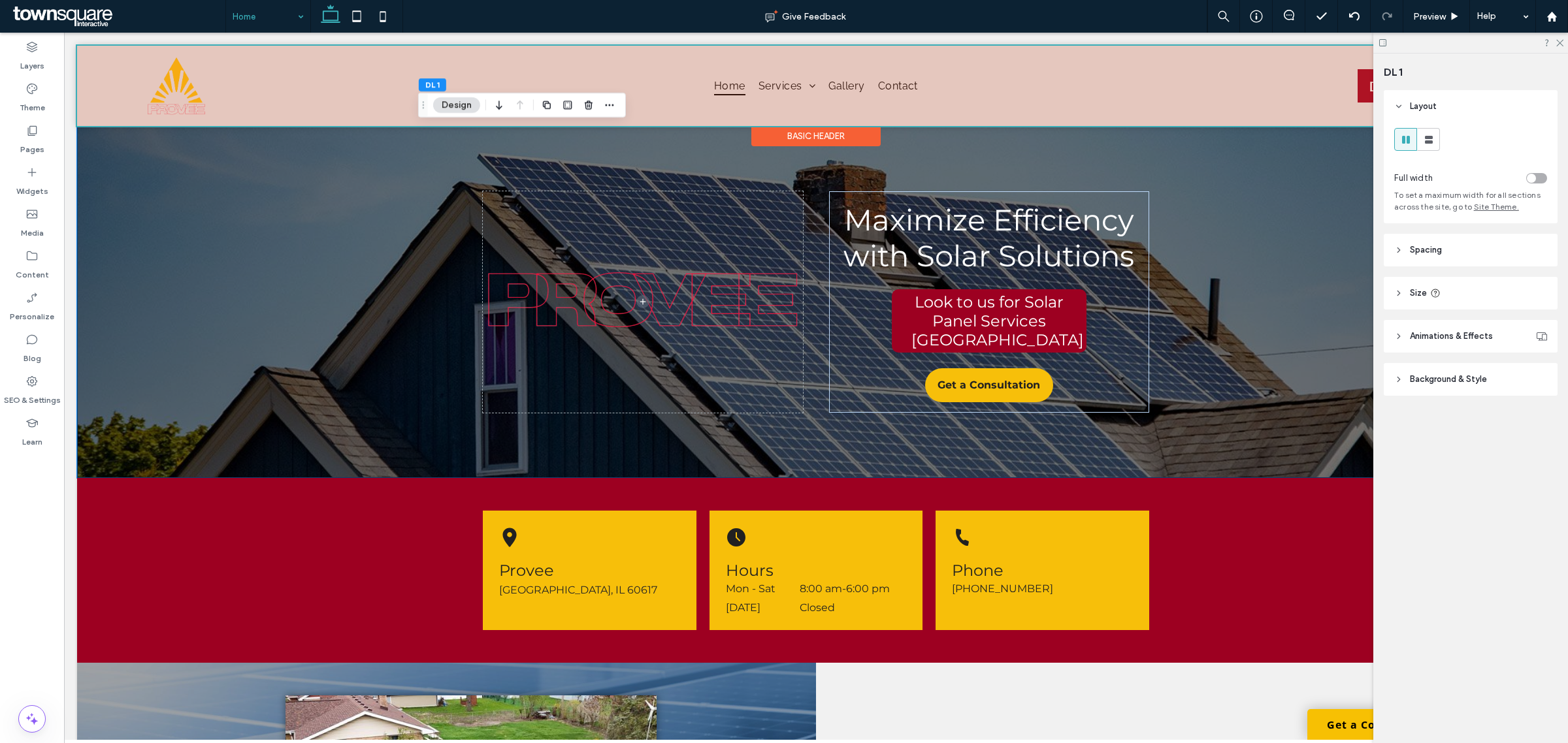
click at [167, 89] on div at bounding box center [816, 86] width 1478 height 81
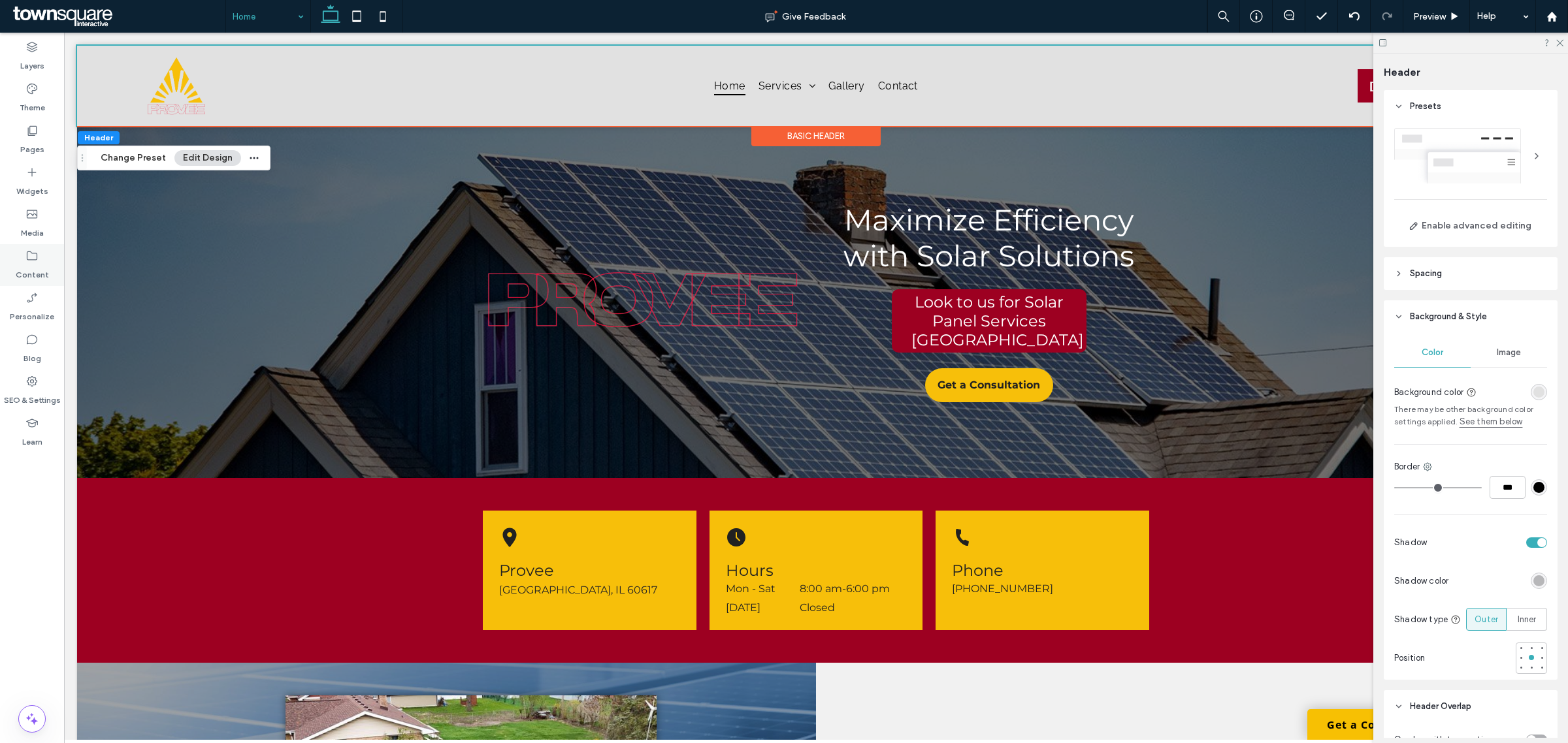
drag, startPoint x: 36, startPoint y: 264, endPoint x: 43, endPoint y: 275, distance: 13.0
click at [36, 264] on label "Content" at bounding box center [32, 272] width 34 height 18
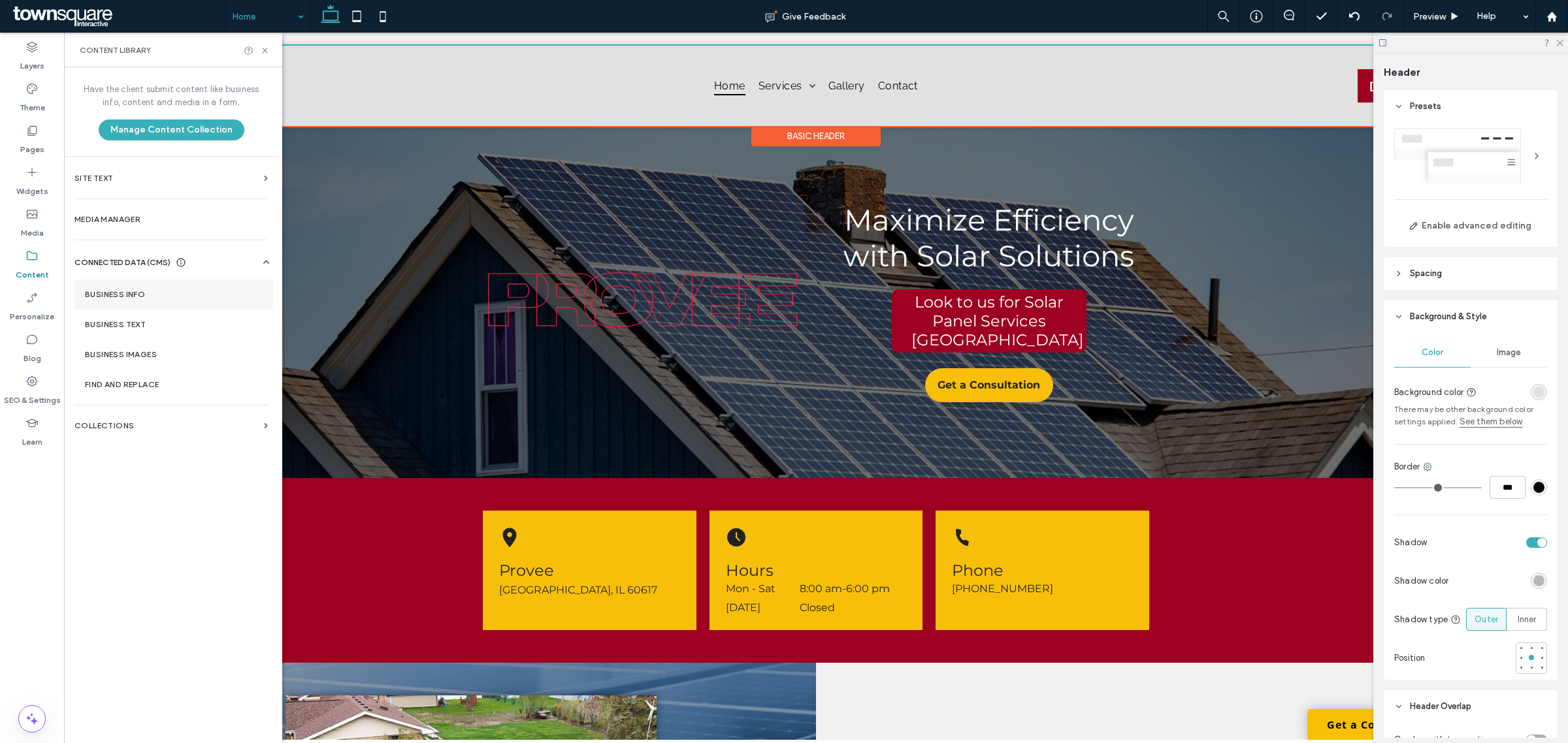
click at [116, 292] on label "Business Info" at bounding box center [173, 294] width 177 height 9
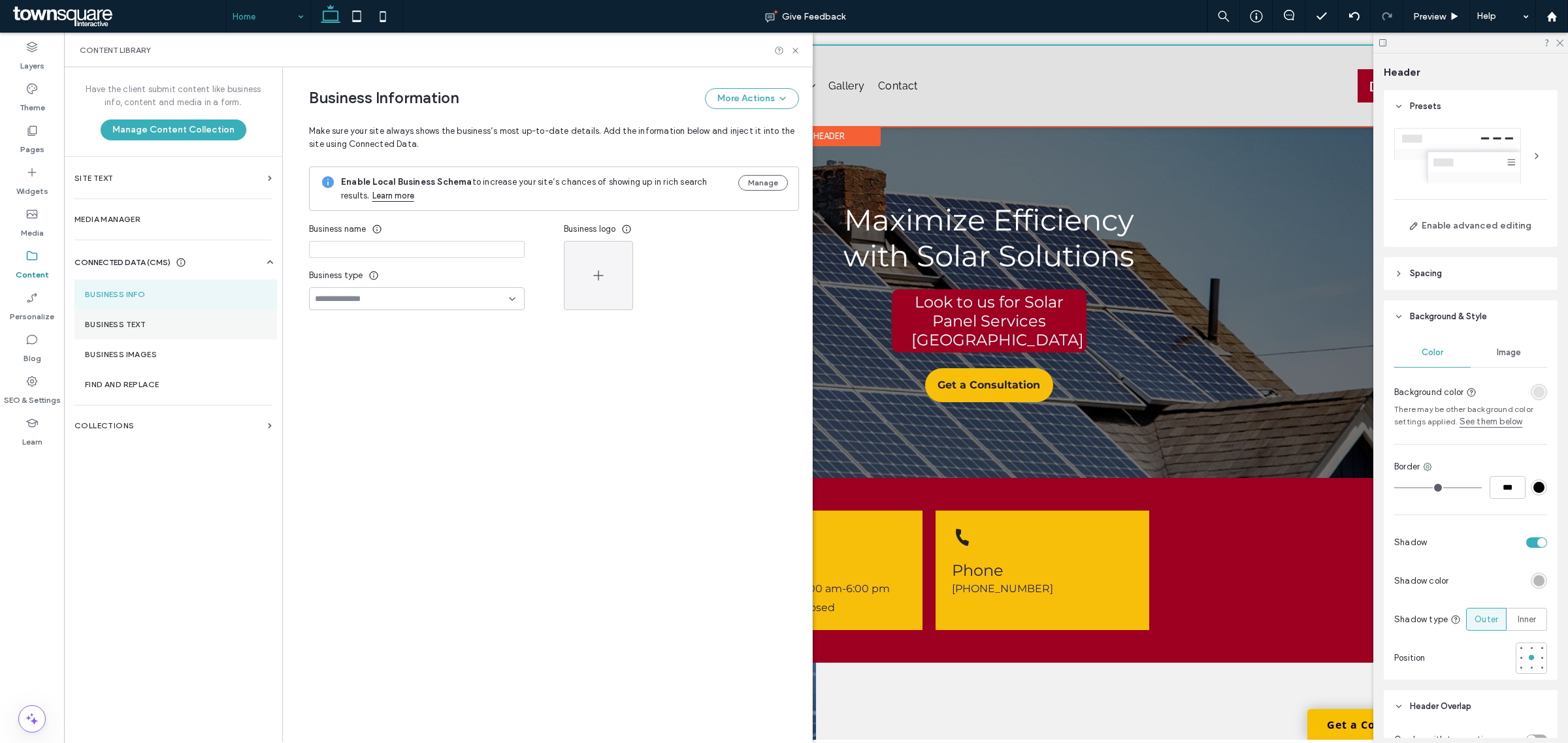
type input "******"
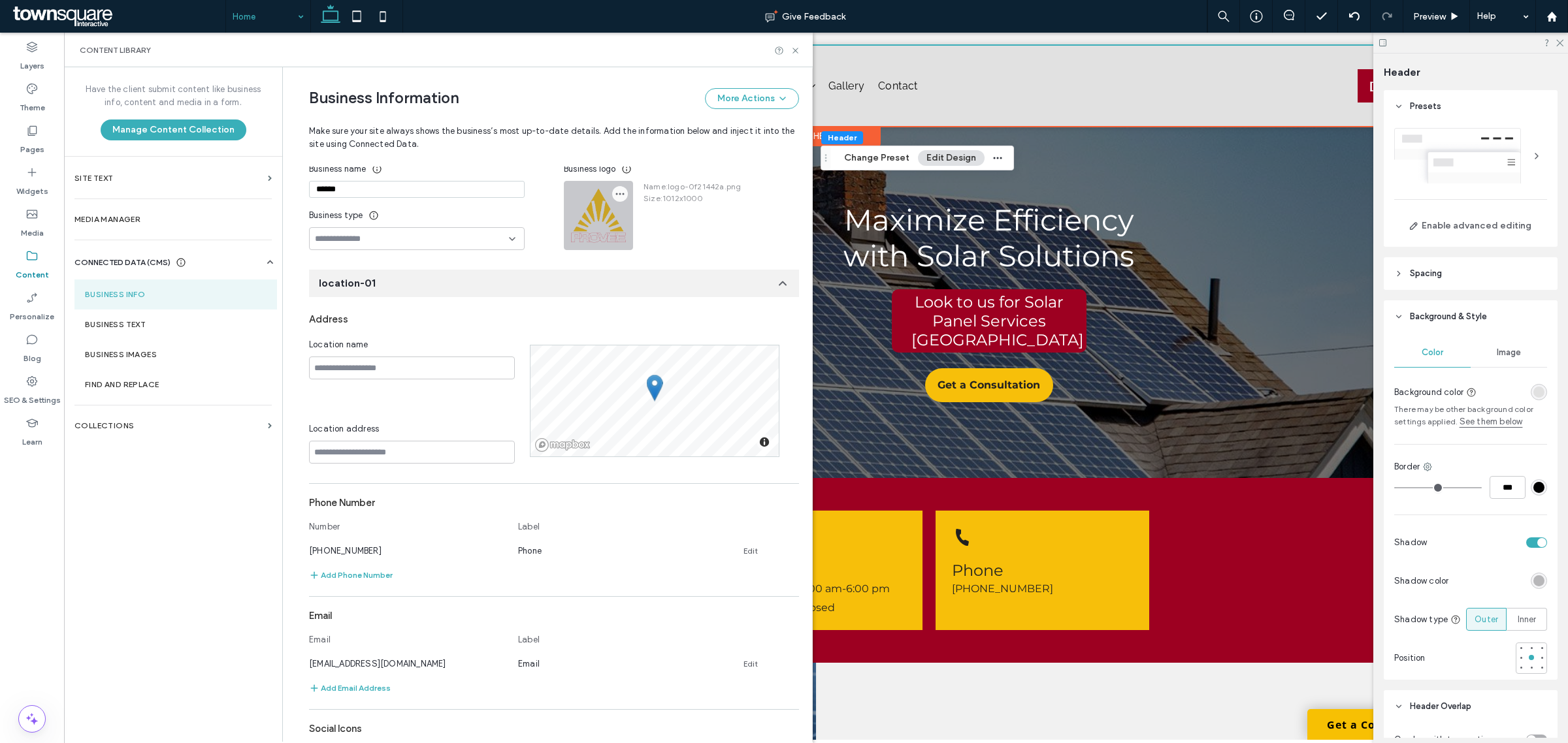
click at [616, 193] on icon "button" at bounding box center [620, 193] width 11 height 11
click at [639, 227] on span "Replace Image" at bounding box center [663, 226] width 60 height 13
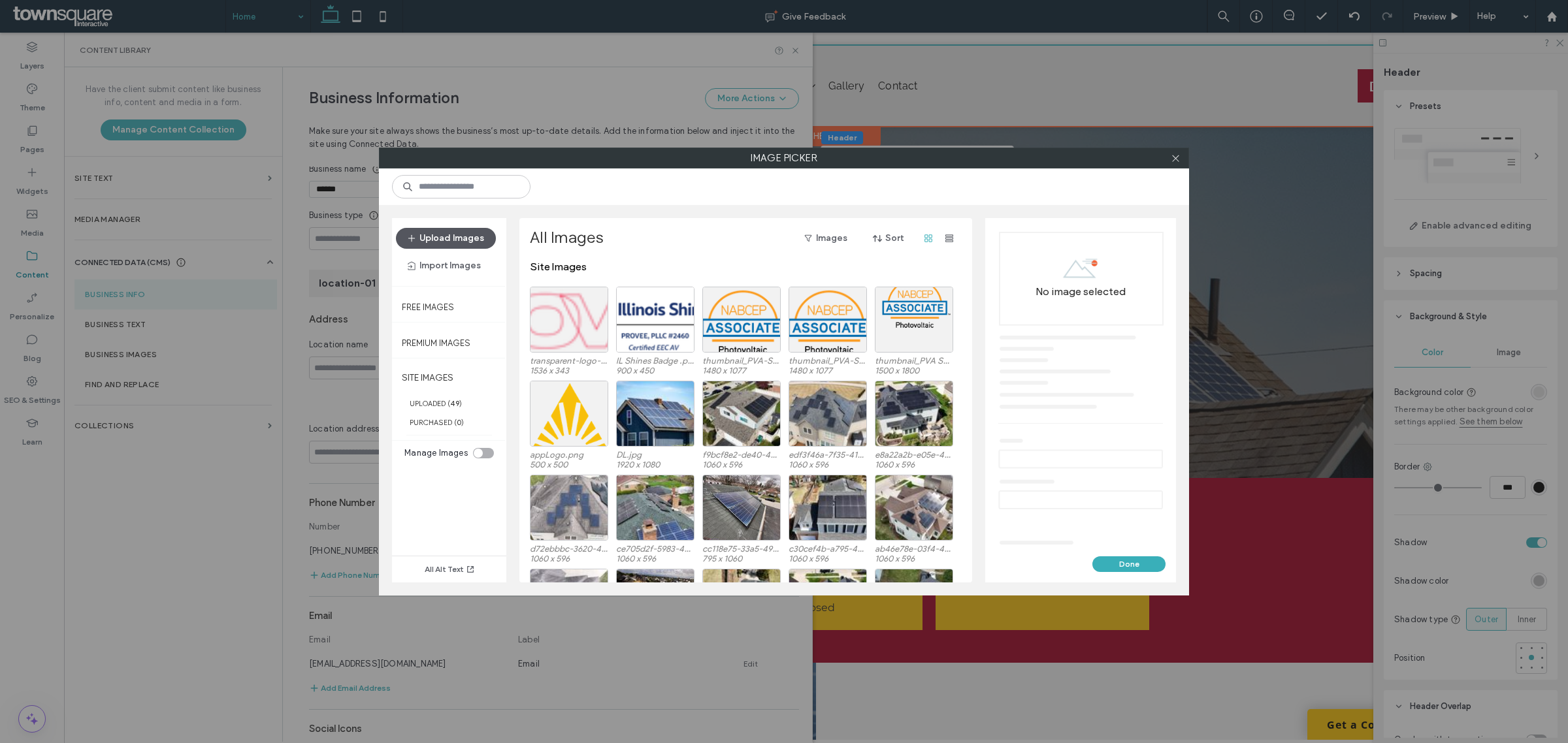
click at [454, 238] on button "Upload Images" at bounding box center [446, 238] width 100 height 21
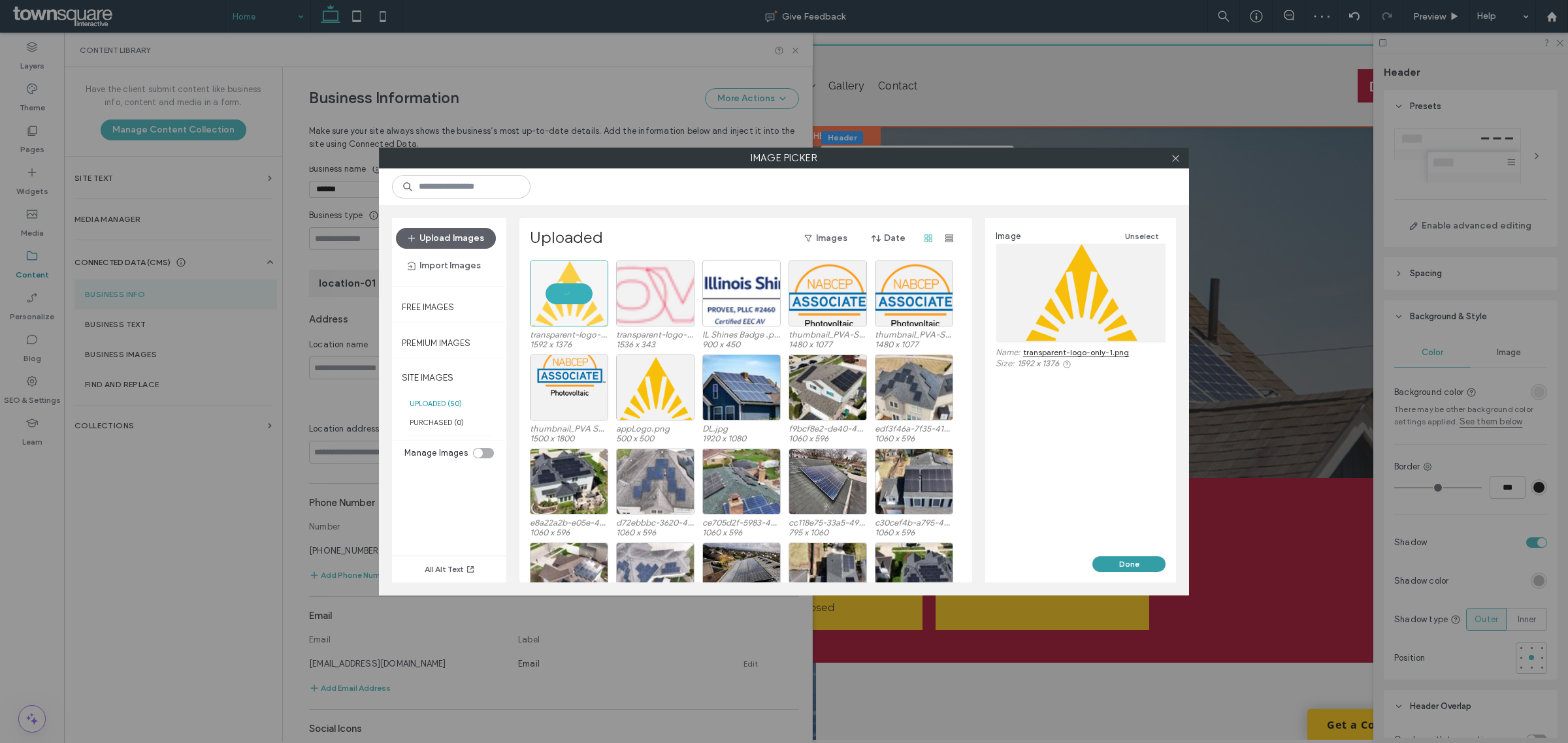
click at [1126, 563] on button "Done" at bounding box center [1129, 564] width 73 height 15
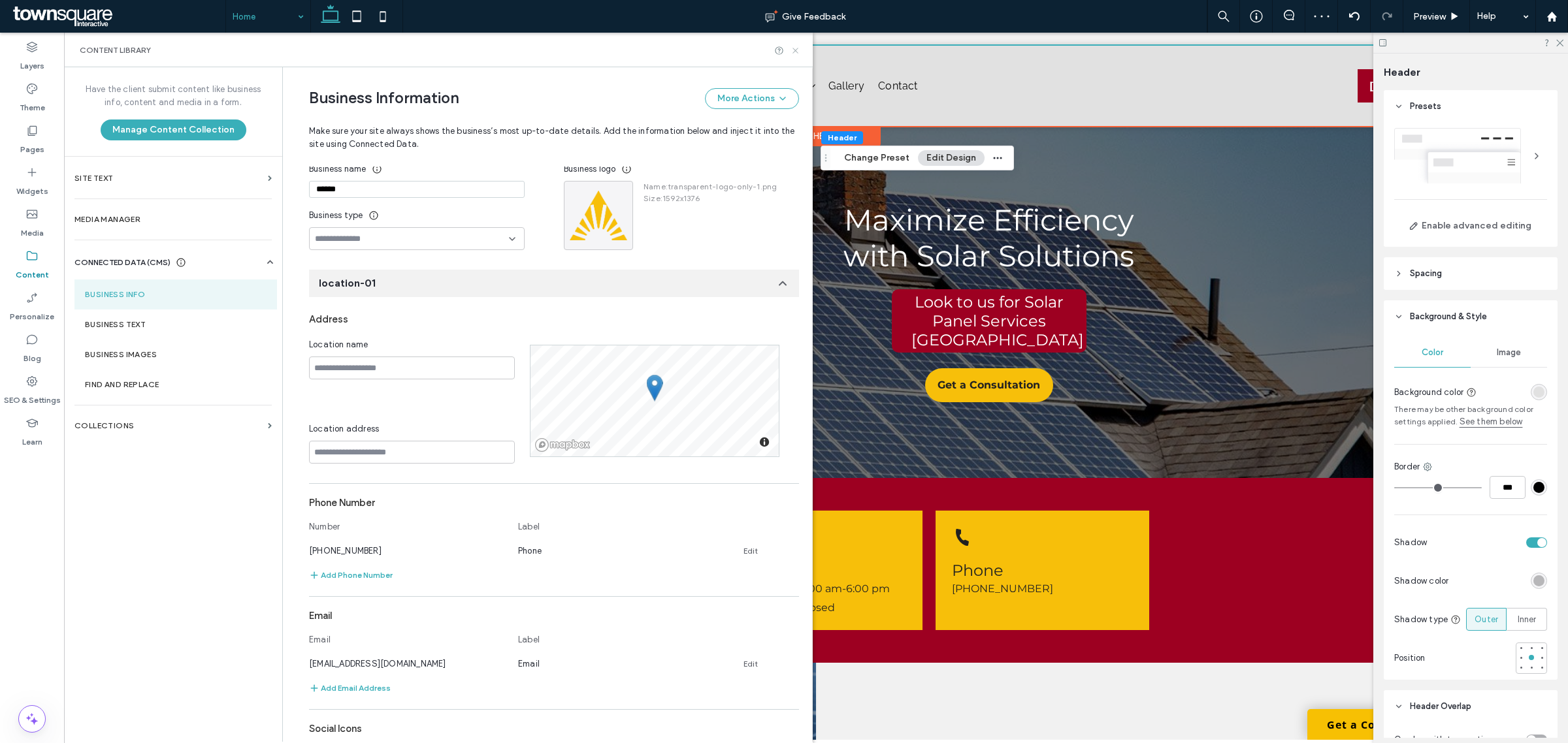
click at [797, 48] on icon at bounding box center [796, 50] width 10 height 10
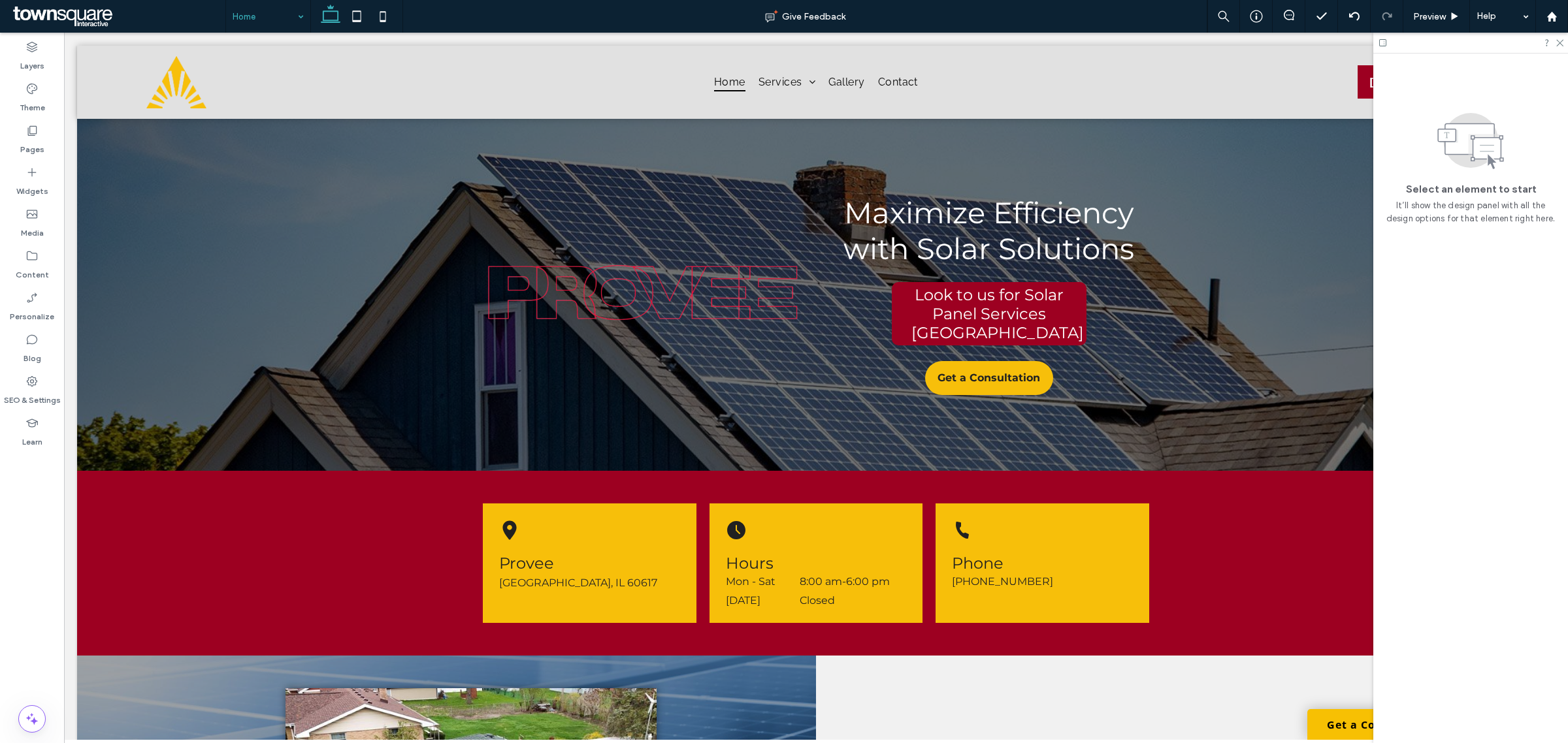
click at [1567, 46] on div at bounding box center [1471, 43] width 195 height 20
click at [1562, 41] on use at bounding box center [1560, 43] width 7 height 7
